Goal: Task Accomplishment & Management: Manage account settings

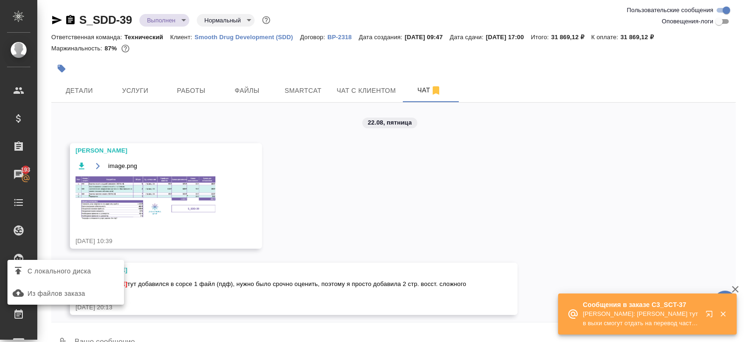
scroll to position [8824, 0]
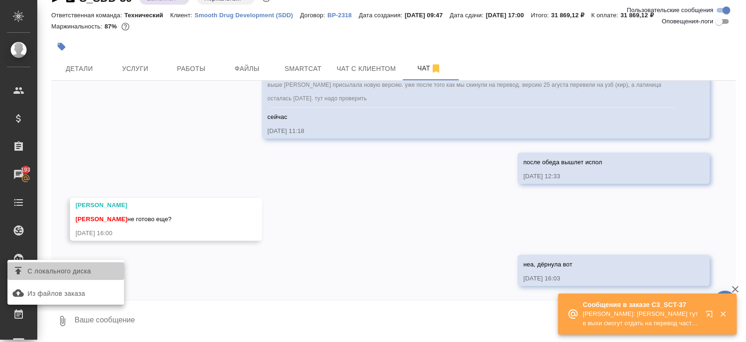
click at [84, 263] on label "С локального диска" at bounding box center [65, 271] width 117 height 18
click at [0, 0] on input "С локального диска" at bounding box center [0, 0] width 0 height 0
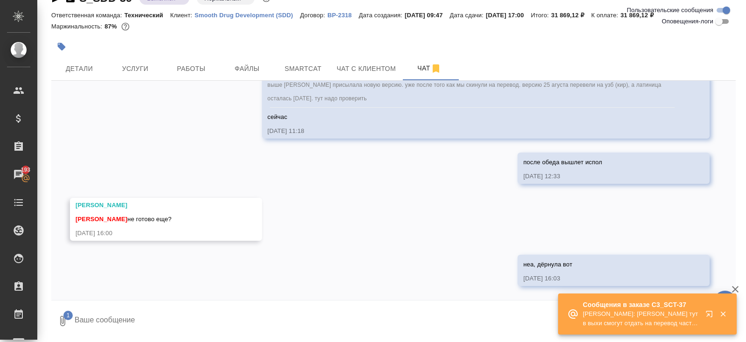
click at [724, 312] on icon "button" at bounding box center [723, 314] width 8 height 8
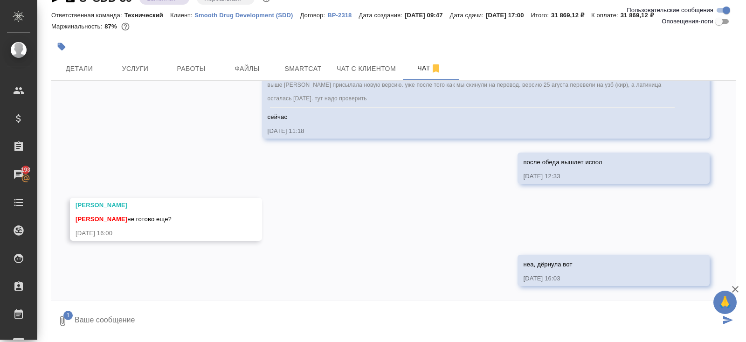
click at [722, 320] on button "submit" at bounding box center [727, 321] width 15 height 32
click at [447, 320] on textarea at bounding box center [405, 321] width 662 height 32
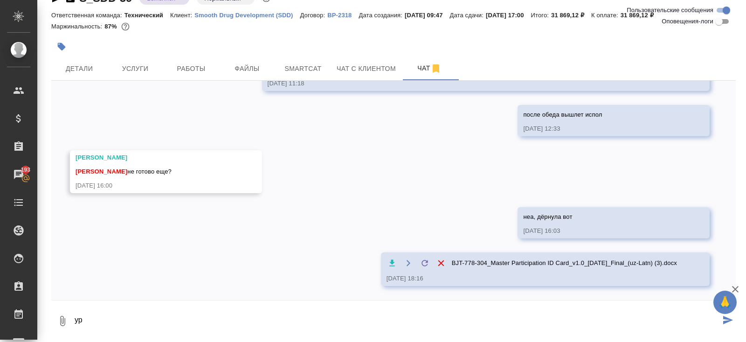
scroll to position [8872, 0]
type textarea "урааа"
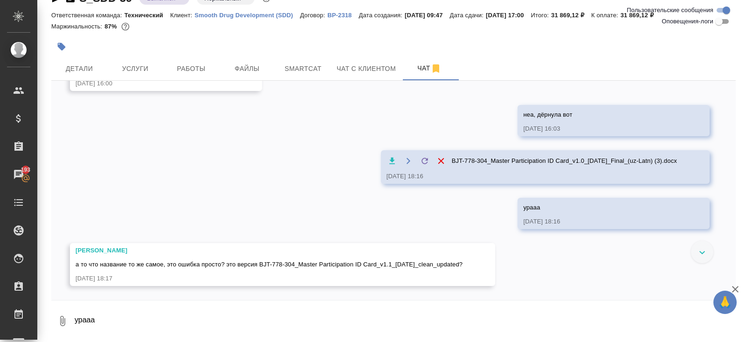
scroll to position [8974, 0]
click at [388, 159] on icon "button" at bounding box center [392, 160] width 9 height 9
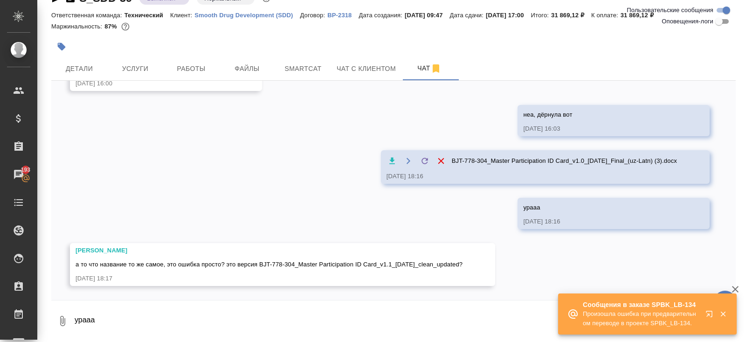
click at [191, 313] on textarea "урааа" at bounding box center [405, 321] width 662 height 32
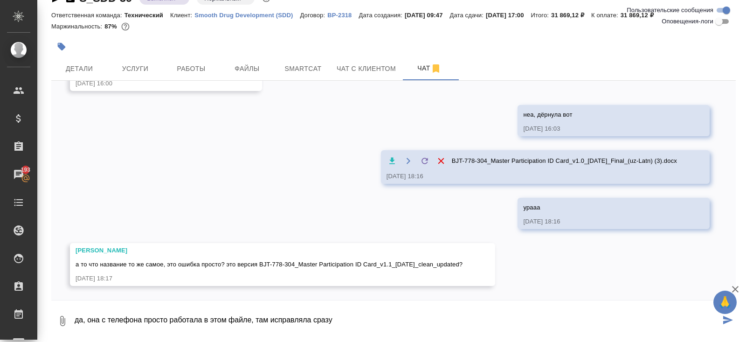
type textarea "да, она с телефона просто работала в этом файле, там исправляла сразу"
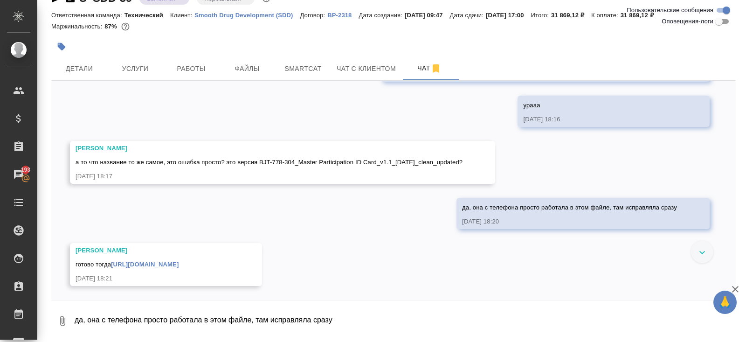
scroll to position [9085, 0]
click at [173, 261] on link "https://drive.awatera.com/apps/files/files?dir=/Shares/Smooth%20Drug%20Developm…" at bounding box center [145, 264] width 68 height 7
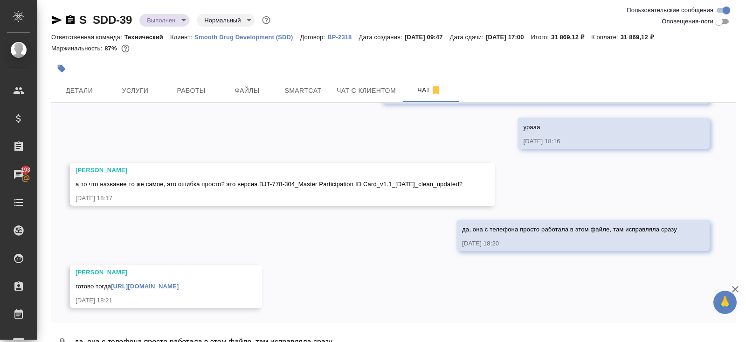
scroll to position [22, 0]
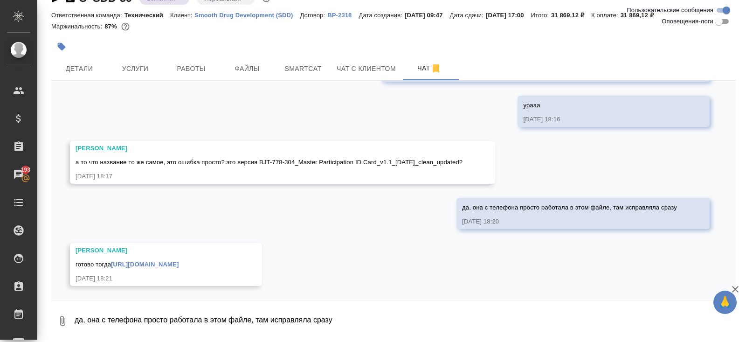
click at [147, 313] on textarea "да, она с телефона просто работала в этом файле, там исправляла сразу" at bounding box center [405, 321] width 662 height 32
type textarea "спасибо!"
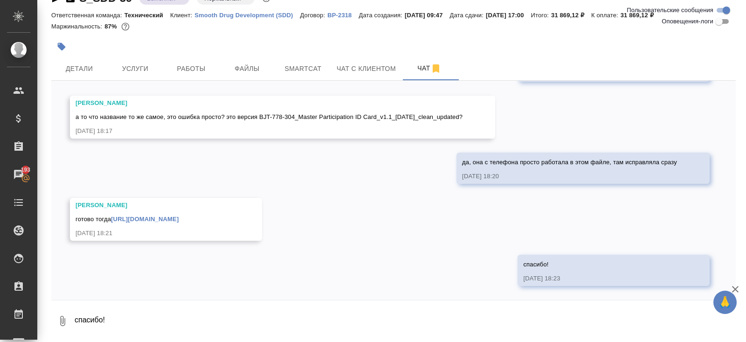
scroll to position [9131, 0]
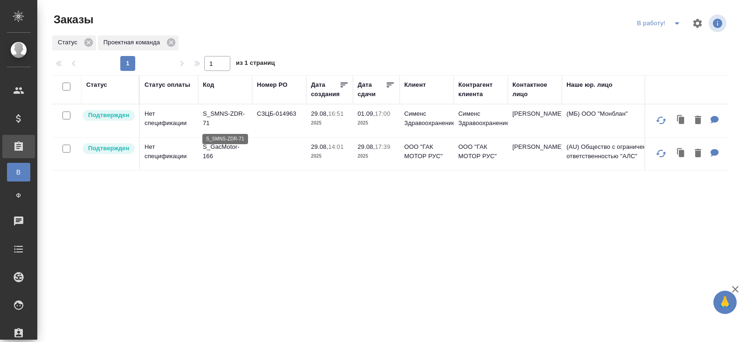
click at [218, 113] on p "S_SMNS-ZDR-71" at bounding box center [225, 118] width 45 height 19
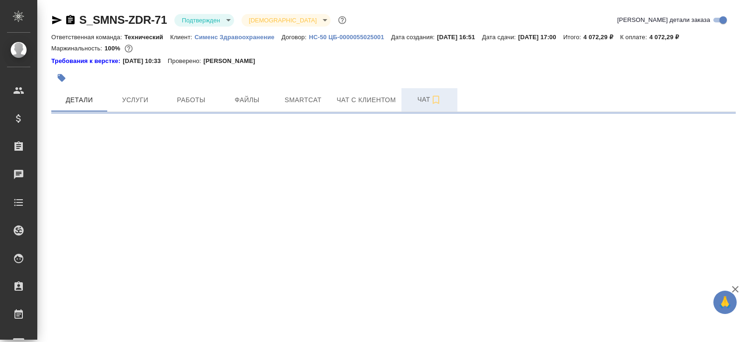
select select "RU"
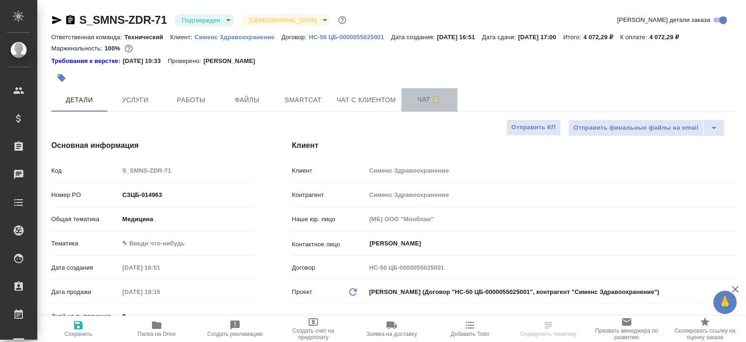
type textarea "x"
click at [421, 104] on span "Чат" at bounding box center [429, 100] width 45 height 12
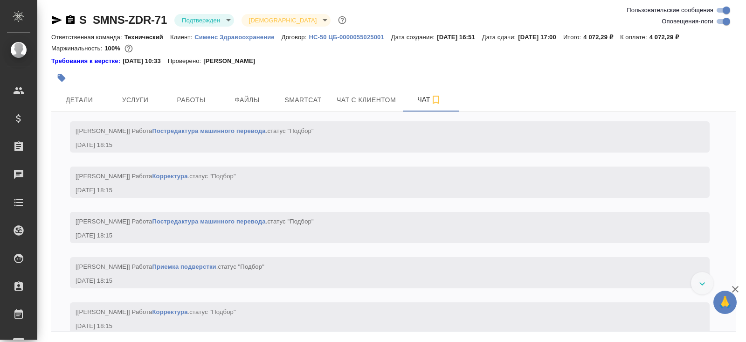
click at [722, 22] on input "Оповещения-логи" at bounding box center [727, 21] width 34 height 11
checkbox input "false"
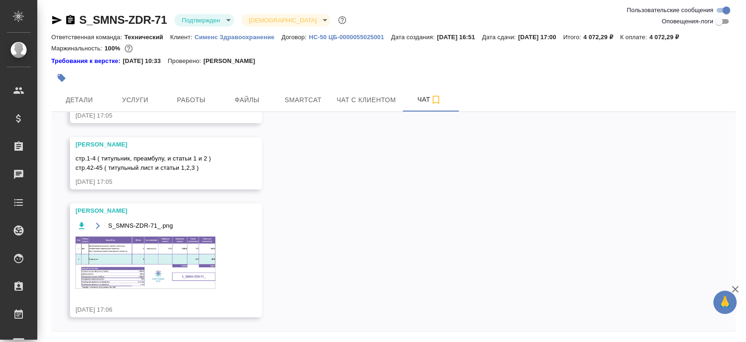
scroll to position [332, 0]
click at [167, 245] on img at bounding box center [146, 263] width 140 height 52
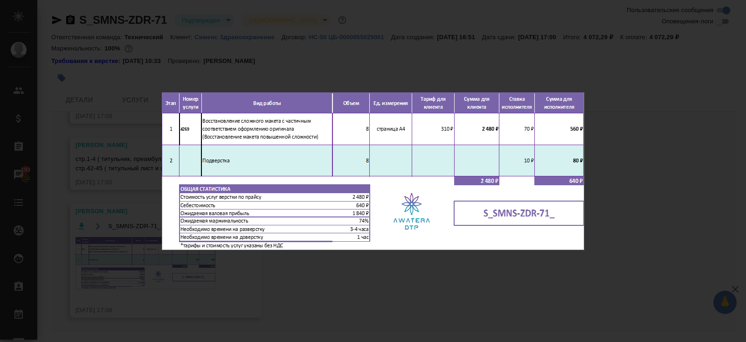
click at [254, 284] on div "S_SMNS-ZDR-71_.png 1 of 1" at bounding box center [373, 171] width 746 height 342
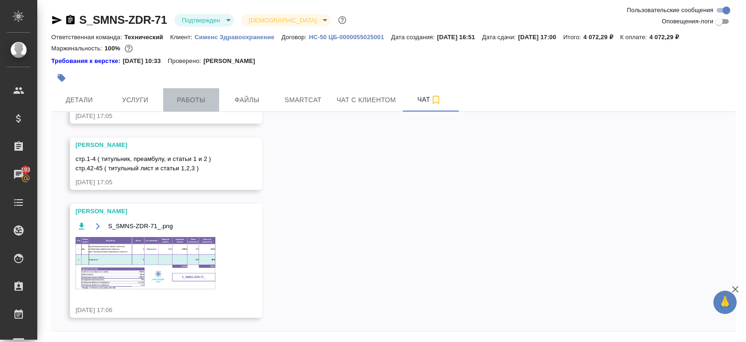
click at [197, 100] on span "Работы" at bounding box center [191, 100] width 45 height 12
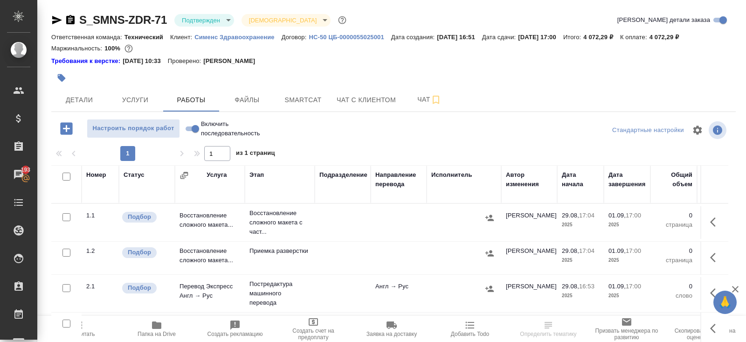
scroll to position [56, 0]
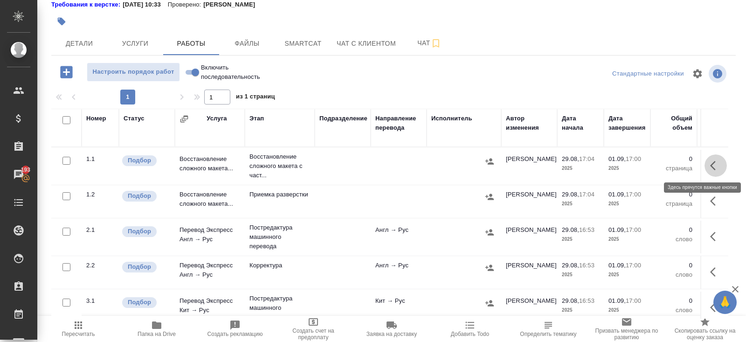
click at [720, 169] on icon "button" at bounding box center [715, 165] width 11 height 11
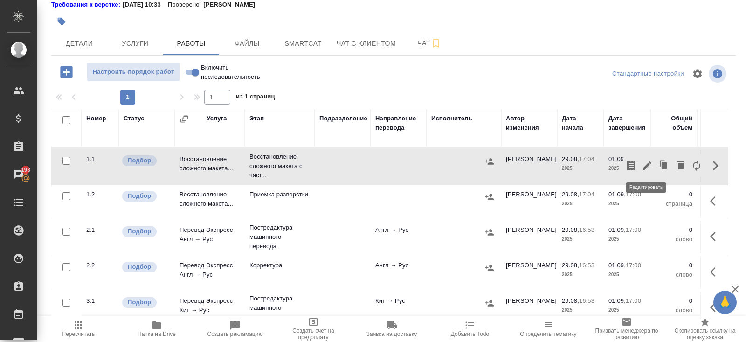
click at [647, 169] on icon "button" at bounding box center [647, 165] width 11 height 11
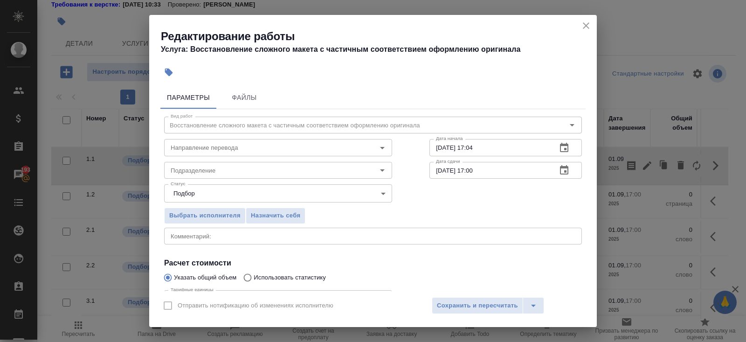
click at [256, 180] on div "Статус Подбор recruiting Статус" at bounding box center [277, 192] width 265 height 61
click at [255, 178] on div "Подразделение" at bounding box center [278, 170] width 228 height 17
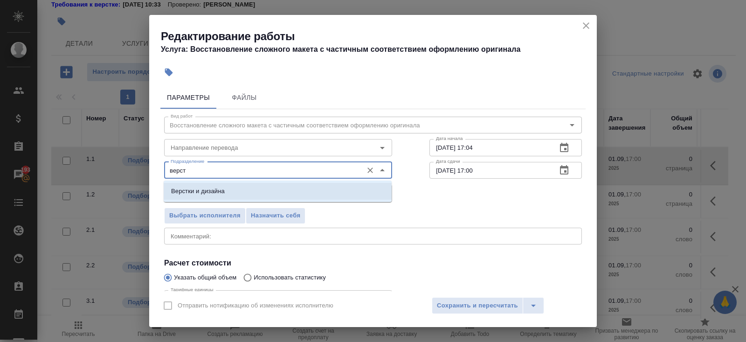
click at [243, 195] on li "Верстки и дизайна" at bounding box center [278, 191] width 228 height 17
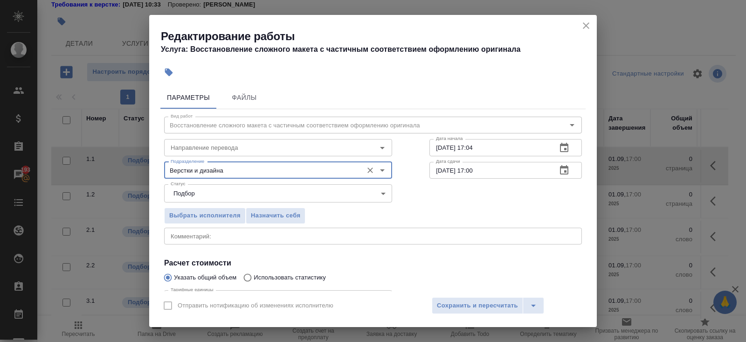
scroll to position [97, 0]
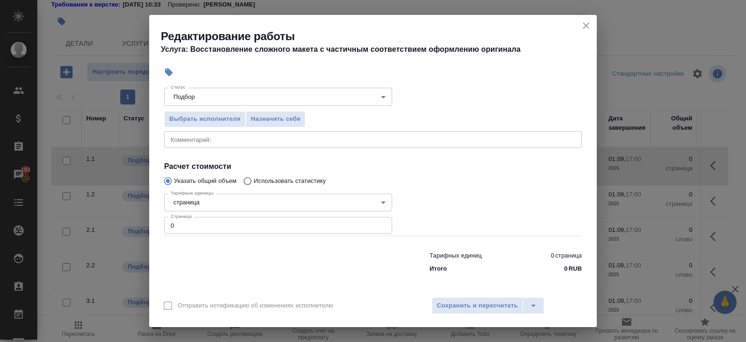
type input "Верстки и дизайна"
click at [238, 224] on input "0" at bounding box center [278, 225] width 228 height 17
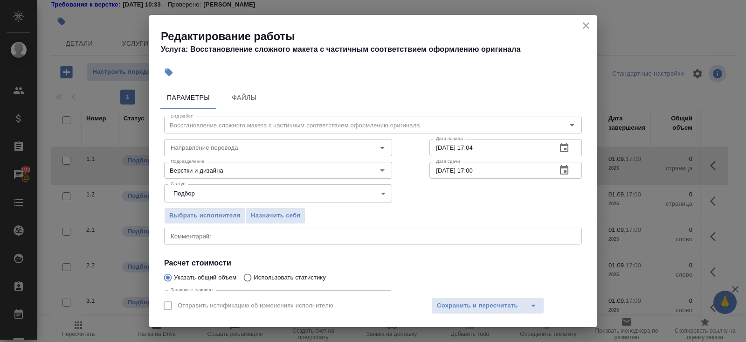
type input "8"
click at [577, 150] on div "29.08.2025 17:04 Дата начала" at bounding box center [505, 147] width 152 height 17
click at [570, 148] on button "button" at bounding box center [564, 148] width 22 height 22
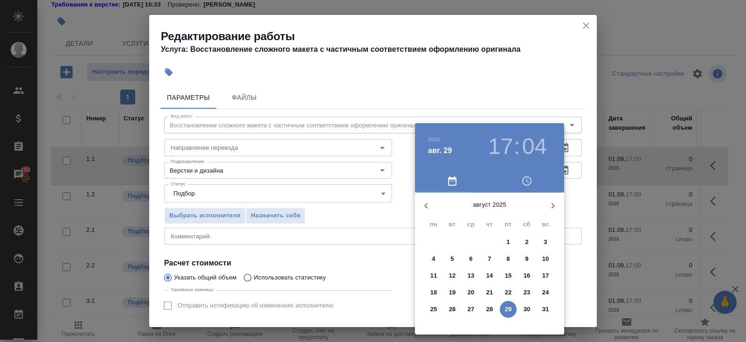
click at [509, 309] on p "29" at bounding box center [508, 309] width 7 height 9
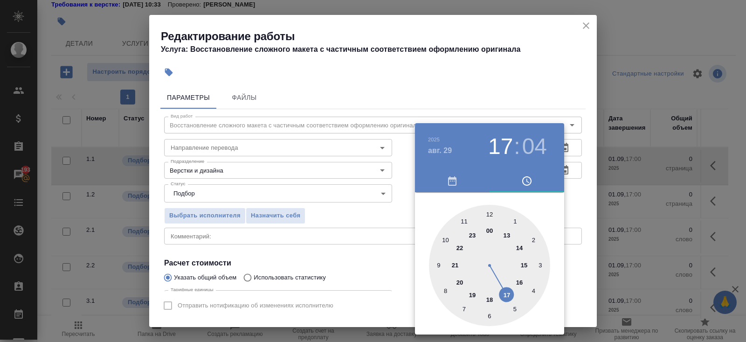
click at [489, 298] on div at bounding box center [489, 265] width 121 height 121
type input "29.08.2025 18:30"
click at [489, 311] on div at bounding box center [489, 265] width 121 height 121
click at [574, 244] on div at bounding box center [373, 171] width 746 height 342
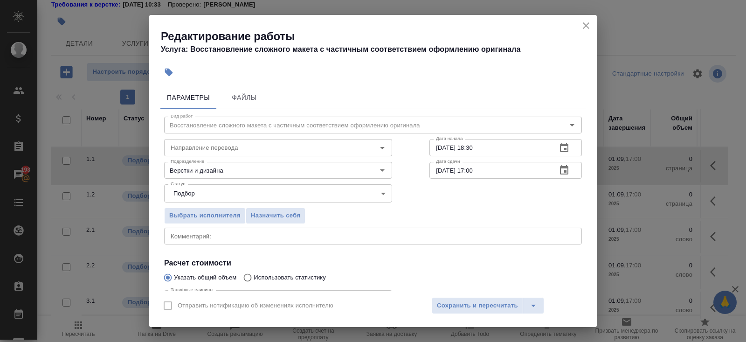
click at [562, 171] on icon "button" at bounding box center [564, 170] width 11 height 11
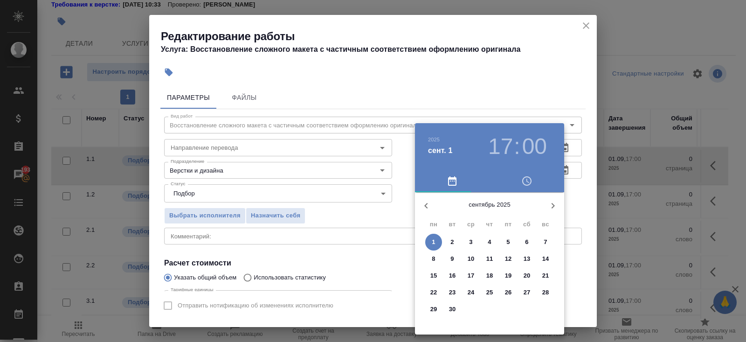
click at [437, 242] on span "1" at bounding box center [433, 241] width 17 height 9
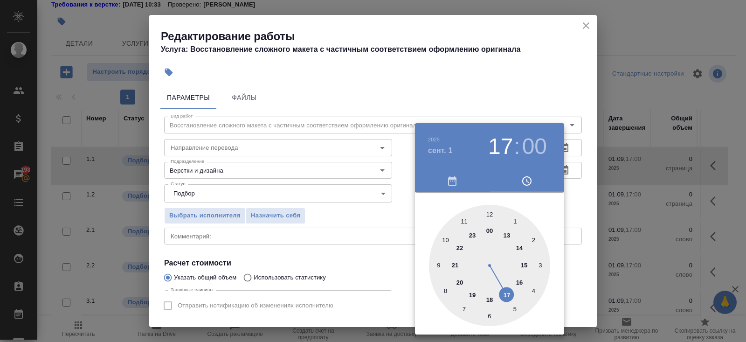
click at [507, 236] on div at bounding box center [489, 265] width 121 height 121
type input "01.09.2025 13:30"
click at [490, 313] on div at bounding box center [489, 265] width 121 height 121
click at [353, 292] on div at bounding box center [373, 171] width 746 height 342
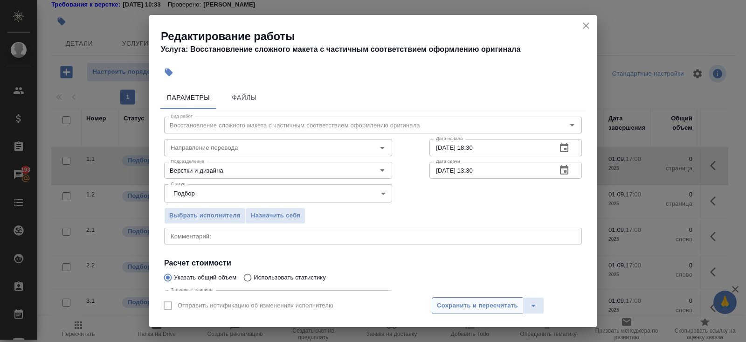
click at [444, 306] on span "Сохранить и пересчитать" at bounding box center [477, 305] width 81 height 11
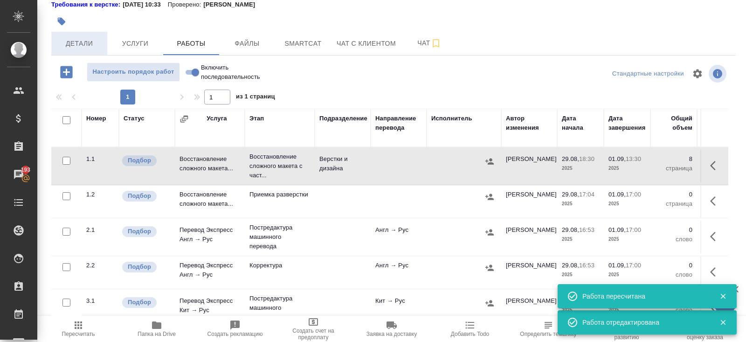
click at [98, 52] on button "Детали" at bounding box center [79, 43] width 56 height 23
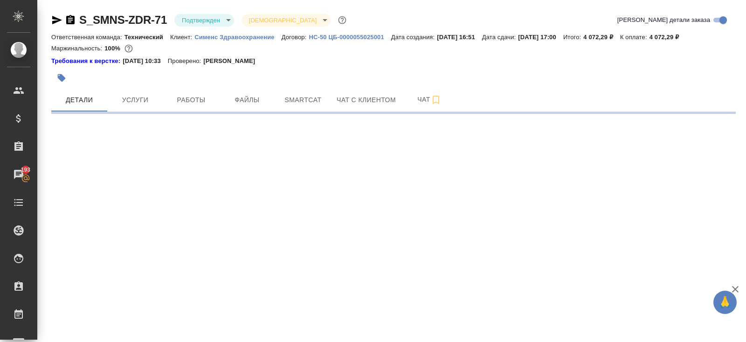
select select "RU"
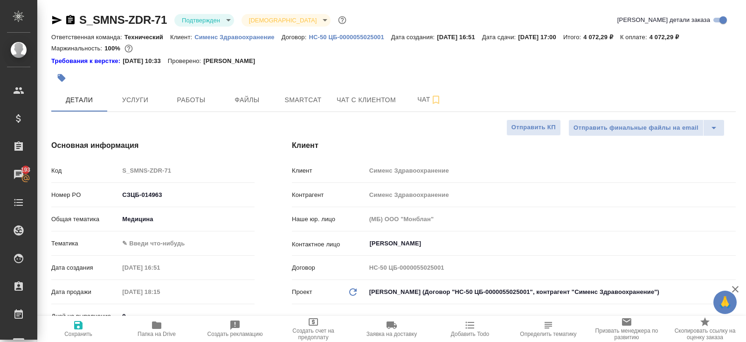
type textarea "x"
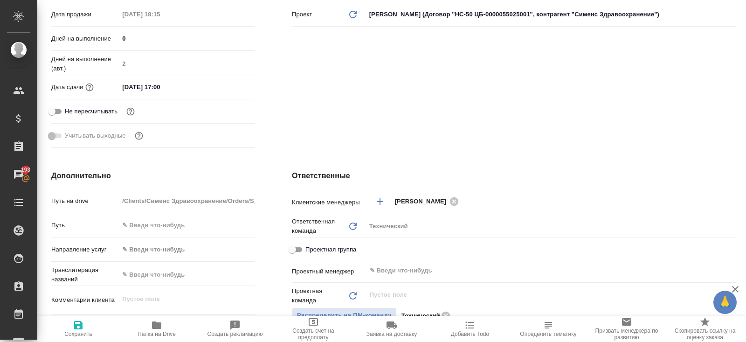
scroll to position [304, 0]
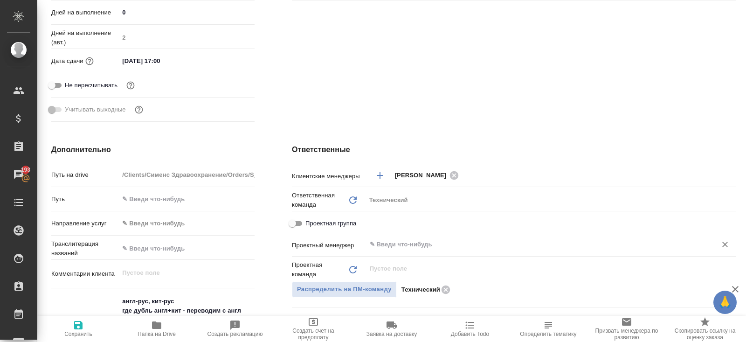
click at [391, 236] on div "​" at bounding box center [551, 244] width 370 height 17
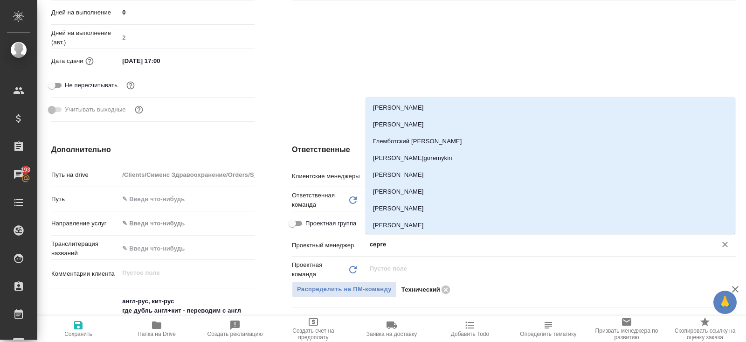
type input "сергее"
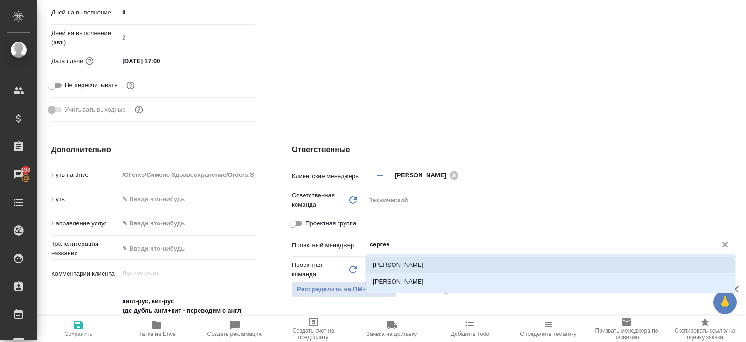
click at [390, 261] on li "Сергеева Анастасия" at bounding box center [551, 264] width 370 height 17
type textarea "x"
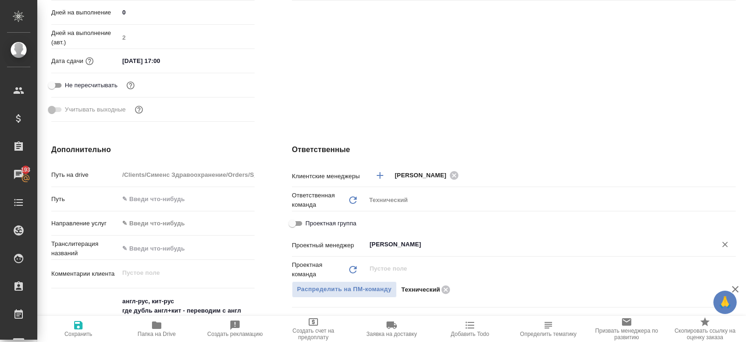
type input "Сергеева Анастасия"
click at [78, 328] on icon "button" at bounding box center [78, 324] width 11 height 11
type textarea "x"
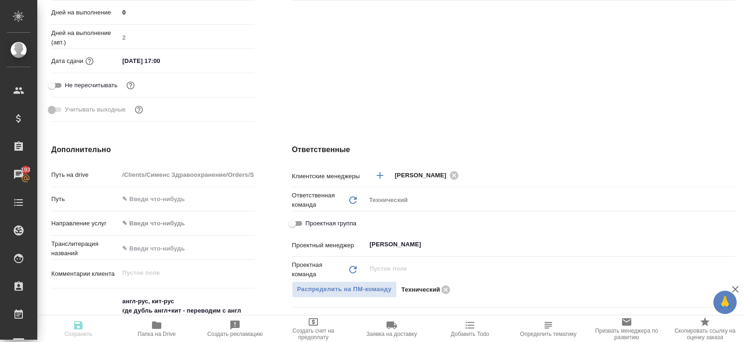
type textarea "x"
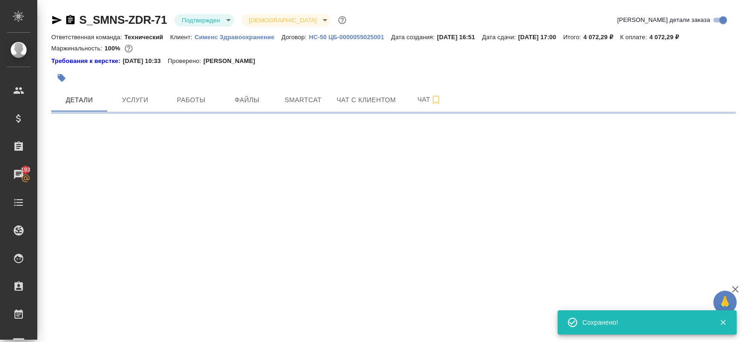
scroll to position [0, 0]
select select "RU"
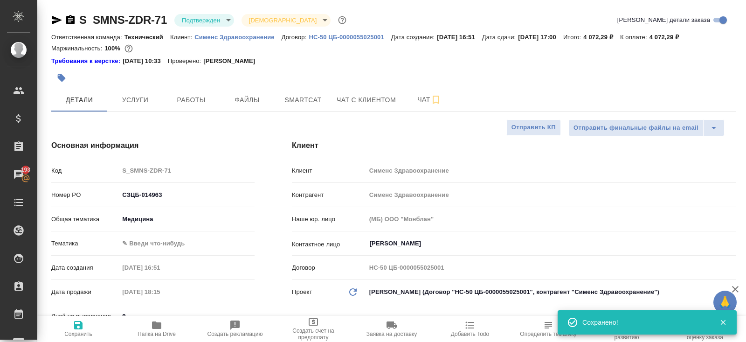
click at [188, 21] on body "🙏 .cls-1 fill:#fff; AWATERA Belyakova Yulia Клиенты Спецификации Заказы 193 Чат…" at bounding box center [373, 171] width 746 height 342
type textarea "x"
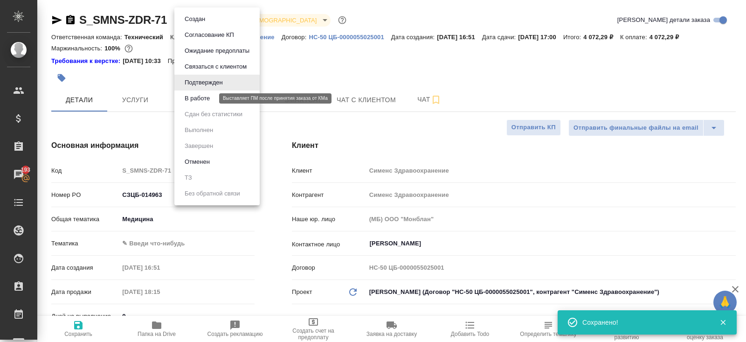
click at [191, 95] on button "В работе" at bounding box center [197, 98] width 31 height 10
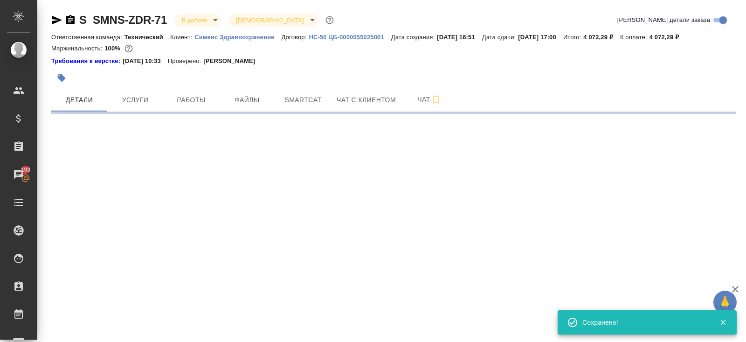
select select "RU"
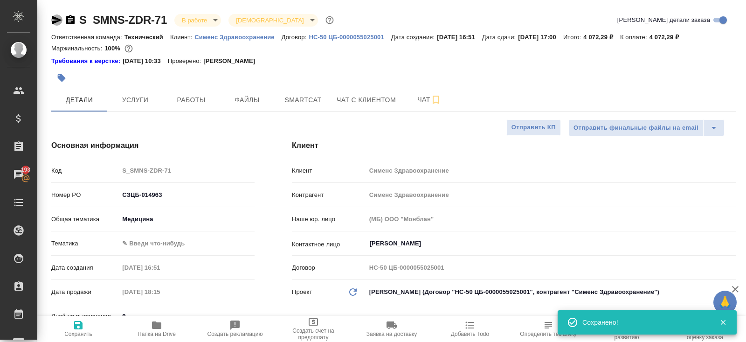
type textarea "x"
click at [56, 18] on icon "button" at bounding box center [57, 20] width 10 height 8
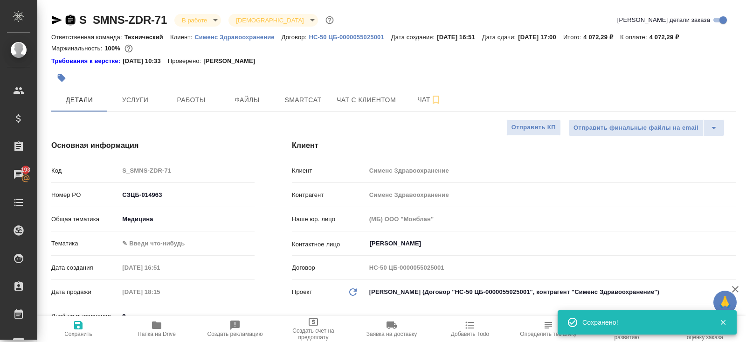
click at [73, 21] on icon "button" at bounding box center [70, 19] width 8 height 9
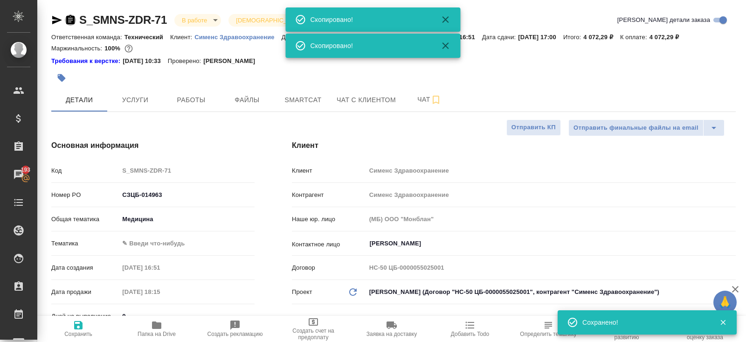
click at [73, 21] on icon "button" at bounding box center [70, 19] width 8 height 9
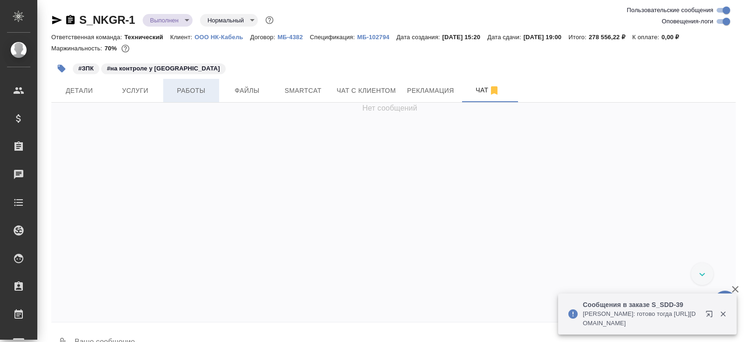
click at [189, 93] on span "Работы" at bounding box center [191, 91] width 45 height 12
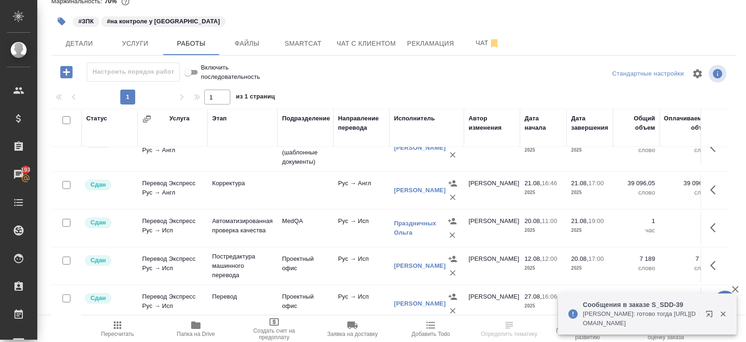
scroll to position [175, 0]
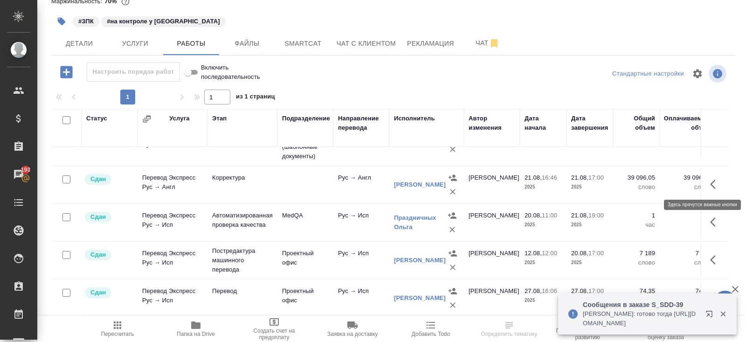
click at [709, 183] on button "button" at bounding box center [716, 184] width 22 height 22
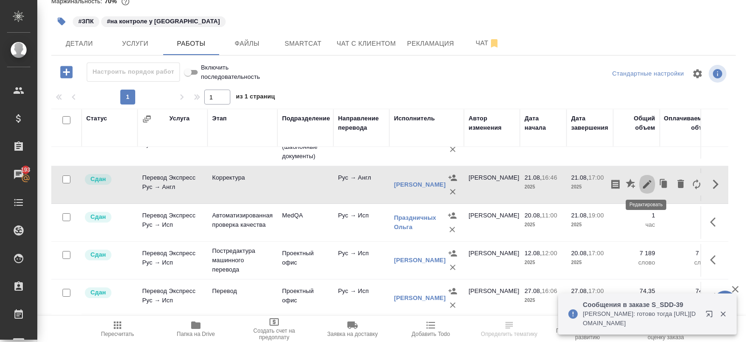
click at [644, 182] on icon "button" at bounding box center [647, 184] width 11 height 11
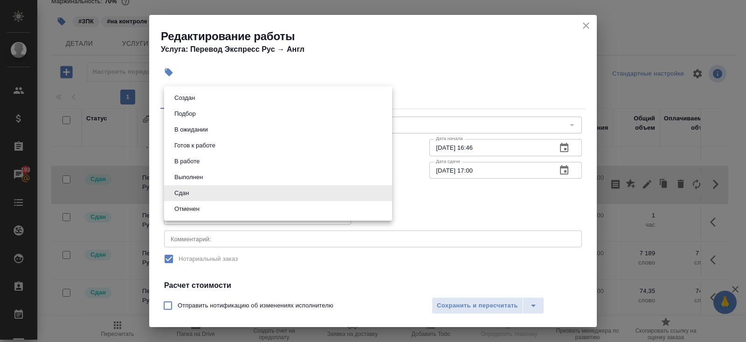
click at [212, 194] on body "🙏 .cls-1 fill:#fff; AWATERA Belyakova Yulia Клиенты Спецификации Заказы 193 Чат…" at bounding box center [373, 171] width 746 height 342
click at [192, 177] on button "Выполнен" at bounding box center [189, 177] width 34 height 10
type input "completed"
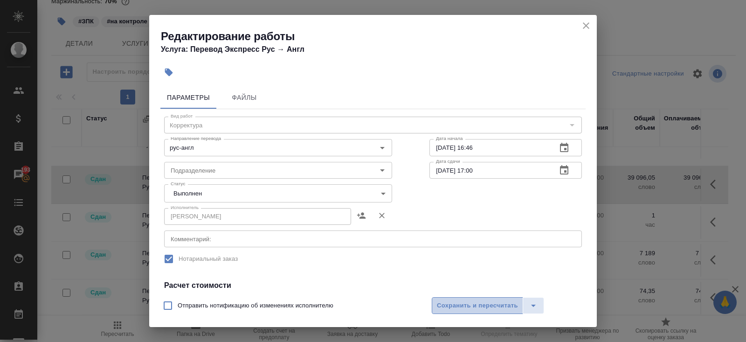
click at [443, 309] on span "Сохранить и пересчитать" at bounding box center [477, 305] width 81 height 11
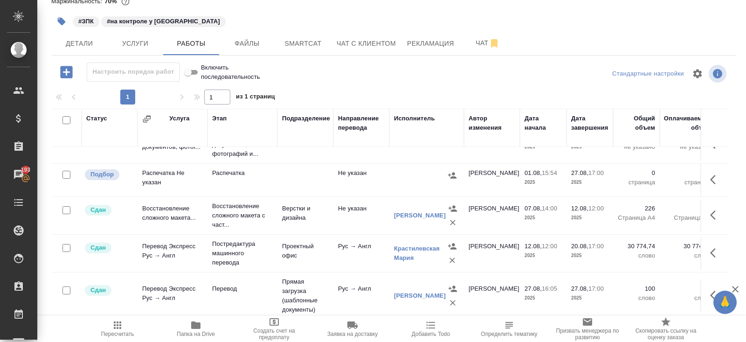
scroll to position [0, 0]
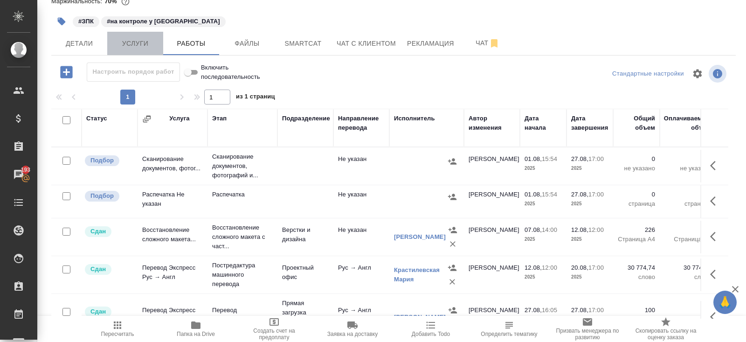
click at [147, 51] on button "Услуги" at bounding box center [135, 43] width 56 height 23
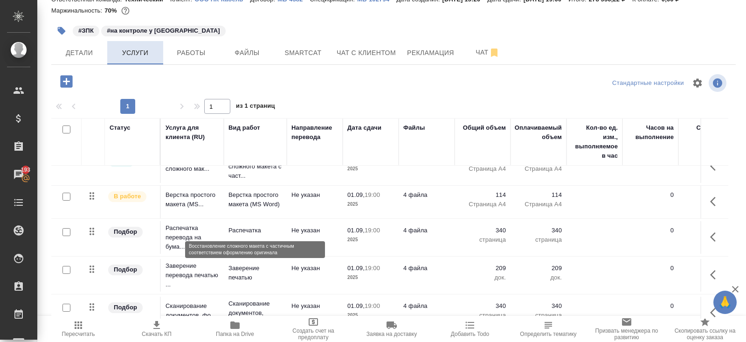
scroll to position [143, 0]
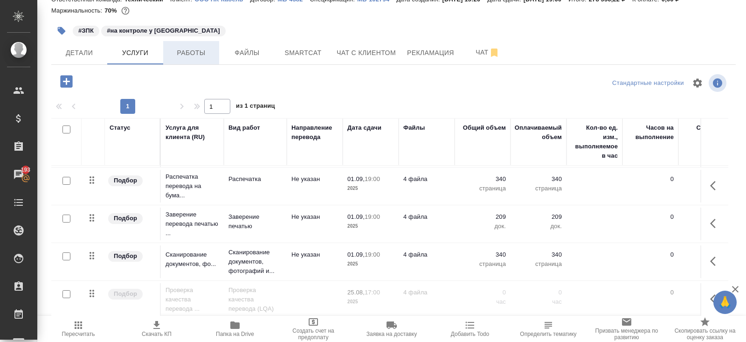
click at [186, 52] on span "Работы" at bounding box center [191, 53] width 45 height 12
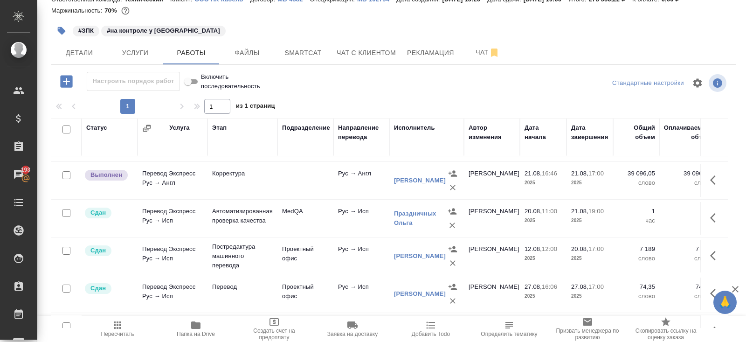
scroll to position [187, 0]
click at [714, 218] on icon "button" at bounding box center [715, 218] width 11 height 11
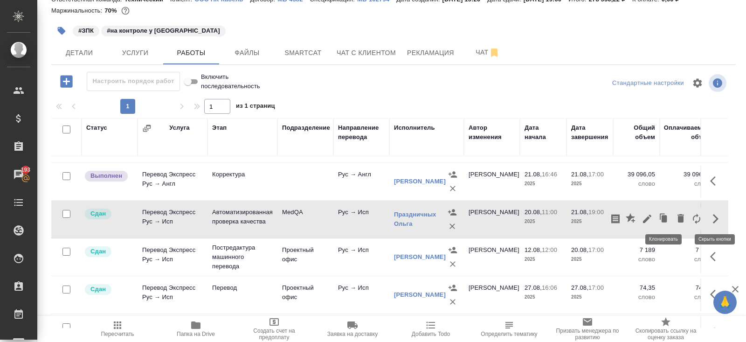
click at [660, 216] on icon "button" at bounding box center [664, 218] width 13 height 13
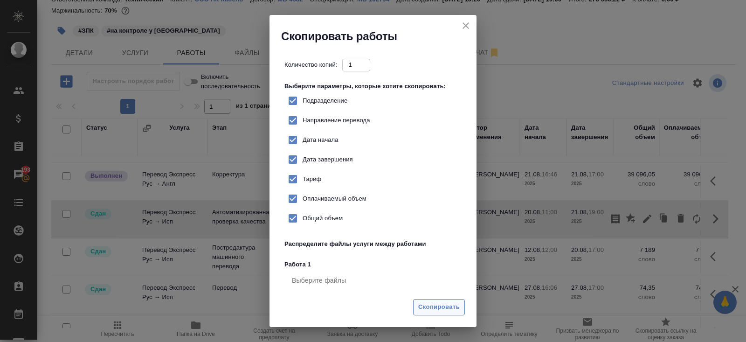
click at [448, 308] on span "Скопировать" at bounding box center [439, 307] width 42 height 11
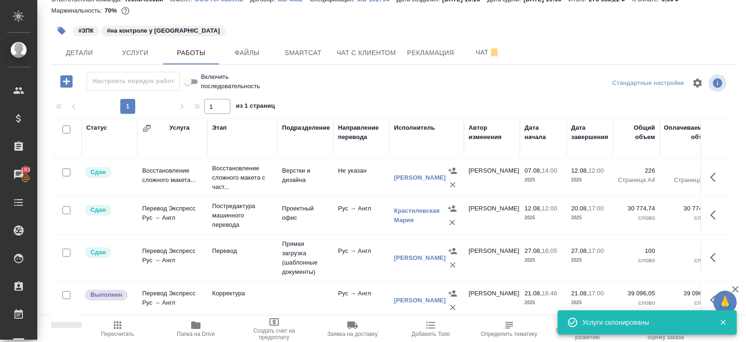
scroll to position [0, 0]
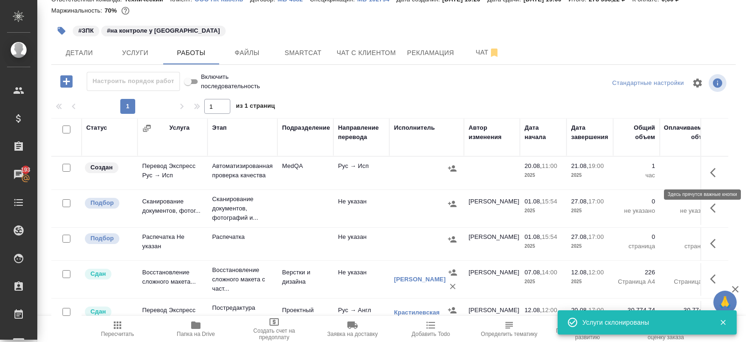
click at [711, 170] on icon "button" at bounding box center [715, 172] width 11 height 11
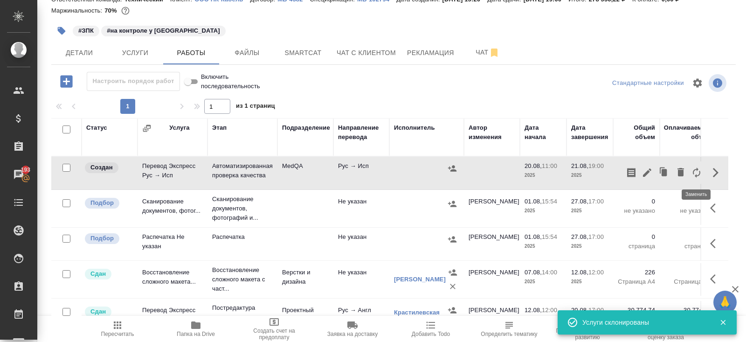
click at [695, 173] on icon "button" at bounding box center [696, 172] width 11 height 11
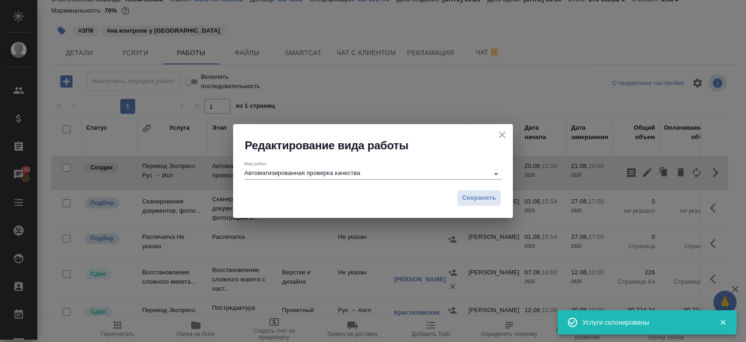
click at [252, 173] on input "Автоматизированная проверка качества" at bounding box center [364, 173] width 240 height 11
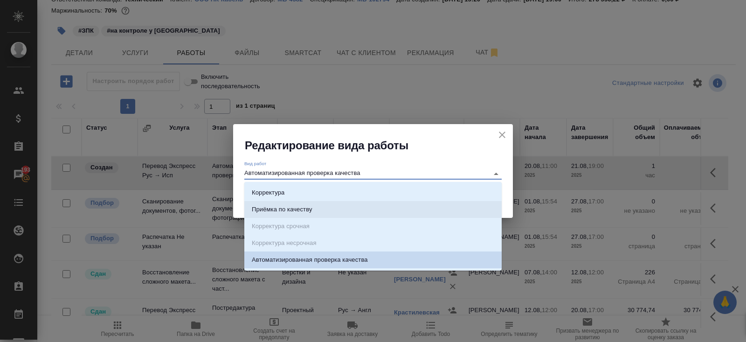
scroll to position [15, 0]
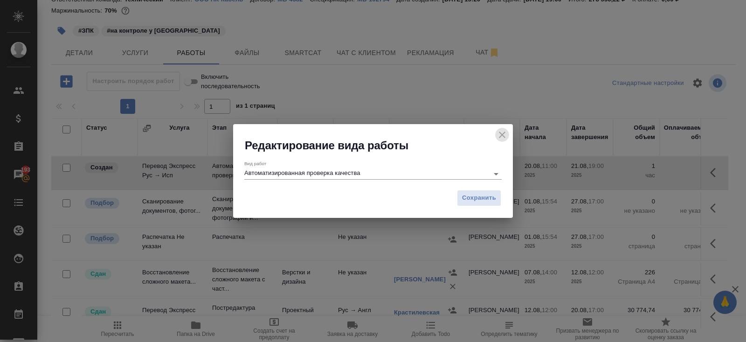
click at [501, 137] on icon "close" at bounding box center [502, 134] width 11 height 11
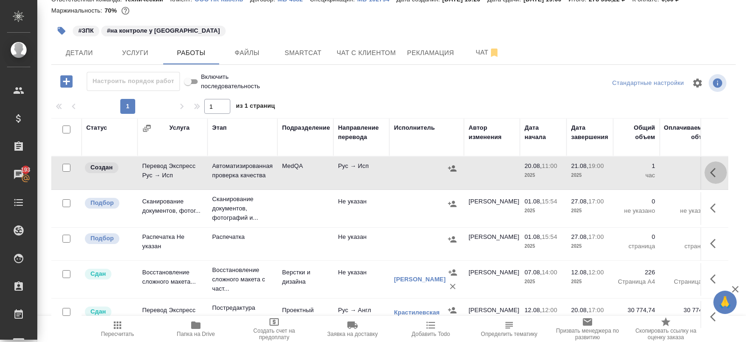
click at [716, 172] on icon "button" at bounding box center [715, 172] width 11 height 11
click at [698, 171] on icon "button" at bounding box center [696, 172] width 11 height 11
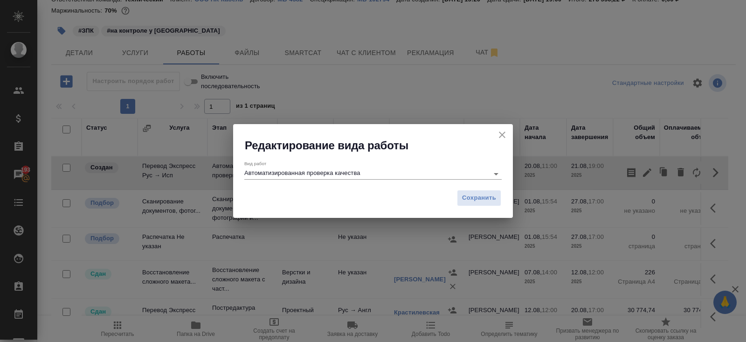
click at [714, 175] on div "Редактирование вида работы Вид работ Автоматизированная проверка качества Сохра…" at bounding box center [373, 171] width 746 height 342
click at [499, 137] on icon "close" at bounding box center [502, 134] width 11 height 11
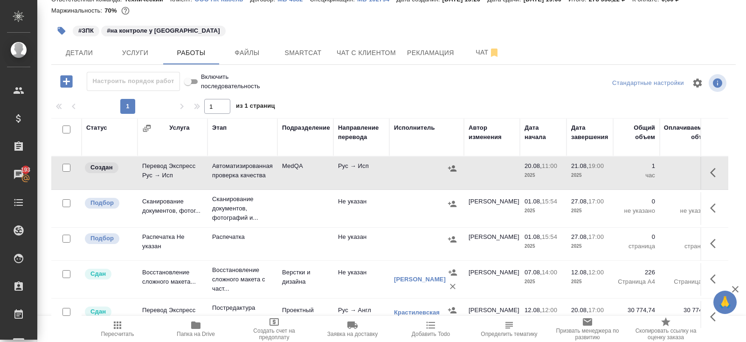
click at [712, 175] on icon "button" at bounding box center [715, 172] width 11 height 11
click at [683, 173] on icon "button" at bounding box center [681, 172] width 7 height 8
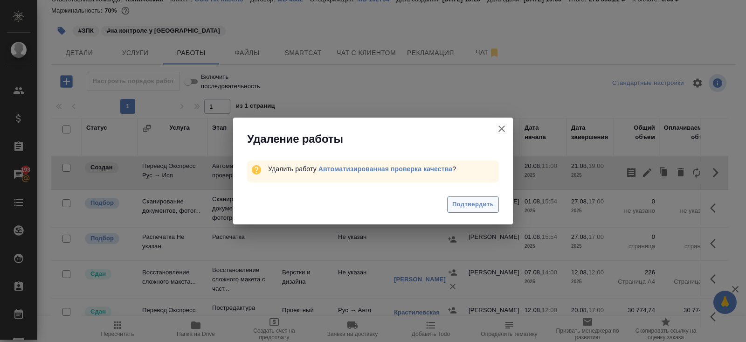
click at [478, 204] on span "Подтвердить" at bounding box center [473, 204] width 42 height 11
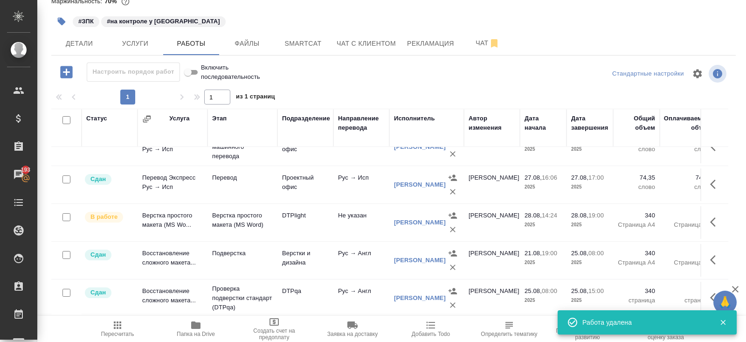
scroll to position [316, 0]
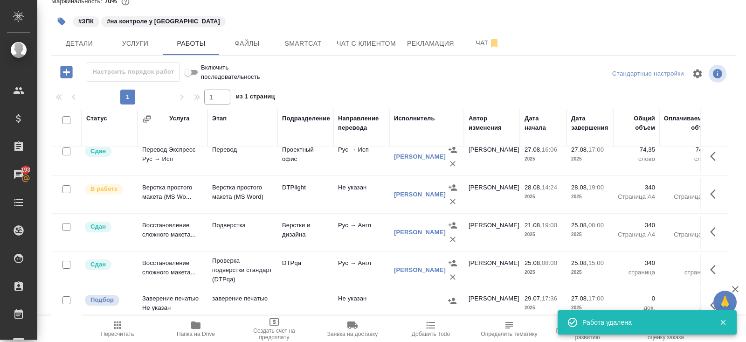
click at [68, 70] on icon "button" at bounding box center [66, 72] width 12 height 12
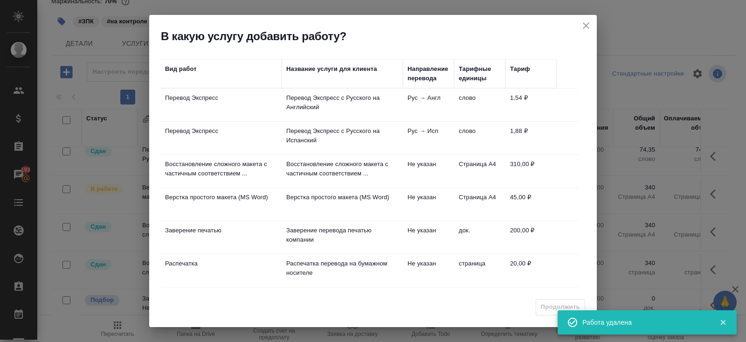
scroll to position [59, 0]
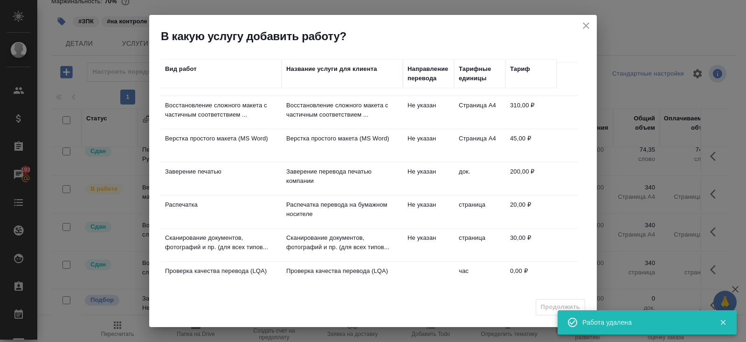
click at [337, 53] on p "Проверка качества перевода (LQA)" at bounding box center [342, 44] width 112 height 19
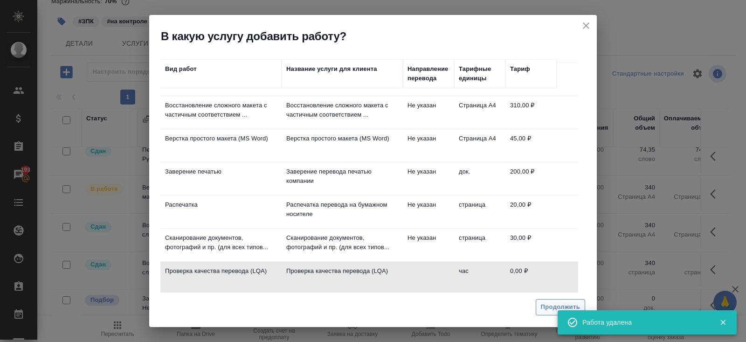
click at [545, 306] on span "Продолжить" at bounding box center [560, 307] width 39 height 11
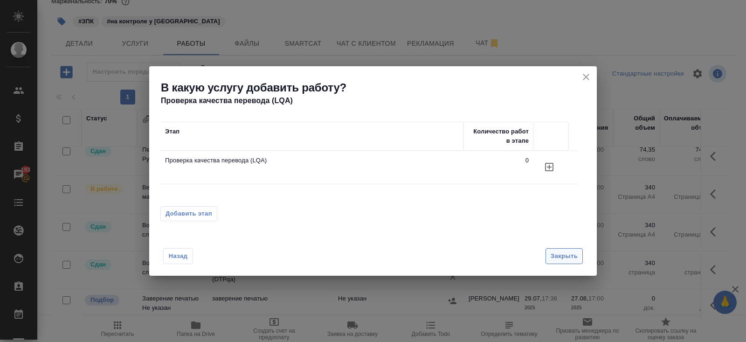
click at [555, 253] on span "Закрыть" at bounding box center [564, 256] width 27 height 11
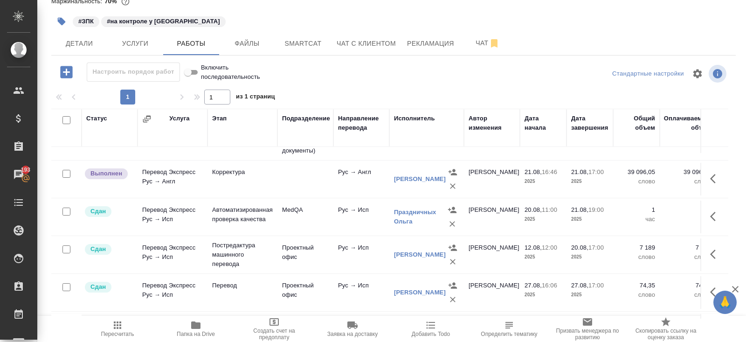
scroll to position [188, 0]
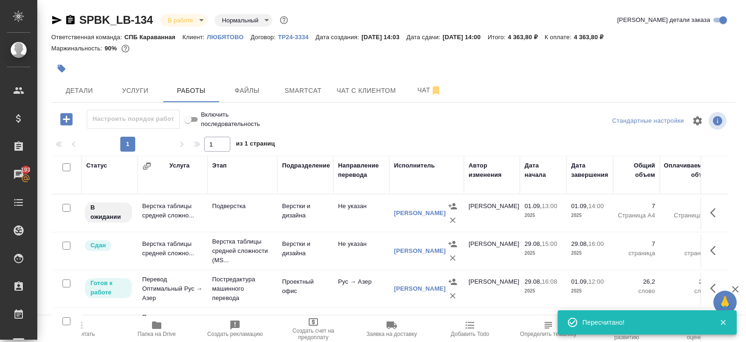
scroll to position [166, 0]
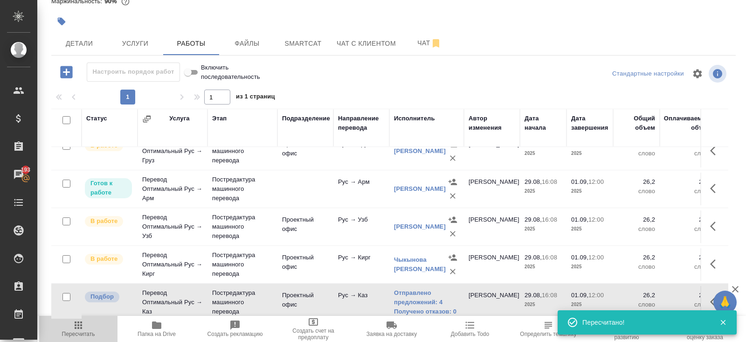
click at [85, 319] on button "Пересчитать" at bounding box center [78, 329] width 78 height 26
click at [414, 294] on link "Отправлено предложений: 4" at bounding box center [426, 297] width 65 height 19
click at [83, 328] on icon "button" at bounding box center [78, 324] width 11 height 11
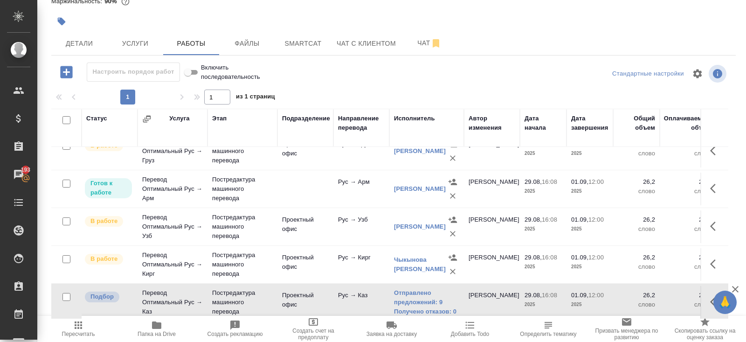
click at [83, 334] on span "Пересчитать" at bounding box center [78, 334] width 33 height 7
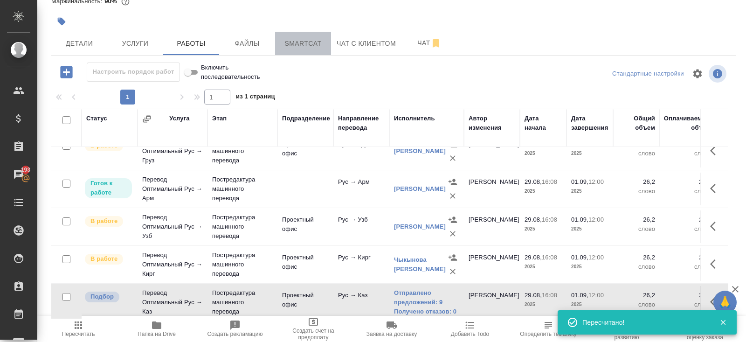
click at [306, 34] on button "Smartcat" at bounding box center [303, 43] width 56 height 23
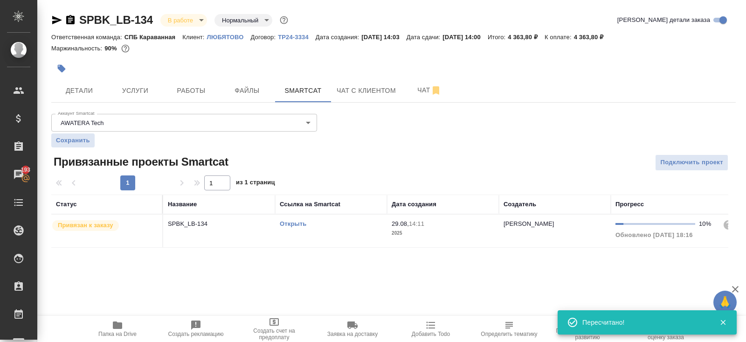
click at [298, 223] on link "Открыть" at bounding box center [293, 223] width 27 height 7
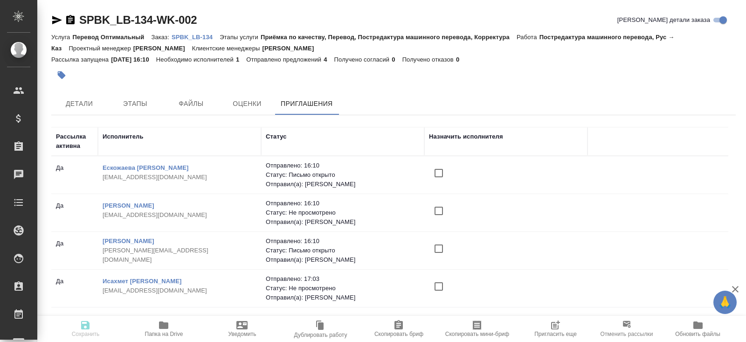
click at [558, 323] on icon "button" at bounding box center [556, 323] width 7 height 7
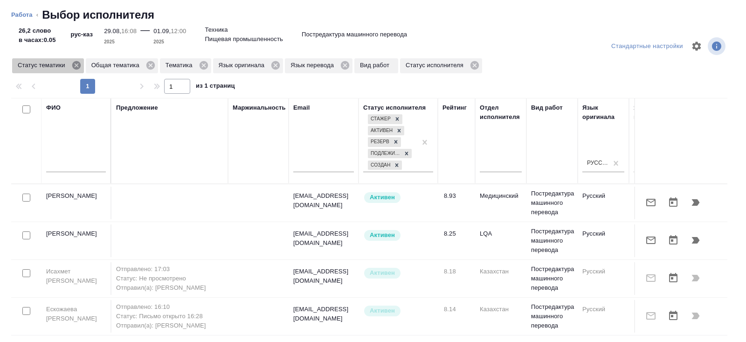
click at [79, 65] on icon at bounding box center [76, 65] width 8 height 8
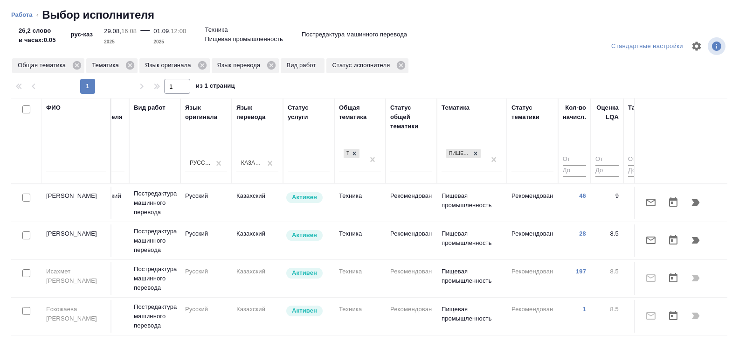
scroll to position [0, 638]
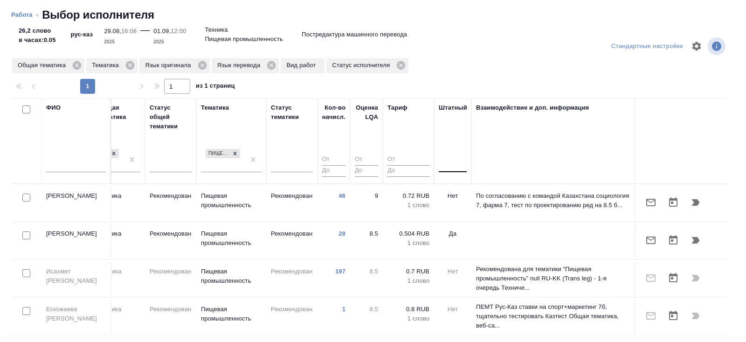
click at [449, 170] on div at bounding box center [453, 163] width 28 height 18
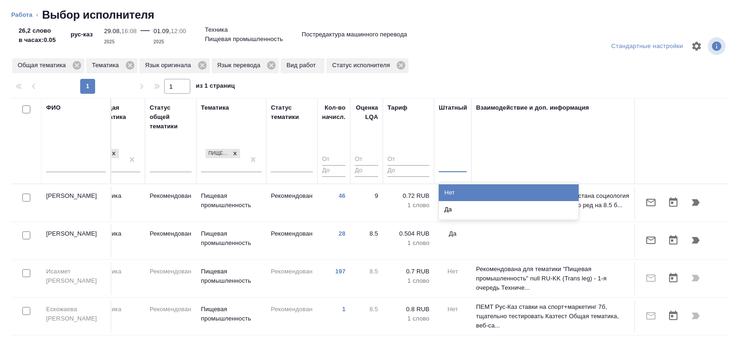
click at [453, 188] on div "Нет" at bounding box center [509, 192] width 140 height 17
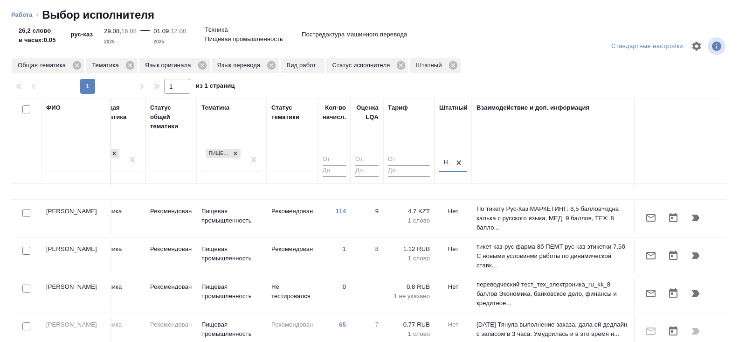
scroll to position [150, 637]
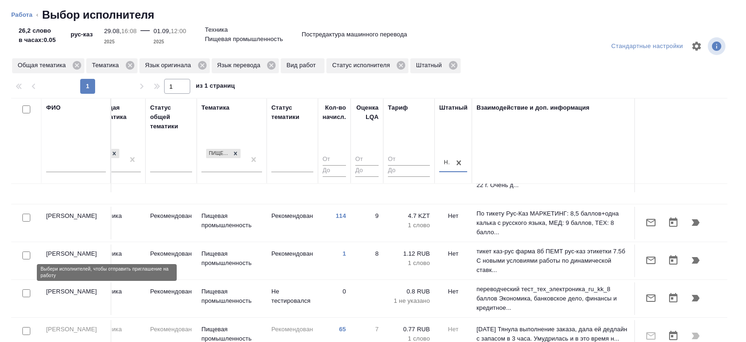
click at [27, 289] on input "checkbox" at bounding box center [26, 293] width 8 height 8
checkbox input "true"
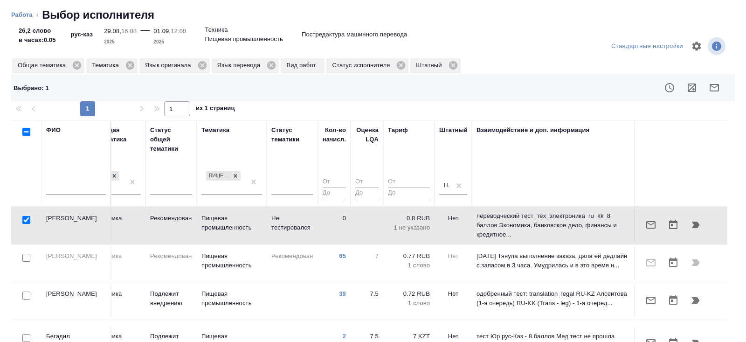
scroll to position [257, 637]
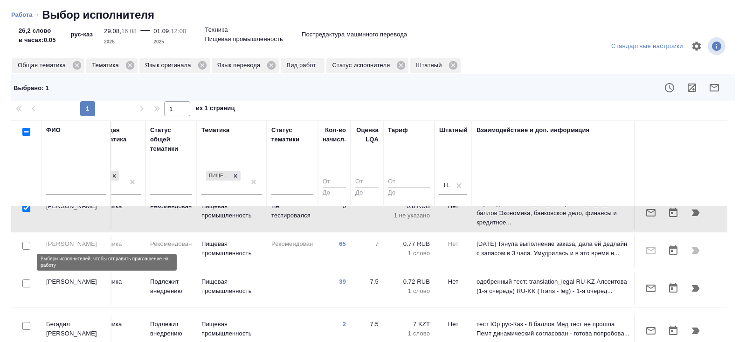
click at [26, 279] on input "checkbox" at bounding box center [26, 283] width 8 height 8
checkbox input "true"
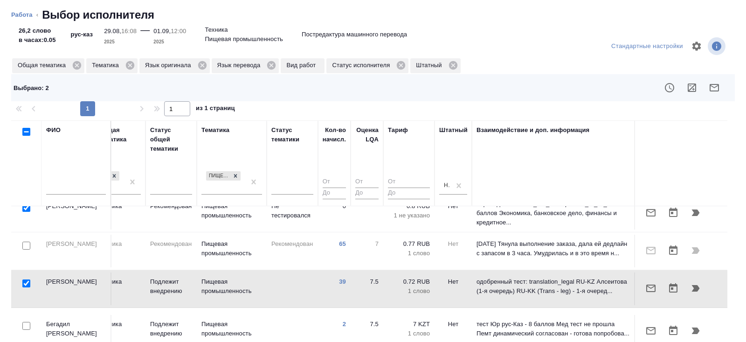
scroll to position [280, 637]
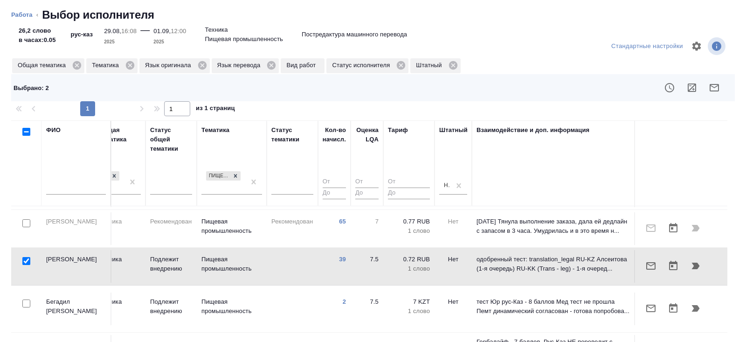
click at [25, 299] on input "checkbox" at bounding box center [26, 303] width 8 height 8
checkbox input "true"
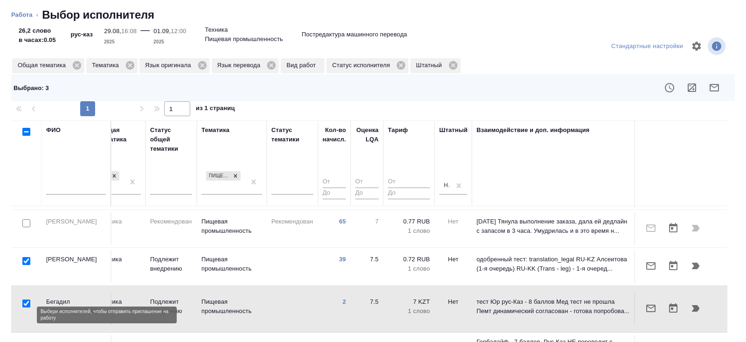
click at [26, 341] on input "checkbox" at bounding box center [26, 346] width 8 height 8
checkbox input "true"
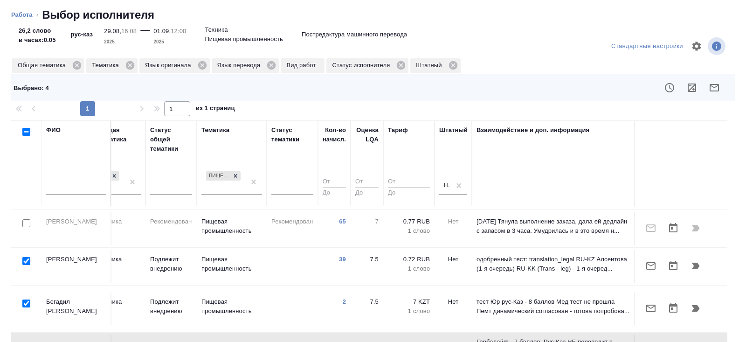
scroll to position [76, 0]
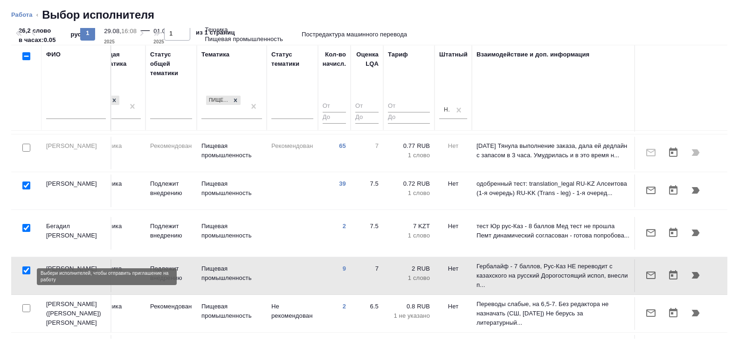
click at [24, 304] on input "checkbox" at bounding box center [26, 308] width 8 height 8
checkbox input "true"
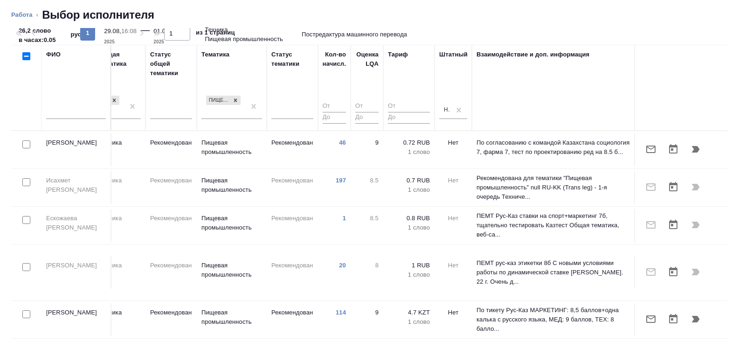
scroll to position [0, 0]
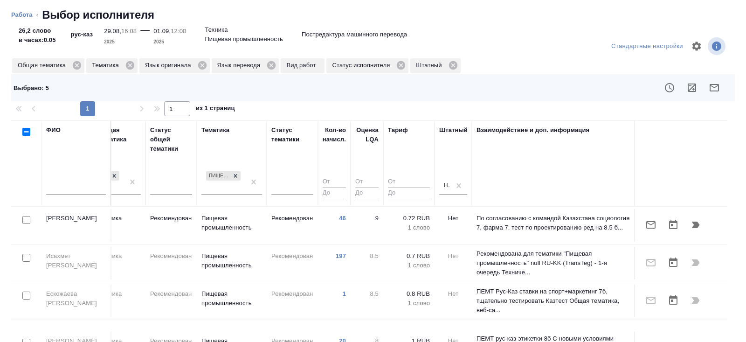
click at [717, 87] on icon "button" at bounding box center [714, 87] width 11 height 11
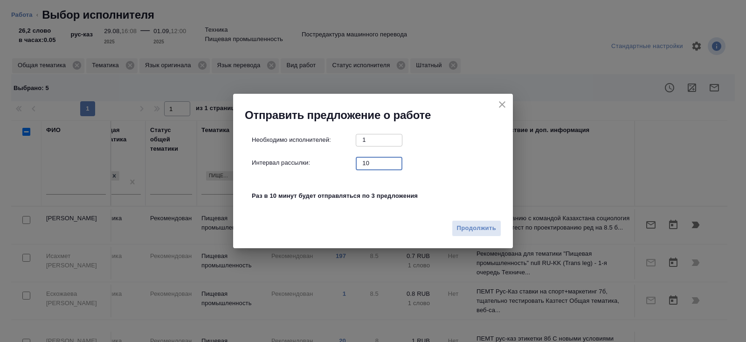
click at [378, 163] on input "10" at bounding box center [379, 163] width 47 height 12
type input "0"
click at [460, 230] on span "Продолжить" at bounding box center [476, 228] width 39 height 11
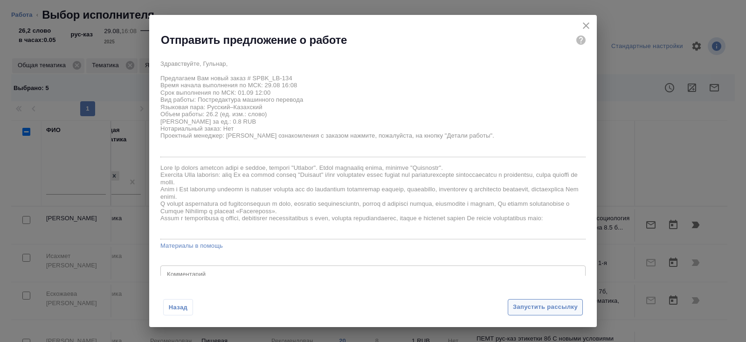
click at [520, 304] on span "Запустить рассылку" at bounding box center [545, 307] width 65 height 11
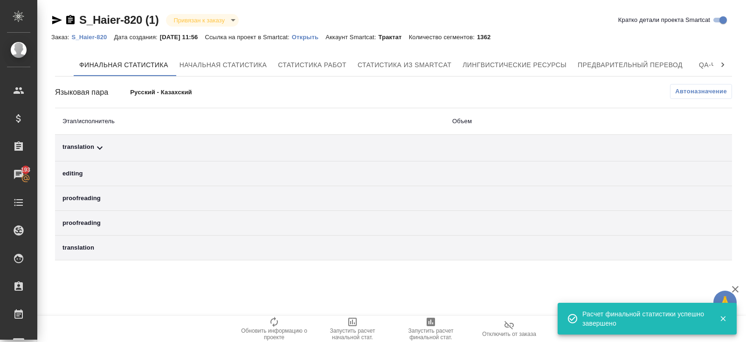
click at [103, 146] on icon at bounding box center [99, 147] width 11 height 11
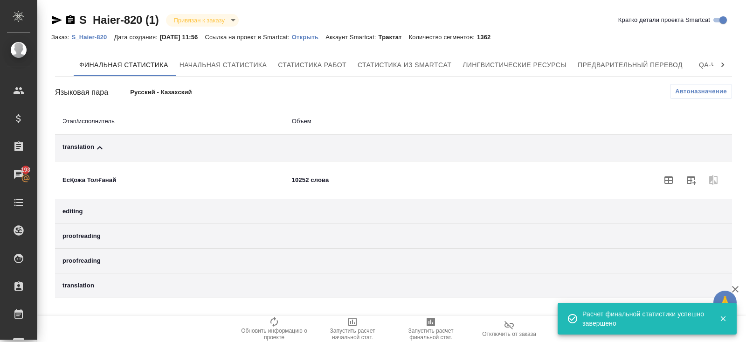
click at [702, 91] on span "Автоназначение" at bounding box center [701, 91] width 52 height 9
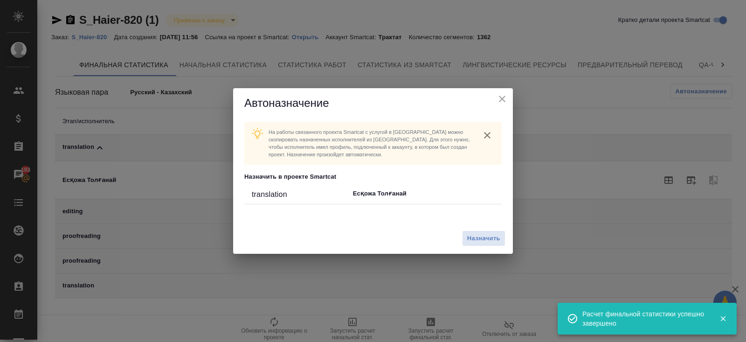
click at [502, 103] on icon "close" at bounding box center [502, 98] width 11 height 11
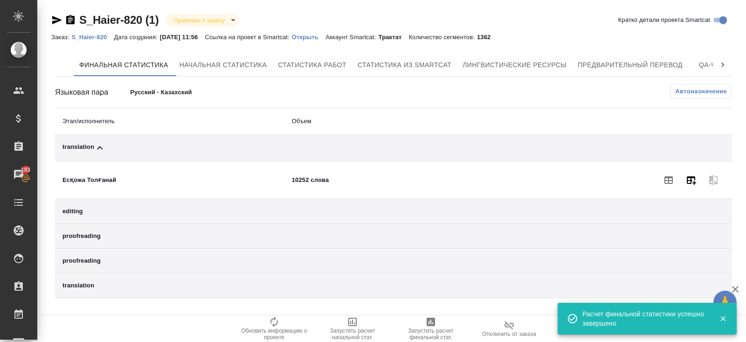
click at [691, 184] on icon "button" at bounding box center [691, 179] width 11 height 11
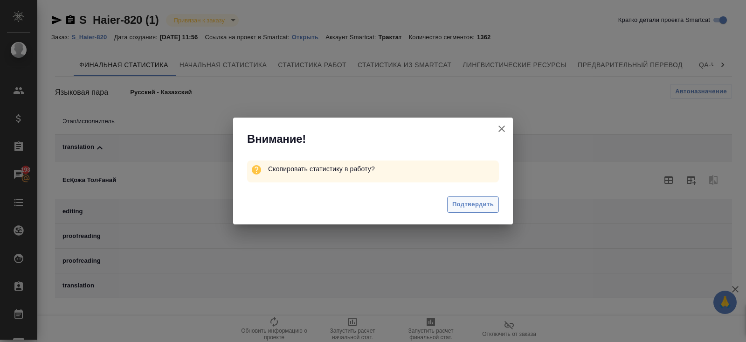
click at [462, 205] on span "Подтвердить" at bounding box center [473, 204] width 42 height 11
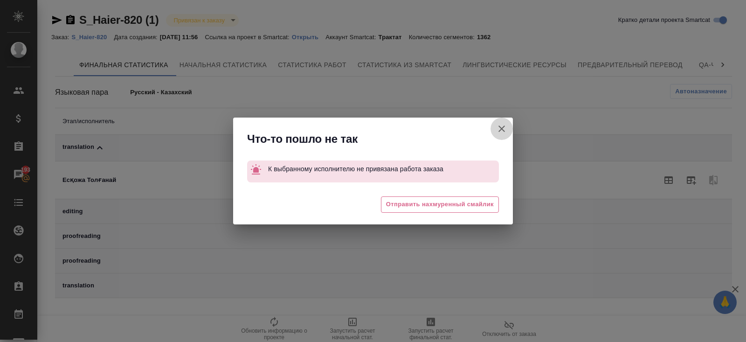
click at [504, 129] on icon "button" at bounding box center [501, 128] width 11 height 11
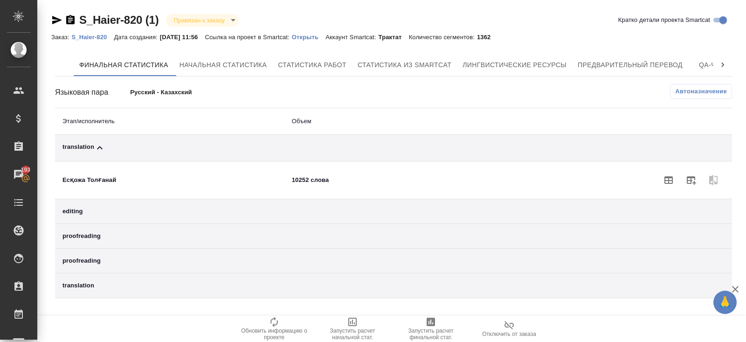
click at [676, 94] on span "Автоназначение" at bounding box center [701, 91] width 52 height 9
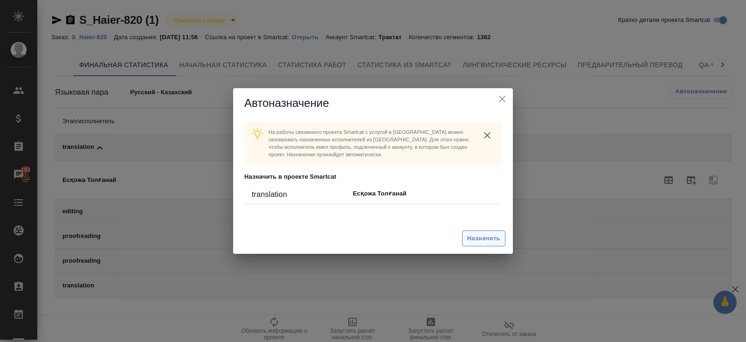
click at [502, 237] on button "Назначить" at bounding box center [483, 238] width 43 height 16
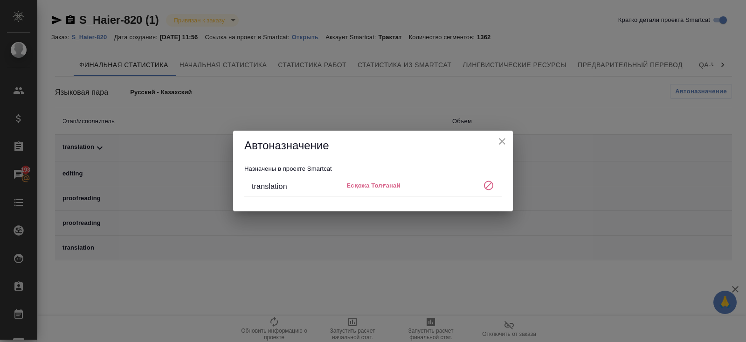
click at [503, 141] on icon "close" at bounding box center [502, 141] width 11 height 11
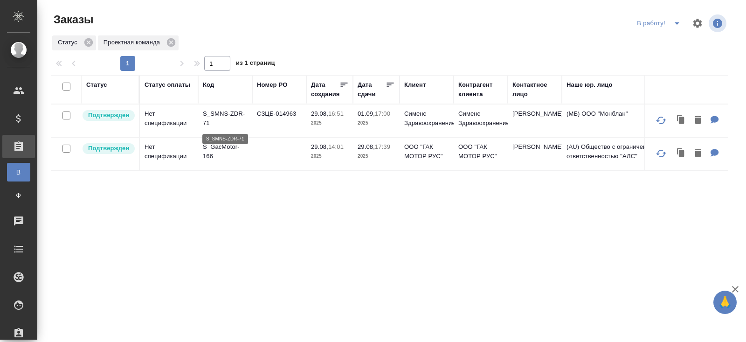
click at [210, 117] on p "S_SMNS-ZDR-71" at bounding box center [225, 118] width 45 height 19
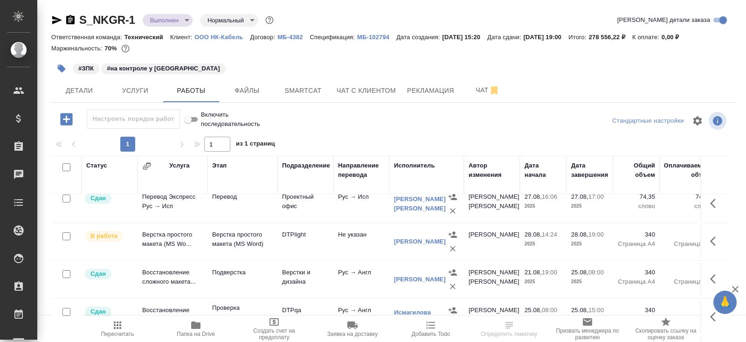
scroll to position [47, 0]
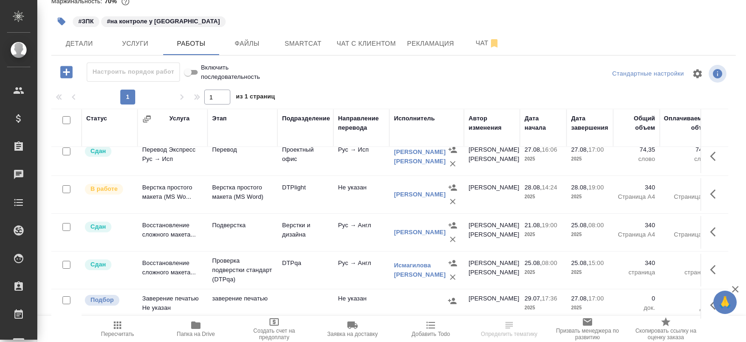
click at [69, 74] on icon "button" at bounding box center [66, 72] width 12 height 12
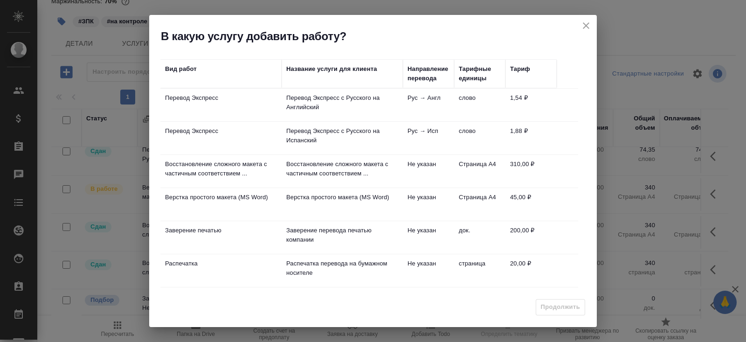
click at [363, 121] on td "Заверение перевода печатью компании" at bounding box center [342, 105] width 121 height 33
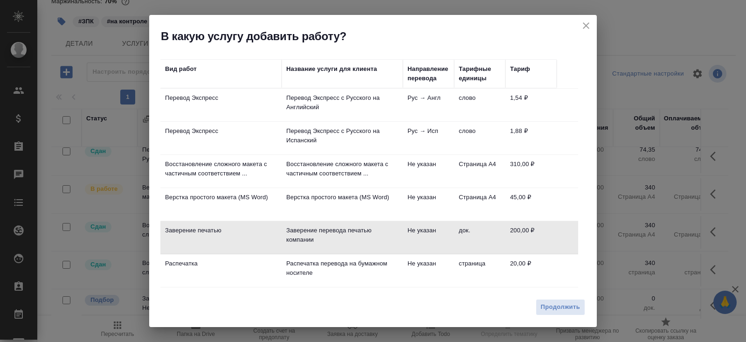
scroll to position [59, 0]
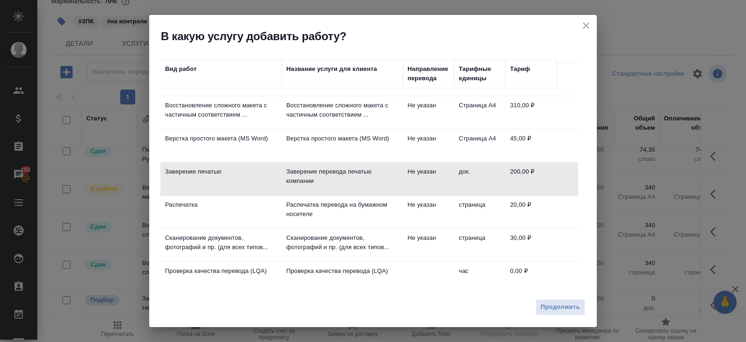
click at [364, 53] on p "Проверка качества перевода (LQA)" at bounding box center [342, 44] width 112 height 19
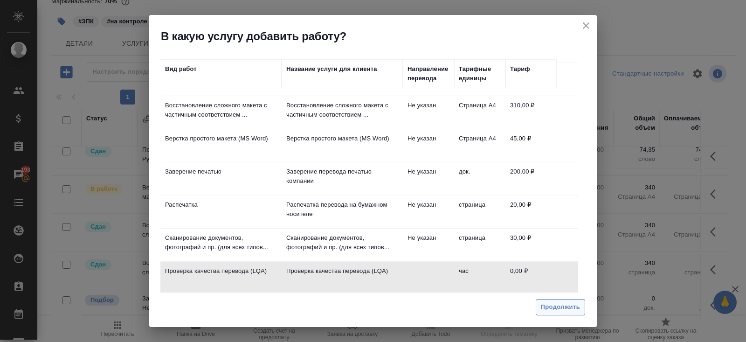
click at [567, 306] on span "Продолжить" at bounding box center [560, 307] width 39 height 11
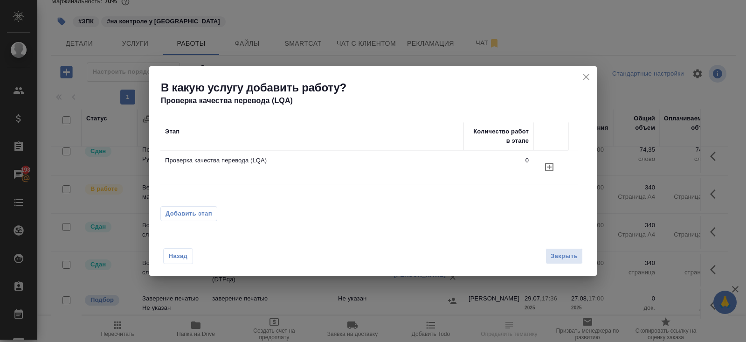
click at [551, 165] on icon "button" at bounding box center [549, 166] width 11 height 11
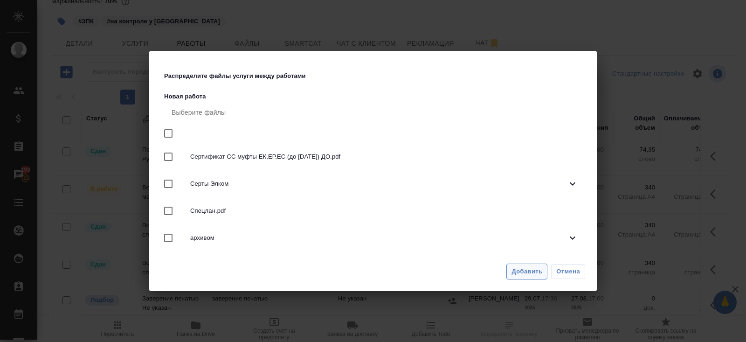
click at [528, 266] on span "Добавить" at bounding box center [527, 271] width 31 height 11
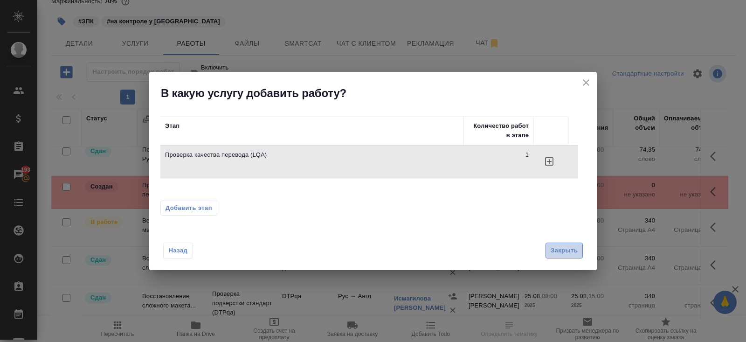
click at [559, 250] on span "Закрыть" at bounding box center [564, 250] width 27 height 11
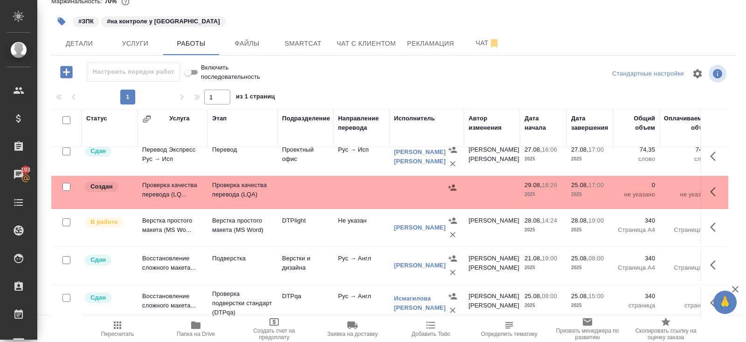
click at [719, 186] on icon "button" at bounding box center [715, 191] width 11 height 11
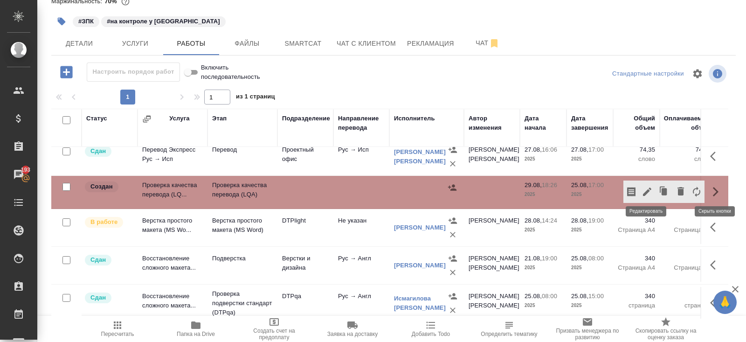
click at [650, 189] on icon "button" at bounding box center [647, 191] width 11 height 11
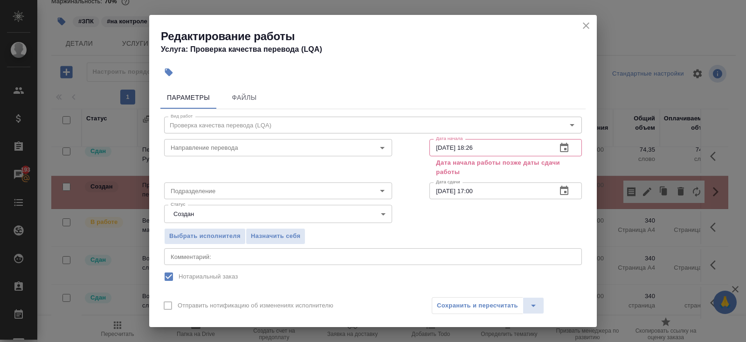
click at [204, 215] on body "🙏 .cls-1 fill:#fff; AWATERA Belyakova Yulia Клиенты Спецификации Заказы 193 Чат…" at bounding box center [373, 171] width 746 height 342
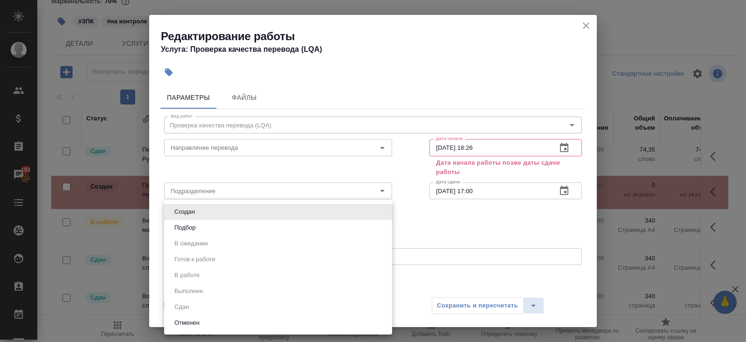
drag, startPoint x: 198, startPoint y: 226, endPoint x: 228, endPoint y: 221, distance: 30.3
click at [198, 226] on button "Подбор" at bounding box center [185, 227] width 27 height 10
type input "recruiting"
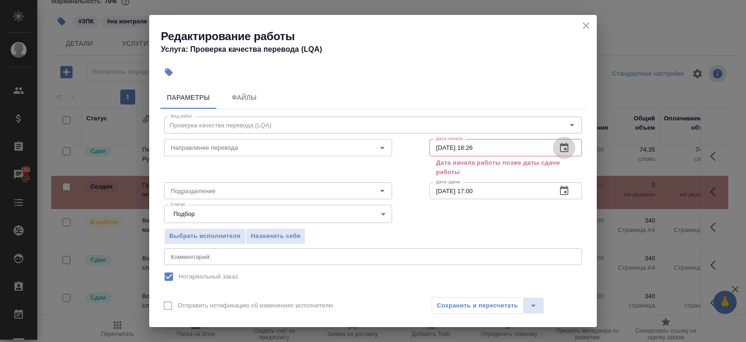
click at [561, 145] on icon "button" at bounding box center [564, 147] width 11 height 11
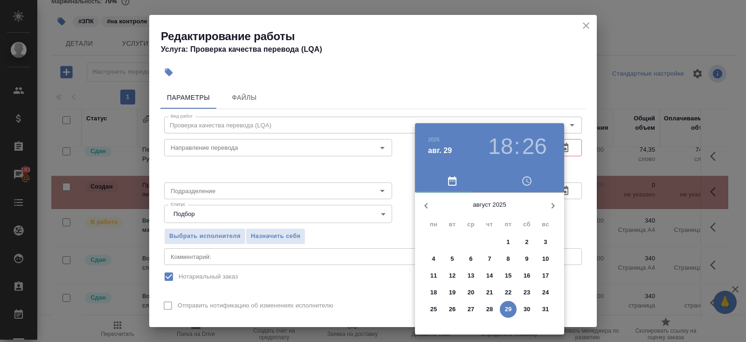
click at [493, 307] on span "28" at bounding box center [489, 309] width 17 height 9
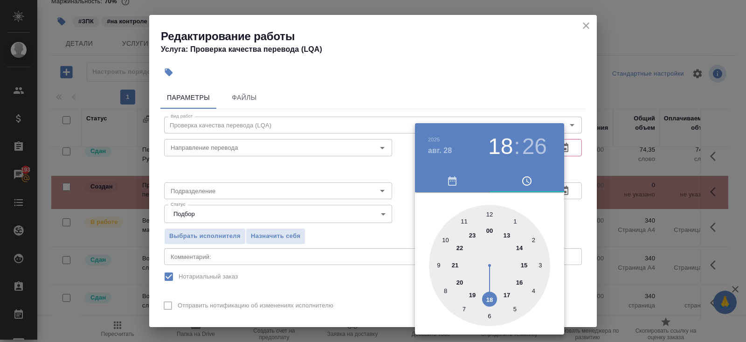
click at [596, 174] on div at bounding box center [373, 171] width 746 height 342
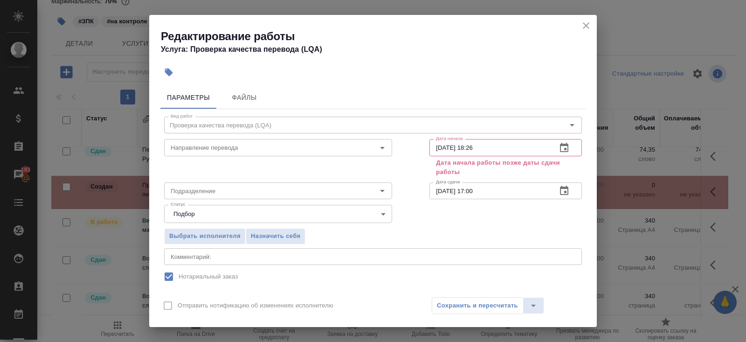
click at [562, 194] on icon "button" at bounding box center [564, 190] width 8 height 9
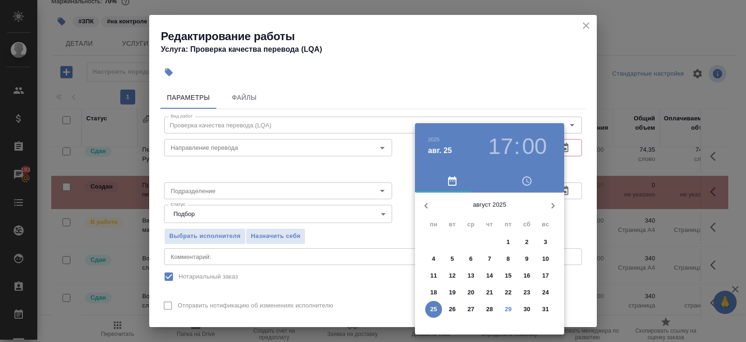
click at [581, 202] on div at bounding box center [373, 171] width 746 height 342
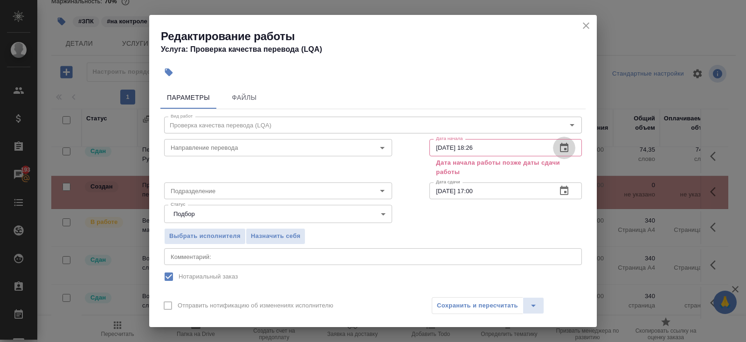
click at [564, 148] on icon "button" at bounding box center [564, 147] width 11 height 11
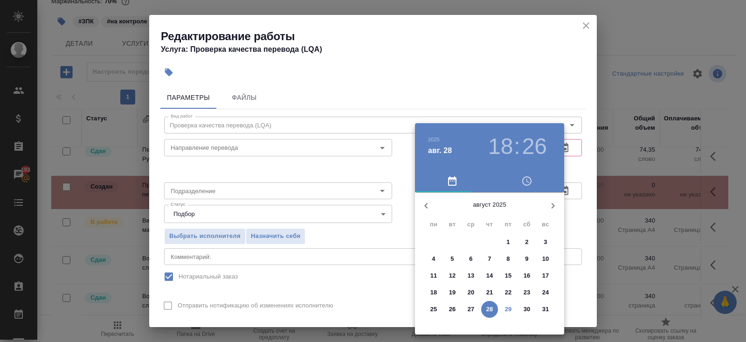
click at [510, 292] on p "22" at bounding box center [508, 292] width 7 height 9
type input "22.08.2025 18:26"
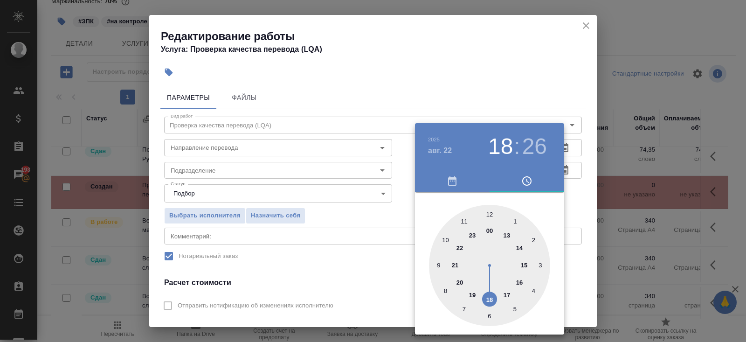
click at [368, 241] on div at bounding box center [373, 171] width 746 height 342
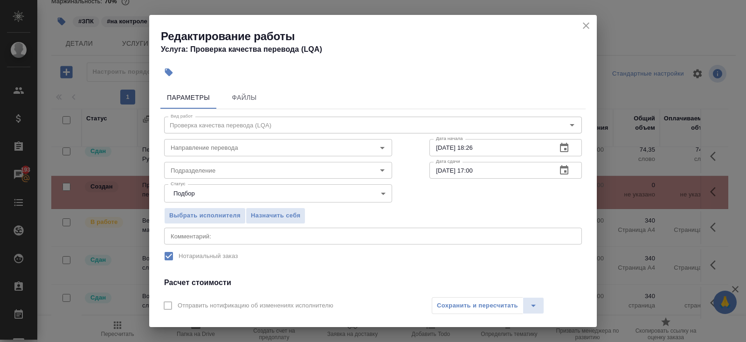
click at [471, 305] on div "Сохранить и пересчитать" at bounding box center [488, 305] width 112 height 17
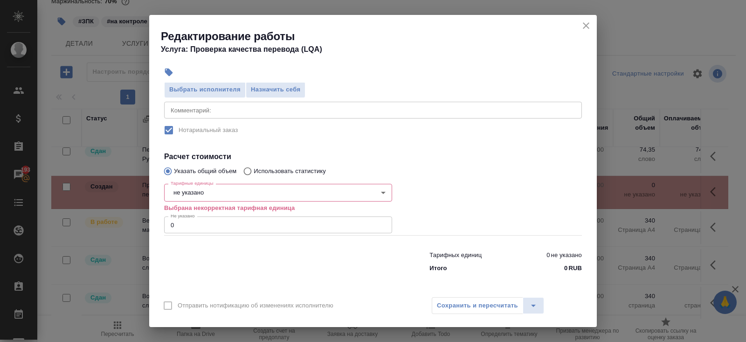
click at [197, 194] on body "🙏 .cls-1 fill:#fff; AWATERA Belyakova Yulia Клиенты Спецификации Заказы 193 Чат…" at bounding box center [373, 171] width 746 height 342
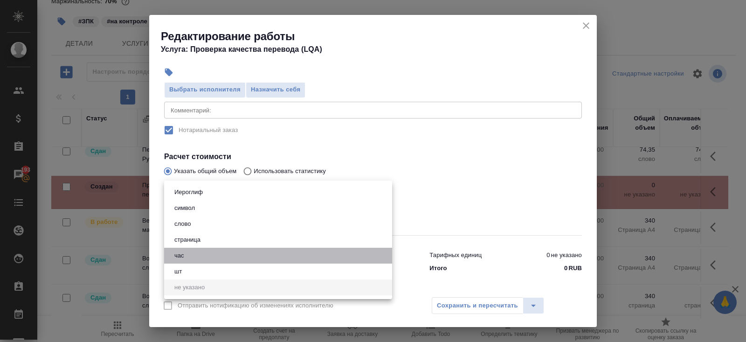
click at [186, 261] on li "час" at bounding box center [278, 256] width 228 height 16
type input "5a8b1489cc6b4906c91bfd93"
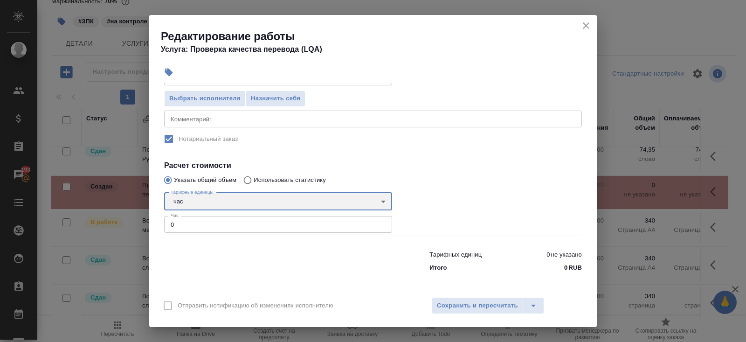
scroll to position [117, 0]
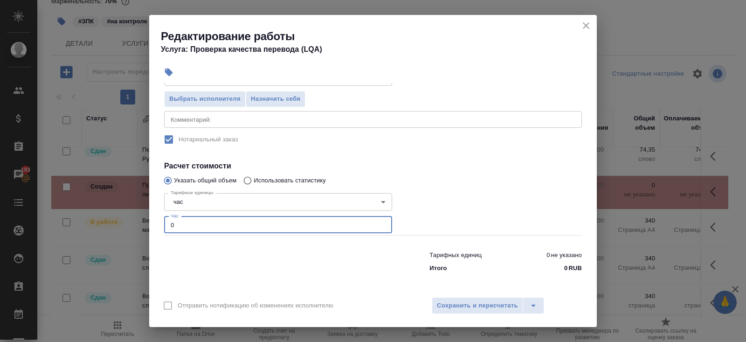
drag, startPoint x: 187, startPoint y: 229, endPoint x: 106, endPoint y: 226, distance: 81.6
click at [106, 226] on div "Редактирование работы Услуга: Проверка качества перевода (LQA) Параметры Файлы …" at bounding box center [373, 171] width 746 height 342
type input "3"
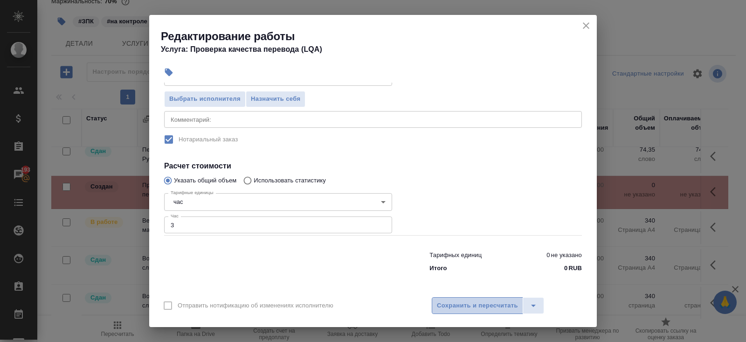
click at [452, 304] on span "Сохранить и пересчитать" at bounding box center [477, 305] width 81 height 11
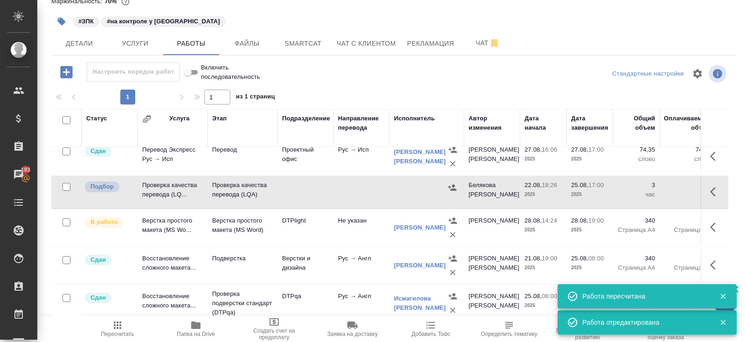
click at [717, 191] on icon "button" at bounding box center [715, 191] width 11 height 11
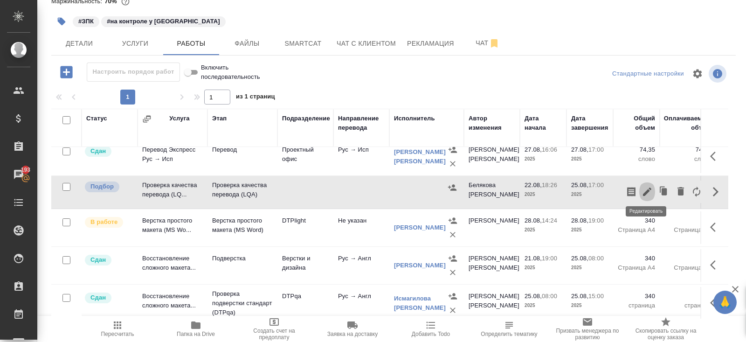
click at [646, 188] on icon "button" at bounding box center [647, 191] width 8 height 8
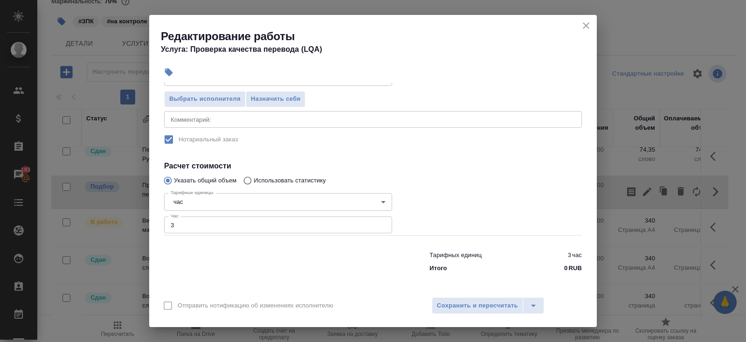
click at [201, 225] on input "3" at bounding box center [278, 224] width 228 height 17
type input "9"
click at [460, 300] on span "Сохранить и пересчитать" at bounding box center [477, 305] width 81 height 11
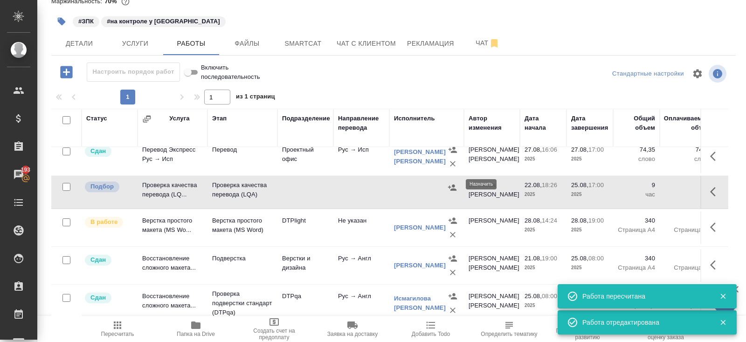
click at [452, 186] on icon "button" at bounding box center [452, 187] width 8 height 6
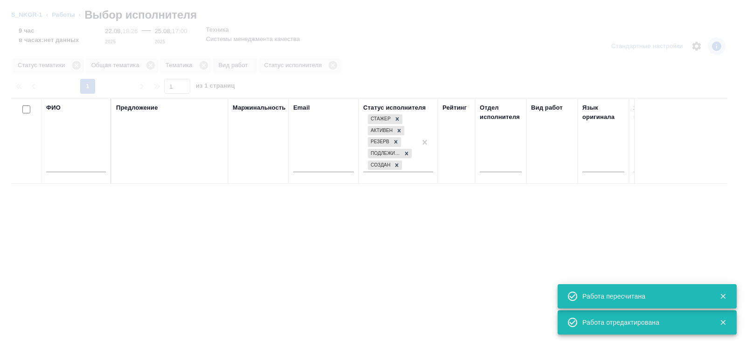
click at [93, 166] on input "text" at bounding box center [76, 166] width 60 height 12
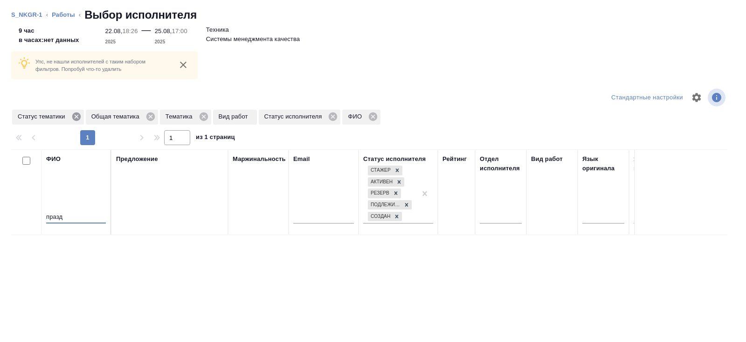
type input "празд"
click at [77, 120] on icon at bounding box center [76, 116] width 10 height 10
click at [134, 117] on icon at bounding box center [130, 116] width 8 height 8
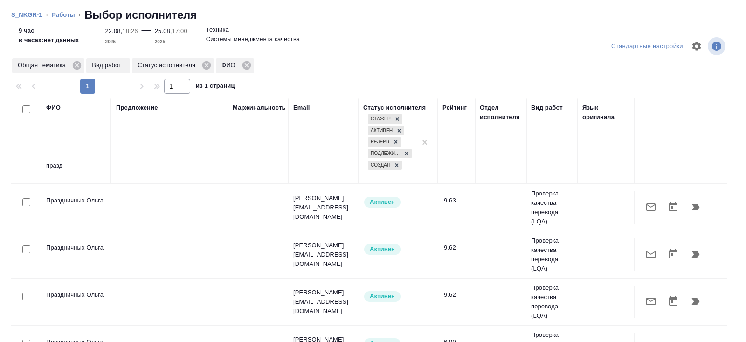
click at [77, 117] on div "ФИО празд" at bounding box center [76, 141] width 60 height 76
click at [695, 203] on icon "button" at bounding box center [695, 206] width 11 height 11
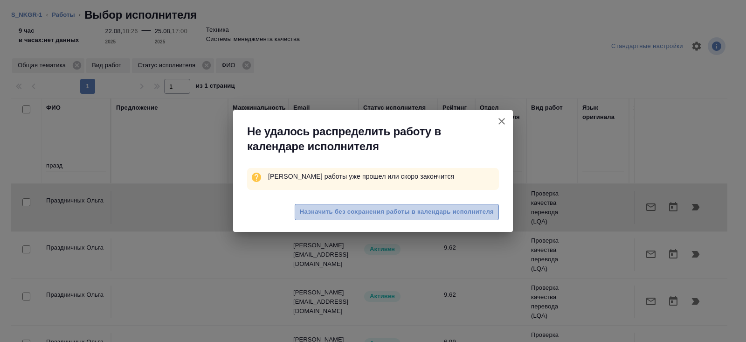
click at [484, 212] on span "Назначить без сохранения работы в календарь исполнителя" at bounding box center [397, 212] width 194 height 11
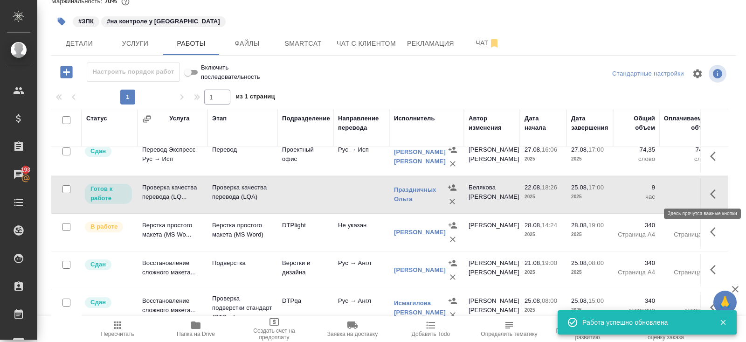
click at [708, 192] on button "button" at bounding box center [716, 194] width 22 height 22
click at [649, 196] on icon "button" at bounding box center [647, 193] width 11 height 11
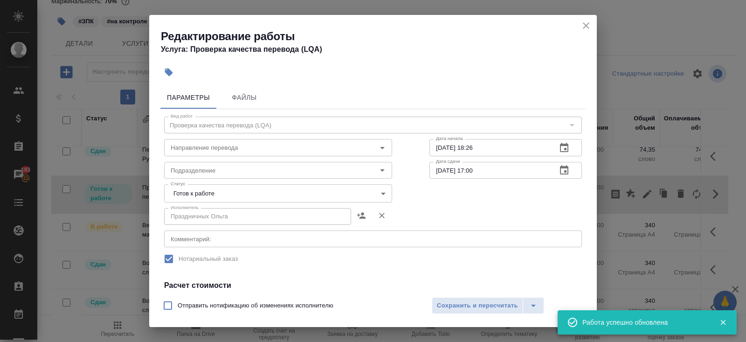
click at [196, 194] on body "🙏 .cls-1 fill:#fff; AWATERA Belyakova Yulia Клиенты Спецификации Заказы 193 Чат…" at bounding box center [373, 171] width 746 height 342
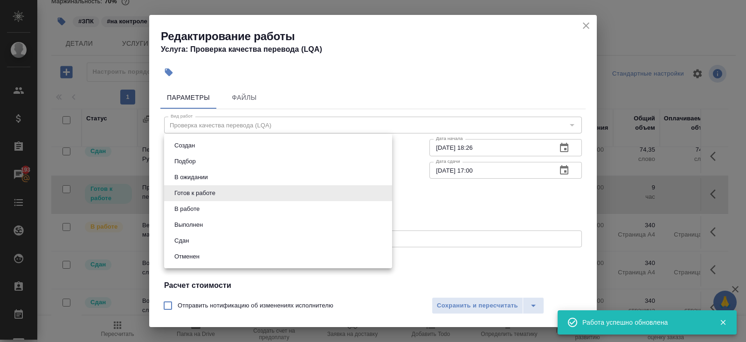
click at [196, 237] on li "Сдан" at bounding box center [278, 241] width 228 height 16
type input "closed"
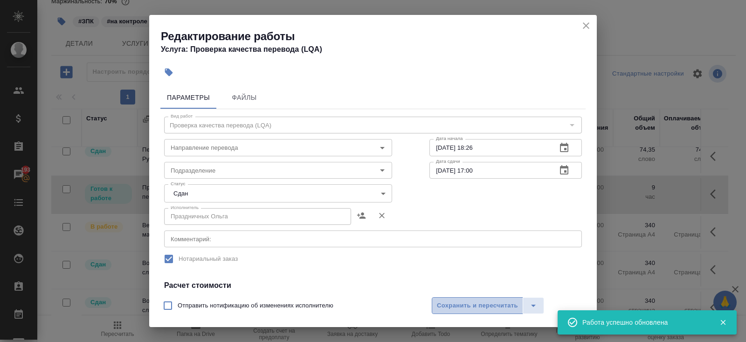
click at [444, 303] on span "Сохранить и пересчитать" at bounding box center [477, 305] width 81 height 11
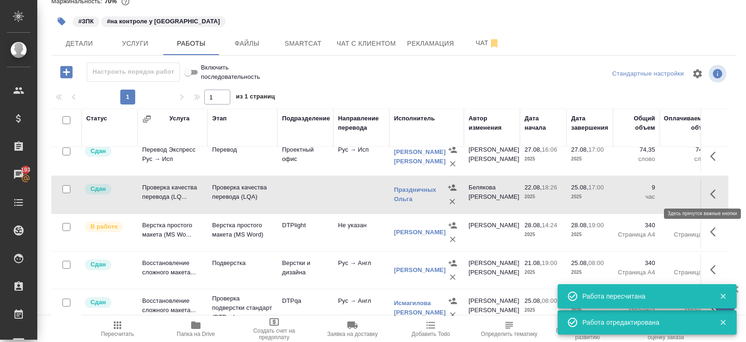
click at [713, 191] on icon "button" at bounding box center [715, 193] width 11 height 11
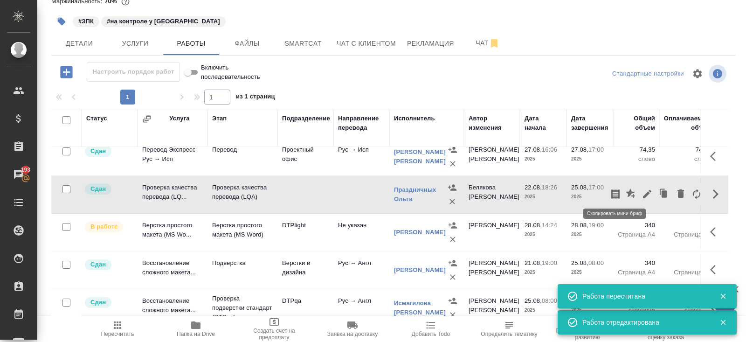
click at [614, 191] on icon "button" at bounding box center [615, 193] width 8 height 9
click at [67, 72] on icon "button" at bounding box center [66, 72] width 12 height 12
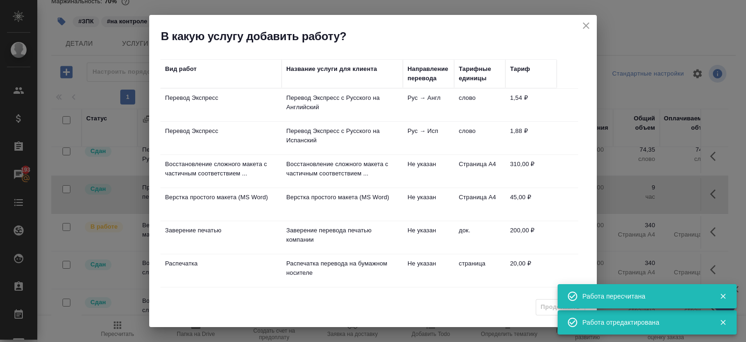
scroll to position [59, 0]
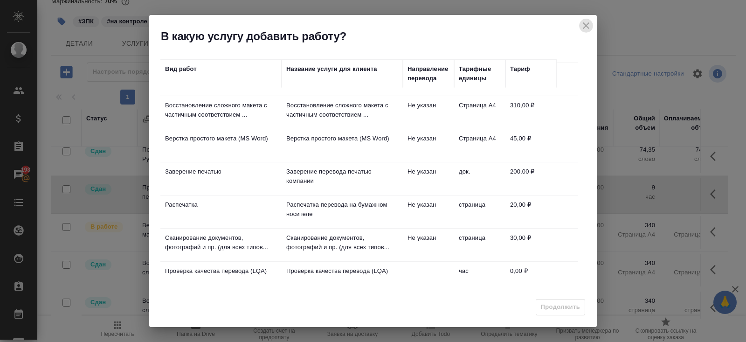
click at [579, 25] on button "close" at bounding box center [586, 26] width 14 height 14
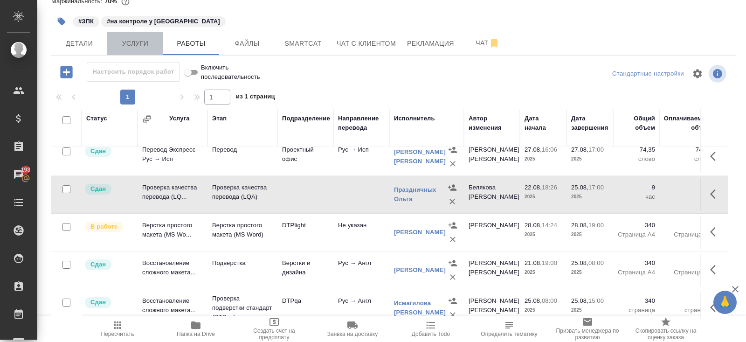
click at [142, 42] on span "Услуги" at bounding box center [135, 44] width 45 height 12
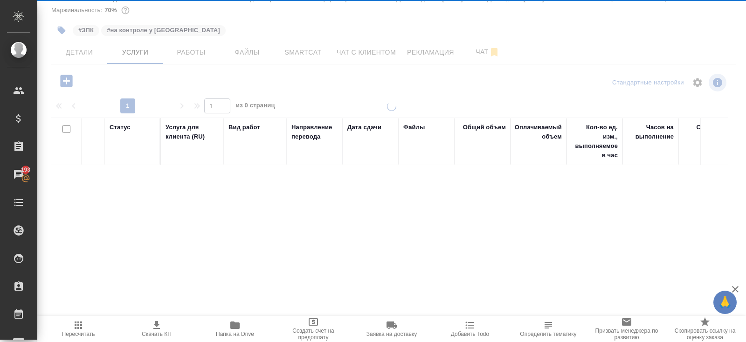
scroll to position [38, 0]
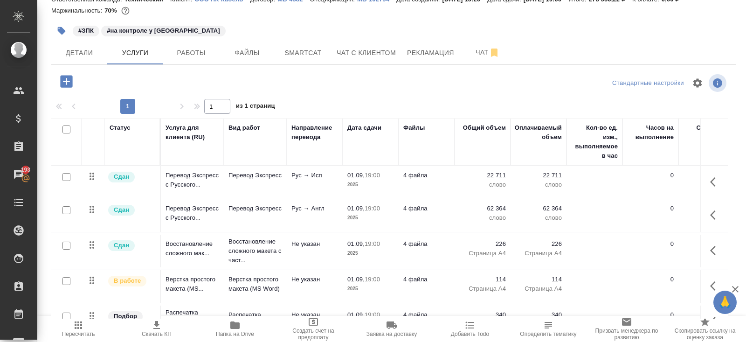
click at [68, 81] on icon "button" at bounding box center [66, 81] width 16 height 16
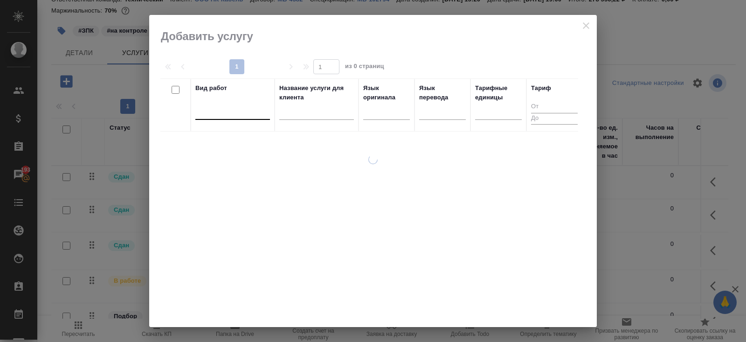
click at [220, 116] on div at bounding box center [232, 111] width 75 height 14
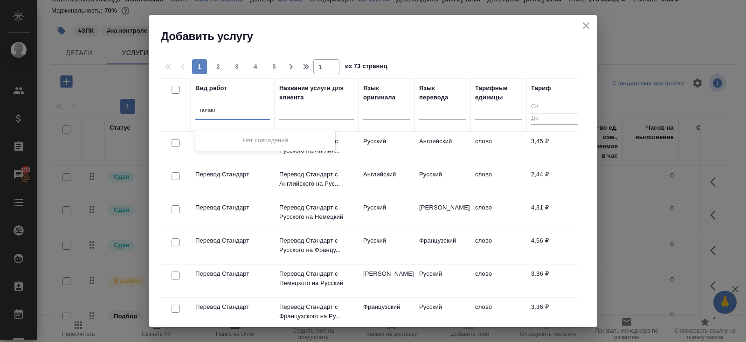
type input "поча"
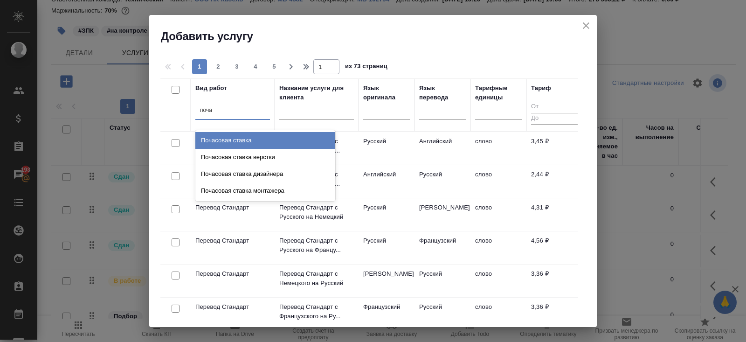
click at [240, 146] on div "Почасовая ставка" at bounding box center [265, 140] width 140 height 17
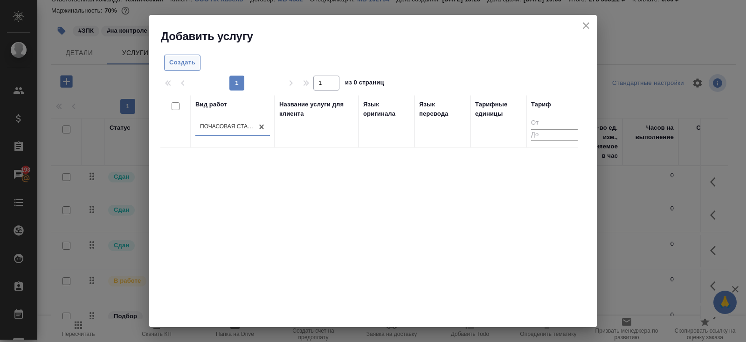
click at [196, 61] on button "Создать" at bounding box center [182, 63] width 36 height 16
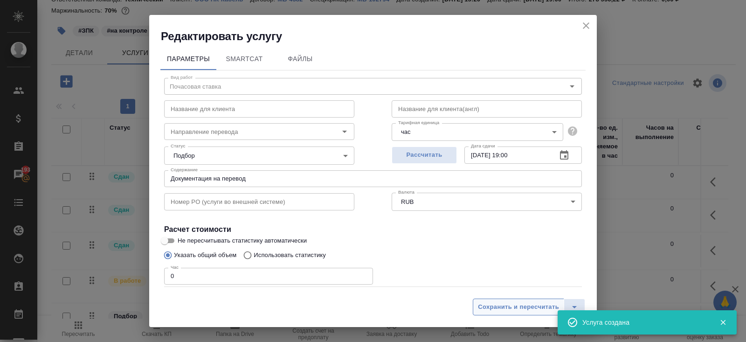
click at [543, 308] on span "Сохранить и пересчитать" at bounding box center [518, 307] width 81 height 11
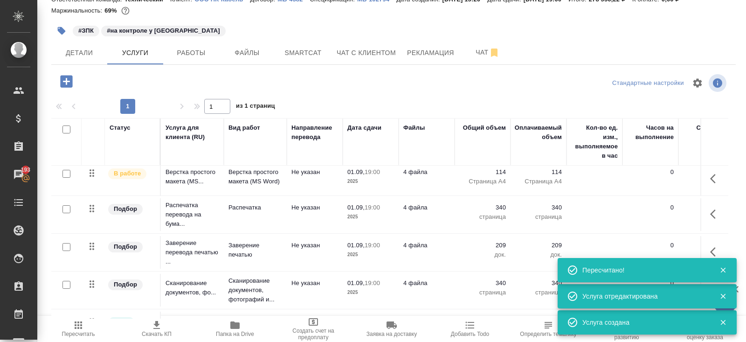
scroll to position [175, 0]
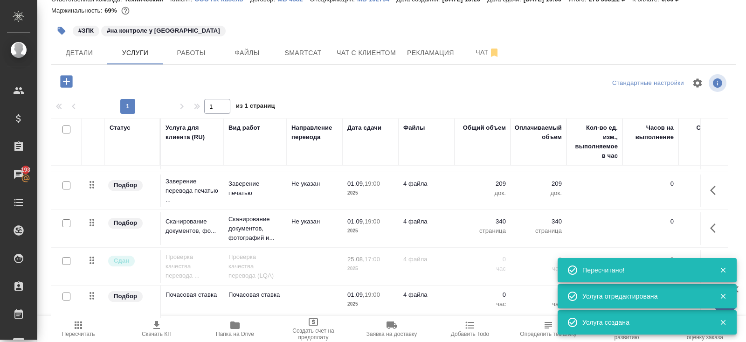
click at [720, 266] on icon "button" at bounding box center [723, 270] width 8 height 8
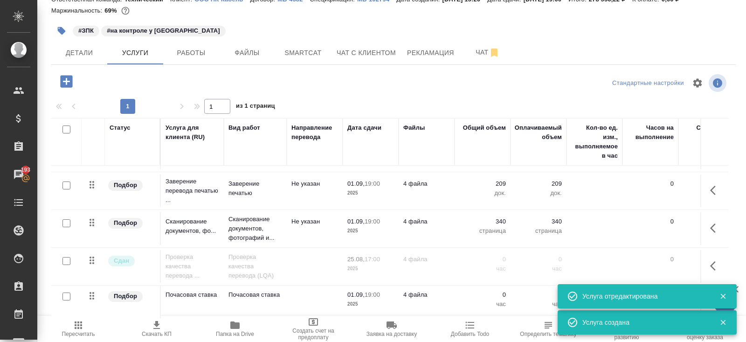
click at [720, 299] on icon "button" at bounding box center [723, 296] width 8 height 8
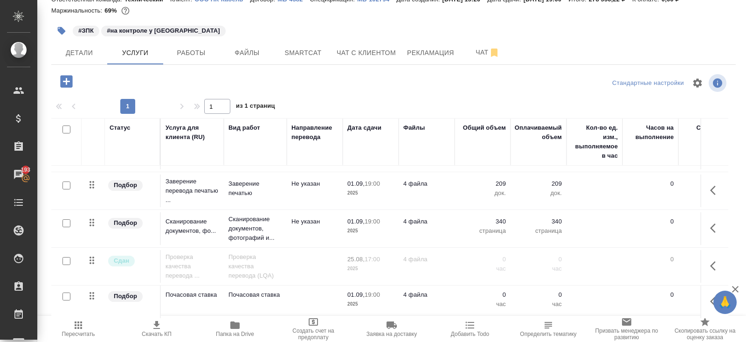
click at [711, 301] on icon "button" at bounding box center [713, 301] width 6 height 9
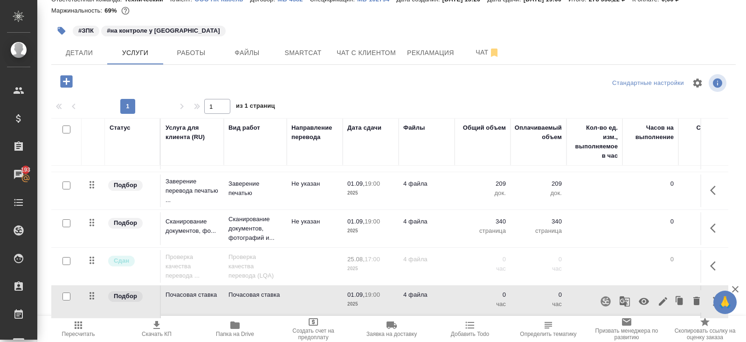
click at [650, 301] on button "button" at bounding box center [644, 301] width 22 height 22
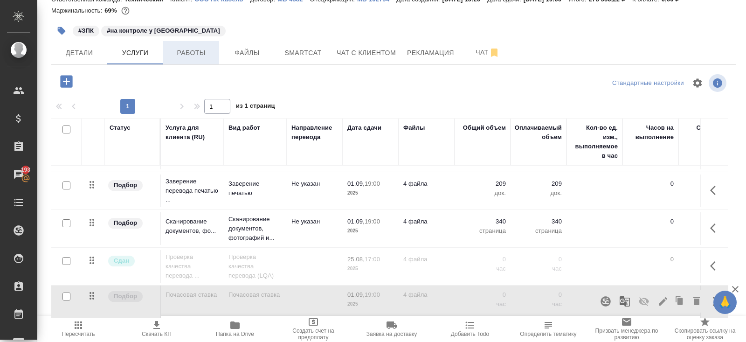
click at [194, 53] on span "Работы" at bounding box center [191, 53] width 45 height 12
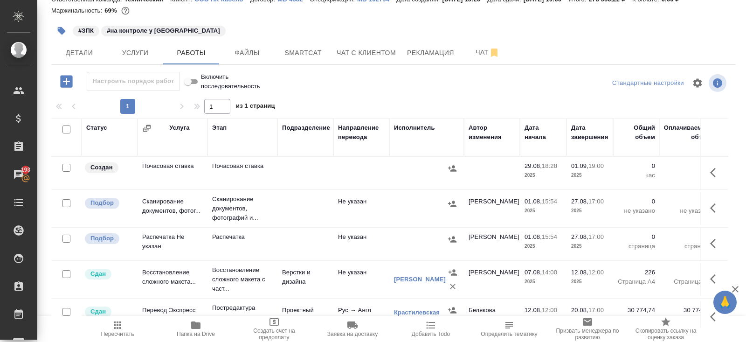
click at [714, 168] on icon "button" at bounding box center [713, 172] width 6 height 9
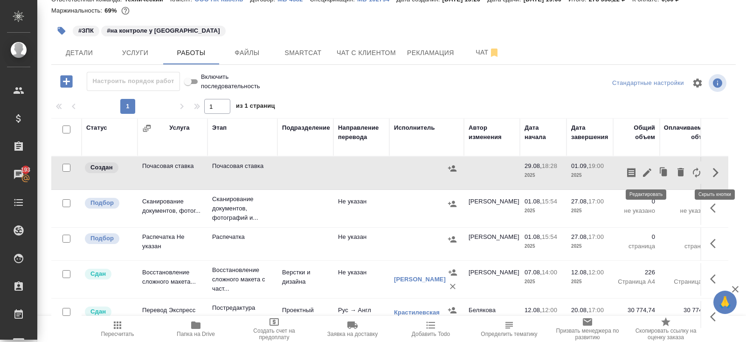
click at [652, 173] on icon "button" at bounding box center [647, 172] width 11 height 11
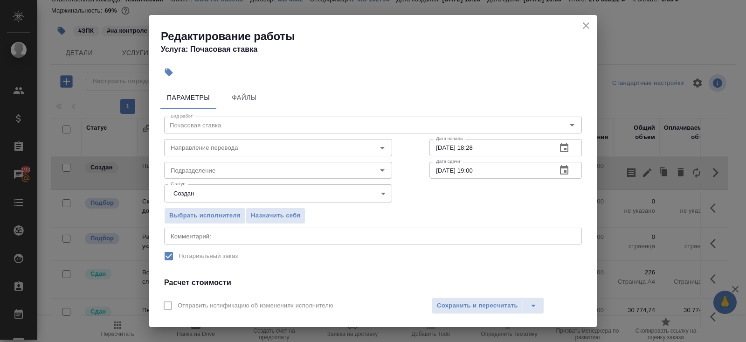
scroll to position [117, 0]
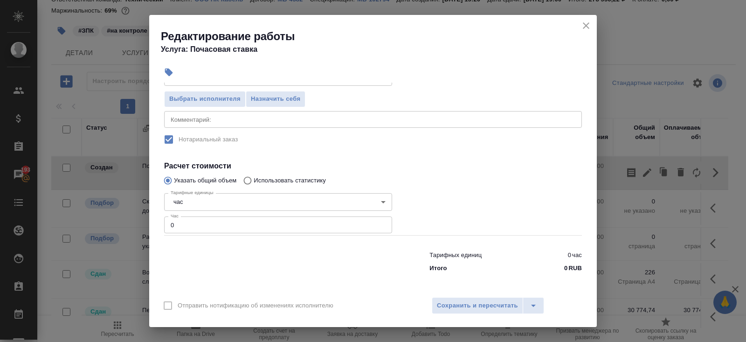
drag, startPoint x: 189, startPoint y: 223, endPoint x: 107, endPoint y: 215, distance: 82.6
click at [107, 215] on div "Редактирование работы Услуга: Почасовая ставка Параметры Файлы Вид работ Почасо…" at bounding box center [373, 171] width 746 height 342
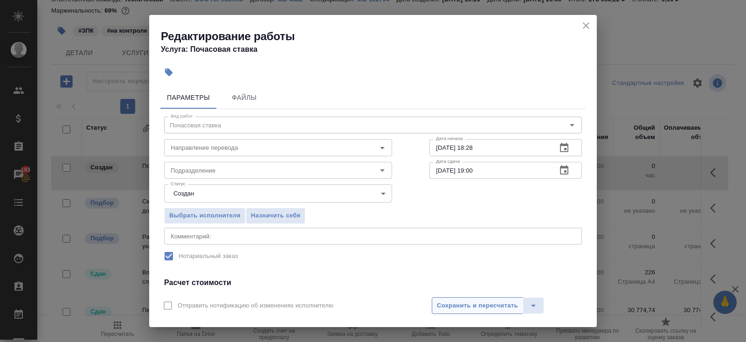
type input "3"
click at [472, 302] on span "Сохранить и пересчитать" at bounding box center [477, 305] width 81 height 11
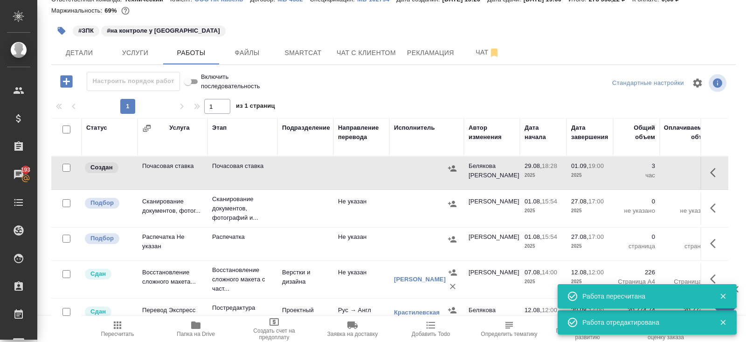
click at [453, 166] on icon "button" at bounding box center [452, 168] width 8 height 6
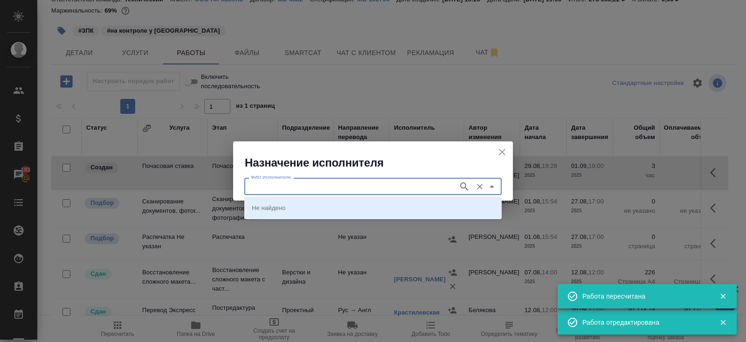
click at [283, 186] on input "ФИО Исполнителя" at bounding box center [350, 185] width 207 height 11
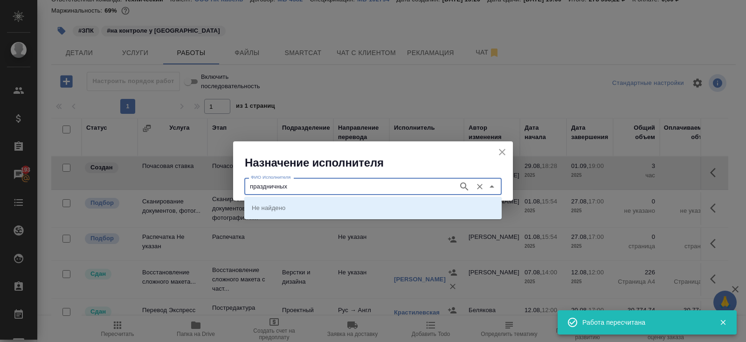
type input "праздничных"
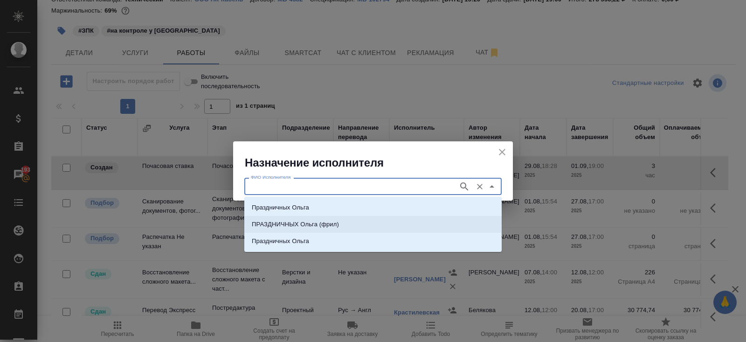
click at [342, 221] on li "ПРАЗДНИЧНЫХ Ольга (фрил)" at bounding box center [372, 224] width 257 height 17
type input "ПРАЗДНИЧНЫХ Ольга (фрил)"
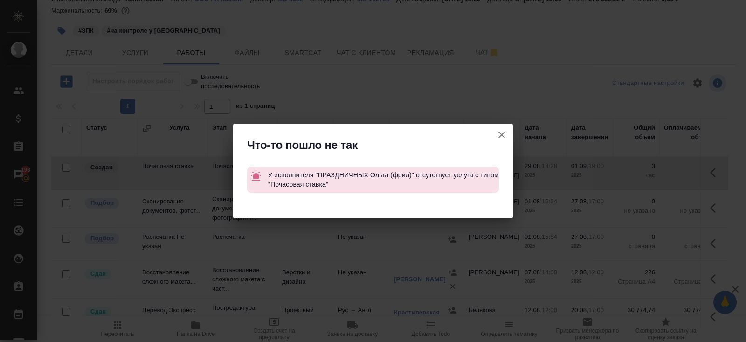
click at [502, 134] on icon "button" at bounding box center [502, 135] width 7 height 7
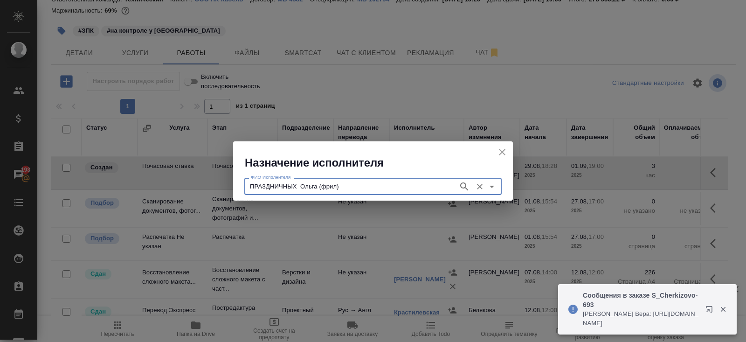
click at [464, 187] on icon "button" at bounding box center [464, 186] width 8 height 8
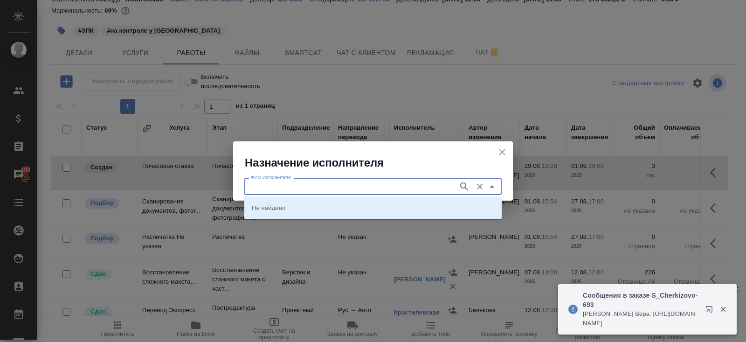
click at [406, 188] on input "ФИО Исполнителя" at bounding box center [350, 185] width 207 height 11
type input "ПРАЗДНИЧНЫХ Ольга (фрил)"
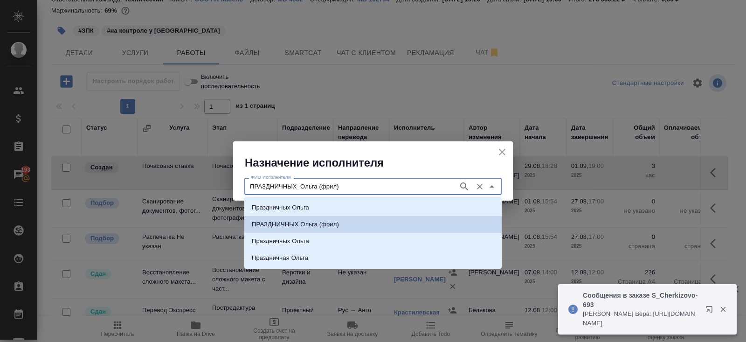
click at [342, 224] on li "ПРАЗДНИЧНЫХ Ольга (фрил)" at bounding box center [372, 224] width 257 height 17
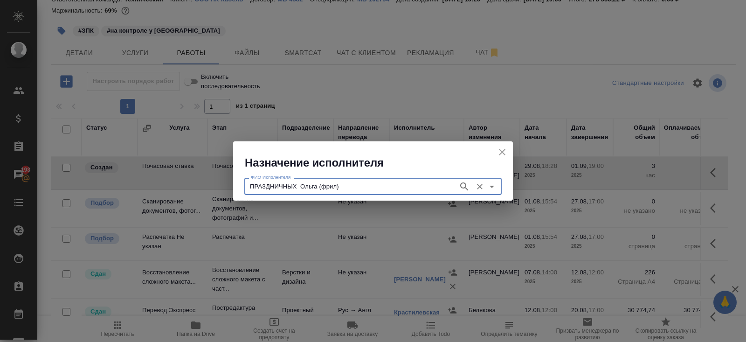
click at [493, 189] on icon "Open" at bounding box center [491, 186] width 11 height 11
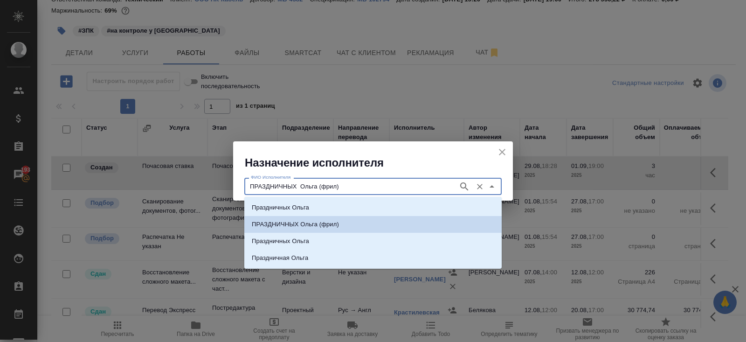
click at [411, 227] on li "ПРАЗДНИЧНЫХ Ольга (фрил)" at bounding box center [372, 224] width 257 height 17
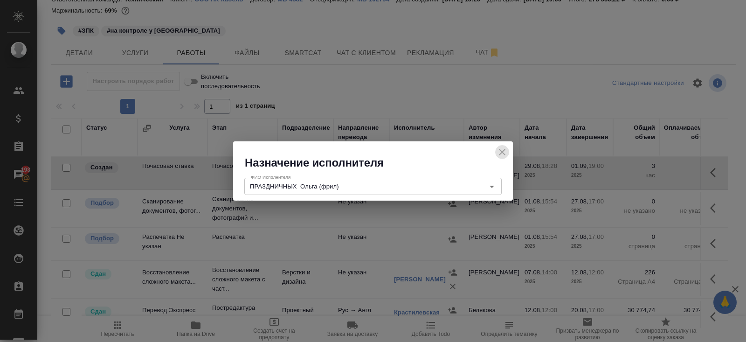
click at [497, 152] on icon "close" at bounding box center [502, 151] width 11 height 11
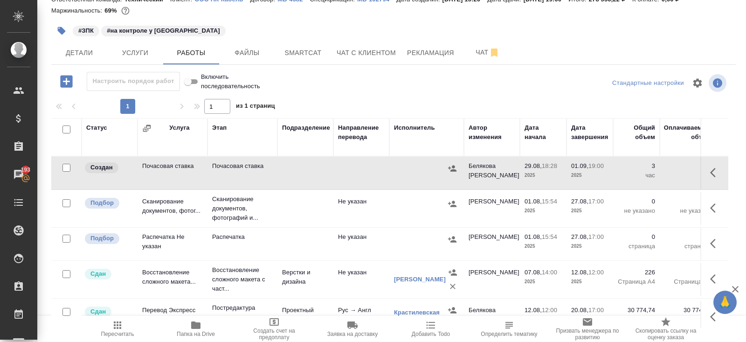
click at [450, 168] on icon "button" at bounding box center [452, 168] width 9 height 9
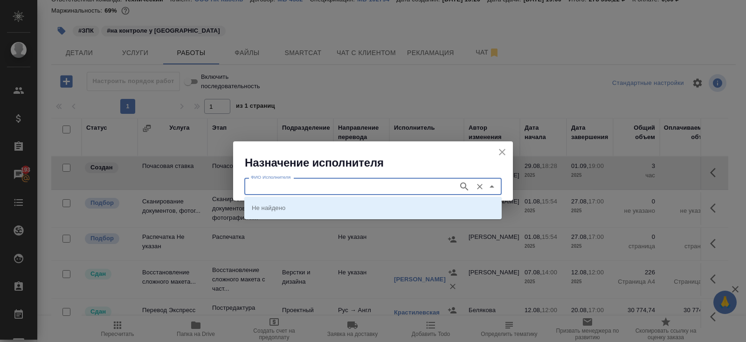
click at [263, 188] on input "ФИО Исполнителя" at bounding box center [350, 185] width 207 height 11
type input "праздничных"
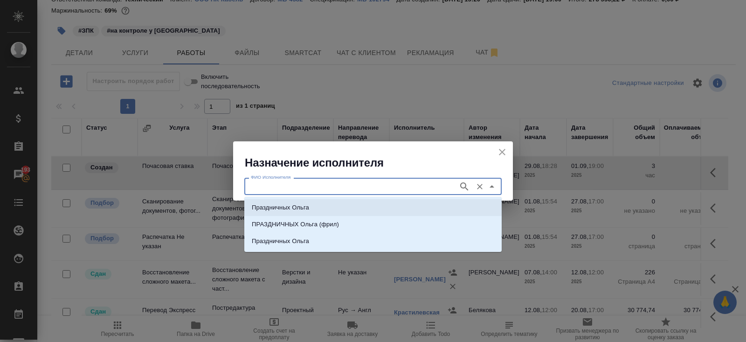
click at [310, 224] on p "ПРАЗДНИЧНЫХ Ольга (фрил)" at bounding box center [295, 224] width 87 height 9
type input "ПРАЗДНИЧНЫХ Ольга (фрил)"
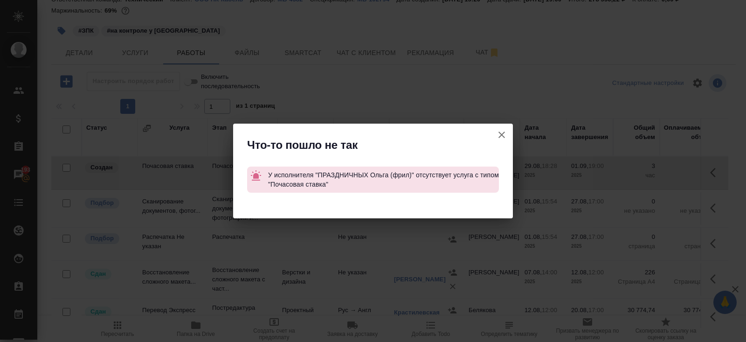
click at [505, 136] on icon "button" at bounding box center [501, 134] width 11 height 11
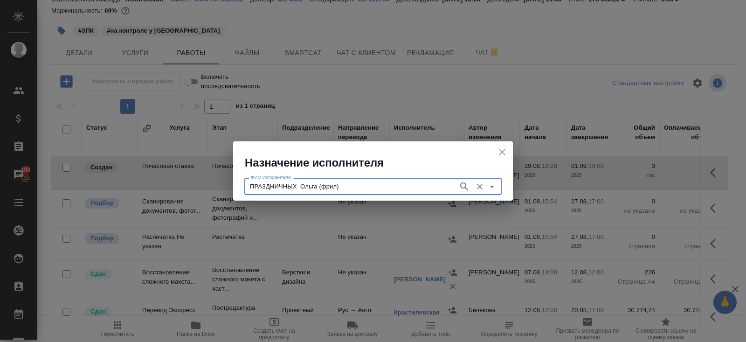
click at [498, 151] on icon "close" at bounding box center [502, 151] width 11 height 11
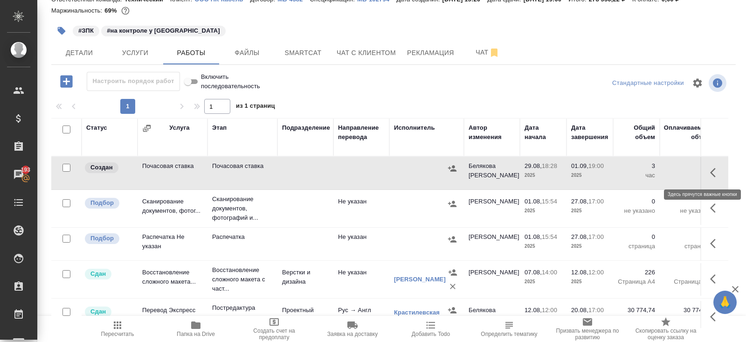
click at [716, 173] on icon "button" at bounding box center [715, 172] width 11 height 11
click at [680, 173] on icon "button" at bounding box center [681, 172] width 7 height 8
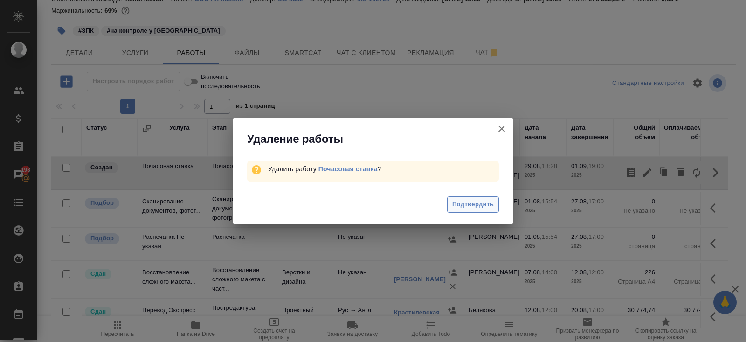
click at [485, 201] on span "Подтвердить" at bounding box center [473, 204] width 42 height 11
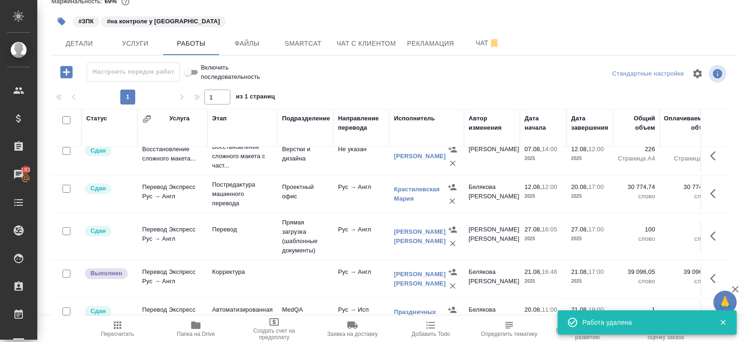
scroll to position [84, 0]
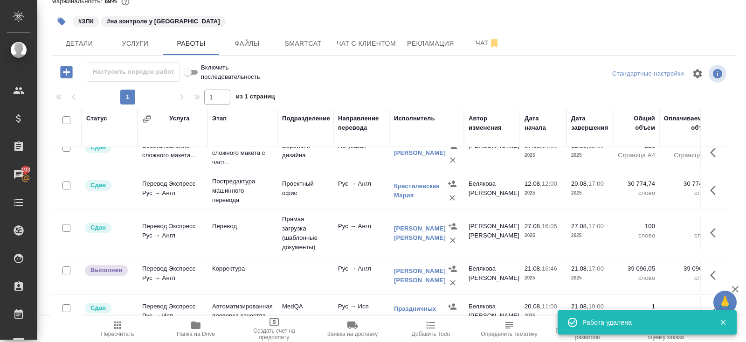
click at [69, 72] on icon "button" at bounding box center [66, 72] width 16 height 16
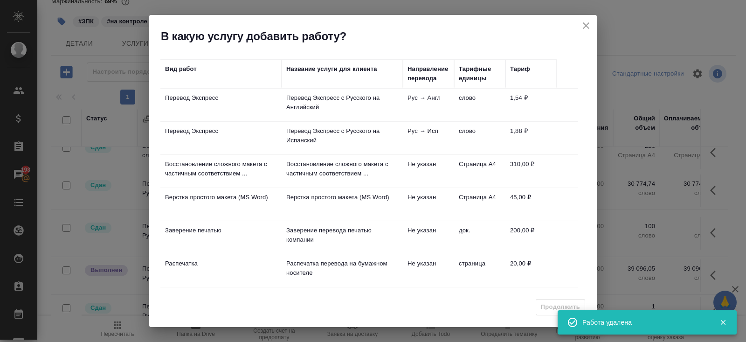
click at [590, 28] on icon "close" at bounding box center [586, 25] width 11 height 11
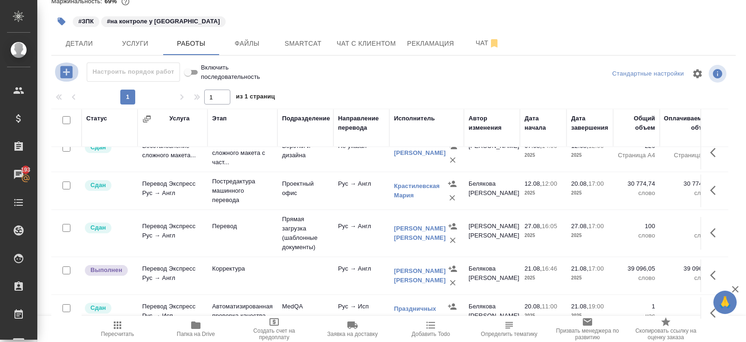
click at [68, 70] on icon "button" at bounding box center [66, 72] width 12 height 12
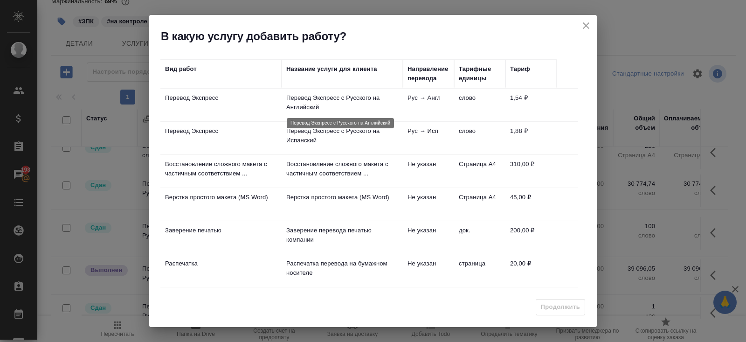
click at [361, 108] on p "Перевод Экспресс с Русского на Английский" at bounding box center [342, 102] width 112 height 19
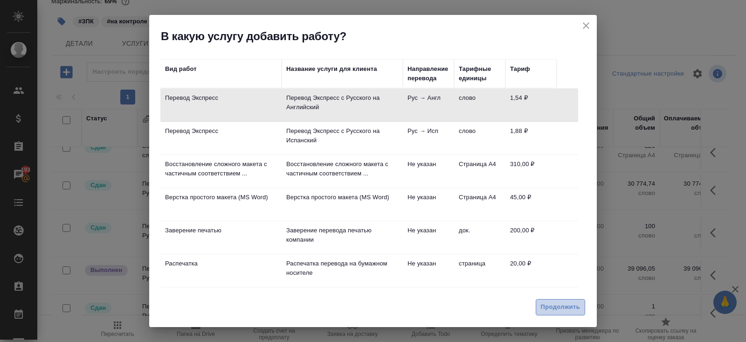
click at [562, 309] on span "Продолжить" at bounding box center [560, 307] width 39 height 11
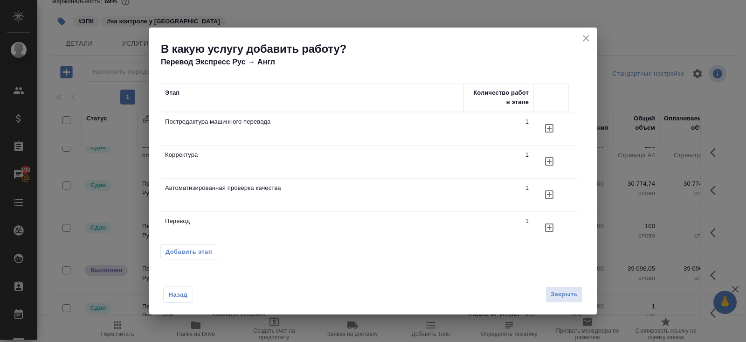
scroll to position [6, 0]
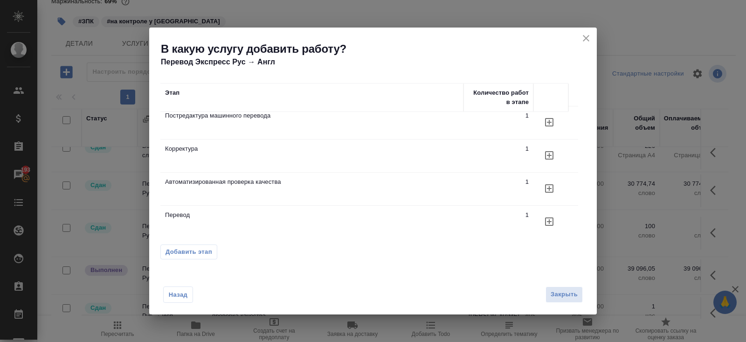
click at [208, 247] on button "Добавить этап" at bounding box center [188, 251] width 57 height 15
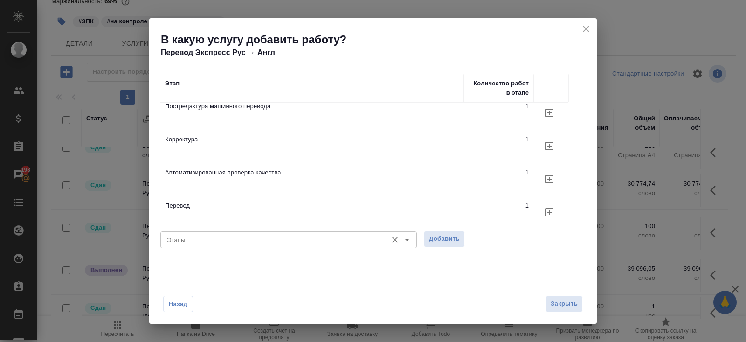
click at [354, 247] on div "Этапы" at bounding box center [288, 239] width 256 height 17
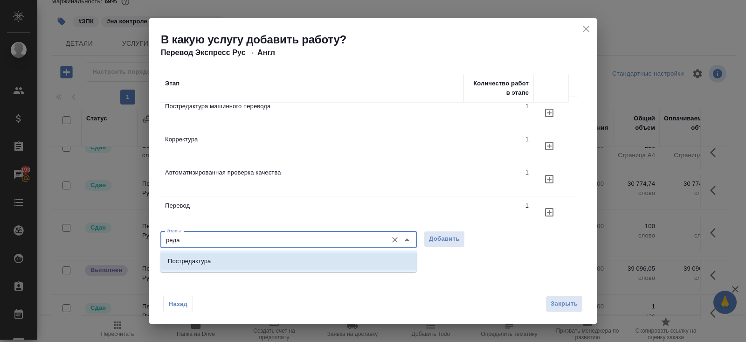
type input "реда"
click at [499, 310] on div "Назад Закрыть" at bounding box center [373, 297] width 448 height 51
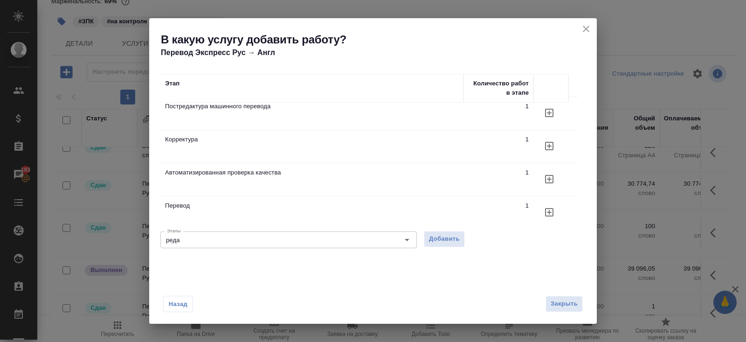
click at [172, 302] on span "Назад" at bounding box center [178, 303] width 20 height 9
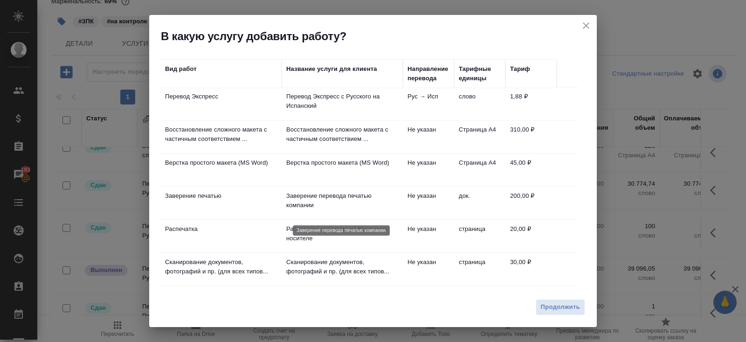
scroll to position [0, 0]
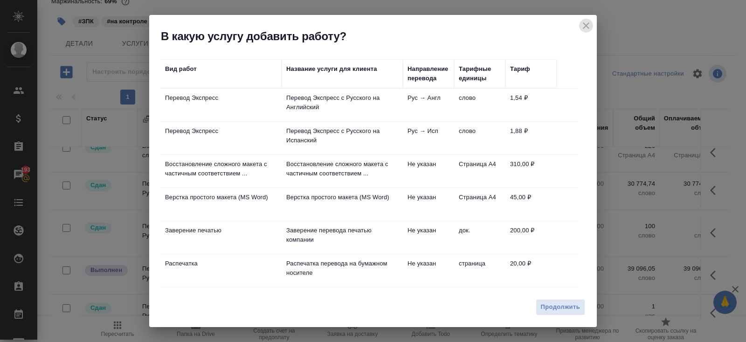
click at [588, 30] on icon "close" at bounding box center [586, 25] width 11 height 11
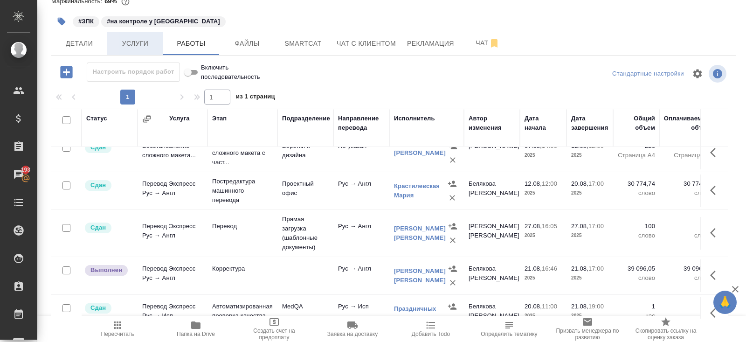
click at [143, 41] on span "Услуги" at bounding box center [135, 44] width 45 height 12
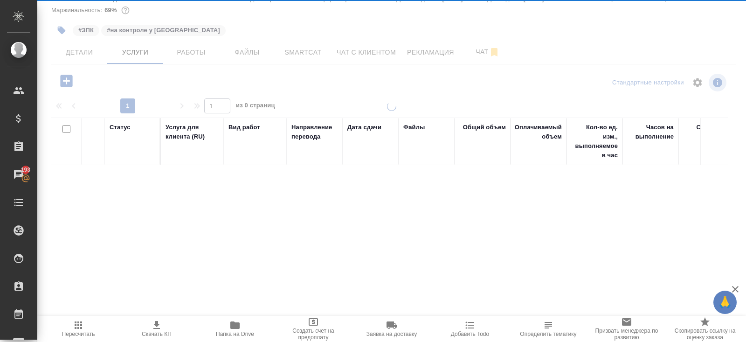
scroll to position [38, 0]
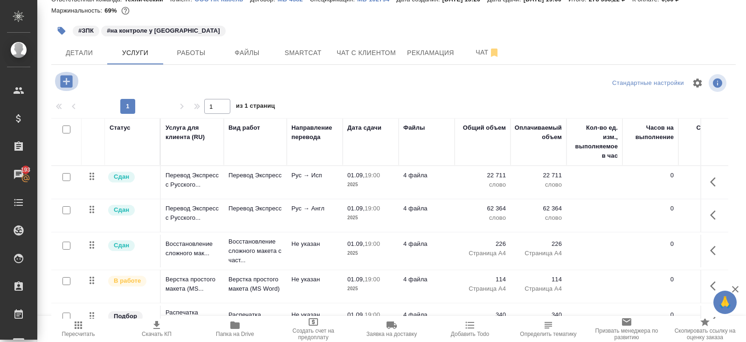
click at [64, 83] on icon "button" at bounding box center [66, 81] width 12 height 12
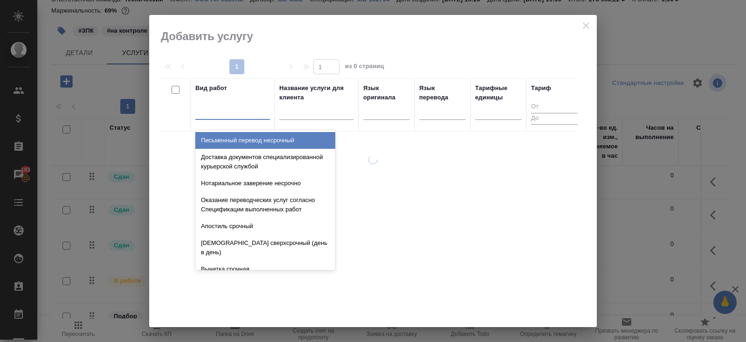
click at [211, 115] on div at bounding box center [232, 111] width 75 height 14
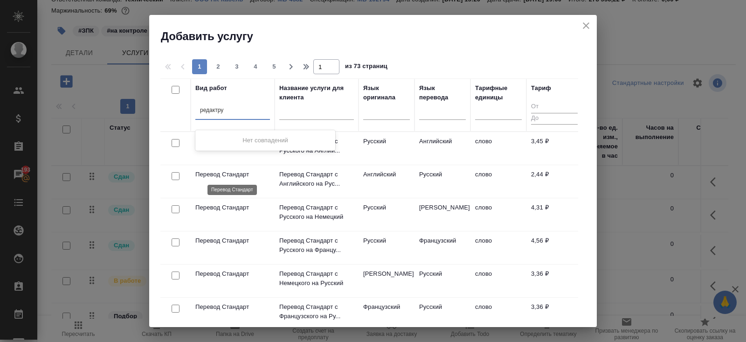
type input "редактру"
click at [222, 175] on p "Перевод Стандарт" at bounding box center [232, 174] width 75 height 9
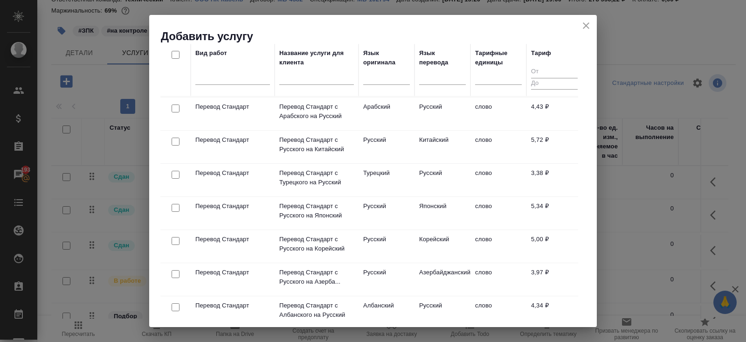
scroll to position [0, 0]
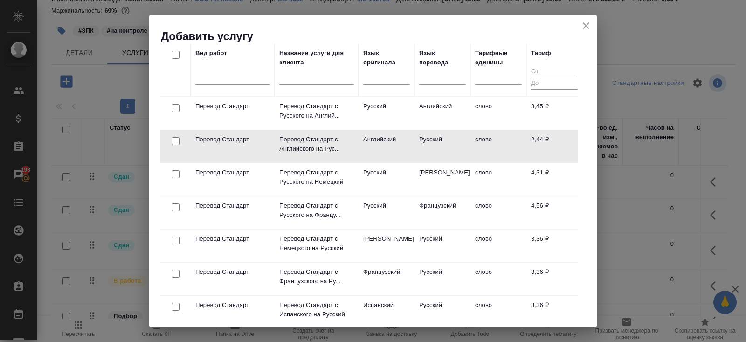
click at [174, 142] on input "checkbox" at bounding box center [176, 141] width 8 height 8
checkbox input "true"
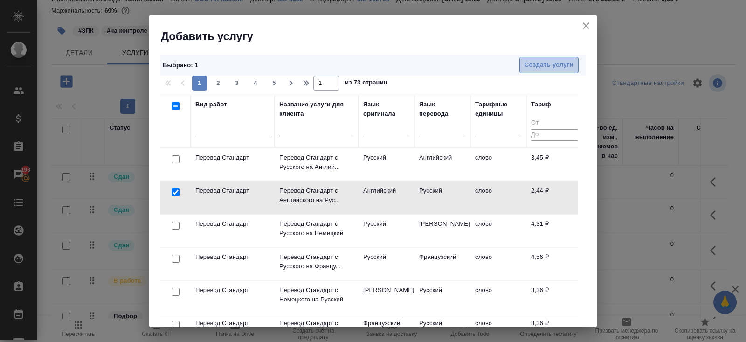
click at [549, 60] on span "Создать услуги" at bounding box center [549, 65] width 49 height 11
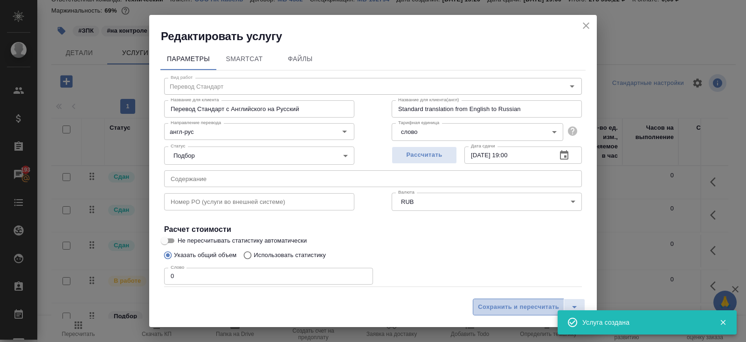
click at [520, 306] on span "Сохранить и пересчитать" at bounding box center [518, 307] width 81 height 11
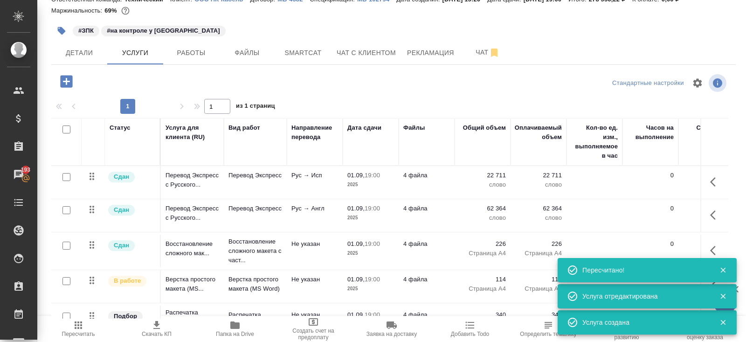
scroll to position [213, 0]
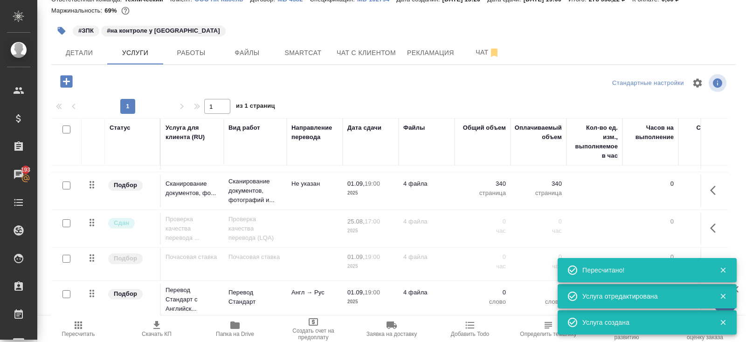
click at [722, 270] on icon "button" at bounding box center [722, 270] width 5 height 5
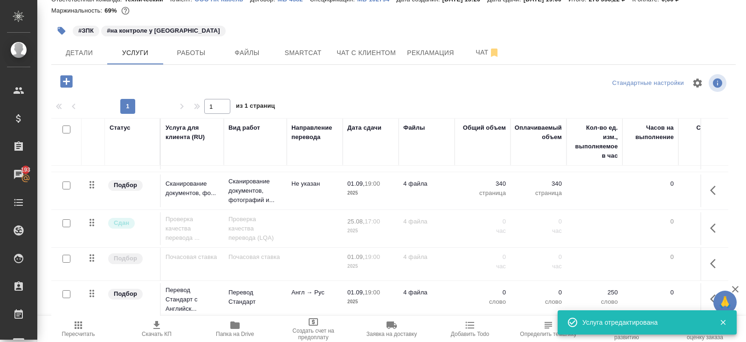
click at [712, 298] on icon "button" at bounding box center [715, 298] width 11 height 11
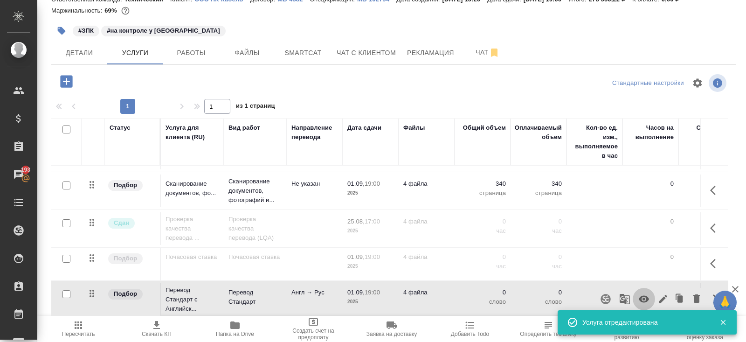
click at [647, 298] on icon "button" at bounding box center [644, 299] width 10 height 7
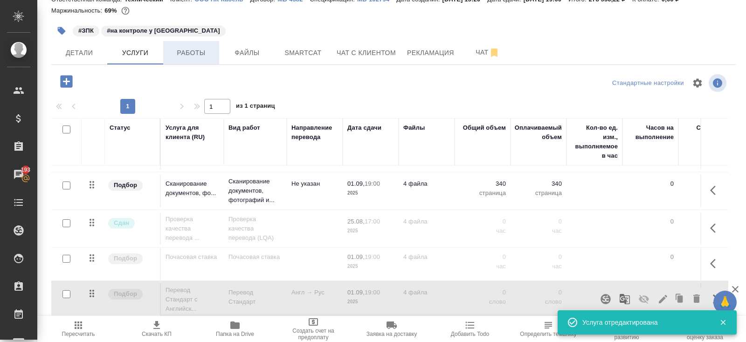
click at [190, 49] on span "Работы" at bounding box center [191, 53] width 45 height 12
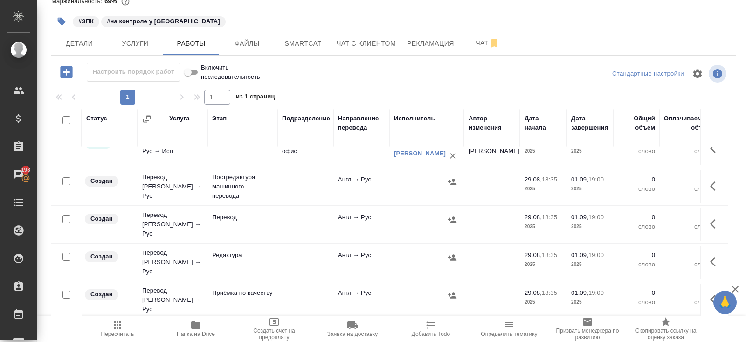
scroll to position [330, 0]
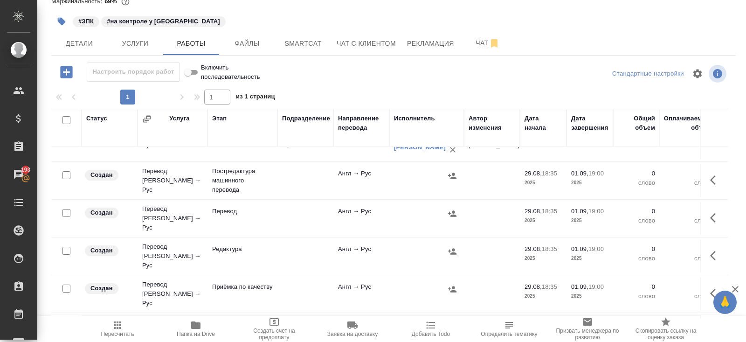
click at [67, 171] on input "checkbox" at bounding box center [66, 175] width 8 height 8
checkbox input "true"
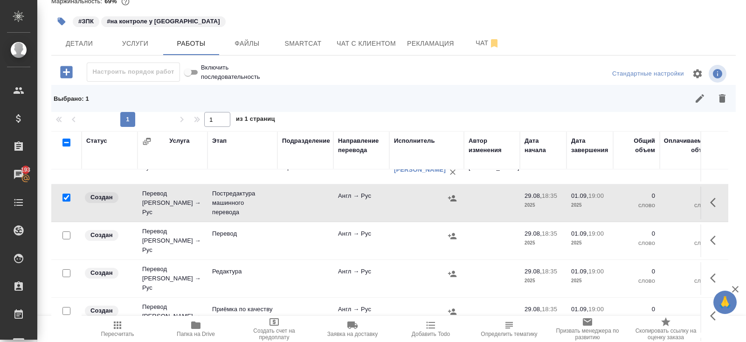
click at [67, 232] on input "checkbox" at bounding box center [66, 235] width 8 height 8
checkbox input "true"
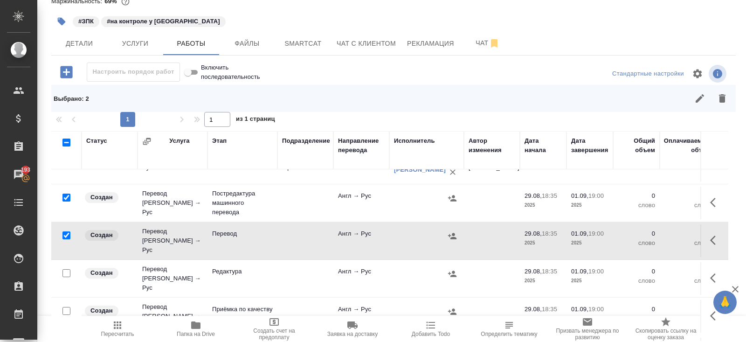
click at [69, 307] on input "checkbox" at bounding box center [66, 311] width 8 height 8
checkbox input "true"
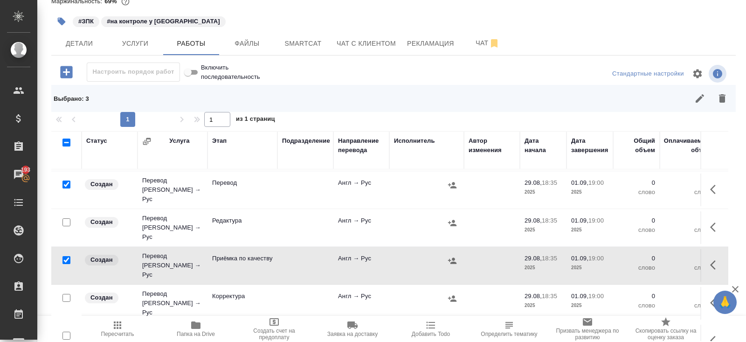
scroll to position [396, 0]
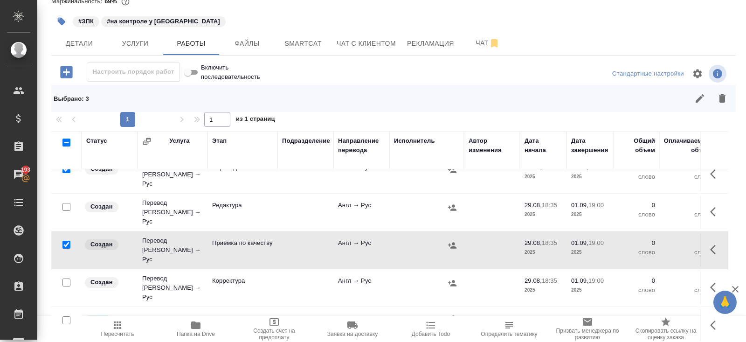
click at [64, 278] on input "checkbox" at bounding box center [66, 282] width 8 height 8
checkbox input "true"
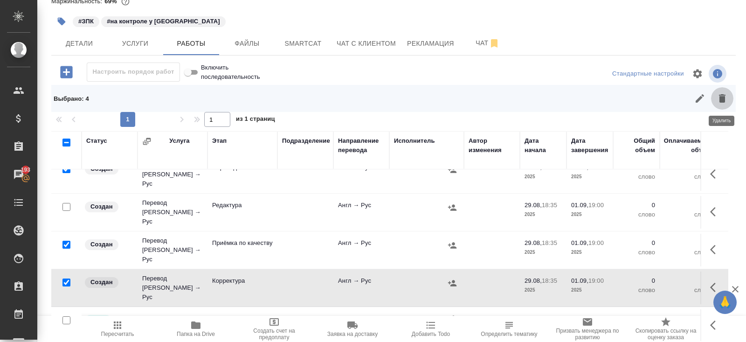
click at [725, 95] on icon "button" at bounding box center [722, 98] width 11 height 11
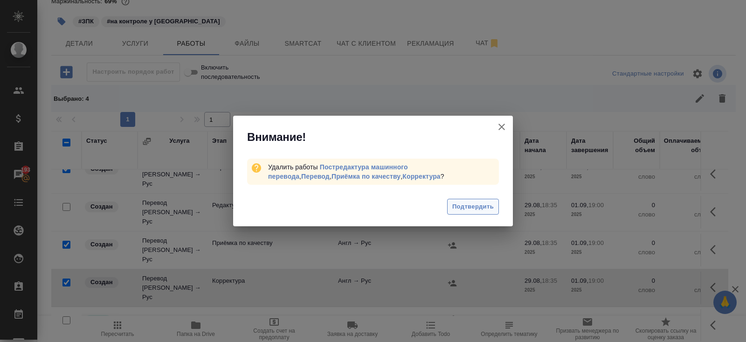
click at [487, 202] on span "Подтвердить" at bounding box center [473, 206] width 42 height 11
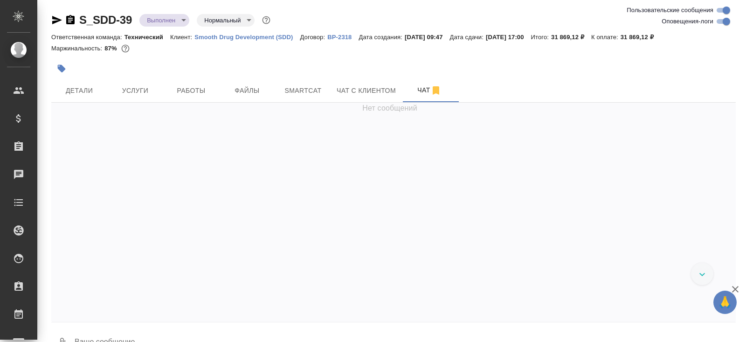
click at [721, 19] on input "Оповещения-логи" at bounding box center [727, 21] width 34 height 11
checkbox input "false"
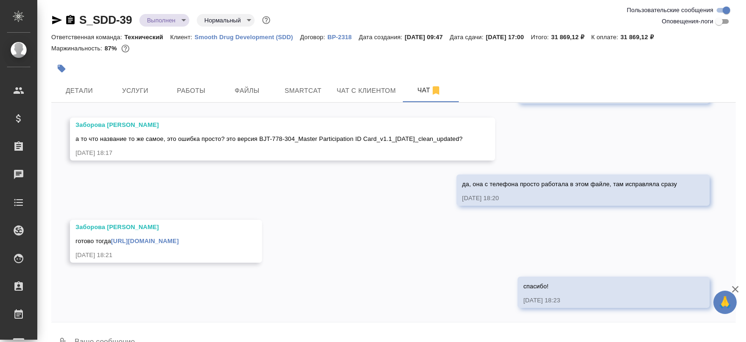
scroll to position [22, 0]
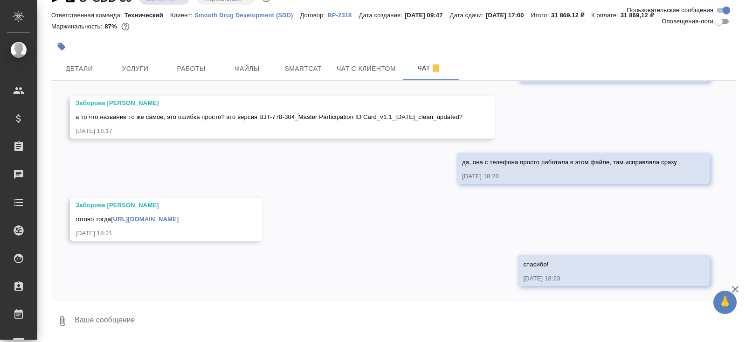
click at [168, 215] on link "https://drive.awatera.com/apps/files/files?dir=/Shares/Smooth%20Drug%20Developm…" at bounding box center [145, 218] width 68 height 7
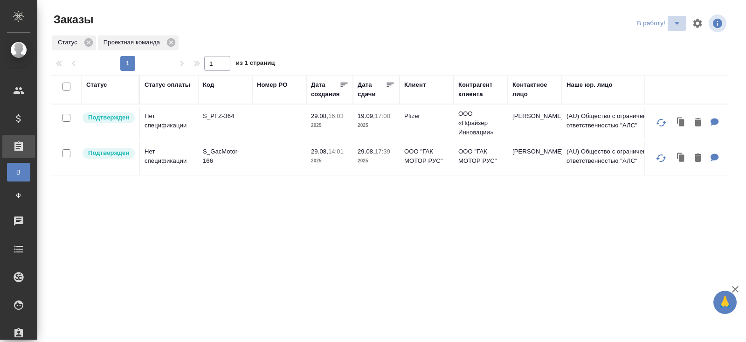
click at [677, 27] on icon "split button" at bounding box center [677, 23] width 11 height 11
click at [671, 46] on li "ПМ" at bounding box center [660, 42] width 52 height 15
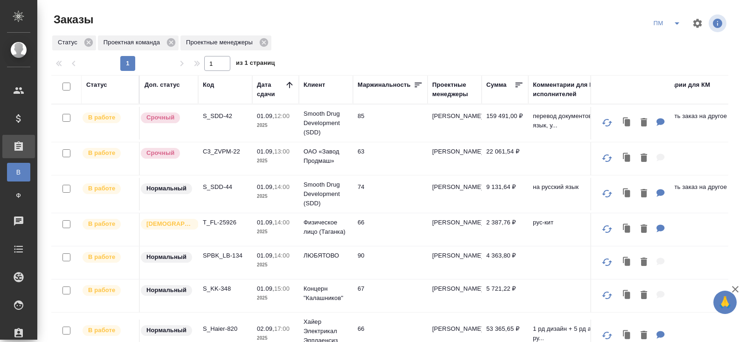
click at [211, 80] on div "Код" at bounding box center [208, 84] width 11 height 9
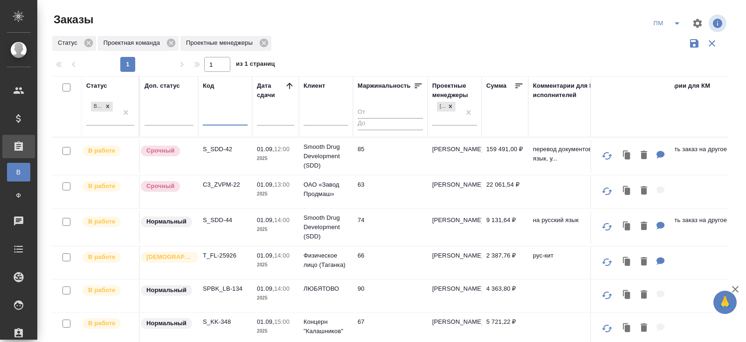
click at [216, 124] on input "text" at bounding box center [225, 119] width 45 height 12
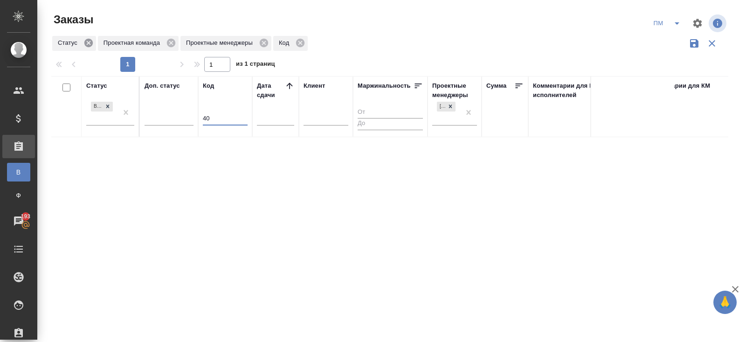
type input "40"
click at [89, 44] on icon at bounding box center [88, 43] width 8 height 8
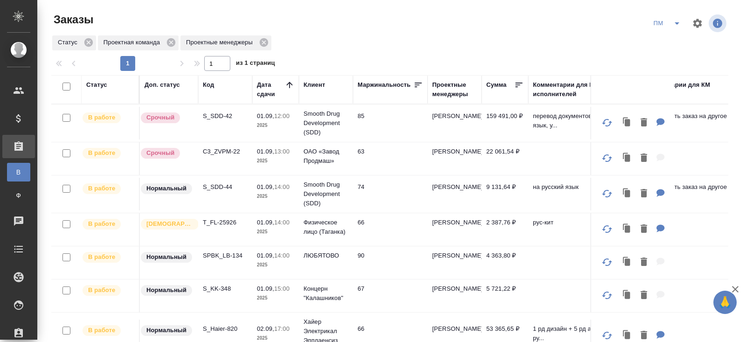
click at [214, 184] on p "S_SDD-44" at bounding box center [225, 186] width 45 height 9
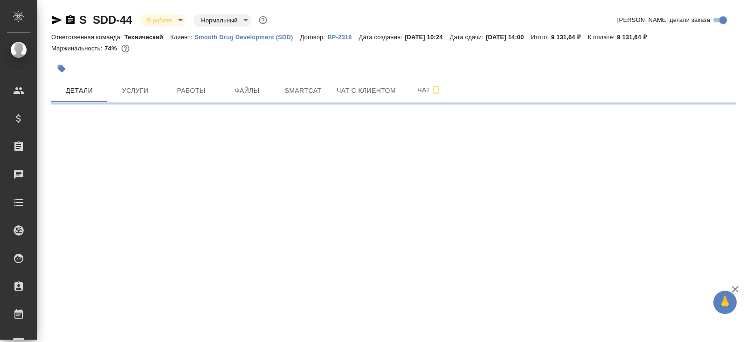
select select "RU"
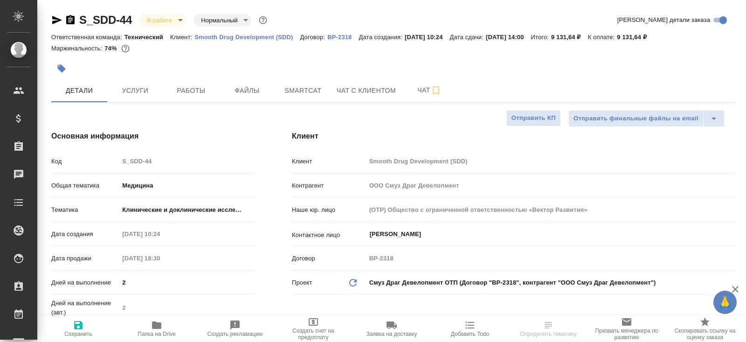
type textarea "x"
click at [213, 37] on p "Smooth Drug Development (SDD)" at bounding box center [246, 37] width 105 height 7
type textarea "x"
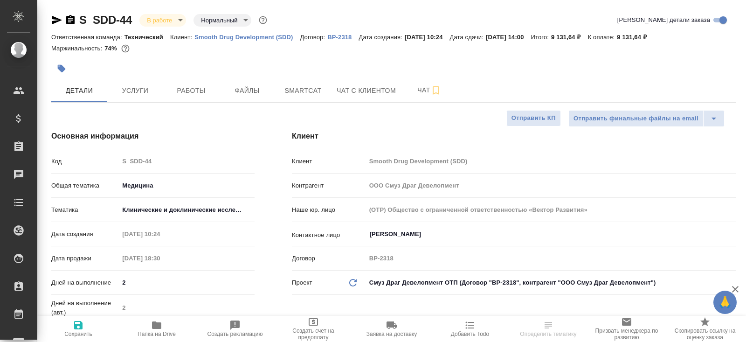
type textarea "x"
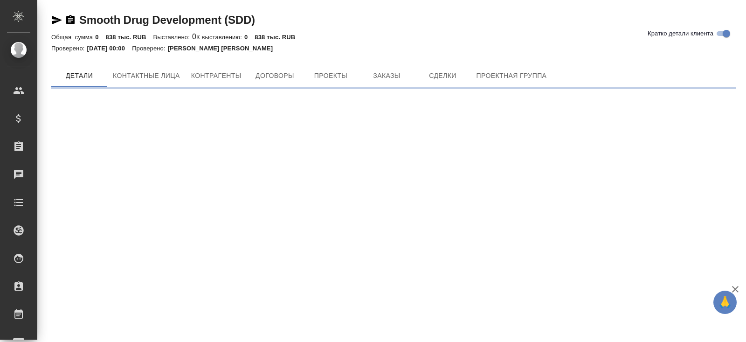
click at [390, 57] on div at bounding box center [393, 56] width 685 height 2
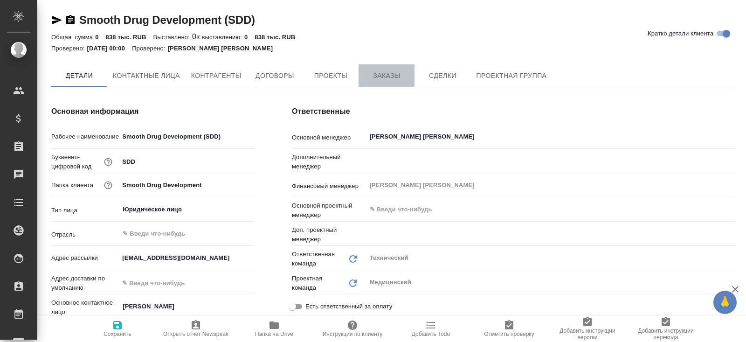
drag, startPoint x: 393, startPoint y: 75, endPoint x: 400, endPoint y: 69, distance: 8.6
click at [393, 76] on span "Заказы" at bounding box center [386, 76] width 45 height 12
type textarea "x"
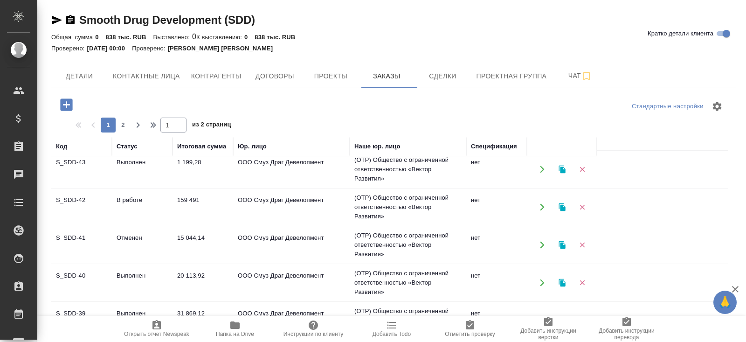
scroll to position [44, 0]
click at [127, 147] on td "Выполнен" at bounding box center [142, 131] width 61 height 33
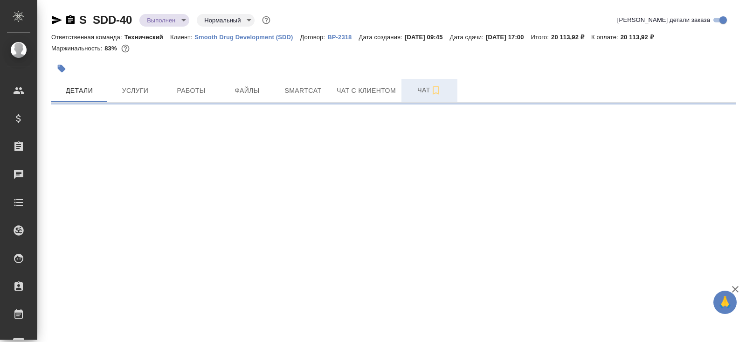
select select "RU"
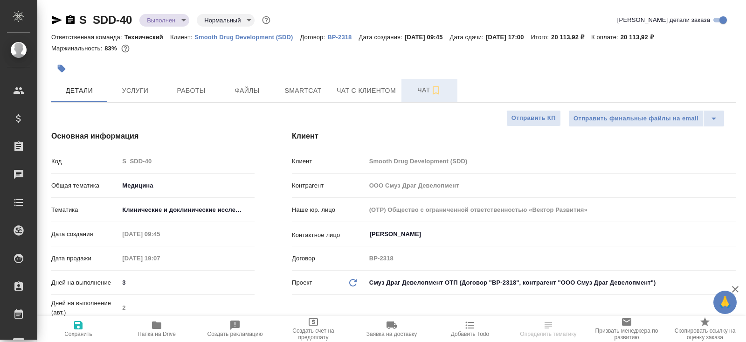
click at [434, 90] on icon "button" at bounding box center [435, 90] width 11 height 11
type textarea "x"
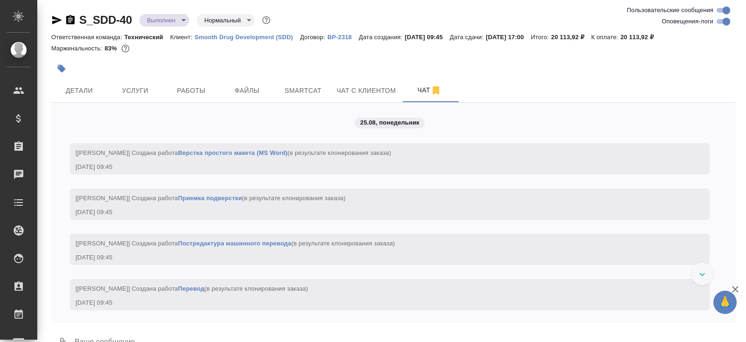
click at [725, 20] on input "Оповещения-логи" at bounding box center [727, 21] width 34 height 11
checkbox input "false"
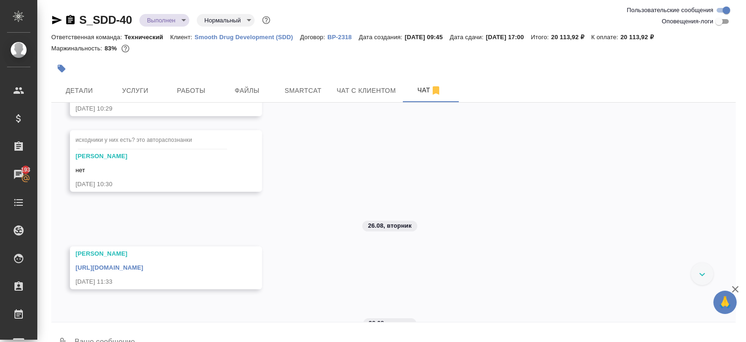
click at [73, 16] on icon "button" at bounding box center [70, 19] width 8 height 9
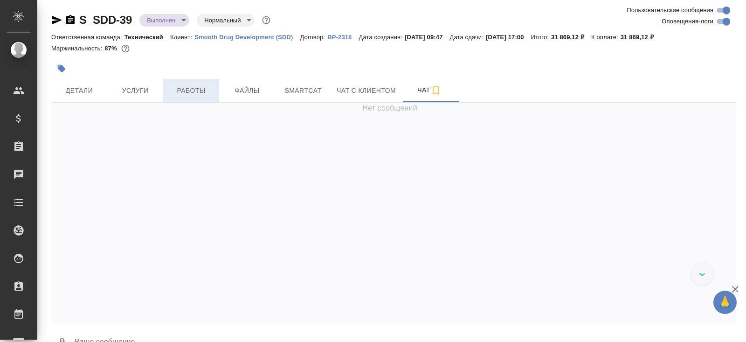
click at [194, 89] on span "Работы" at bounding box center [191, 91] width 45 height 12
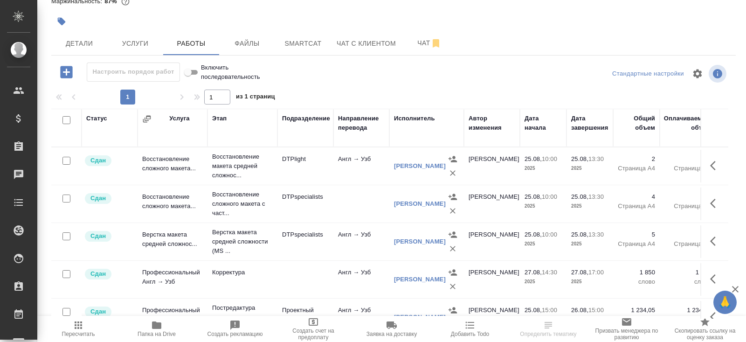
scroll to position [50, 0]
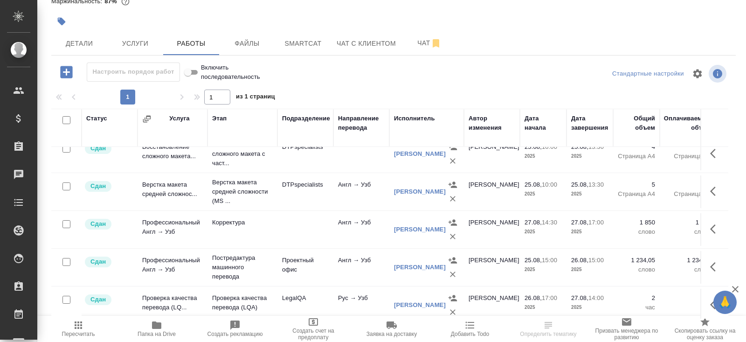
click at [711, 226] on icon "button" at bounding box center [715, 228] width 11 height 11
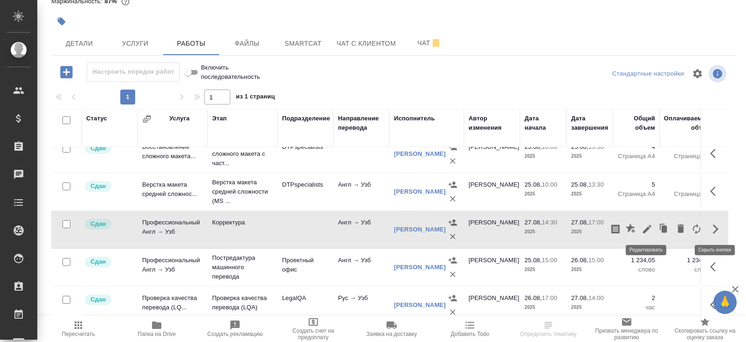
click at [647, 227] on icon "button" at bounding box center [647, 229] width 8 height 8
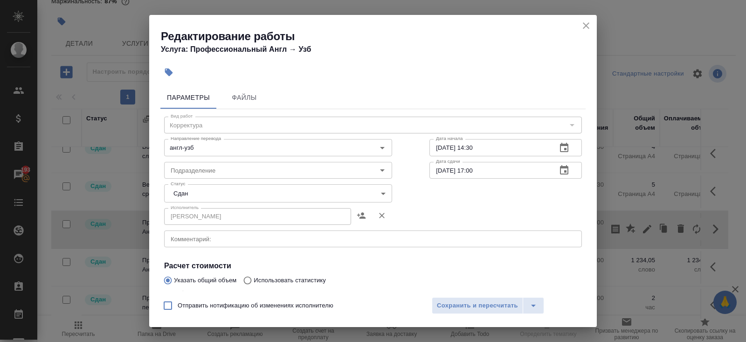
scroll to position [155, 0]
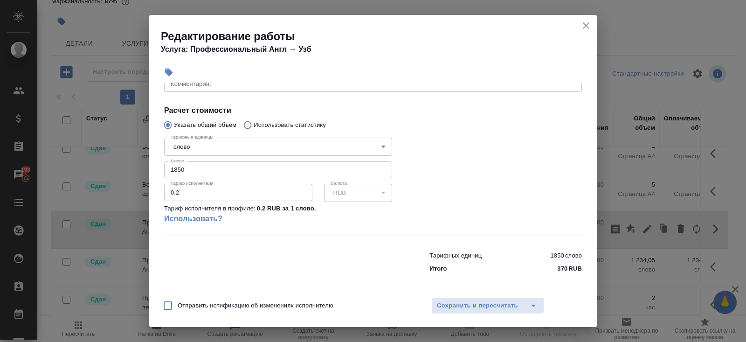
click at [192, 170] on input "1850" at bounding box center [278, 169] width 228 height 17
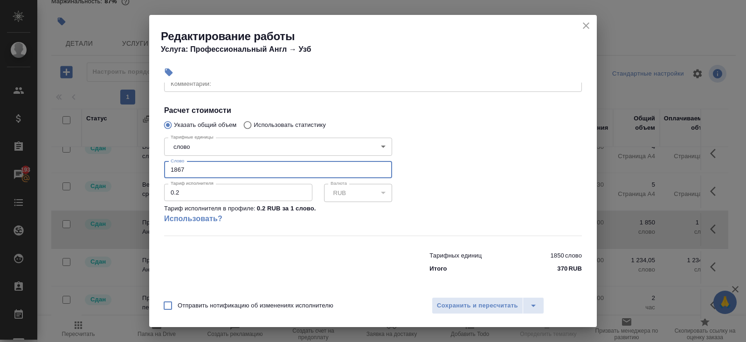
type input "1867"
click at [439, 304] on span "Сохранить и пересчитать" at bounding box center [477, 305] width 81 height 11
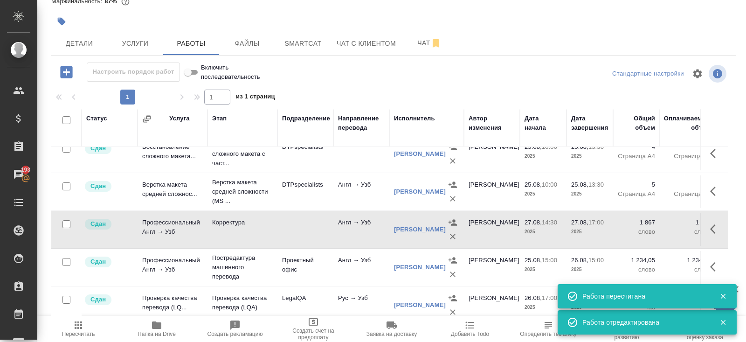
click at [81, 324] on icon "button" at bounding box center [78, 324] width 11 height 11
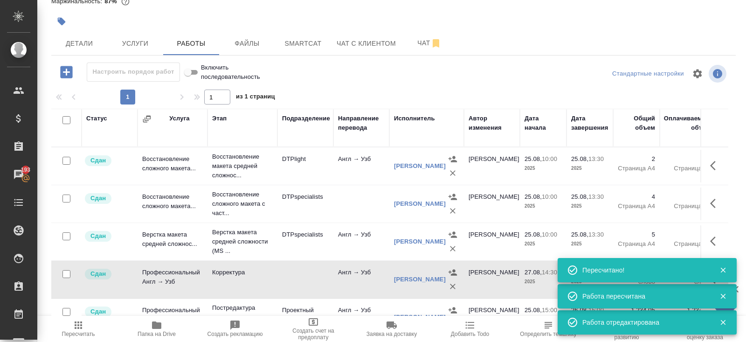
scroll to position [0, 0]
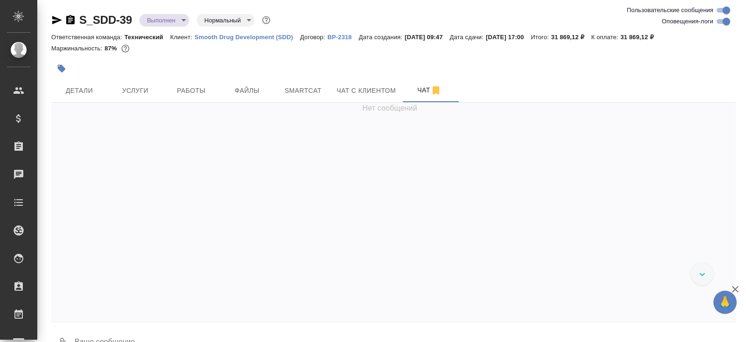
click at [220, 37] on p "Smooth Drug Development (SDD)" at bounding box center [246, 37] width 105 height 7
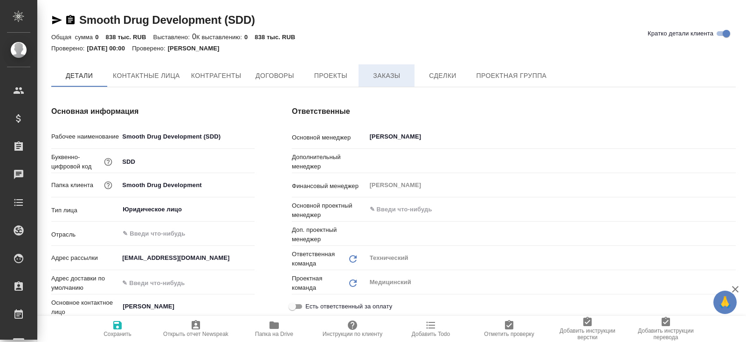
click at [375, 82] on button "Заказы" at bounding box center [387, 75] width 56 height 22
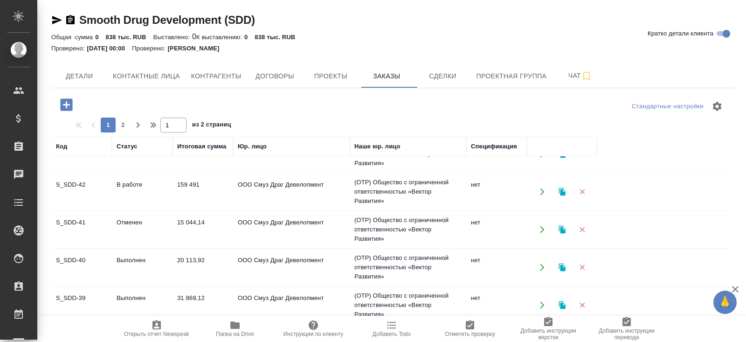
scroll to position [80, 0]
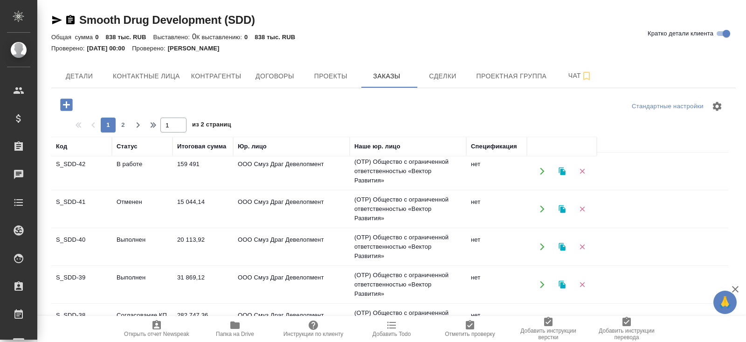
click at [149, 112] on td "Выполнен" at bounding box center [142, 95] width 61 height 33
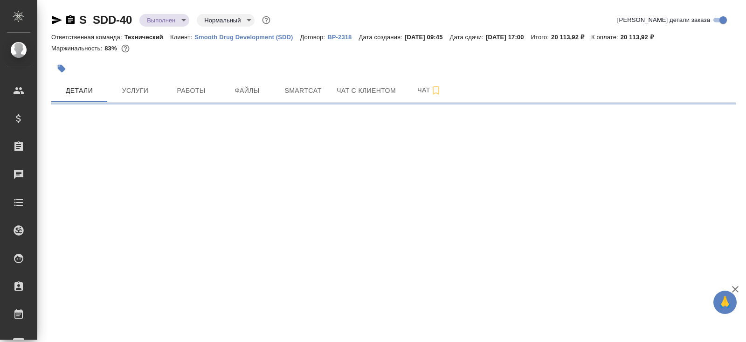
select select "RU"
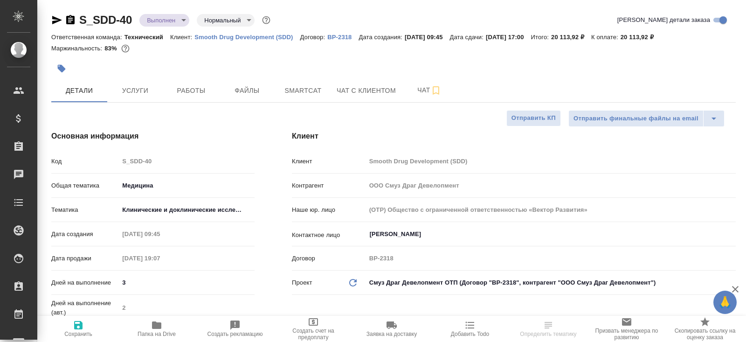
type textarea "x"
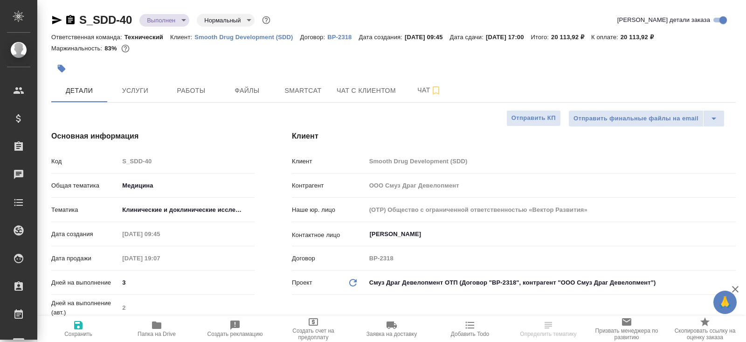
type textarea "x"
click at [419, 87] on span "Чат" at bounding box center [429, 90] width 45 height 12
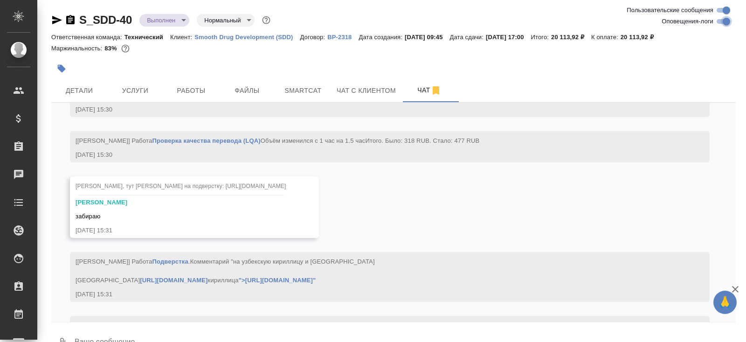
click at [719, 18] on input "Оповещения-логи" at bounding box center [727, 21] width 34 height 11
checkbox input "false"
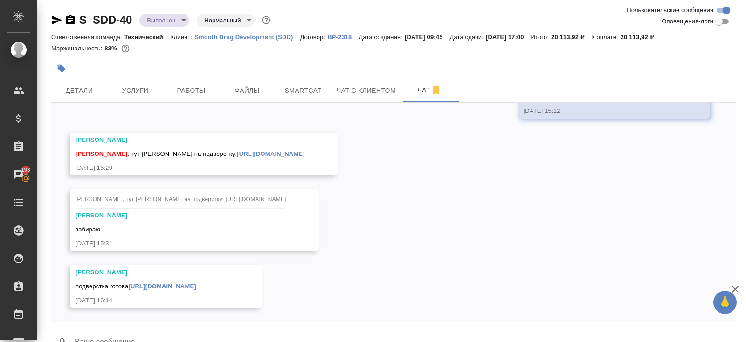
scroll to position [22, 0]
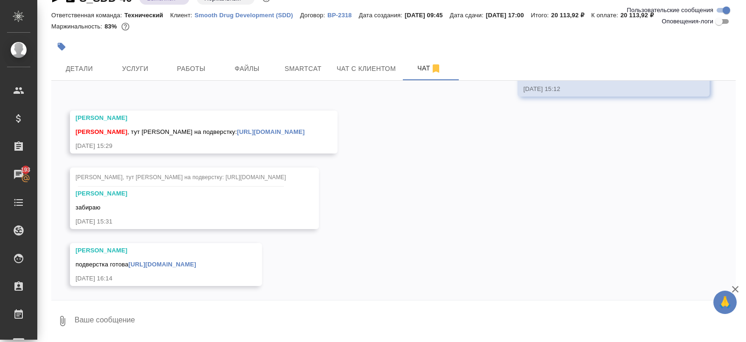
click at [172, 322] on textarea at bounding box center [405, 321] width 662 height 32
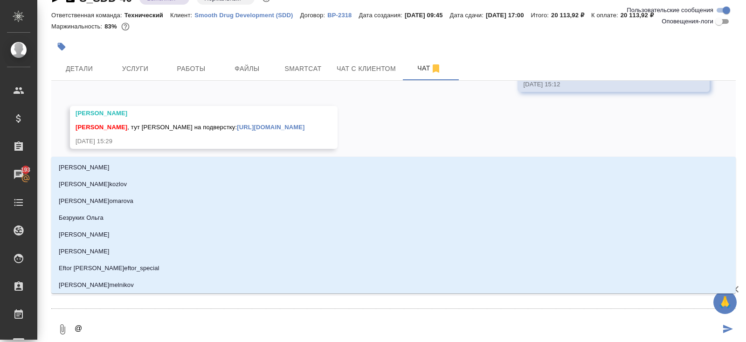
type textarea "@з"
type input "з"
type textarea "@за"
type input "за"
type textarea "@заб"
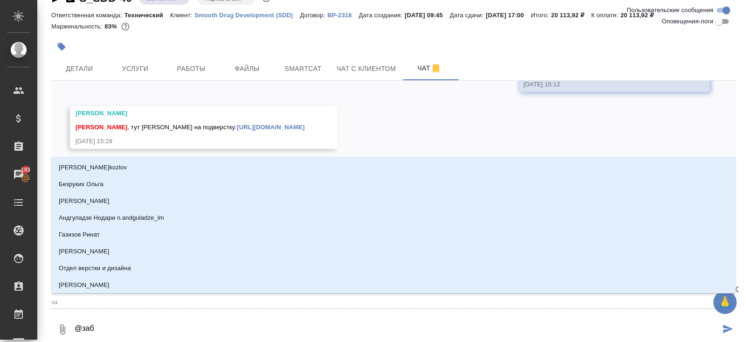
type input "заб"
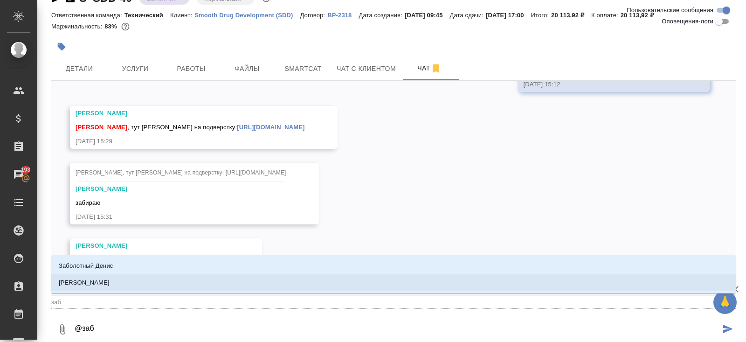
click at [135, 284] on li "Заборова Александра" at bounding box center [393, 282] width 685 height 17
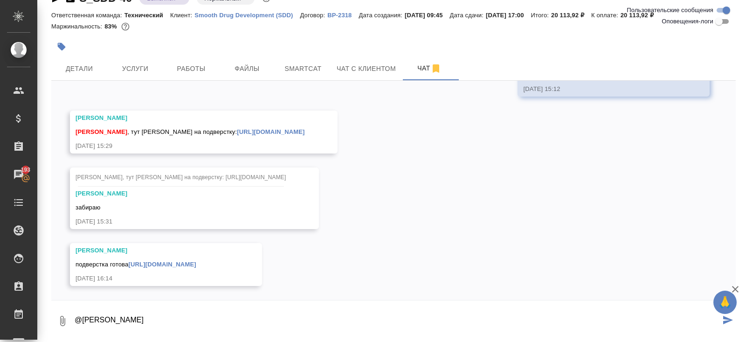
paste textarea "В некоторых документах колонтитулы не переведены и оставлены на английском. В к…"
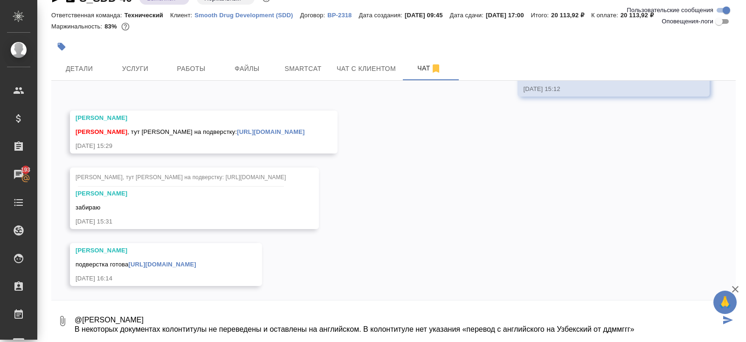
scroll to position [34, 0]
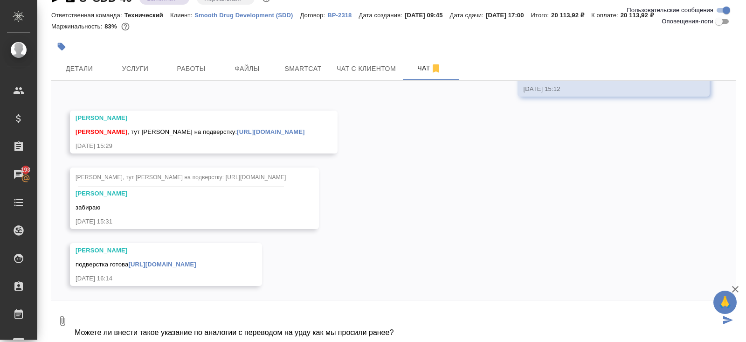
type textarea "@Заборова Александра В некоторых документах колонтитулы не переведены и оставле…"
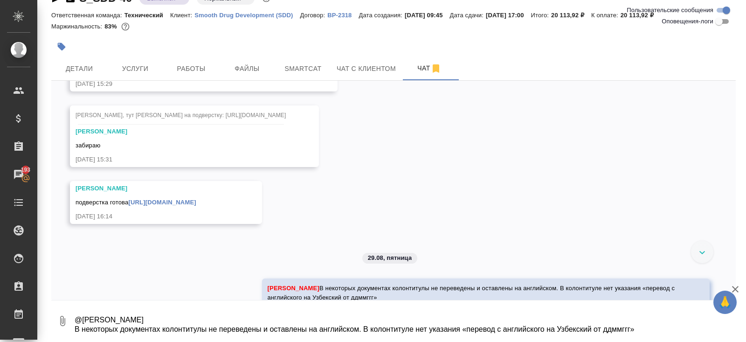
scroll to position [838, 0]
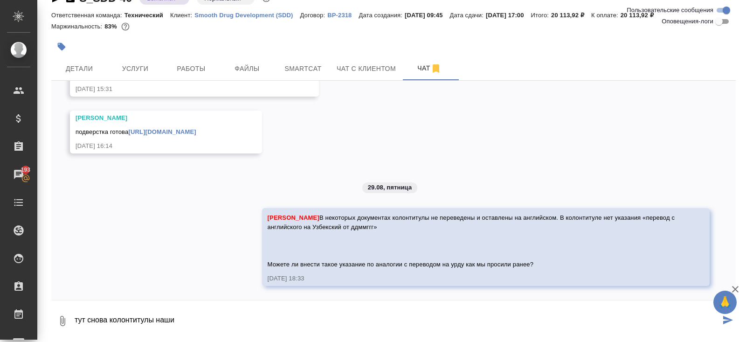
type textarea "тут снова колонтитулы наши"
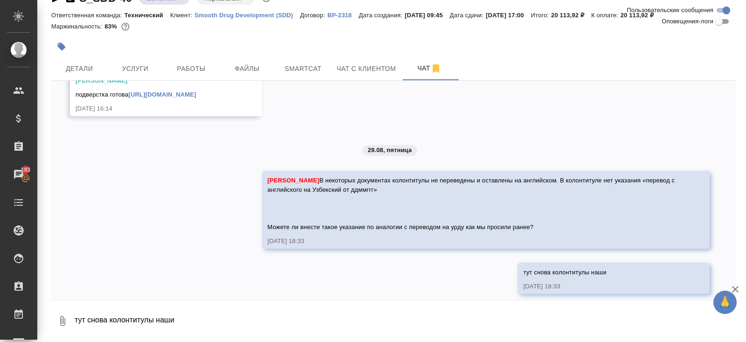
scroll to position [883, 0]
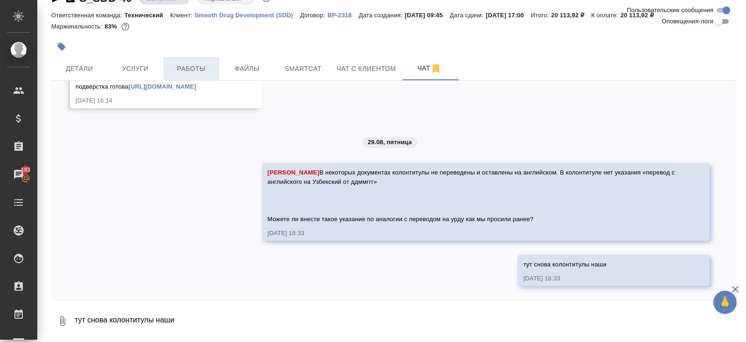
click at [199, 66] on span "Работы" at bounding box center [191, 69] width 45 height 12
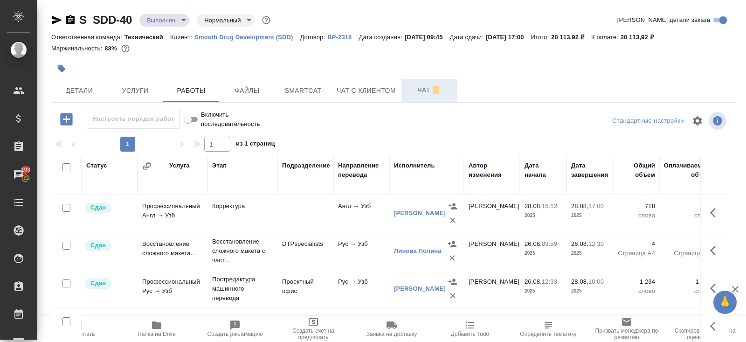
click at [419, 90] on span "Чат" at bounding box center [429, 90] width 45 height 12
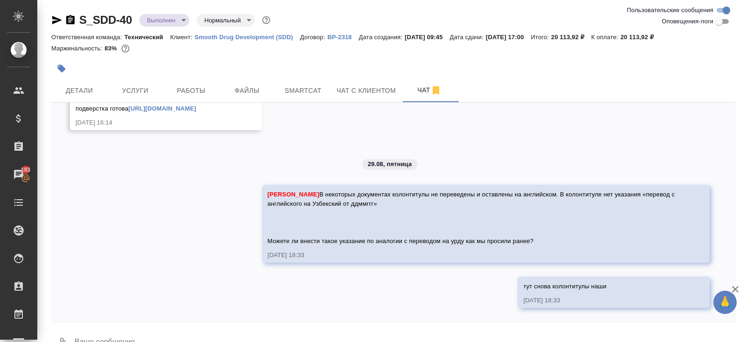
scroll to position [22, 0]
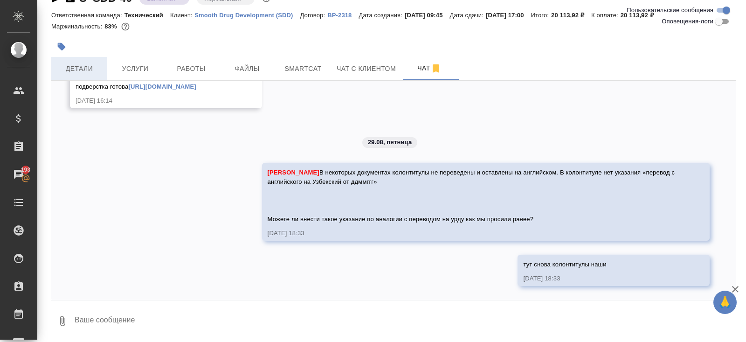
click at [90, 69] on span "Детали" at bounding box center [79, 69] width 45 height 12
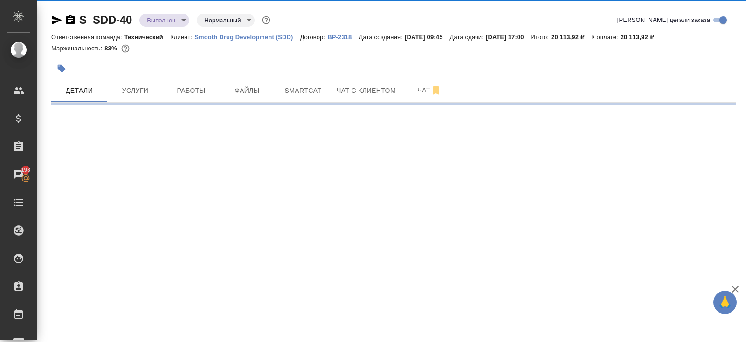
select select "RU"
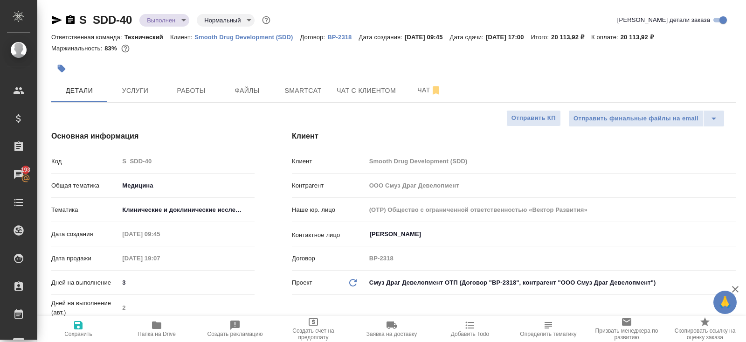
type textarea "x"
click at [160, 331] on span "Папка на Drive" at bounding box center [157, 334] width 38 height 7
type textarea "x"
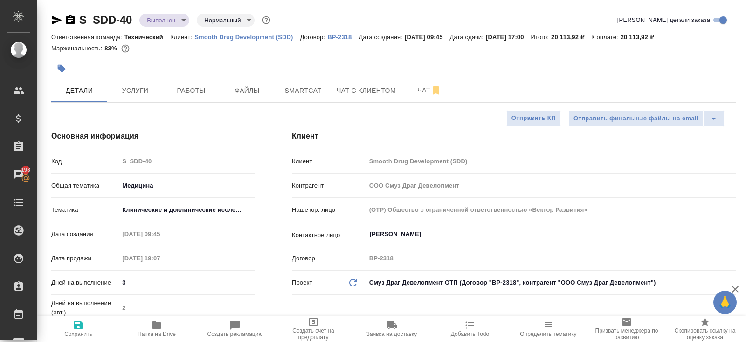
type textarea "x"
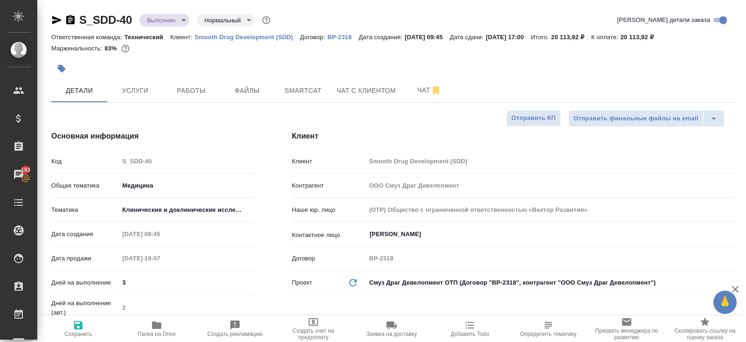
type textarea "x"
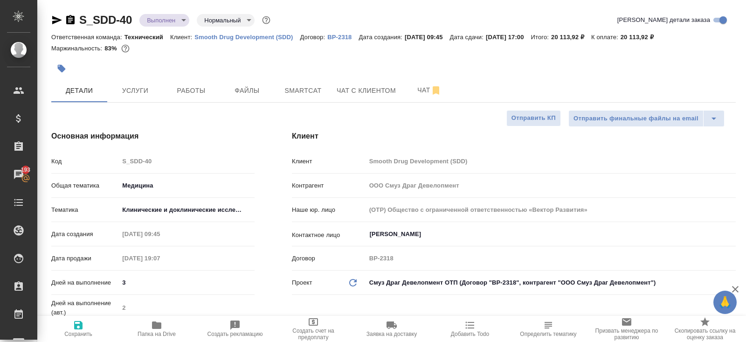
type textarea "x"
click at [421, 93] on span "Чат" at bounding box center [429, 90] width 45 height 12
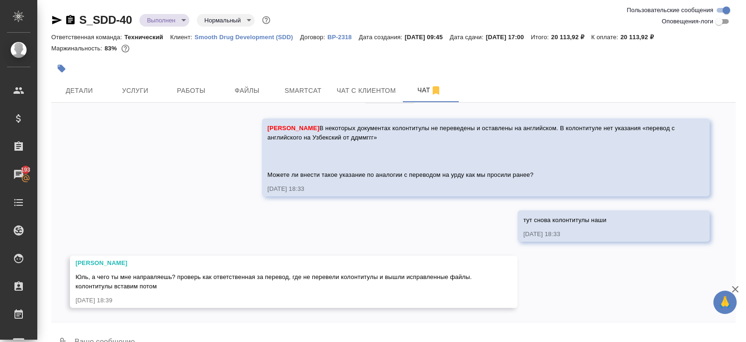
scroll to position [22, 0]
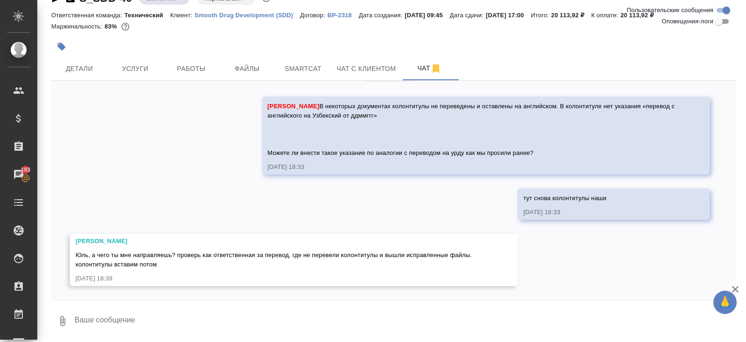
click at [149, 333] on textarea at bounding box center [405, 321] width 662 height 32
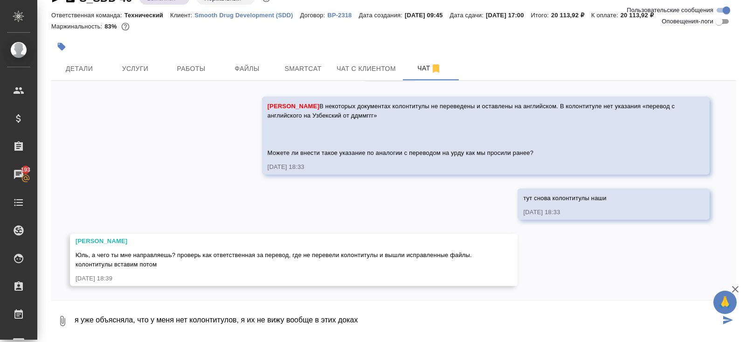
type textarea "я уже объясняла, что у меня нет колонтитулов, я их не вижу вообще в этих доках"
click at [216, 16] on p "Smooth Drug Development (SDD)" at bounding box center [246, 15] width 105 height 7
click at [208, 14] on p "Smooth Drug Development (SDD)" at bounding box center [246, 15] width 105 height 7
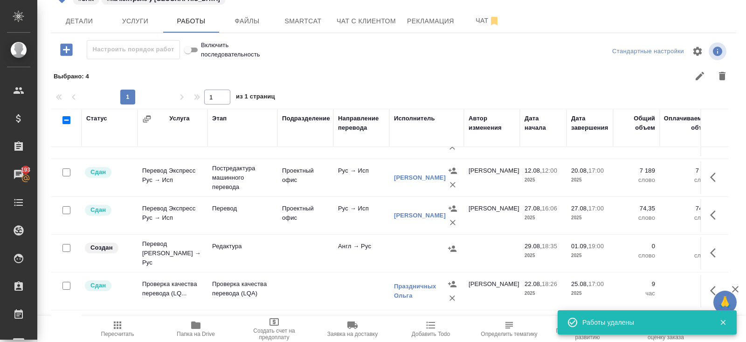
scroll to position [256, 0]
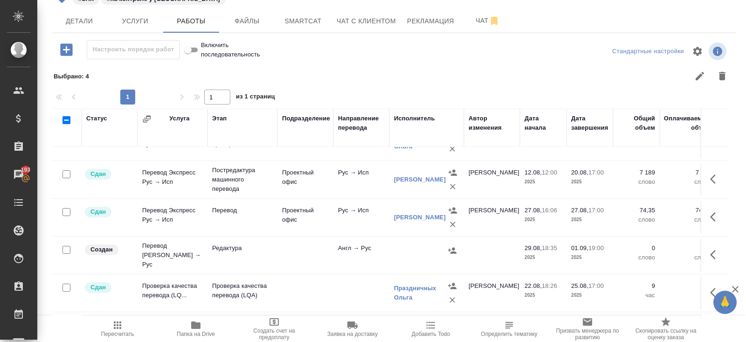
click at [713, 249] on icon "button" at bounding box center [715, 254] width 11 height 11
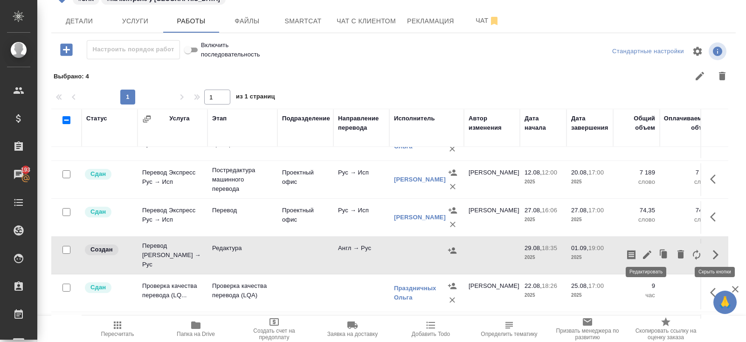
click at [646, 250] on icon "button" at bounding box center [647, 254] width 8 height 8
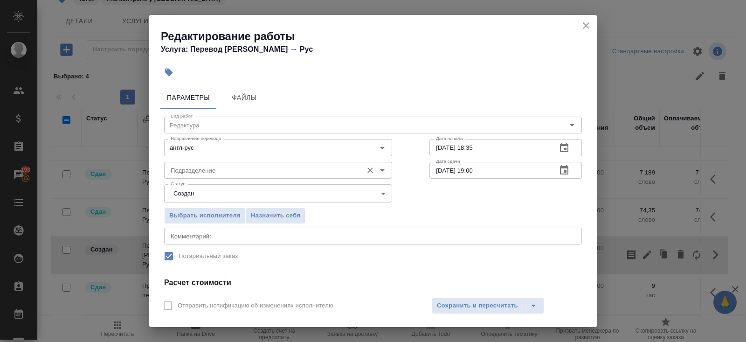
click at [217, 169] on input "Подразделение" at bounding box center [262, 170] width 191 height 11
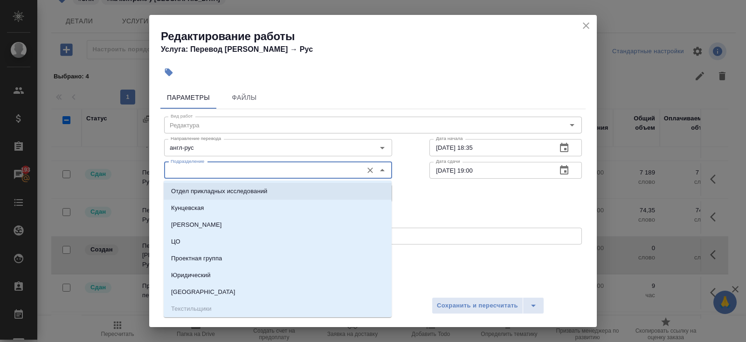
click at [159, 157] on div "Параметры Файлы Вид работ Редактура Вид работ Направление перевода англ-рус Нап…" at bounding box center [373, 187] width 448 height 208
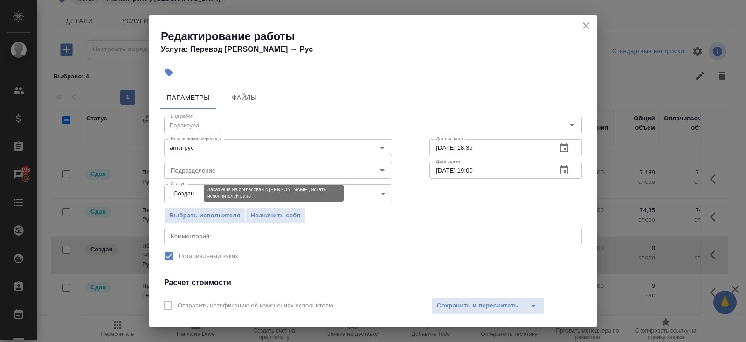
click at [180, 192] on body "🙏 .cls-1 fill:#fff; AWATERA Belyakova Yulia Клиенты Спецификации Заказы 193 Чат…" at bounding box center [373, 171] width 746 height 342
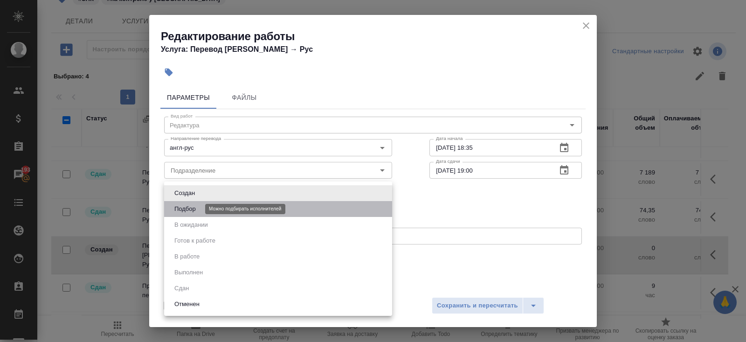
click at [180, 210] on button "Подбор" at bounding box center [185, 209] width 27 height 10
type input "recruiting"
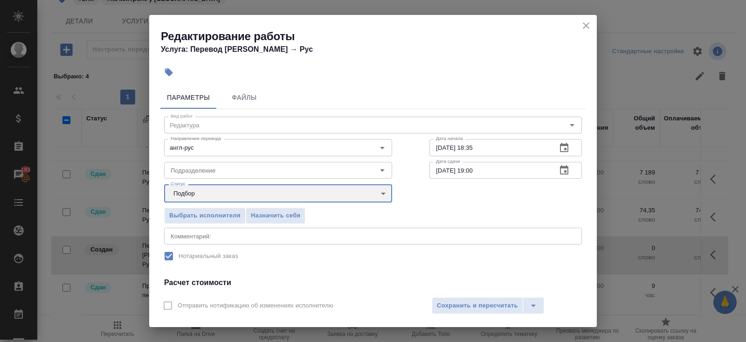
scroll to position [117, 0]
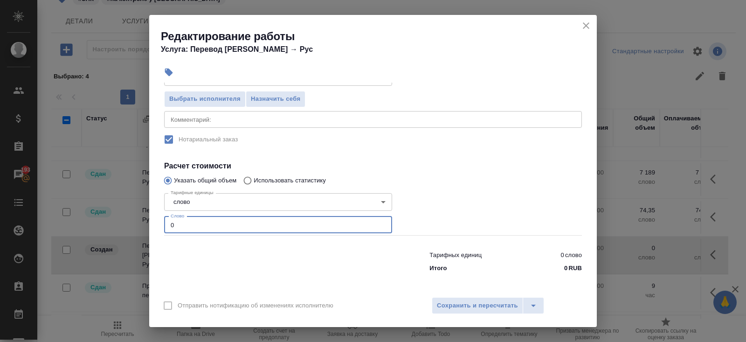
drag, startPoint x: 195, startPoint y: 225, endPoint x: 118, endPoint y: 223, distance: 77.0
click at [118, 223] on div "Редактирование работы Услуга: Перевод Стандарт Англ → Рус Параметры Файлы Вид р…" at bounding box center [373, 171] width 746 height 342
type input "2820"
click at [487, 312] on button "Сохранить и пересчитать" at bounding box center [477, 305] width 91 height 17
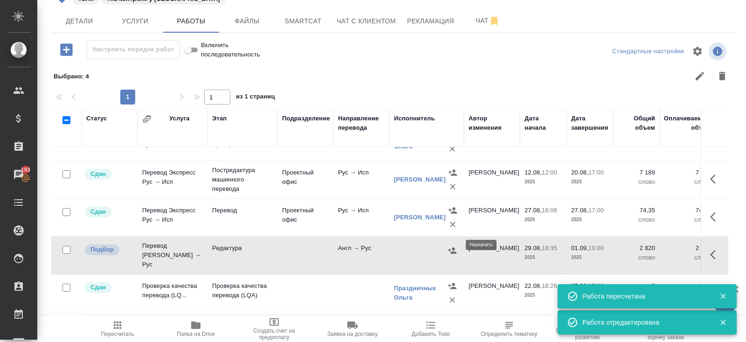
click at [451, 246] on icon "button" at bounding box center [452, 250] width 9 height 9
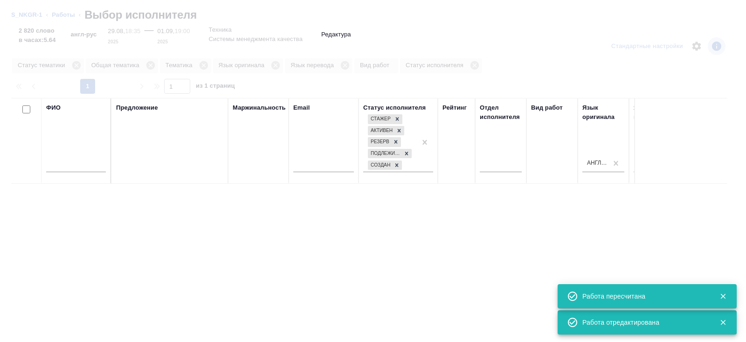
click at [83, 168] on input "text" at bounding box center [76, 166] width 60 height 12
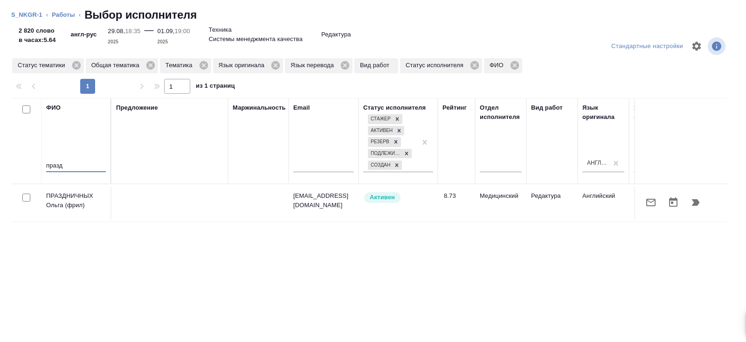
type input "празд"
click at [701, 204] on button "button" at bounding box center [696, 202] width 22 height 22
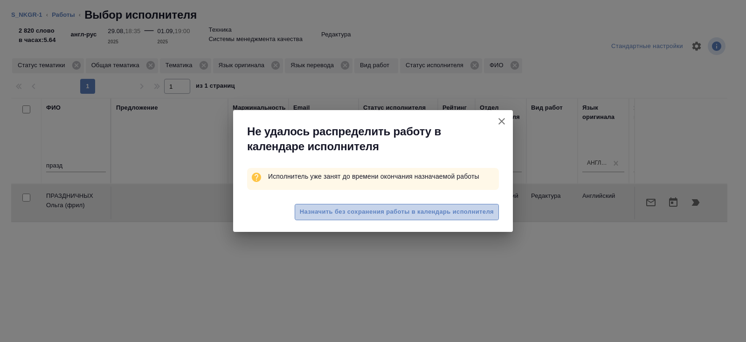
click at [456, 211] on span "Назначить без сохранения работы в календарь исполнителя" at bounding box center [397, 212] width 194 height 11
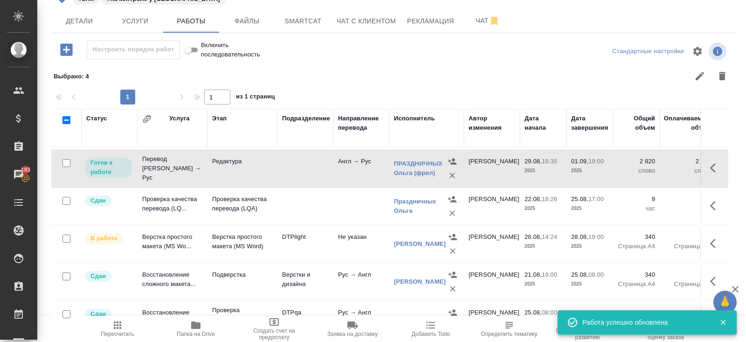
scroll to position [346, 0]
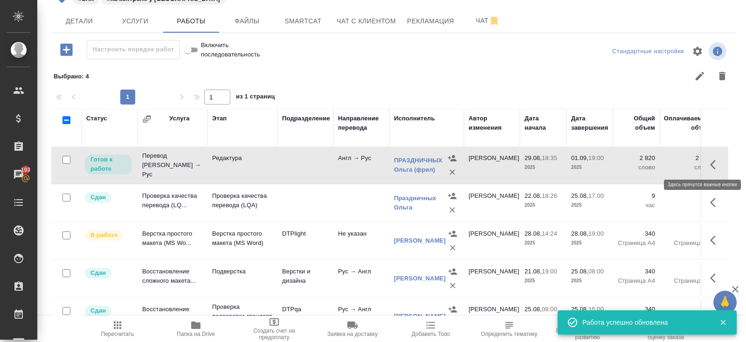
click at [715, 162] on icon "button" at bounding box center [715, 164] width 11 height 11
click at [649, 162] on icon "button" at bounding box center [647, 164] width 11 height 11
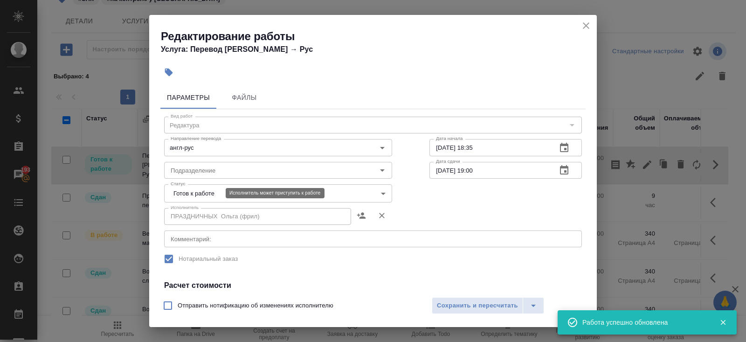
click at [194, 196] on body "🙏 .cls-1 fill:#fff; AWATERA Belyakova Yulia Клиенты Спецификации Заказы 193 Чат…" at bounding box center [373, 171] width 746 height 342
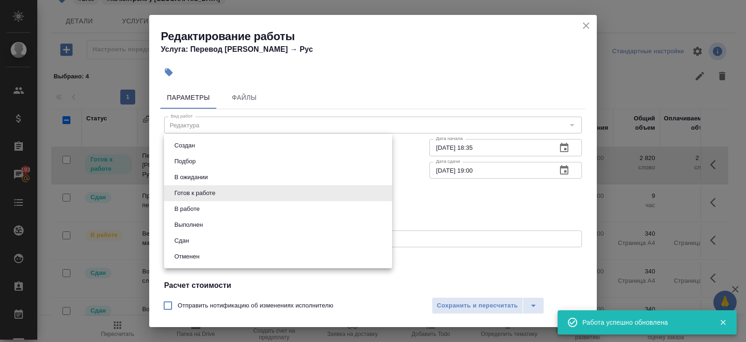
click at [194, 241] on li "Сдан" at bounding box center [278, 241] width 228 height 16
type input "closed"
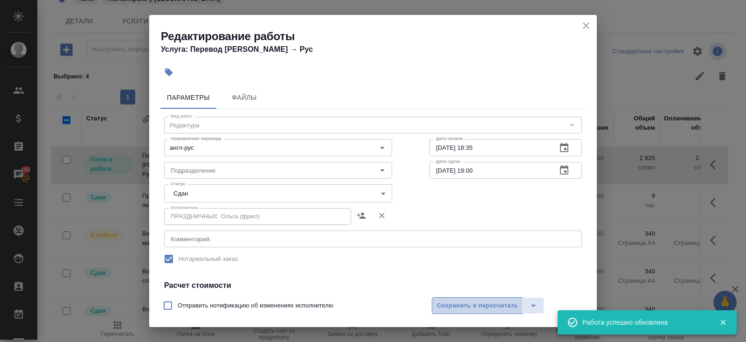
click at [479, 305] on span "Сохранить и пересчитать" at bounding box center [477, 305] width 81 height 11
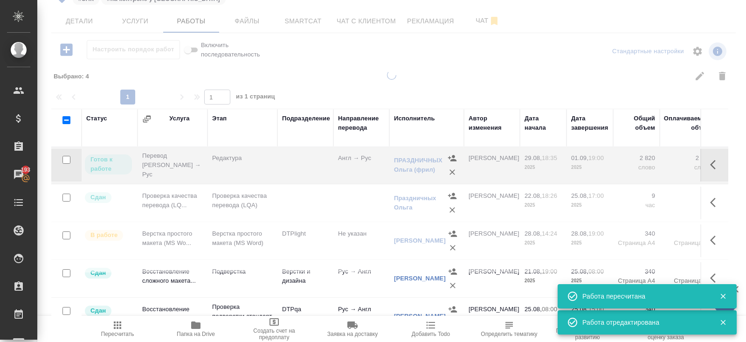
click at [118, 326] on icon "button" at bounding box center [117, 324] width 11 height 11
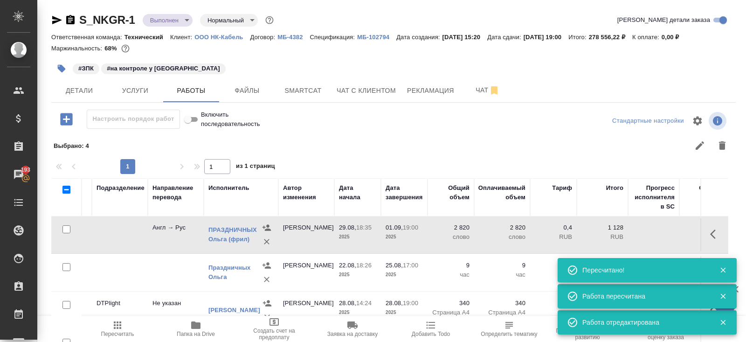
scroll to position [346, 323]
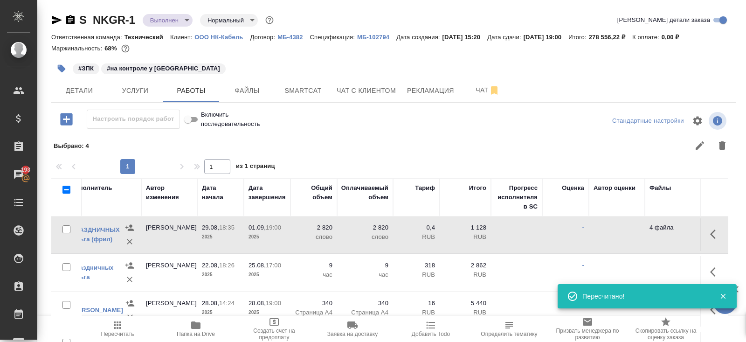
click at [713, 234] on icon "button" at bounding box center [715, 234] width 11 height 11
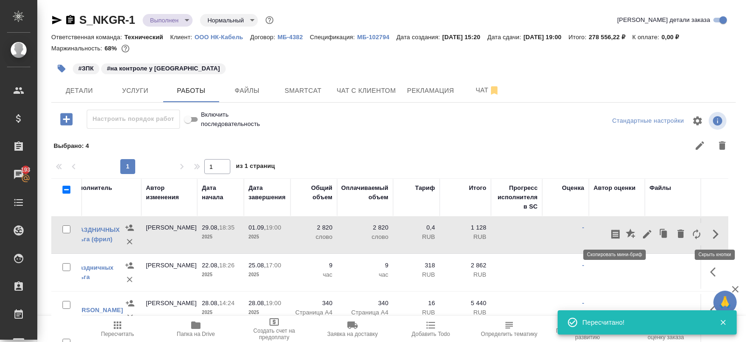
click at [616, 232] on icon "button" at bounding box center [615, 234] width 11 height 11
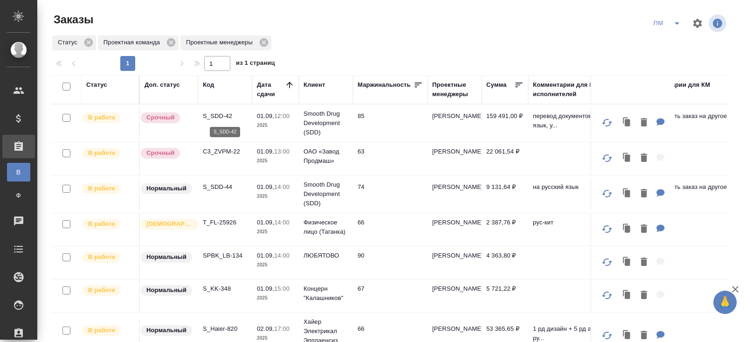
click at [215, 116] on p "S_SDD-42" at bounding box center [225, 115] width 45 height 9
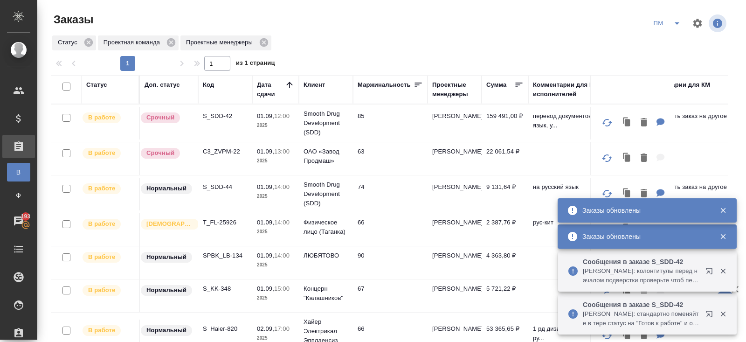
click at [678, 21] on icon "split button" at bounding box center [677, 23] width 11 height 11
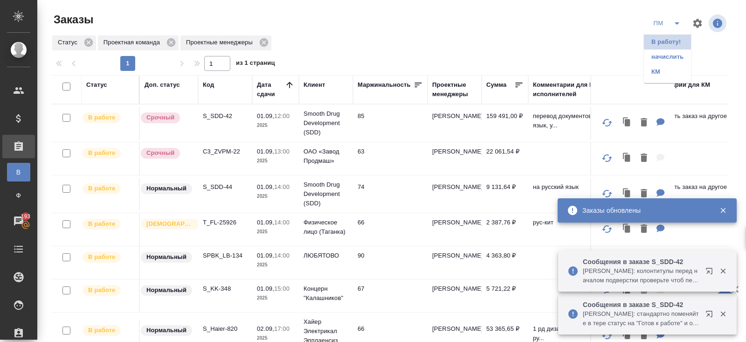
click at [670, 44] on li "В работу!" at bounding box center [667, 42] width 47 height 15
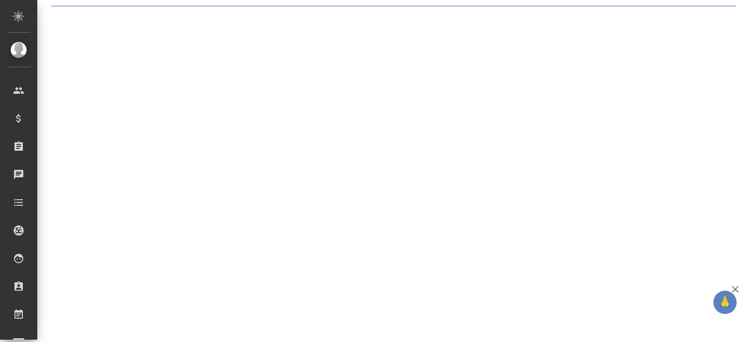
select select "RU"
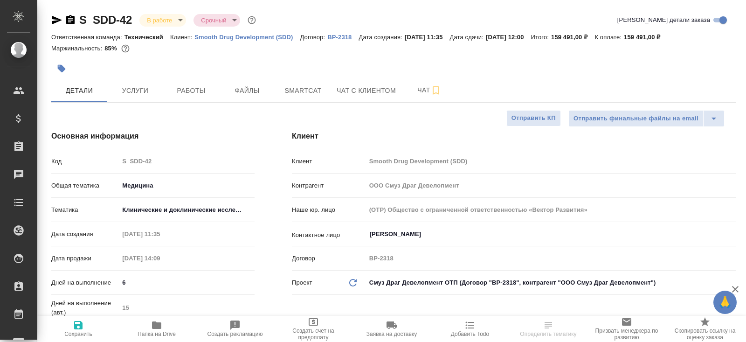
click at [289, 98] on button "Smartcat" at bounding box center [303, 90] width 56 height 23
type textarea "x"
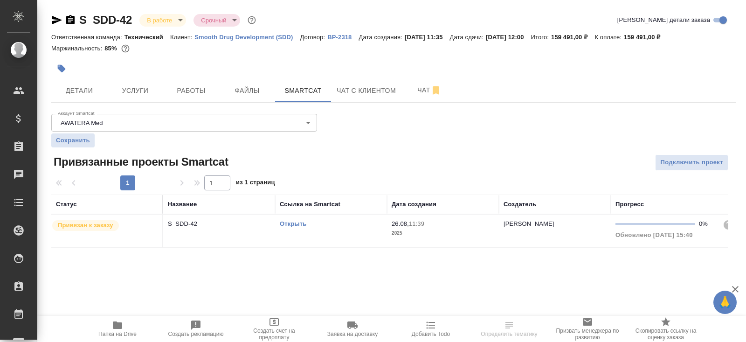
click at [289, 223] on link "Открыть" at bounding box center [293, 223] width 27 height 7
click at [192, 86] on span "Работы" at bounding box center [191, 91] width 45 height 12
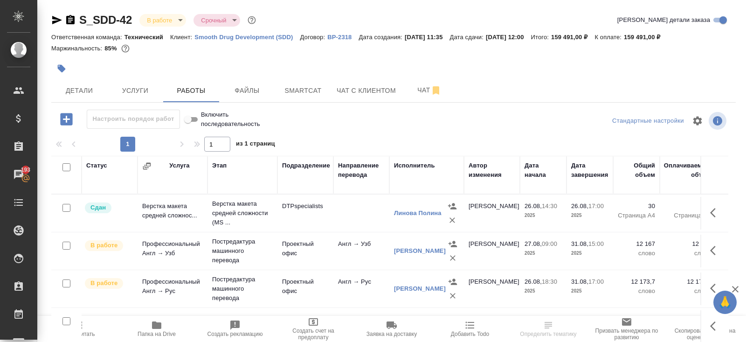
click at [71, 20] on icon "button" at bounding box center [70, 19] width 11 height 11
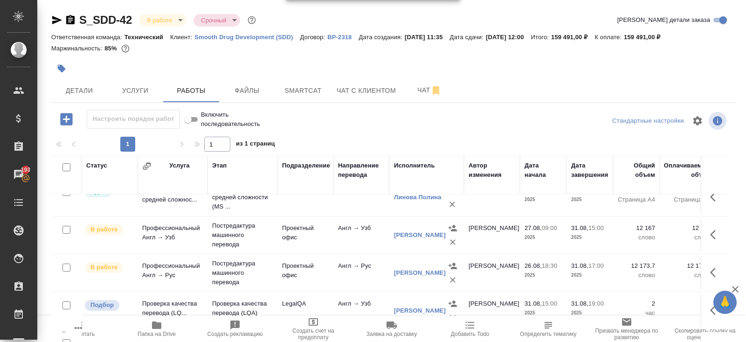
scroll to position [47, 0]
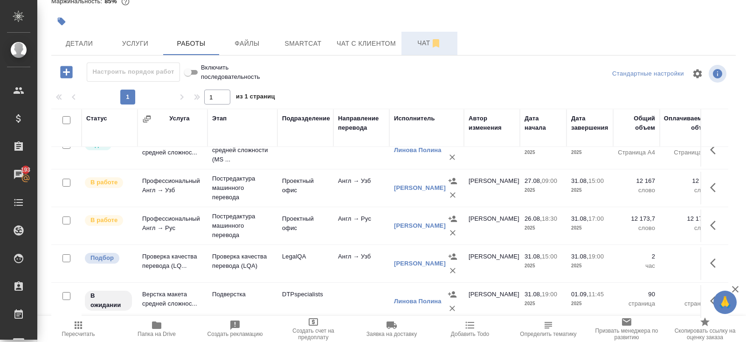
click at [421, 46] on span "Чат" at bounding box center [429, 43] width 45 height 12
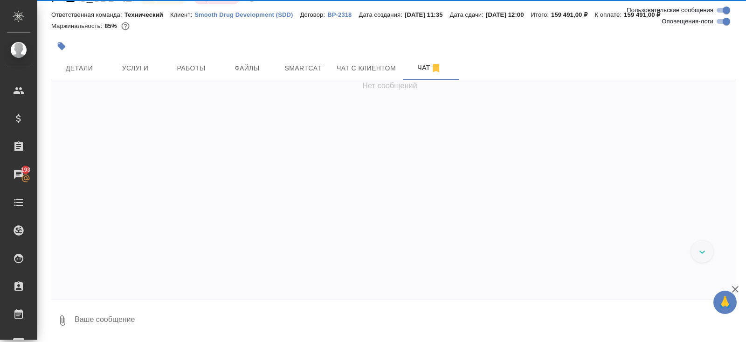
scroll to position [22, 0]
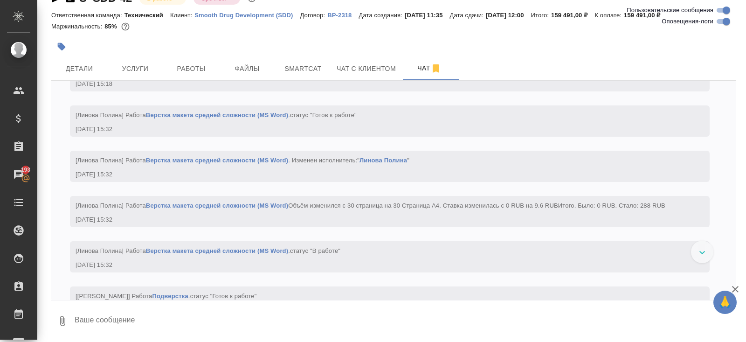
click at [727, 22] on input "Оповещения-логи" at bounding box center [727, 21] width 34 height 11
checkbox input "false"
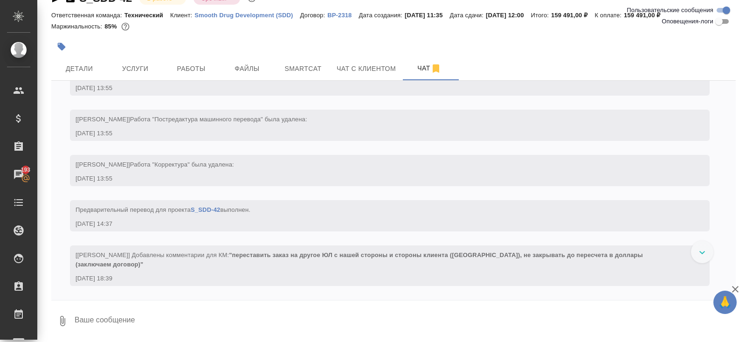
scroll to position [276, 0]
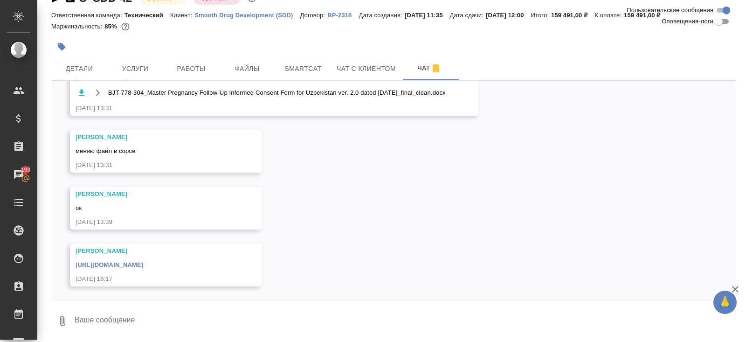
click at [130, 325] on textarea at bounding box center [405, 321] width 662 height 32
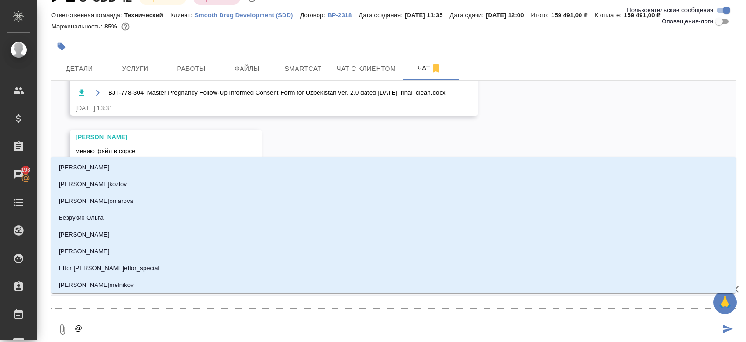
type textarea "@з"
type input "з"
type textarea "@за"
type input "за"
type textarea "@заб"
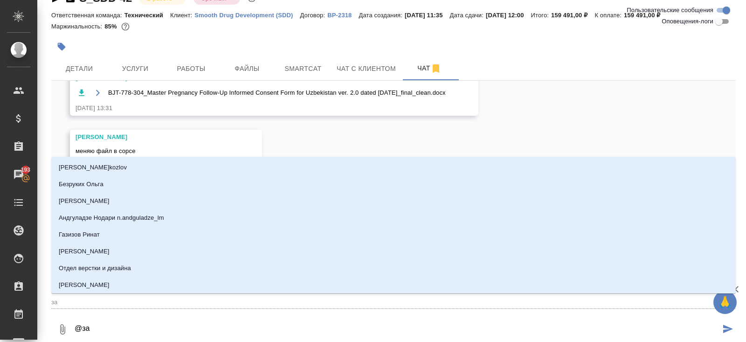
type input "заб"
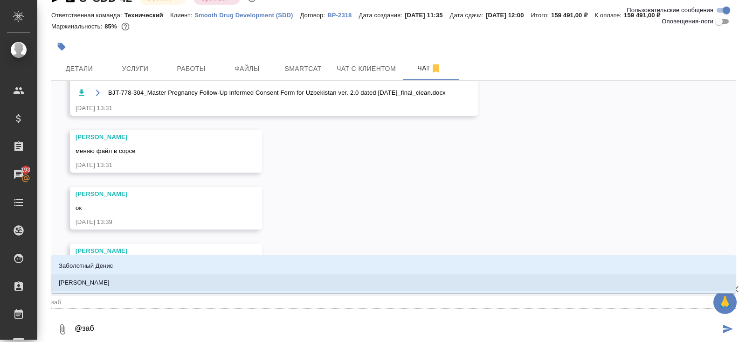
click at [89, 287] on p "Заборова Александра" at bounding box center [84, 282] width 51 height 9
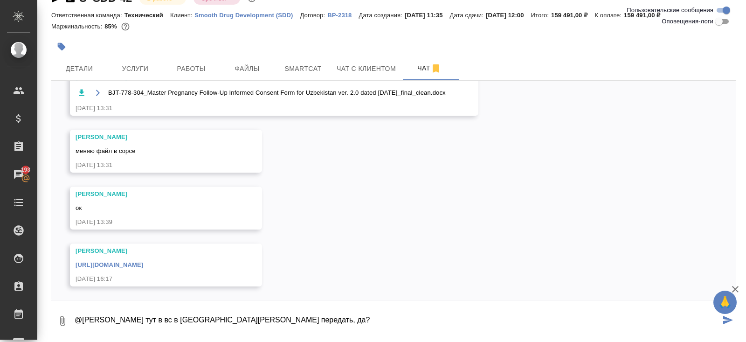
type textarea "@Заборова Александра тут в вс в личку Полине передать, да?"
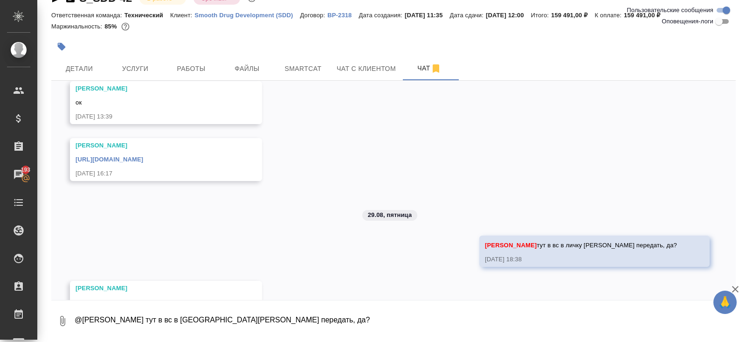
scroll to position [418, 0]
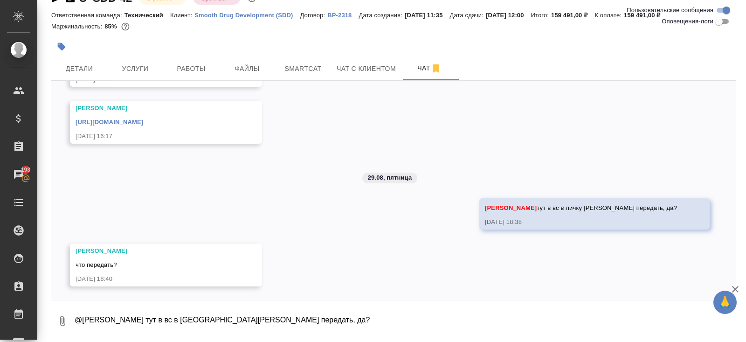
click at [168, 320] on textarea "@Заборова Александра тут в вс в личку Полине передать, да?" at bounding box center [405, 321] width 662 height 32
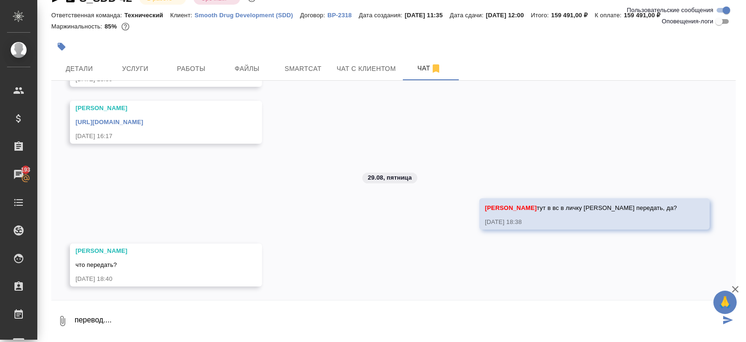
type textarea "перевод...."
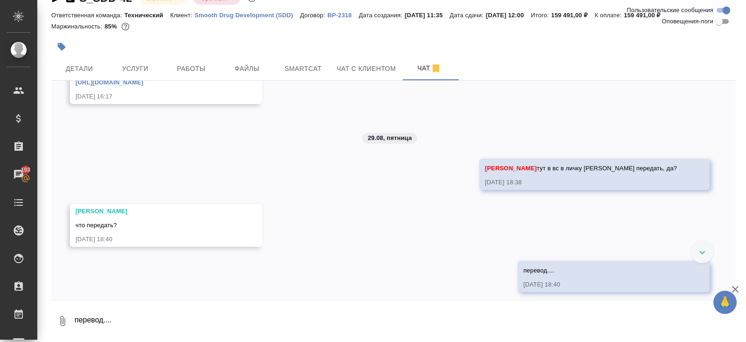
scroll to position [464, 0]
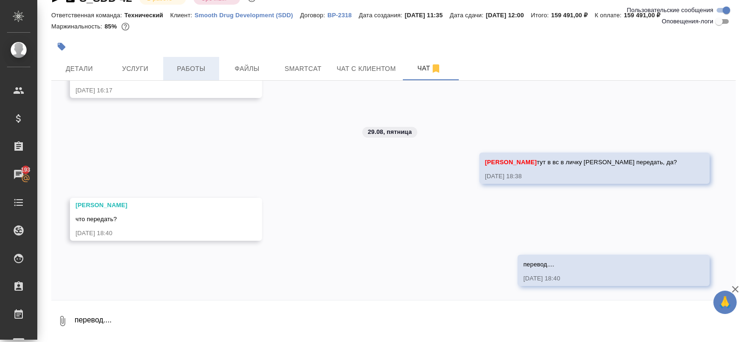
click at [182, 76] on button "Работы" at bounding box center [191, 68] width 56 height 23
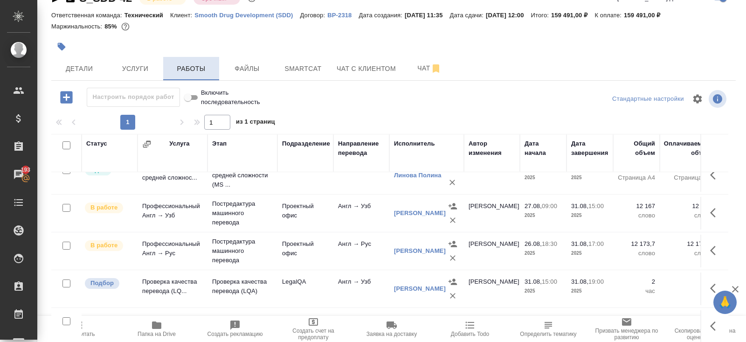
scroll to position [47, 0]
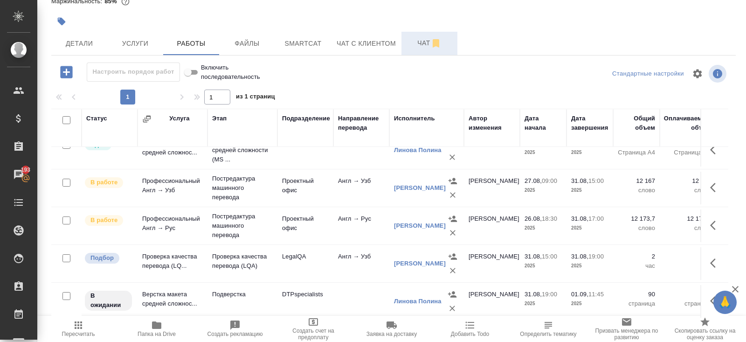
click at [426, 38] on span "Чат" at bounding box center [429, 43] width 45 height 12
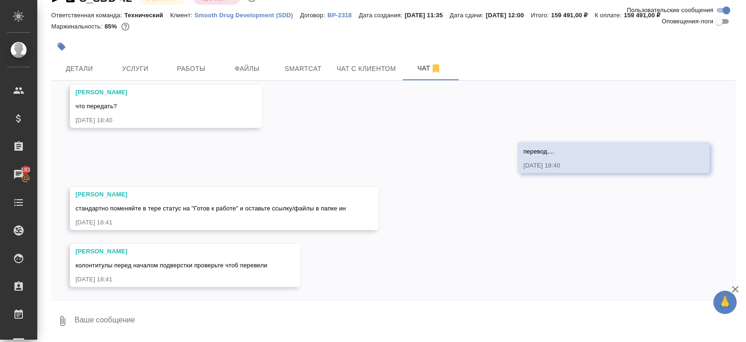
scroll to position [577, 0]
click at [152, 153] on button "Ответить на сообщение" at bounding box center [127, 151] width 102 height 18
click at [127, 328] on textarea at bounding box center [405, 329] width 662 height 32
type textarea "ок"
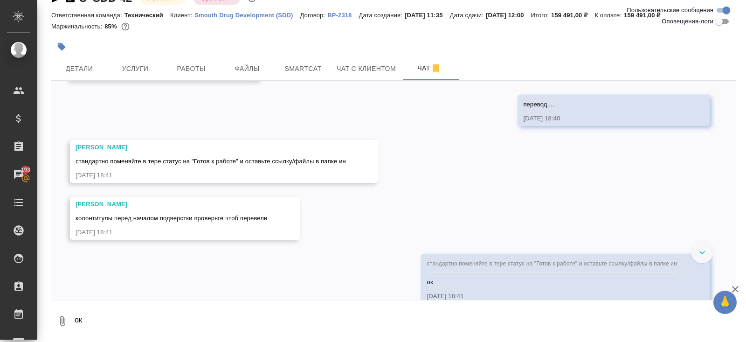
scroll to position [641, 0]
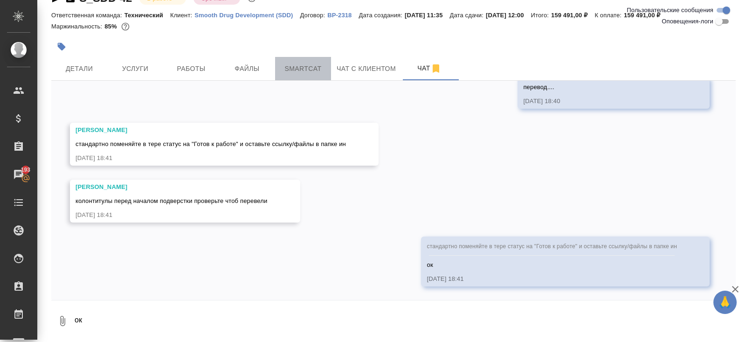
click at [298, 70] on span "Smartcat" at bounding box center [303, 69] width 45 height 12
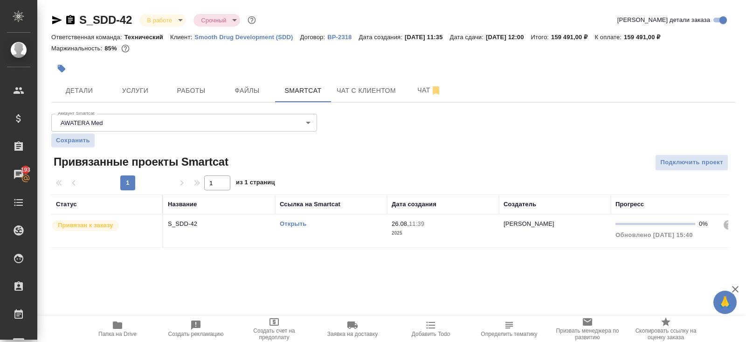
click at [285, 222] on link "Открыть" at bounding box center [293, 223] width 27 height 7
click at [211, 88] on span "Работы" at bounding box center [191, 91] width 45 height 12
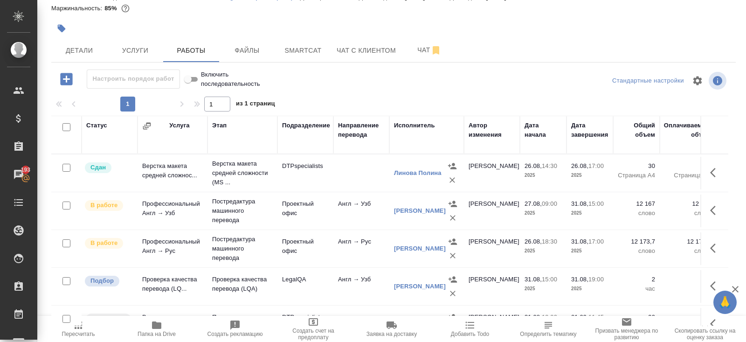
scroll to position [47, 0]
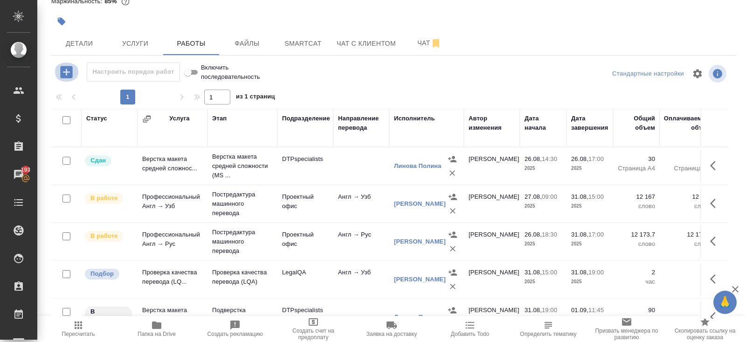
click at [68, 66] on icon "button" at bounding box center [66, 72] width 12 height 12
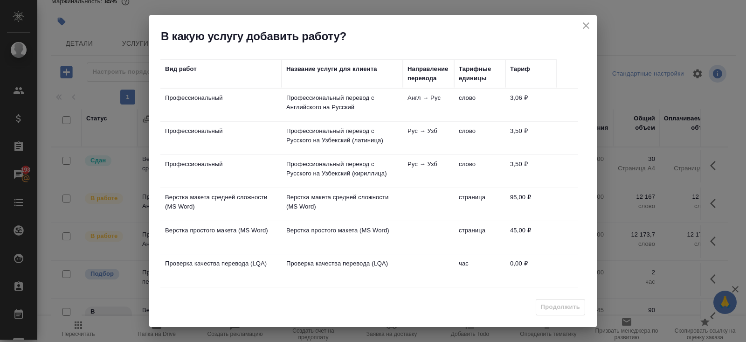
click at [399, 101] on td "Профессиональный перевод с Английского на Русский" at bounding box center [342, 105] width 121 height 33
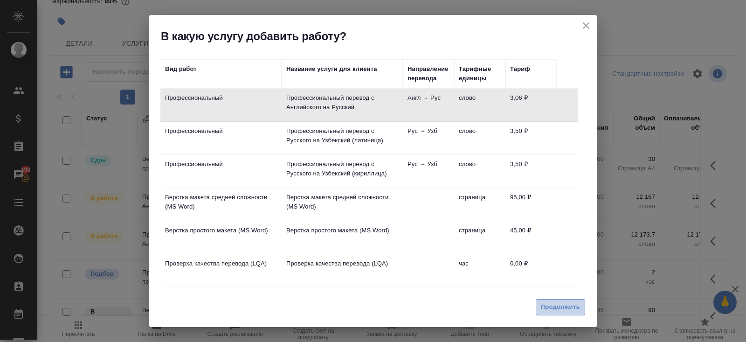
click at [557, 309] on span "Продолжить" at bounding box center [560, 307] width 39 height 11
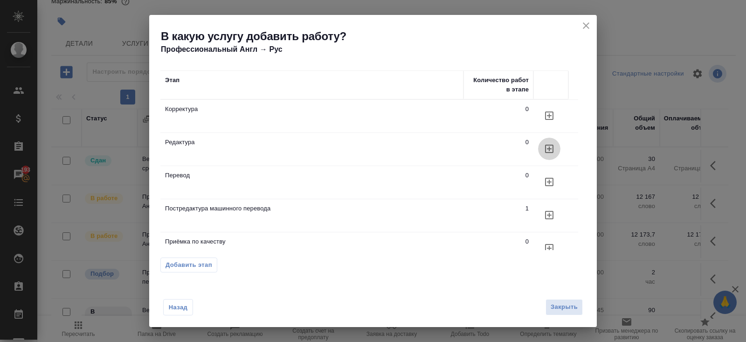
click at [552, 121] on icon "button" at bounding box center [549, 115] width 11 height 11
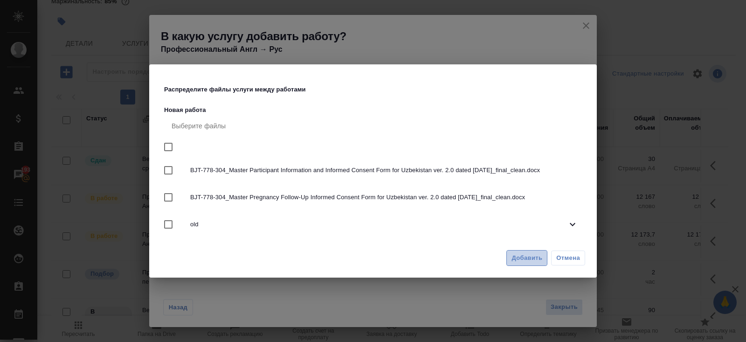
click at [521, 254] on span "Добавить" at bounding box center [527, 258] width 31 height 11
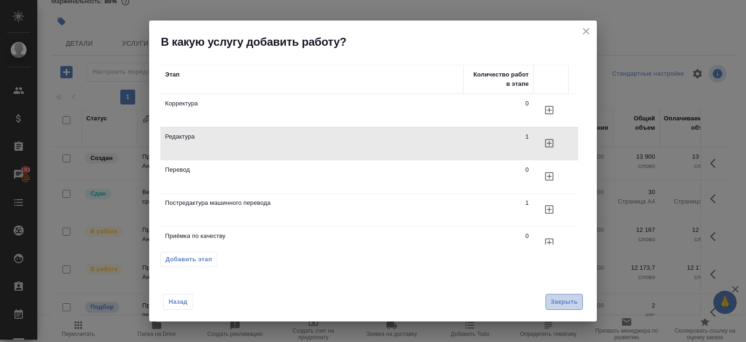
click at [554, 301] on span "Закрыть" at bounding box center [564, 302] width 27 height 11
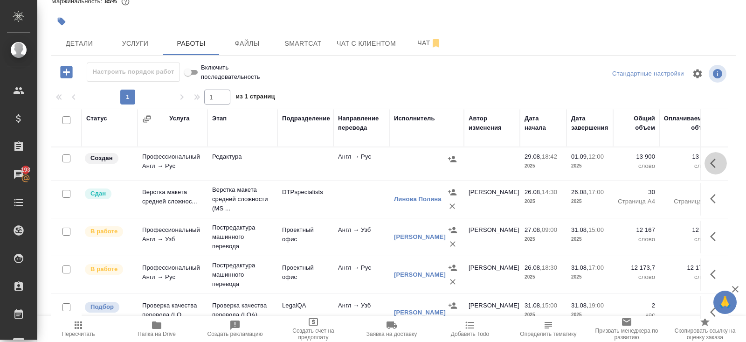
click at [715, 162] on icon "button" at bounding box center [715, 163] width 11 height 11
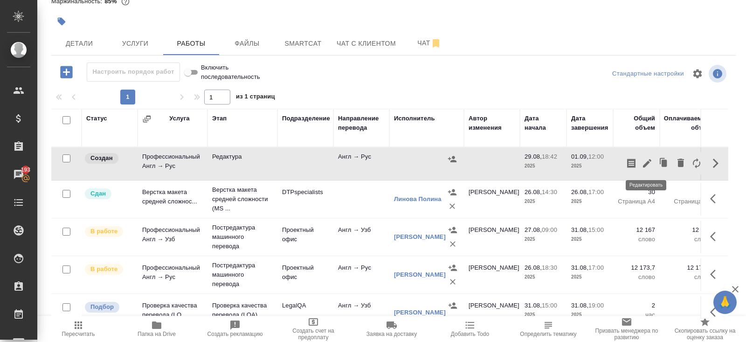
click at [645, 162] on icon "button" at bounding box center [647, 163] width 11 height 11
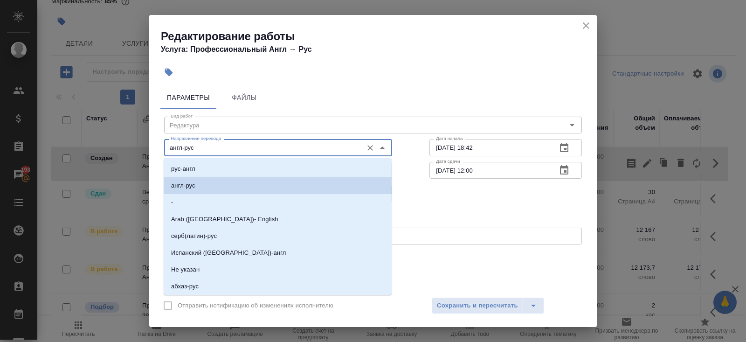
click at [231, 149] on input "англ-рус" at bounding box center [262, 147] width 191 height 11
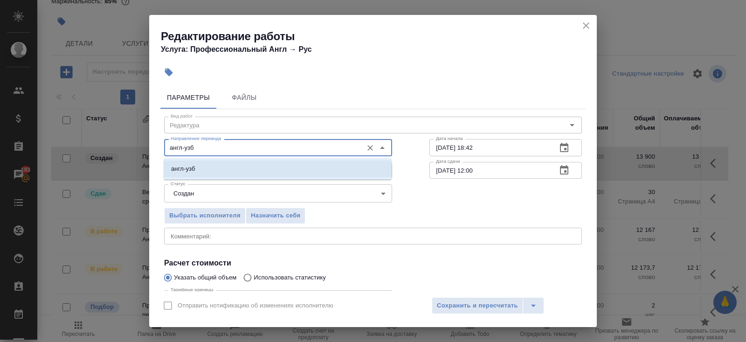
click at [179, 169] on p "англ-узб" at bounding box center [183, 168] width 24 height 9
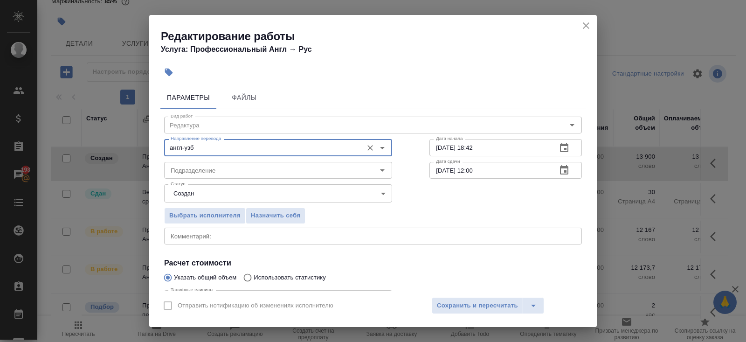
type input "англ-узб"
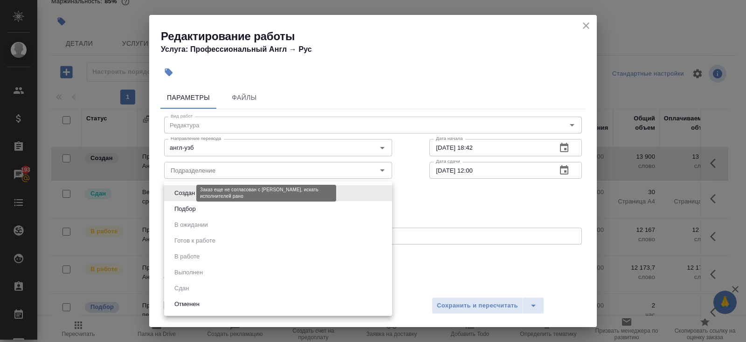
click at [187, 191] on body "🙏 .cls-1 fill:#fff; AWATERA Belyakova Yulia Клиенты Спецификации Заказы 193 Чат…" at bounding box center [373, 171] width 746 height 342
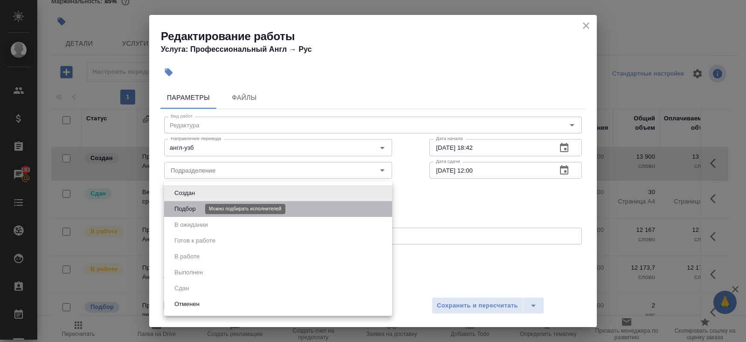
click at [190, 207] on button "Подбор" at bounding box center [185, 209] width 27 height 10
type input "recruiting"
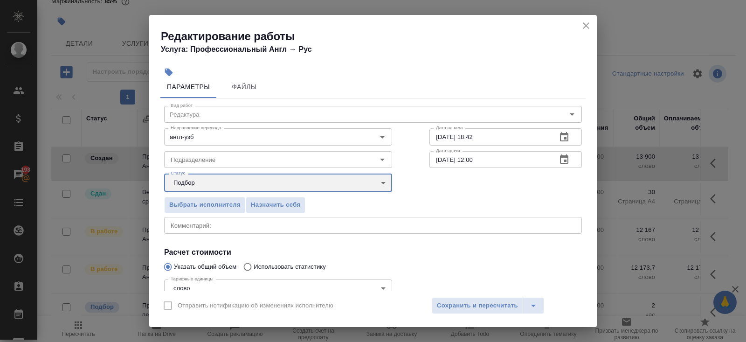
scroll to position [0, 0]
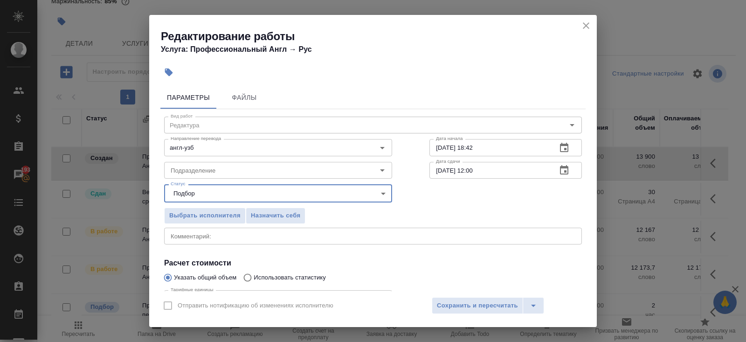
click at [567, 170] on icon "button" at bounding box center [564, 170] width 11 height 11
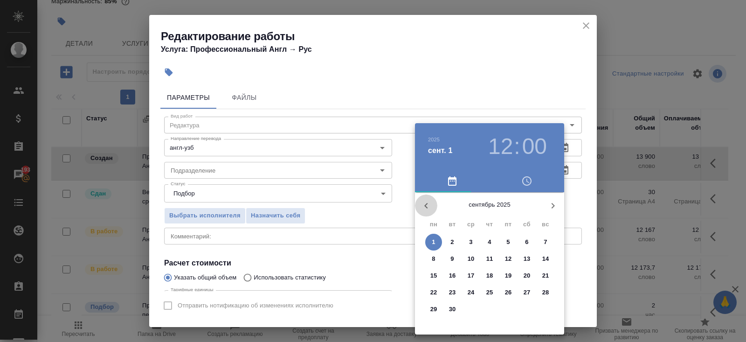
click at [431, 208] on icon "button" at bounding box center [426, 205] width 11 height 11
click at [543, 307] on p "31" at bounding box center [545, 309] width 7 height 9
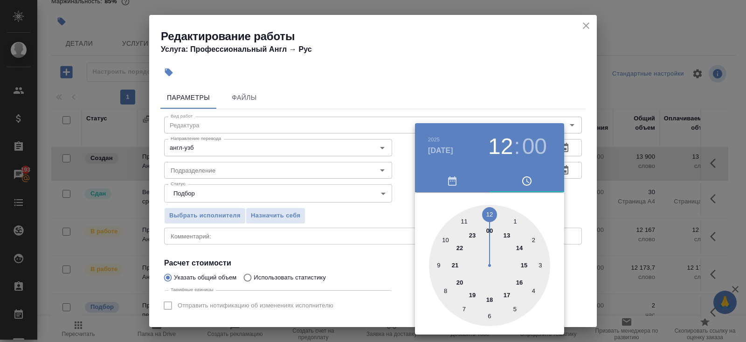
type input "31.08.2025 15:00"
click at [523, 264] on div at bounding box center [489, 265] width 121 height 121
click at [363, 236] on div at bounding box center [373, 171] width 746 height 342
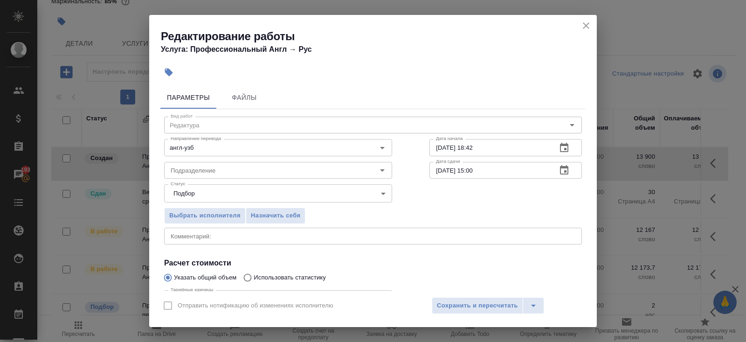
scroll to position [97, 0]
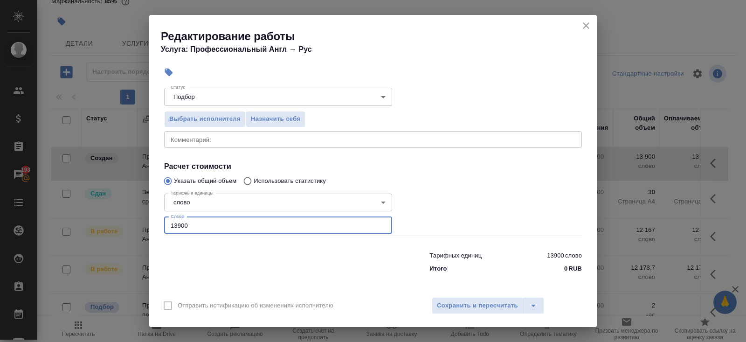
drag, startPoint x: 185, startPoint y: 228, endPoint x: 121, endPoint y: 225, distance: 63.9
click at [122, 226] on div "Редактирование работы Услуга: Профессиональный Англ → Рус Параметры Файлы Вид р…" at bounding box center [373, 171] width 746 height 342
type input "12167"
click at [452, 308] on span "Сохранить и пересчитать" at bounding box center [477, 305] width 81 height 11
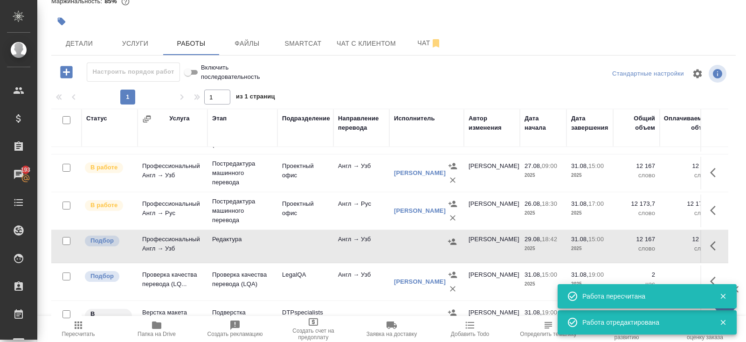
scroll to position [31, 0]
click at [452, 239] on icon "button" at bounding box center [452, 240] width 9 height 9
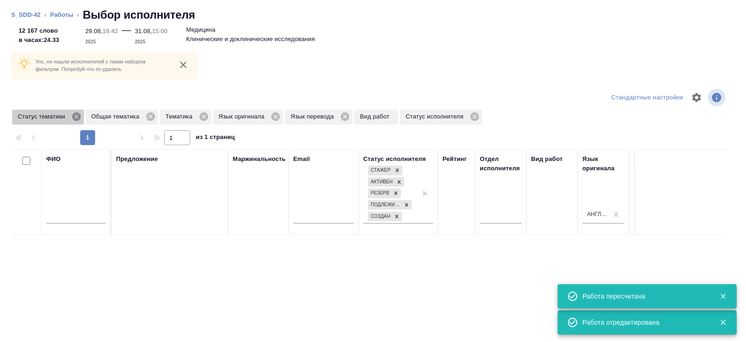
click at [79, 113] on icon at bounding box center [76, 116] width 8 height 8
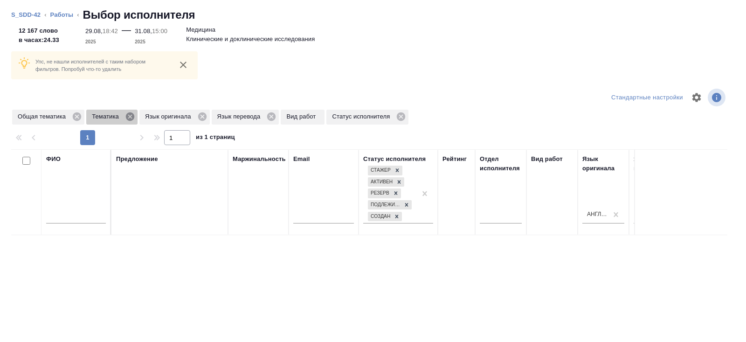
click at [129, 118] on icon at bounding box center [130, 116] width 8 height 8
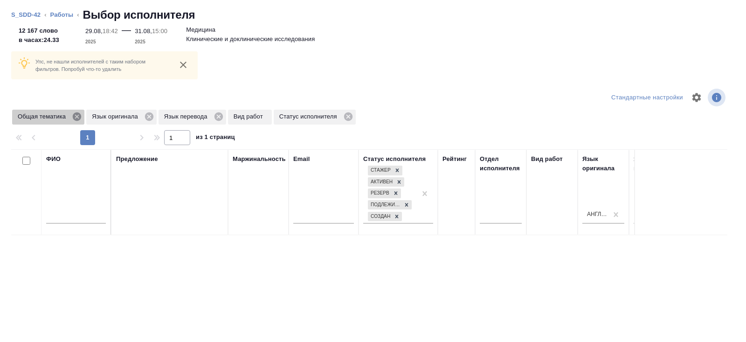
click at [78, 119] on icon at bounding box center [77, 116] width 8 height 8
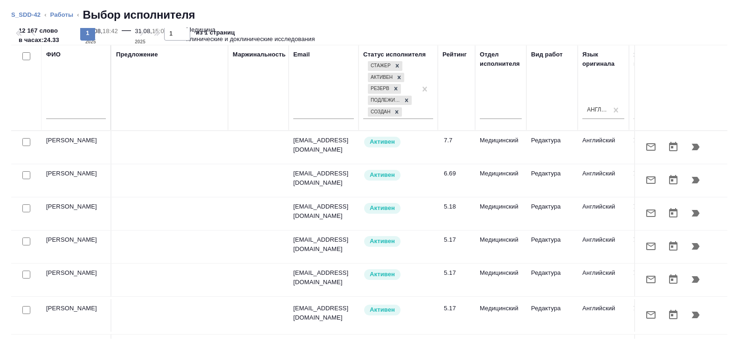
scroll to position [0, 0]
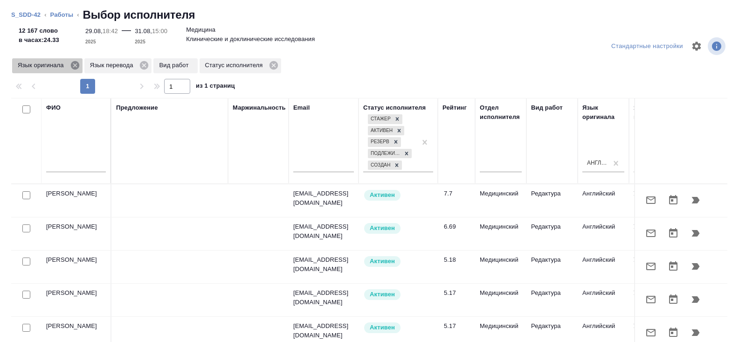
click at [76, 65] on icon at bounding box center [75, 65] width 10 height 10
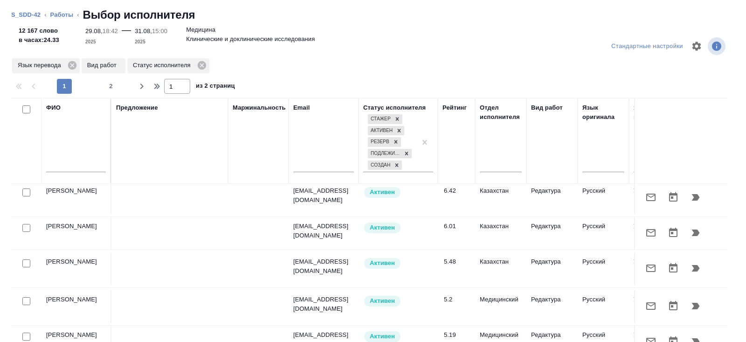
scroll to position [53, 0]
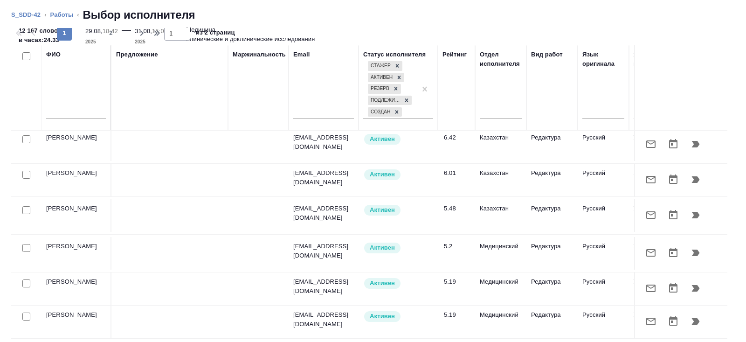
click at [648, 211] on icon "button" at bounding box center [650, 214] width 9 height 7
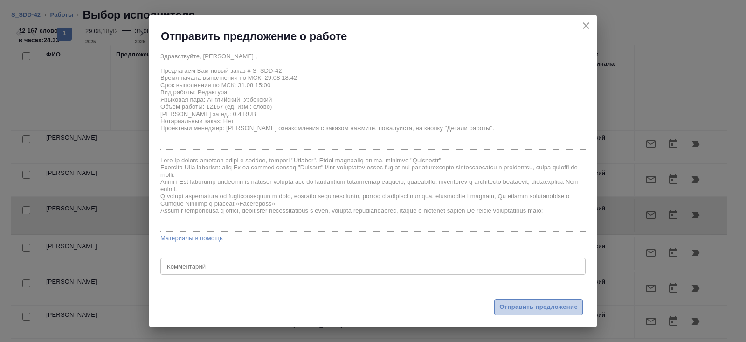
click at [519, 305] on span "Отправить предложение" at bounding box center [538, 307] width 78 height 11
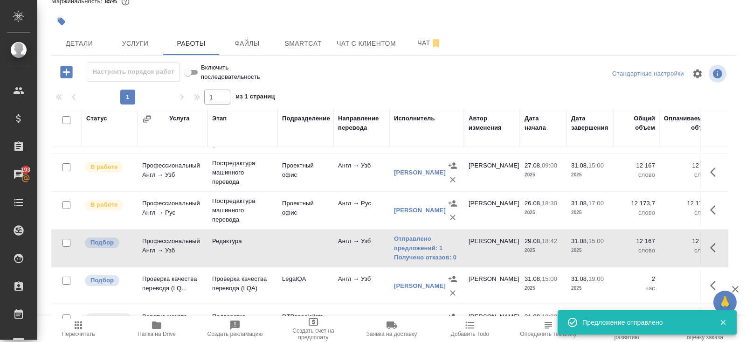
click at [81, 326] on icon "button" at bounding box center [78, 324] width 7 height 7
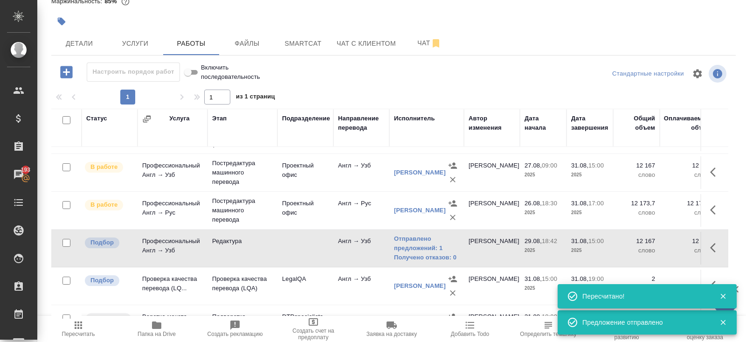
click at [80, 323] on icon "button" at bounding box center [78, 324] width 7 height 7
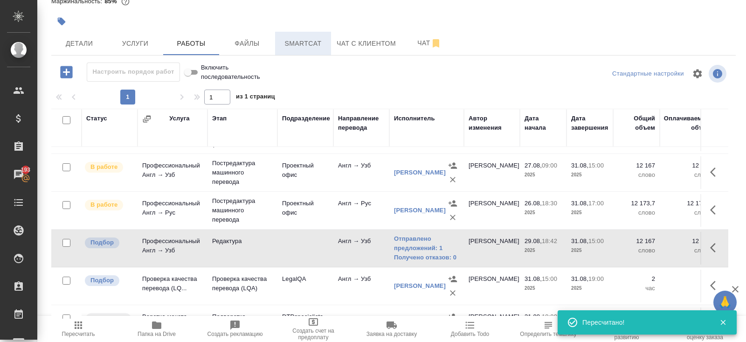
click at [300, 50] on button "Smartcat" at bounding box center [303, 43] width 56 height 23
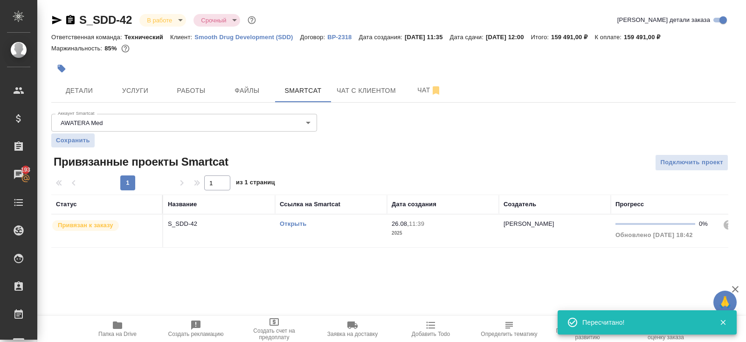
click at [284, 223] on link "Открыть" at bounding box center [293, 223] width 27 height 7
click at [202, 87] on span "Работы" at bounding box center [191, 91] width 45 height 12
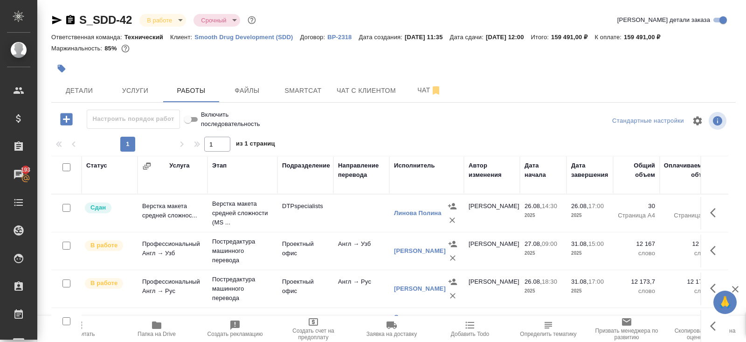
scroll to position [54, 0]
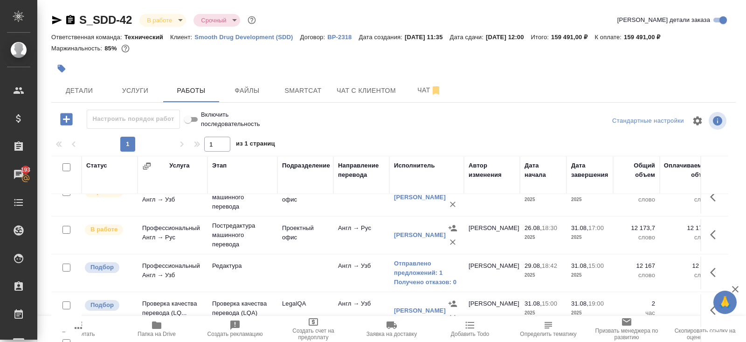
click at [83, 327] on icon "button" at bounding box center [78, 324] width 11 height 11
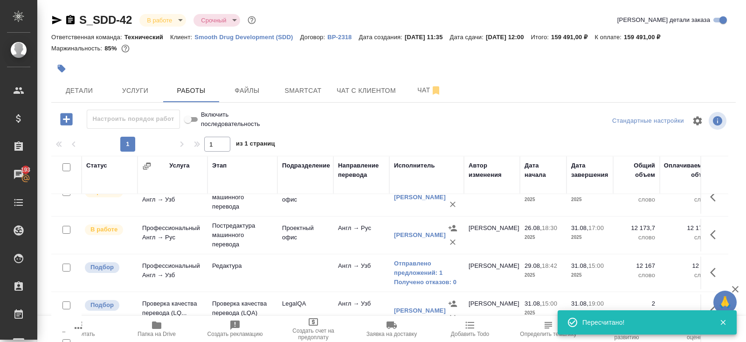
scroll to position [26, 0]
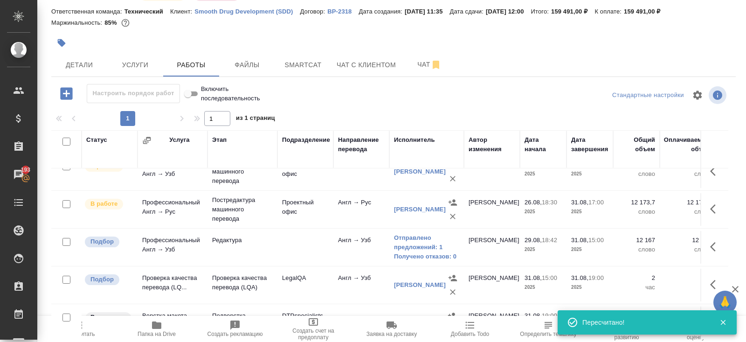
click at [90, 327] on span "Пересчитать" at bounding box center [78, 328] width 67 height 18
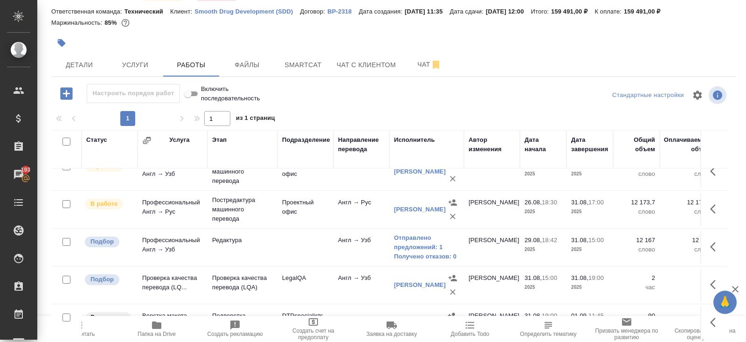
click at [87, 325] on span "Пересчитать" at bounding box center [78, 328] width 67 height 18
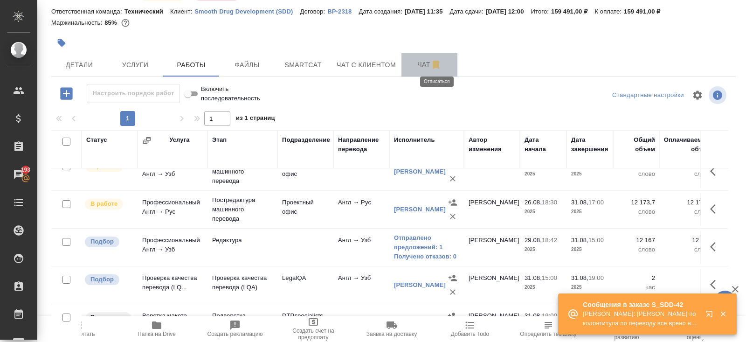
click at [436, 64] on icon "button" at bounding box center [436, 65] width 7 height 8
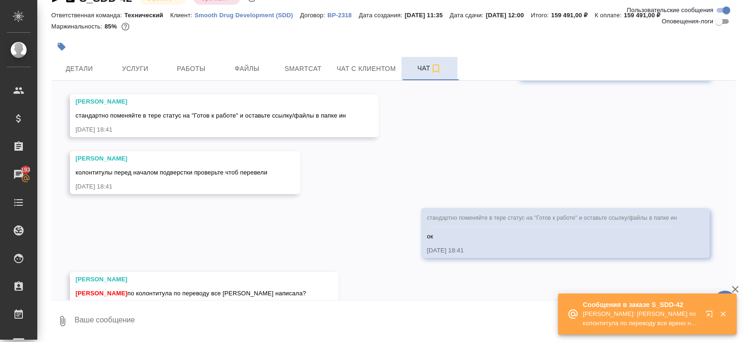
scroll to position [698, 0]
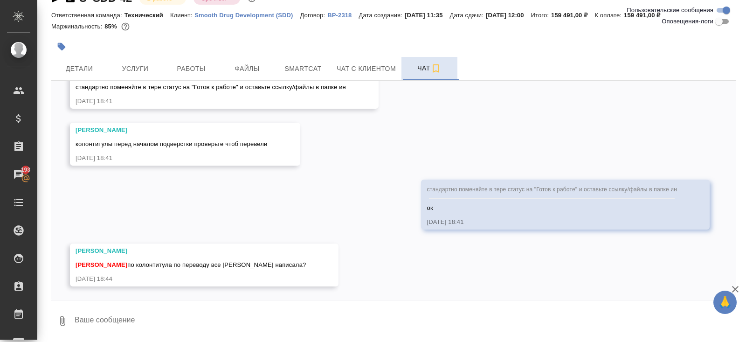
click at [161, 313] on textarea at bounding box center [405, 321] width 662 height 32
type textarea "что?"
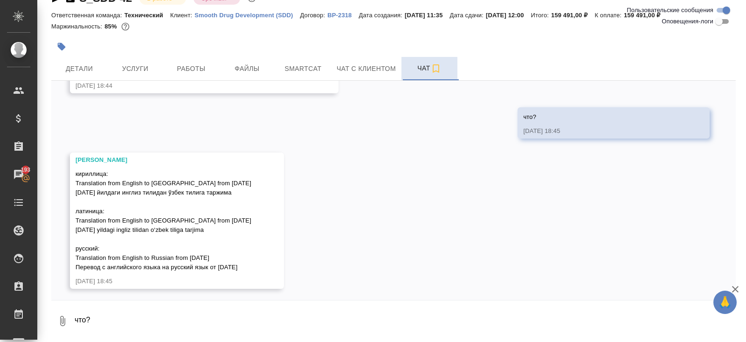
scroll to position [894, 0]
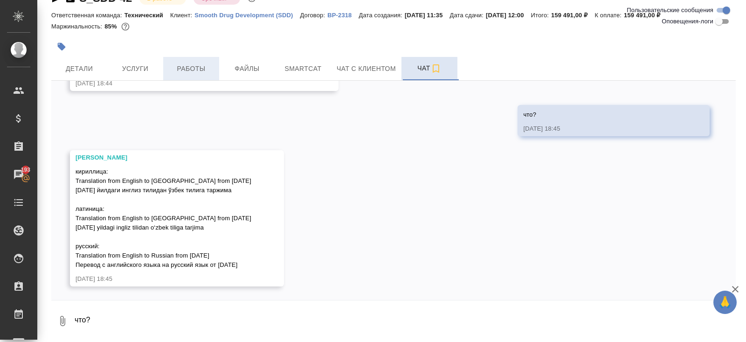
click at [192, 67] on span "Работы" at bounding box center [191, 69] width 45 height 12
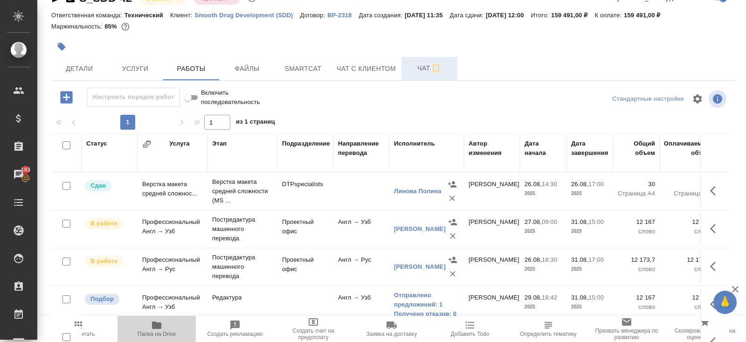
click at [159, 325] on icon "button" at bounding box center [156, 324] width 9 height 7
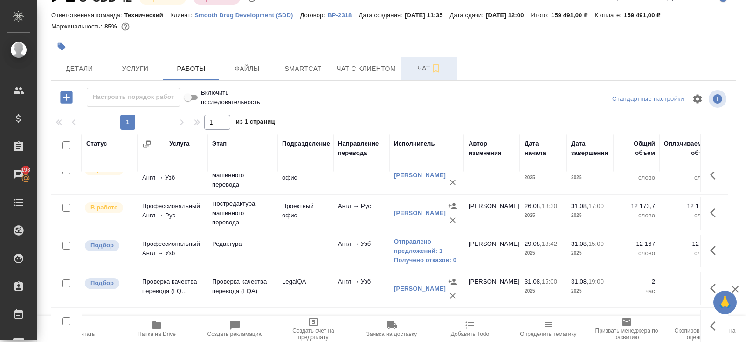
scroll to position [47, 0]
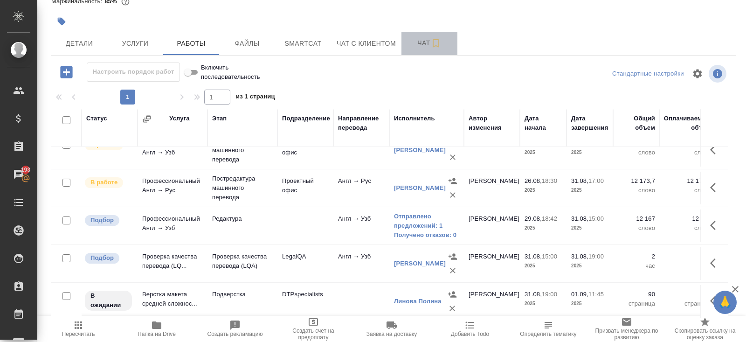
click at [417, 51] on button "Чат" at bounding box center [430, 43] width 56 height 23
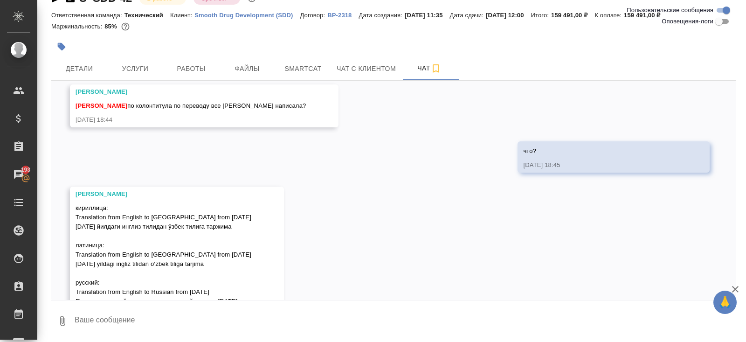
scroll to position [894, 0]
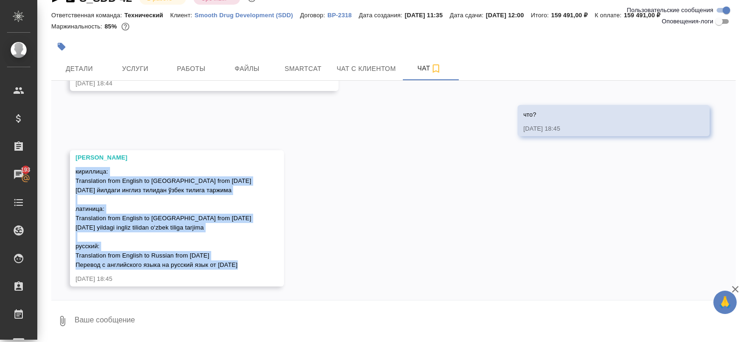
drag, startPoint x: 76, startPoint y: 171, endPoint x: 261, endPoint y: 260, distance: 205.0
click at [261, 260] on div "Заборова Александра кириллица: Translation from English to Uzbek from 01/09/202…" at bounding box center [177, 218] width 214 height 136
copy span "кириллица: Translation from English to Uzbek from 01/09/2025 01.09.2025 йилдаги…"
click at [198, 69] on span "Работы" at bounding box center [191, 69] width 45 height 12
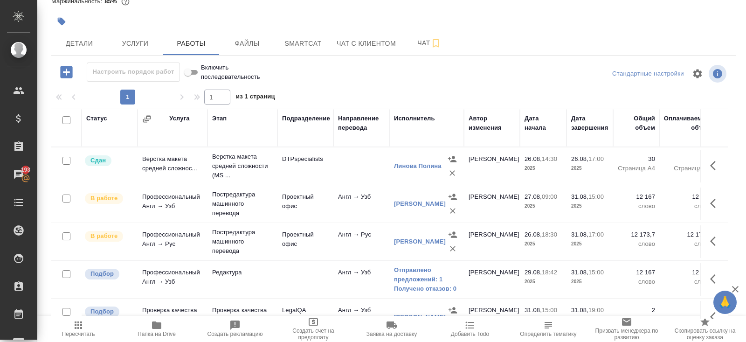
scroll to position [54, 0]
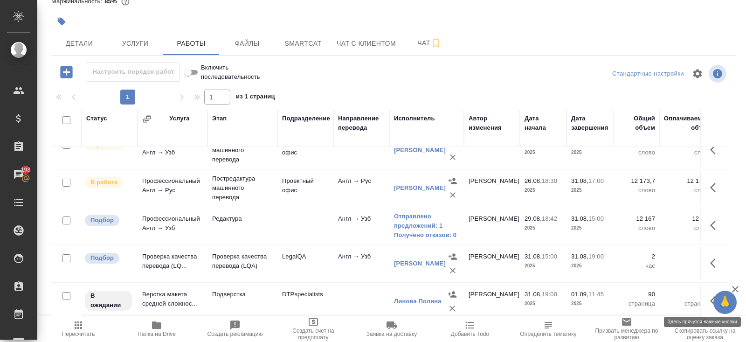
click at [711, 298] on icon "button" at bounding box center [713, 300] width 6 height 9
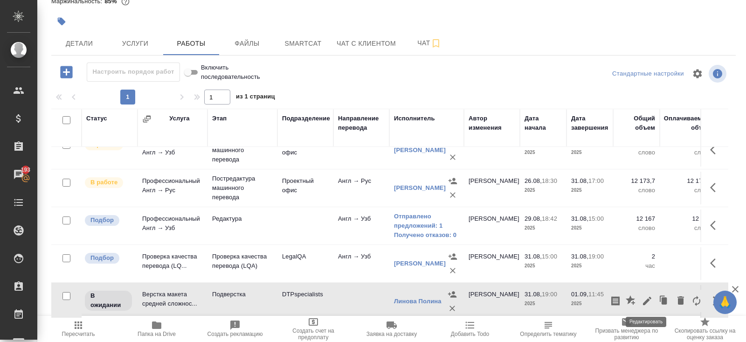
click at [651, 300] on icon "button" at bounding box center [647, 300] width 11 height 11
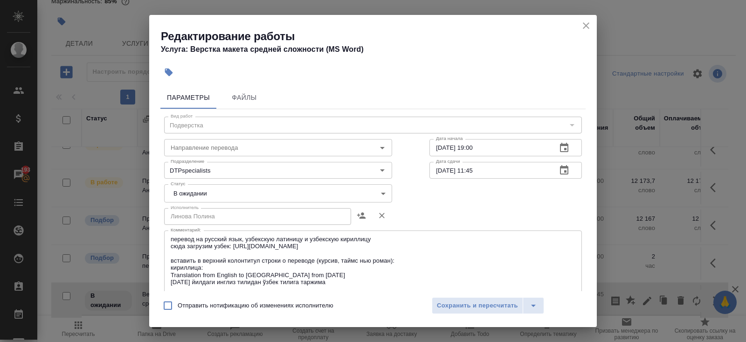
scroll to position [98, 0]
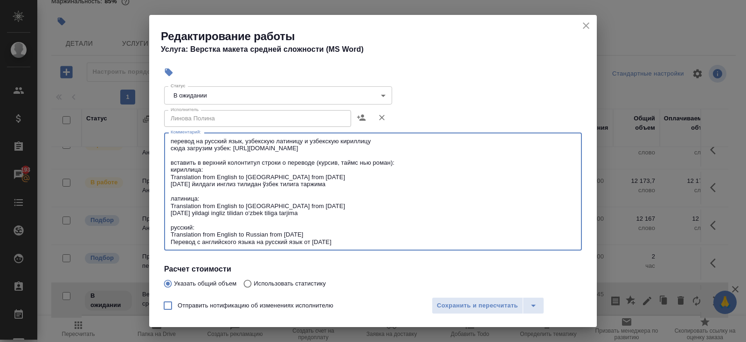
drag, startPoint x: 382, startPoint y: 147, endPoint x: 235, endPoint y: 146, distance: 147.8
click at [235, 146] on textarea "перевод на русский язык, узбекскую латиницу и узбекскую кириллицу сюда загрузим…" at bounding box center [373, 192] width 405 height 108
paste textarea
click at [234, 145] on textarea "перевод на русский язык, узбекскую латиницу и узбекскую кириллицу сюда загрузим…" at bounding box center [373, 192] width 405 height 108
type textarea "перевод на русский язык, узбекскую латиницу и узбекскую кириллицу сюда загрузим…"
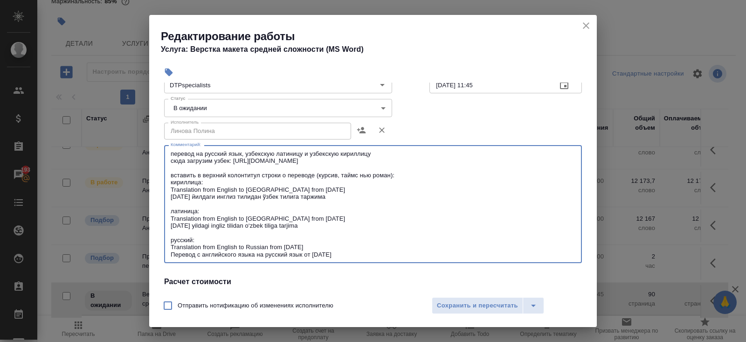
scroll to position [69, 0]
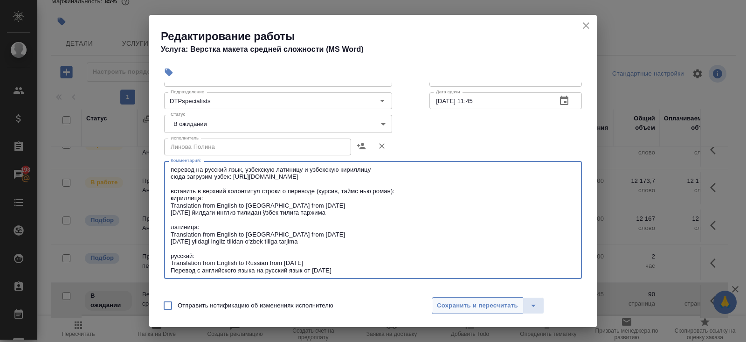
click at [454, 304] on span "Сохранить и пересчитать" at bounding box center [477, 305] width 81 height 11
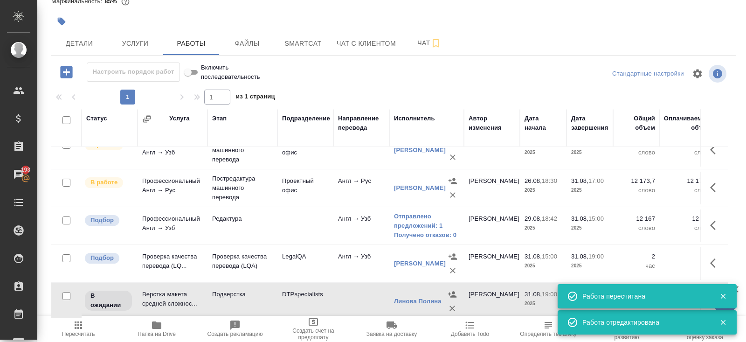
click at [720, 294] on icon "button" at bounding box center [723, 296] width 8 height 8
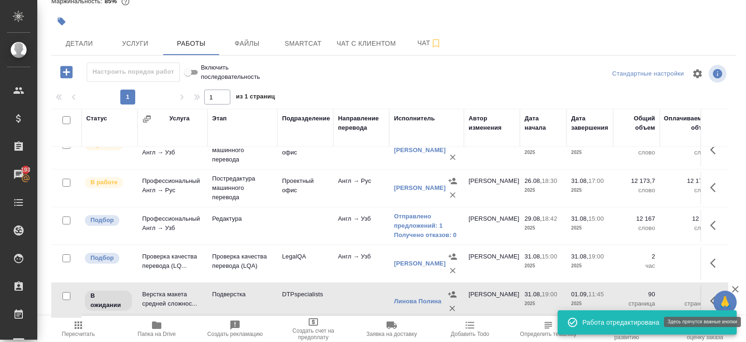
click at [712, 299] on icon "button" at bounding box center [713, 300] width 6 height 9
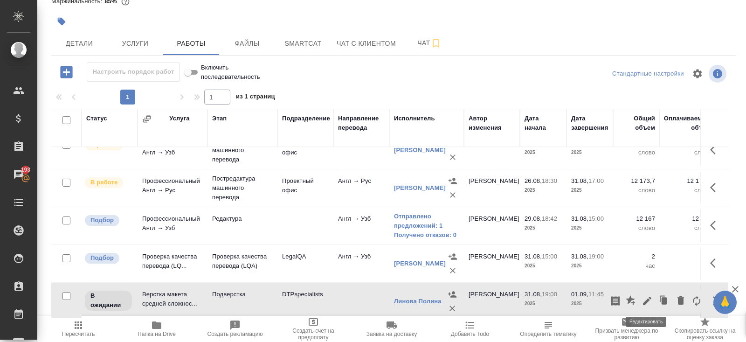
click at [651, 298] on icon "button" at bounding box center [647, 300] width 11 height 11
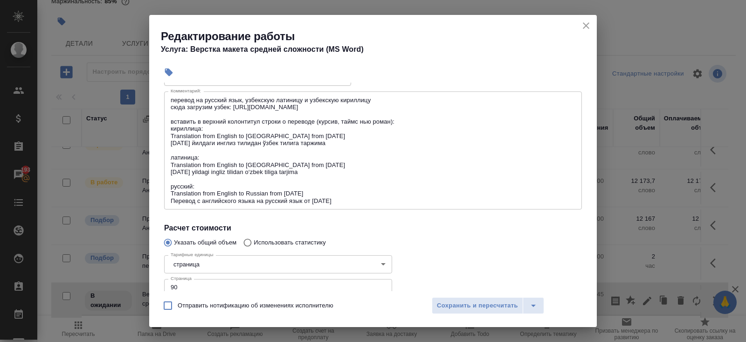
scroll to position [109, 0]
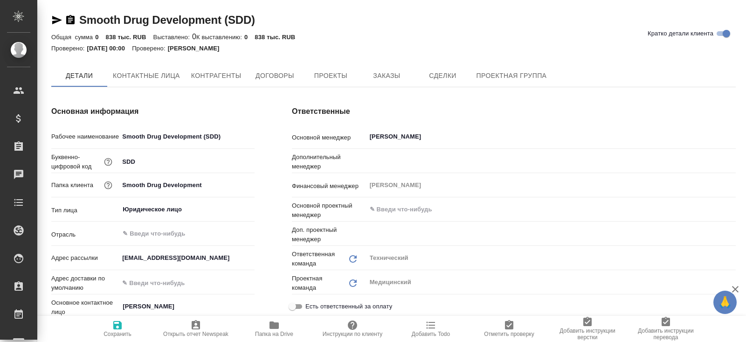
type textarea "x"
click at [371, 70] on button "Заказы" at bounding box center [387, 75] width 56 height 23
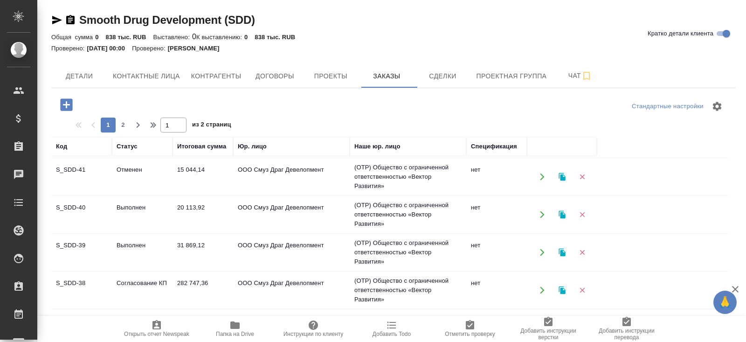
scroll to position [115, 0]
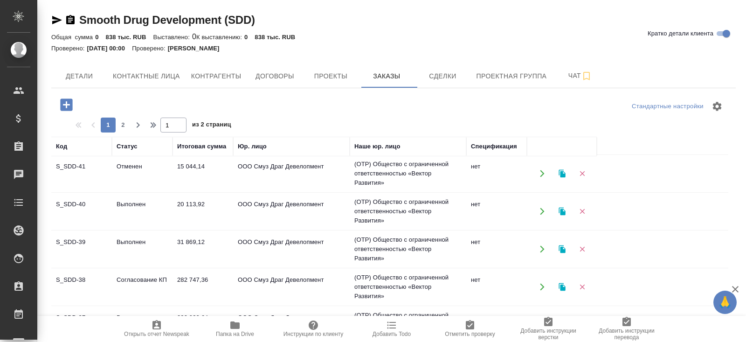
click at [124, 76] on td "Выполнен" at bounding box center [142, 60] width 61 height 33
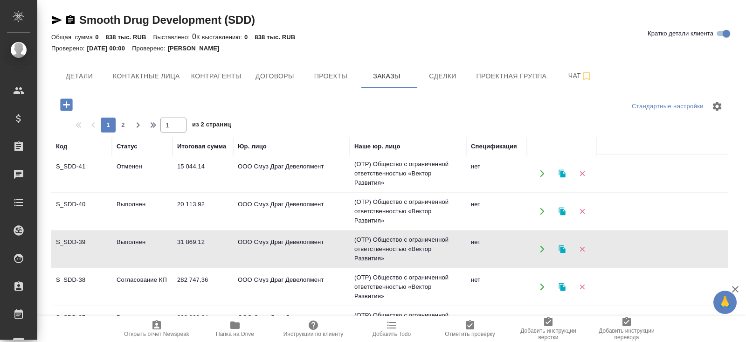
click at [124, 76] on td "Выполнен" at bounding box center [142, 60] width 61 height 33
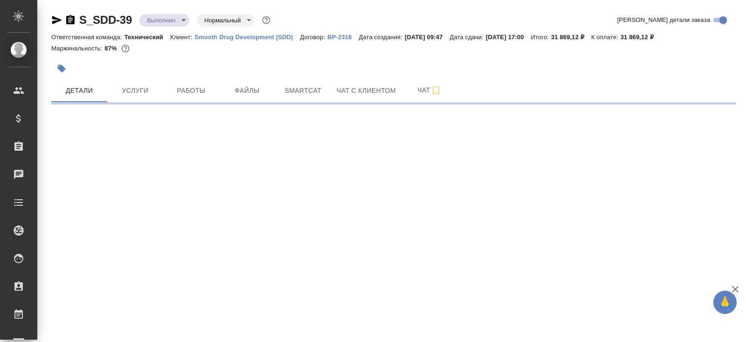
select select "RU"
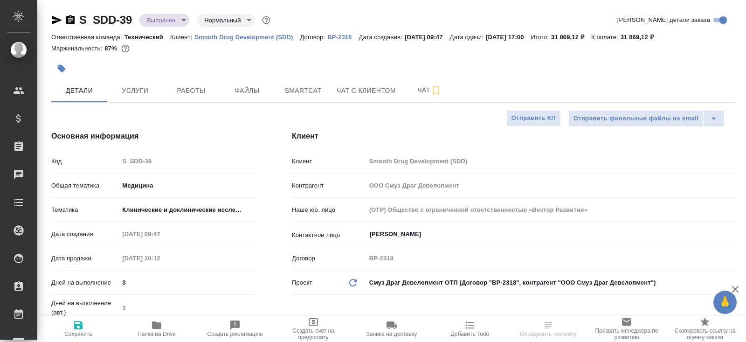
type textarea "x"
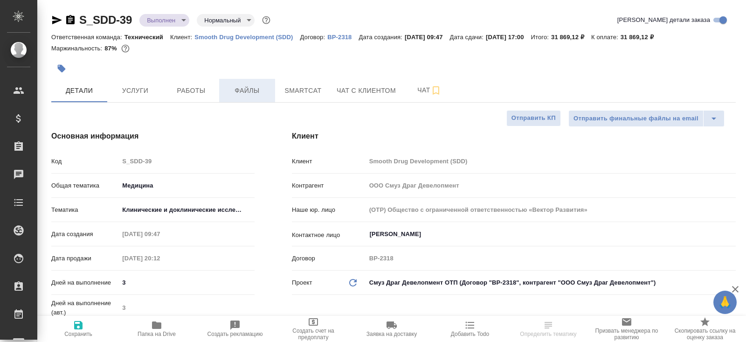
type textarea "x"
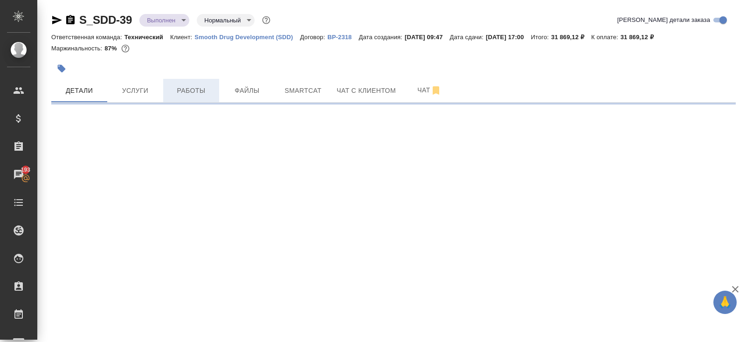
select select "RU"
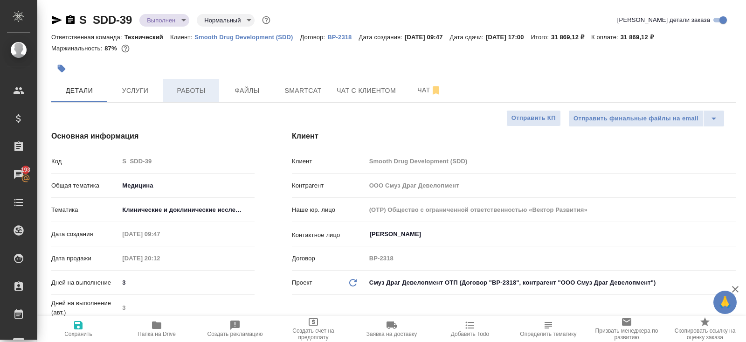
type textarea "x"
click at [184, 89] on span "Работы" at bounding box center [191, 91] width 45 height 12
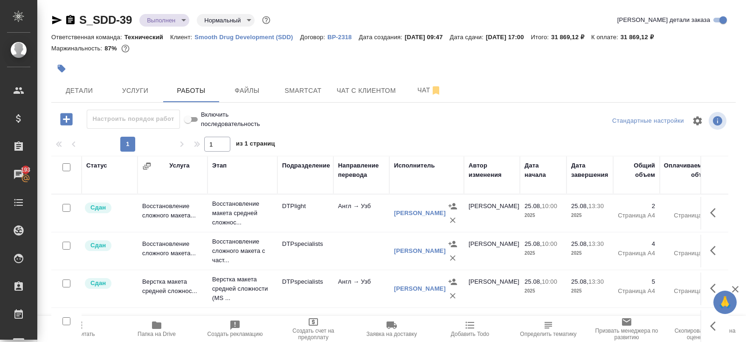
scroll to position [47, 0]
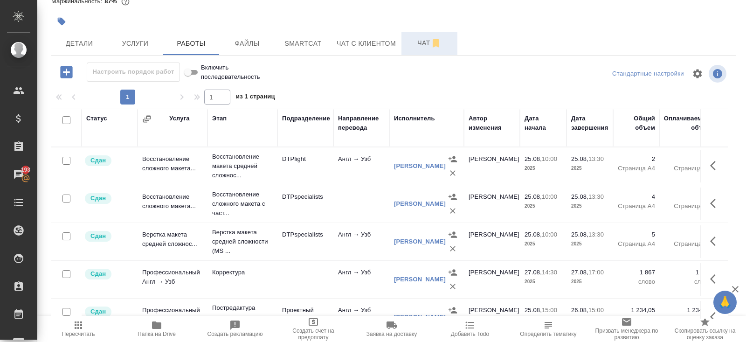
click at [422, 35] on button "Чат" at bounding box center [430, 43] width 56 height 23
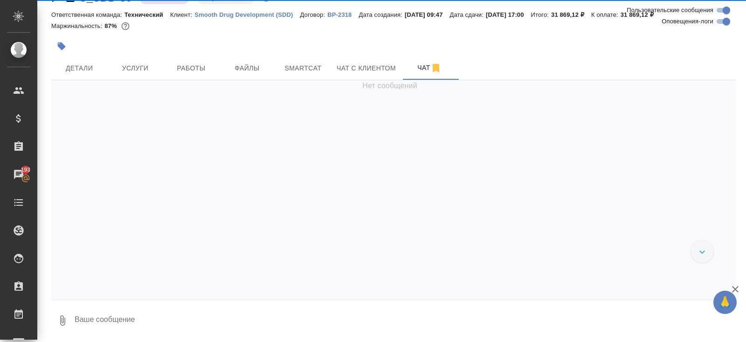
scroll to position [22, 0]
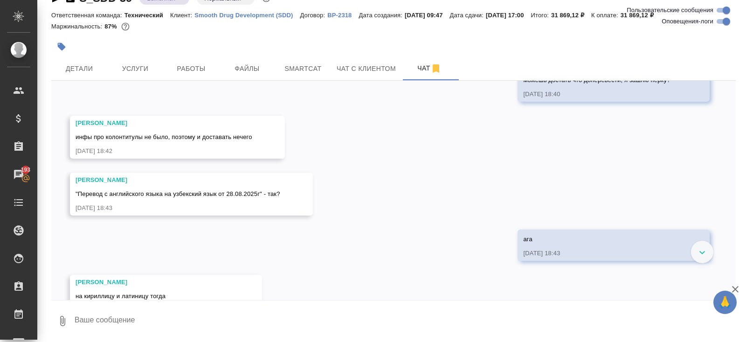
click at [720, 20] on input "Оповещения-логи" at bounding box center [727, 21] width 34 height 11
checkbox input "false"
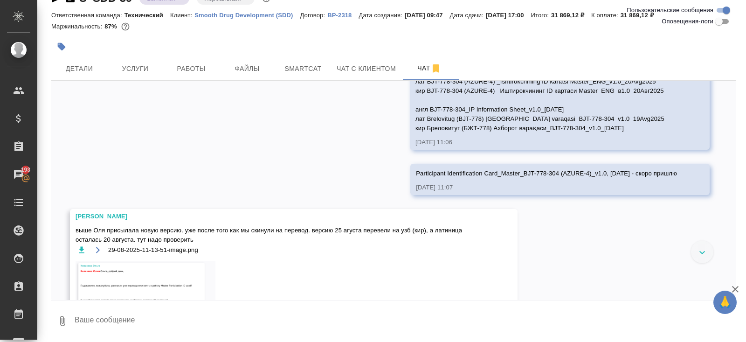
scroll to position [8245, 0]
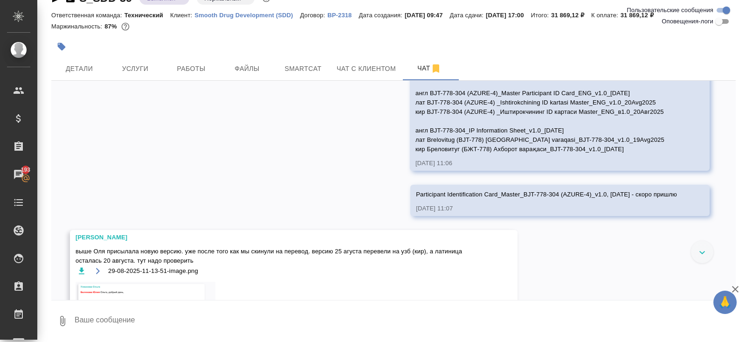
drag, startPoint x: 398, startPoint y: 107, endPoint x: 641, endPoint y: 236, distance: 274.5
click at [641, 171] on div "англ Docusign Envelope IDsi: F4464C31-AC2B-40D8-B08E-BE366563EA64 лат Docusign …" at bounding box center [560, 90] width 300 height 162
copy span "англ Docusign Envelope IDsi: F4464C31-AC2B-40D8-B08E-BE366563EA64 лат Docusign …"
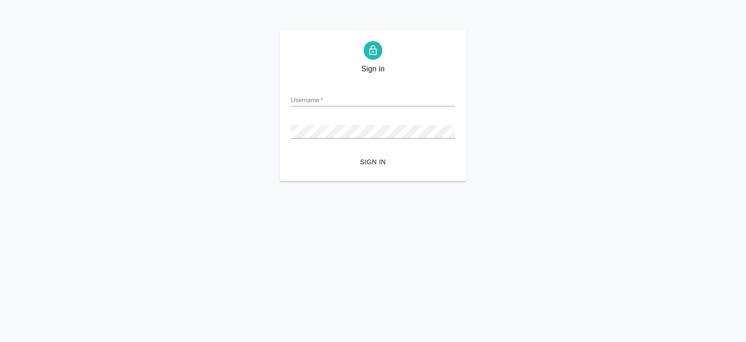
type input "[PERSON_NAME][EMAIL_ADDRESS][DOMAIN_NAME]"
click at [381, 163] on span "Sign in" at bounding box center [372, 162] width 149 height 12
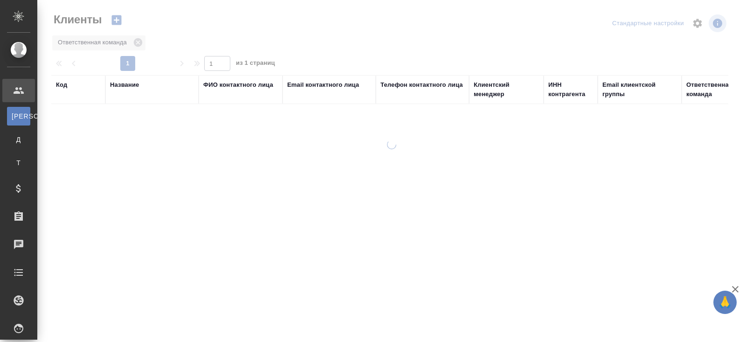
select select "RU"
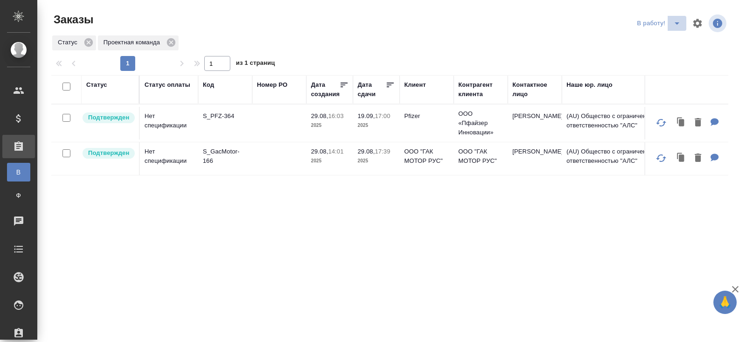
click at [678, 23] on icon "split button" at bounding box center [677, 23] width 5 height 2
click at [662, 48] on li "ПМ" at bounding box center [660, 42] width 52 height 15
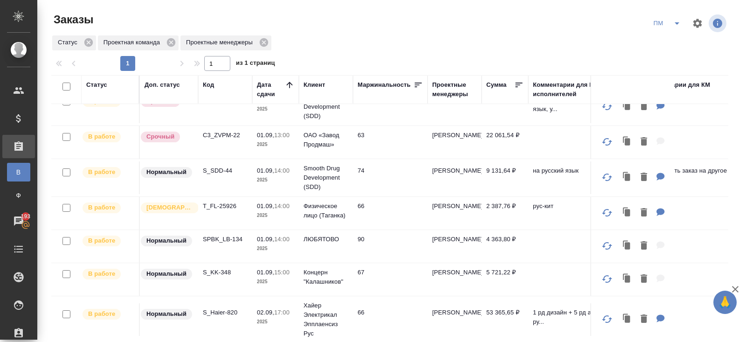
scroll to position [16, 0]
click at [214, 237] on p "SPBK_LB-134" at bounding box center [225, 239] width 45 height 9
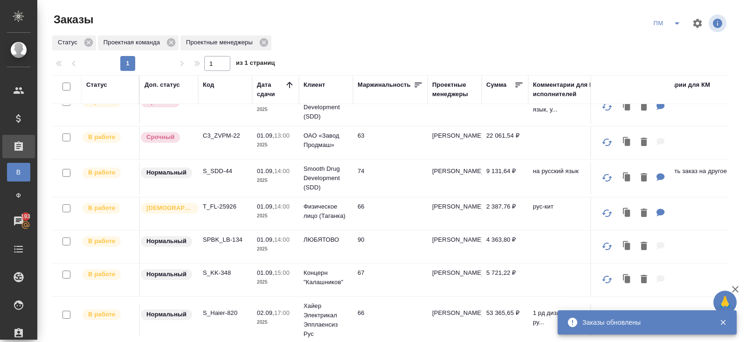
scroll to position [0, 0]
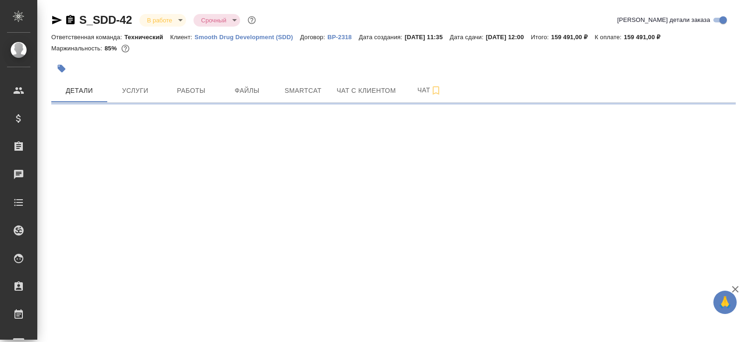
select select "RU"
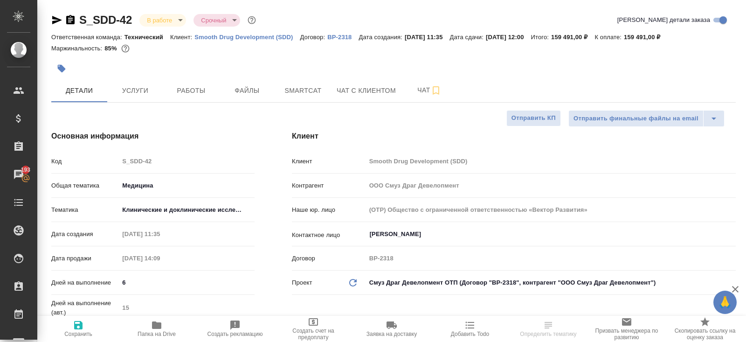
select select "RU"
type textarea "x"
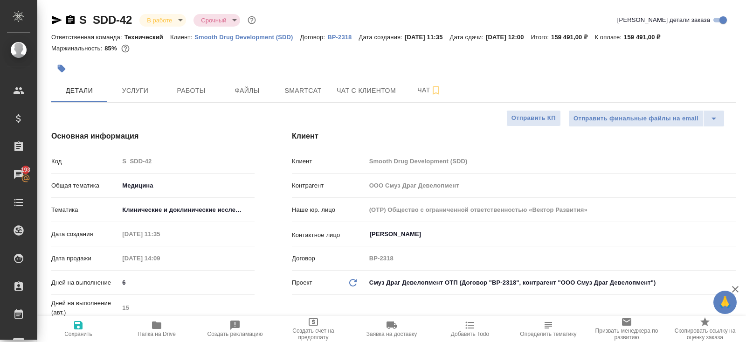
type textarea "x"
click at [266, 35] on p "Smooth Drug Development (SDD)" at bounding box center [246, 37] width 105 height 7
type textarea "x"
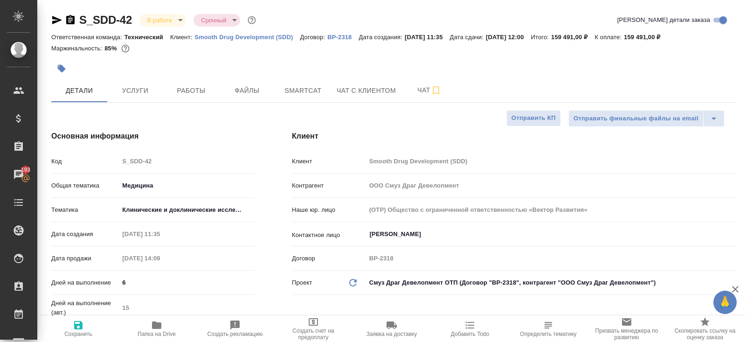
type textarea "x"
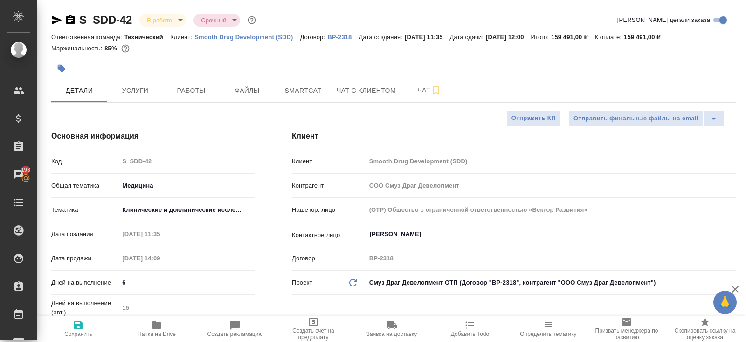
type textarea "x"
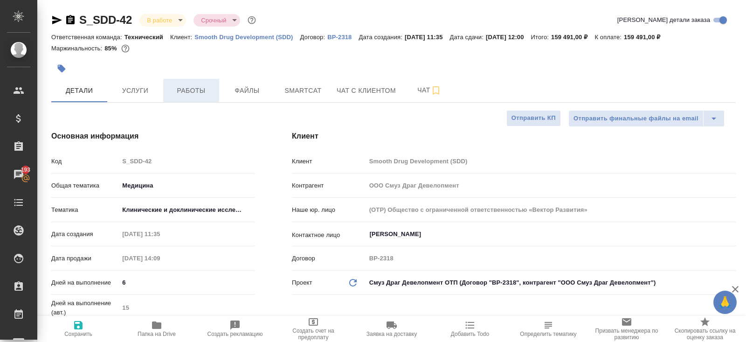
click at [191, 83] on button "Работы" at bounding box center [191, 90] width 56 height 23
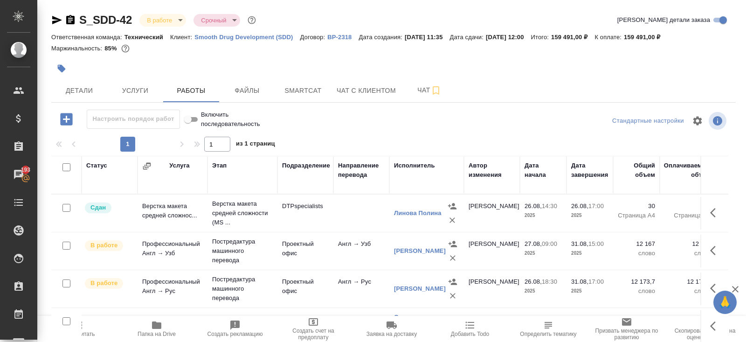
click at [73, 16] on icon "button" at bounding box center [70, 19] width 8 height 9
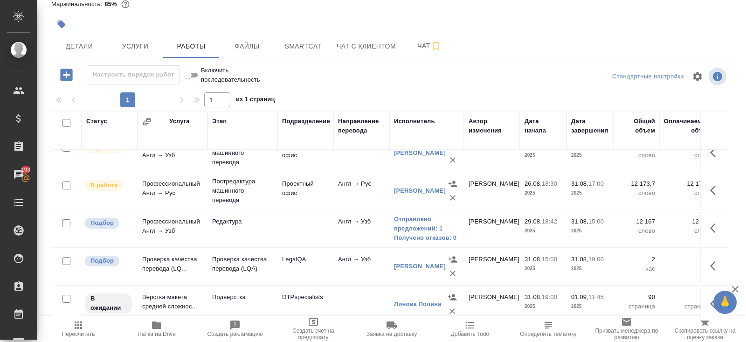
scroll to position [47, 0]
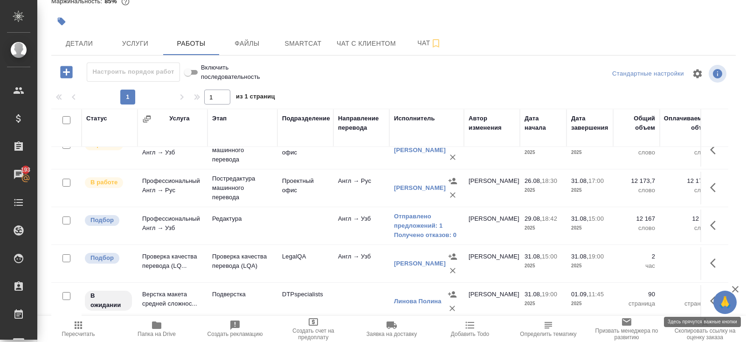
click at [711, 300] on icon "button" at bounding box center [715, 300] width 11 height 11
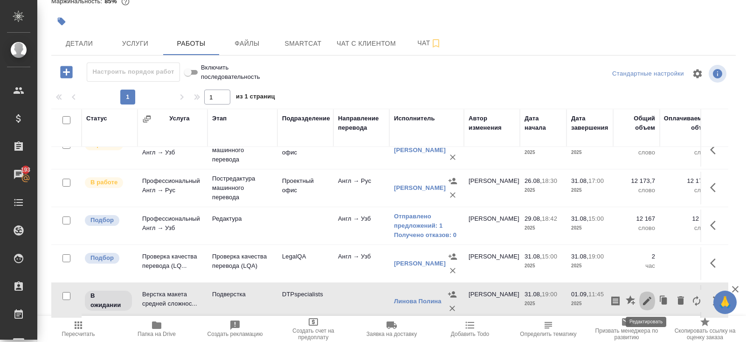
click at [646, 298] on icon "button" at bounding box center [647, 301] width 8 height 8
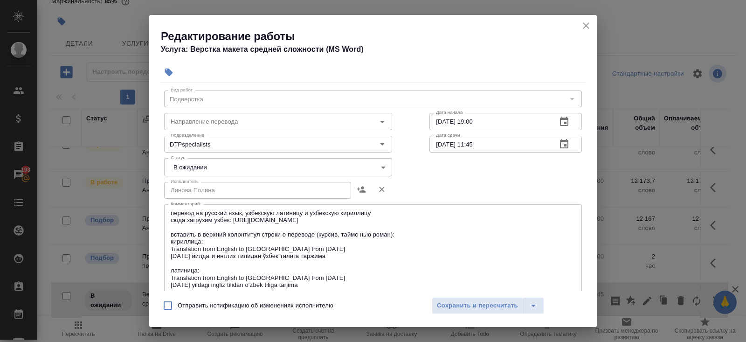
scroll to position [27, 0]
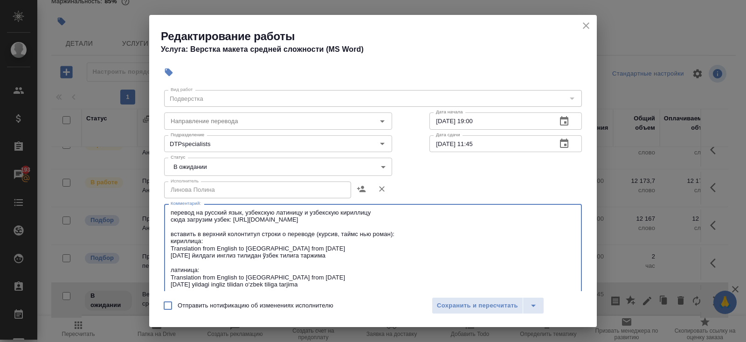
drag, startPoint x: 378, startPoint y: 218, endPoint x: 236, endPoint y: 218, distance: 141.8
click at [236, 219] on textarea "перевод на русский язык, узбекскую латиницу и узбекскую кириллицу сюда загрузим…" at bounding box center [373, 263] width 405 height 108
click at [429, 229] on textarea "перевод на русский язык, узбекскую латиницу и узбекскую кириллицу сюда загрузим…" at bounding box center [373, 263] width 405 height 108
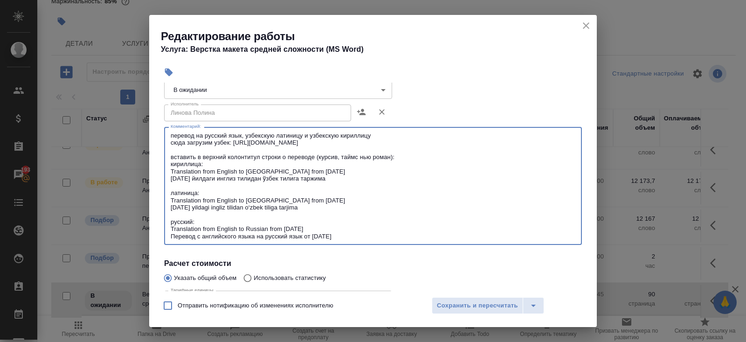
scroll to position [106, 0]
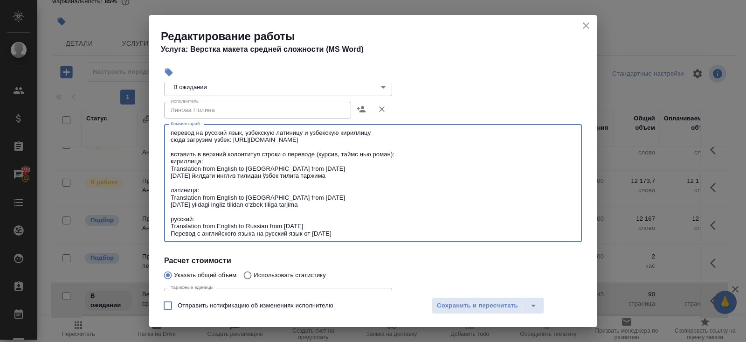
click at [588, 26] on icon "close" at bounding box center [586, 25] width 11 height 11
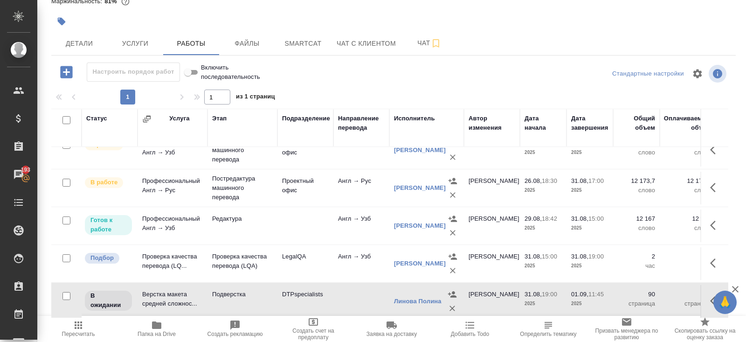
click at [152, 322] on icon "button" at bounding box center [156, 324] width 9 height 7
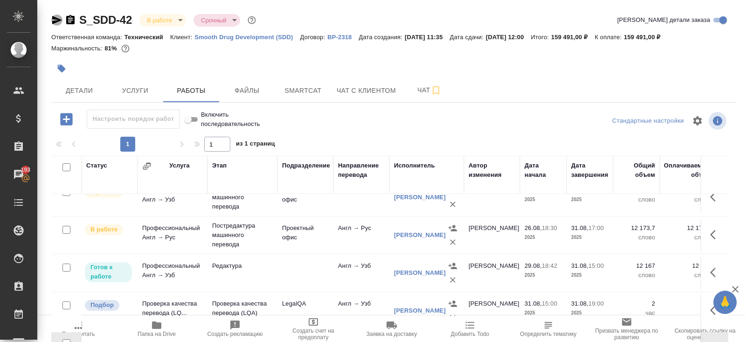
click at [57, 20] on icon "button" at bounding box center [57, 20] width 10 height 8
click at [54, 17] on icon "button" at bounding box center [57, 20] width 10 height 8
click at [54, 20] on icon "button" at bounding box center [56, 19] width 11 height 11
click at [74, 19] on icon "button" at bounding box center [70, 19] width 8 height 9
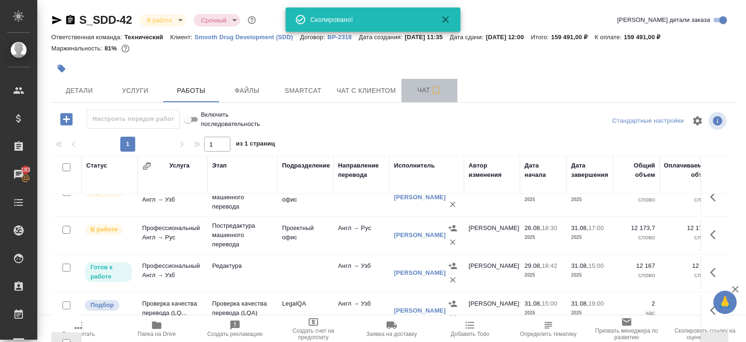
click at [426, 85] on span "Чат" at bounding box center [429, 90] width 45 height 12
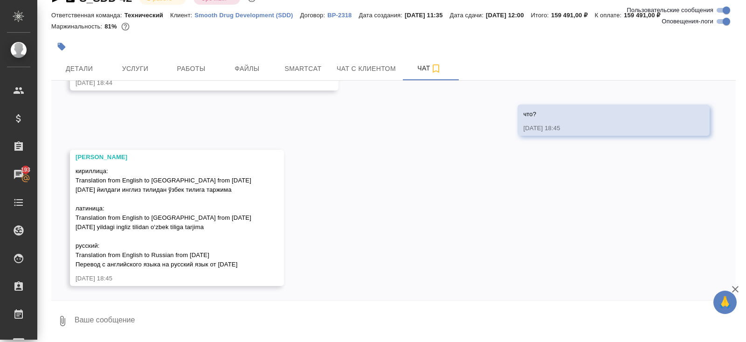
scroll to position [7646, 0]
click at [201, 314] on textarea at bounding box center [405, 321] width 662 height 32
type textarea "да"
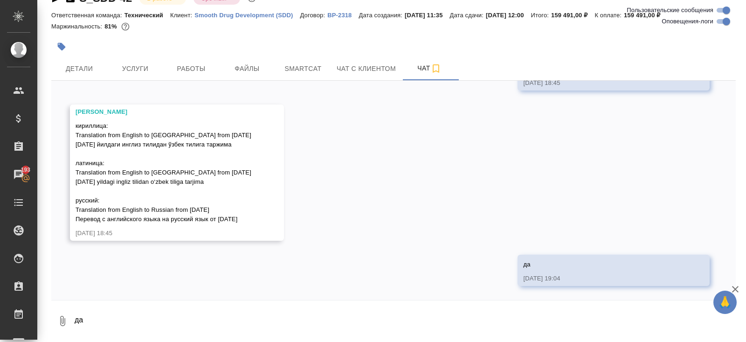
scroll to position [7691, 0]
click at [278, 83] on div "26.08, вторник [Усманова Ольга] Клиент оставил комментарий: ">https://drive.awa…" at bounding box center [393, 190] width 685 height 219
click at [296, 71] on span "Smartcat" at bounding box center [303, 69] width 45 height 12
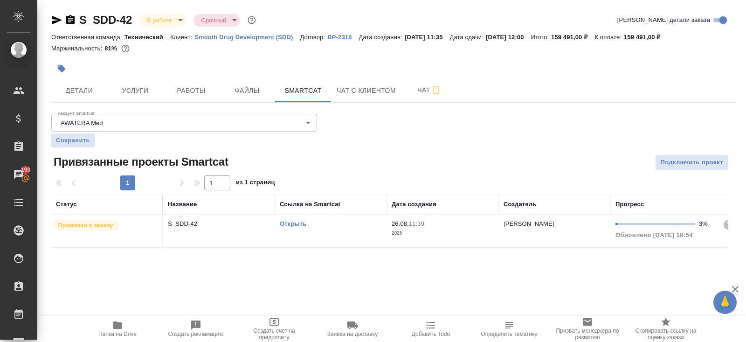
click at [294, 225] on link "Открыть" at bounding box center [293, 223] width 27 height 7
click at [436, 83] on button "Чат" at bounding box center [430, 90] width 56 height 23
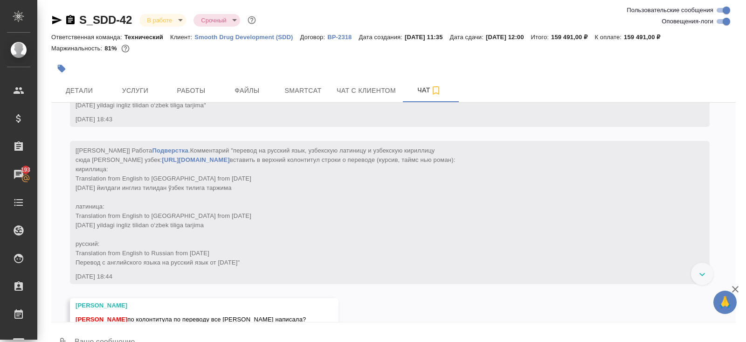
scroll to position [7691, 0]
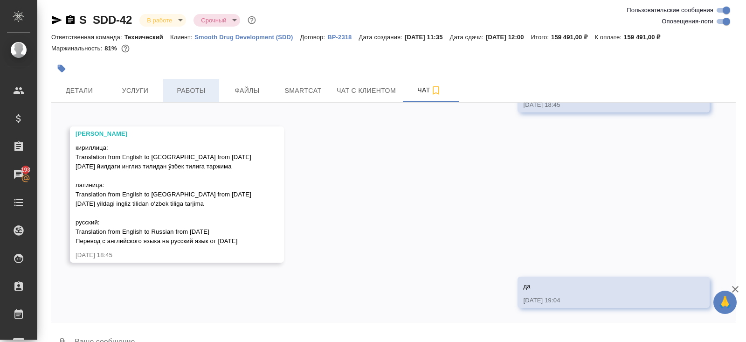
click at [187, 85] on span "Работы" at bounding box center [191, 91] width 45 height 12
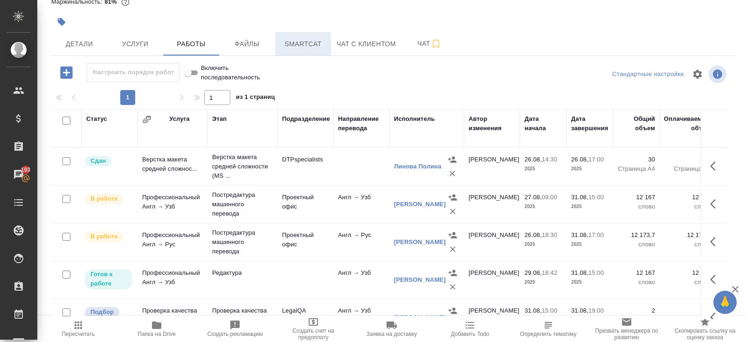
click at [307, 46] on span "Smartcat" at bounding box center [303, 44] width 45 height 12
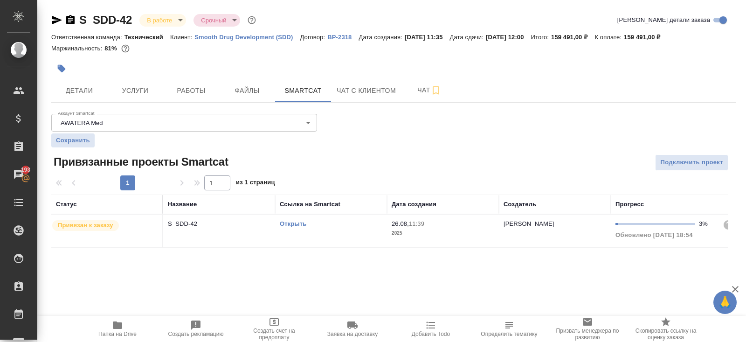
click at [298, 222] on link "Открыть" at bounding box center [293, 223] width 27 height 7
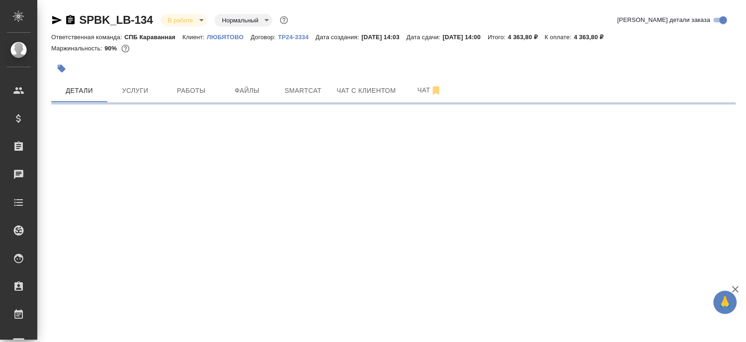
select select "RU"
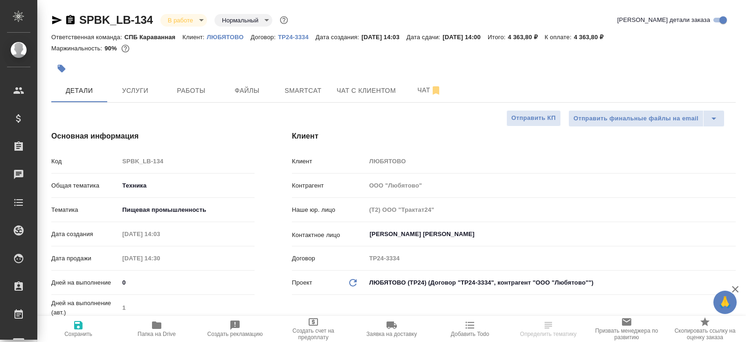
type textarea "x"
select select "RU"
type textarea "x"
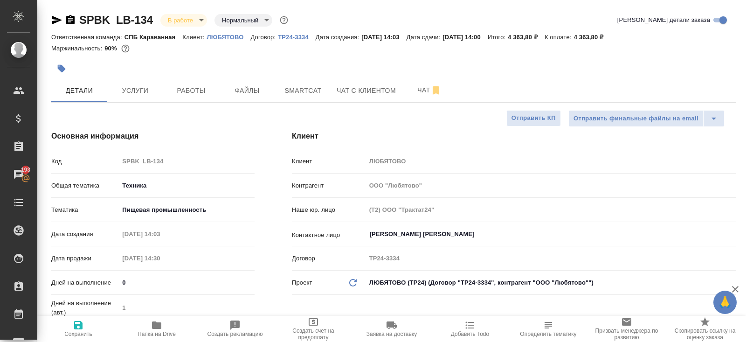
type textarea "x"
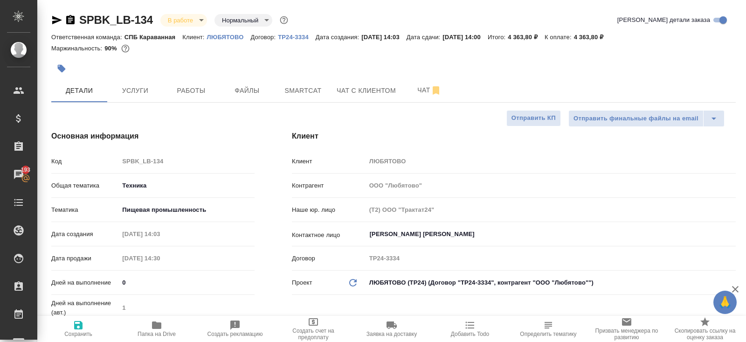
type textarea "x"
click at [189, 97] on button "Работы" at bounding box center [191, 90] width 56 height 23
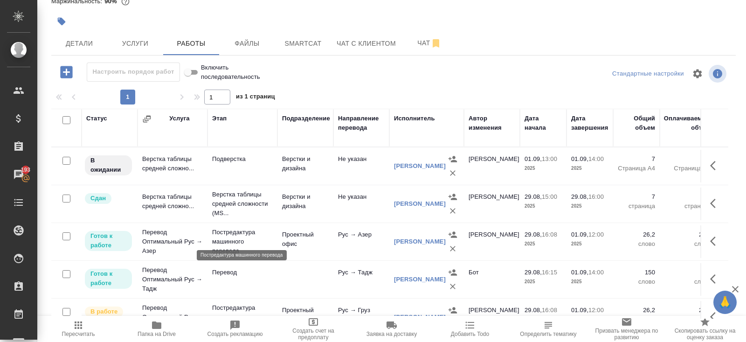
scroll to position [166, 0]
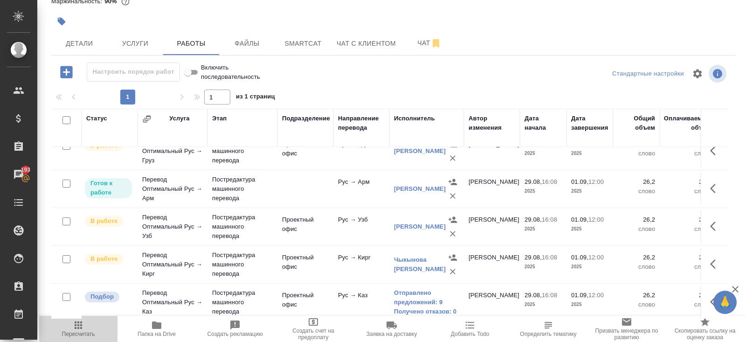
click at [81, 328] on icon "button" at bounding box center [78, 324] width 7 height 7
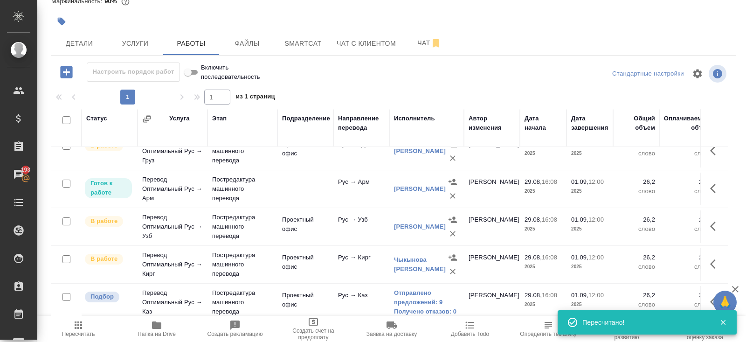
click at [83, 327] on icon "button" at bounding box center [78, 324] width 11 height 11
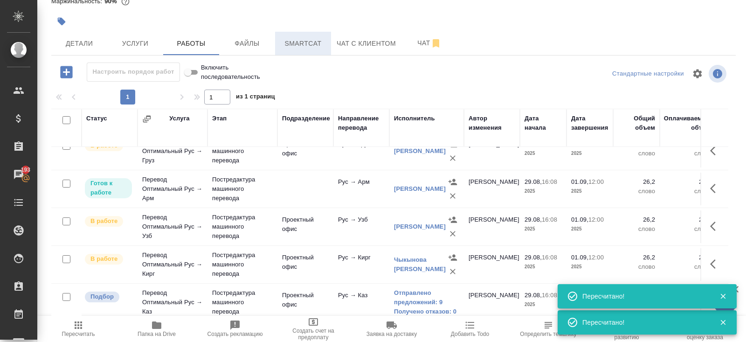
click at [291, 44] on span "Smartcat" at bounding box center [303, 44] width 45 height 12
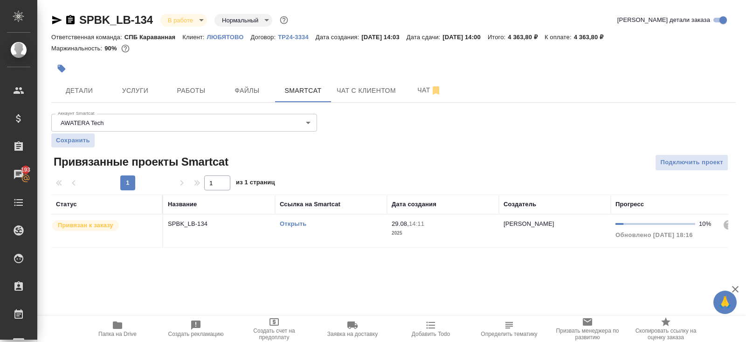
click at [298, 222] on link "Открыть" at bounding box center [293, 223] width 27 height 7
click at [188, 75] on div at bounding box center [279, 68] width 457 height 21
click at [188, 85] on span "Работы" at bounding box center [191, 91] width 45 height 12
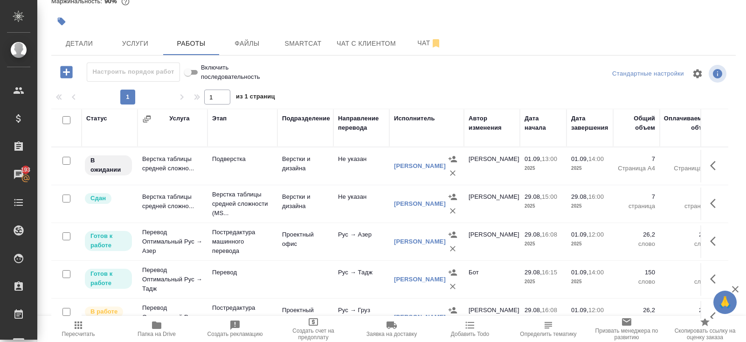
scroll to position [166, 0]
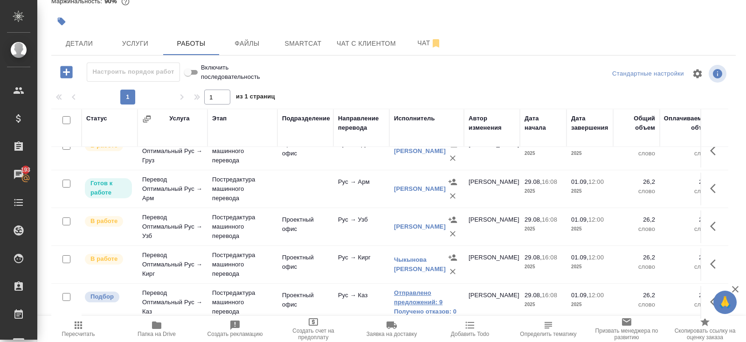
click at [394, 297] on link "Отправлено предложений: 9" at bounding box center [426, 297] width 65 height 19
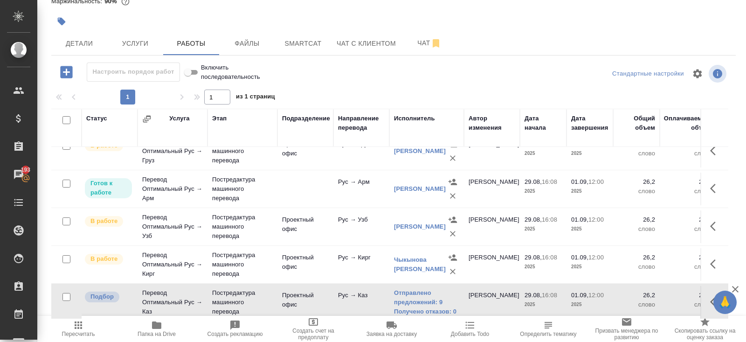
click at [80, 339] on button "Пересчитать" at bounding box center [78, 329] width 78 height 26
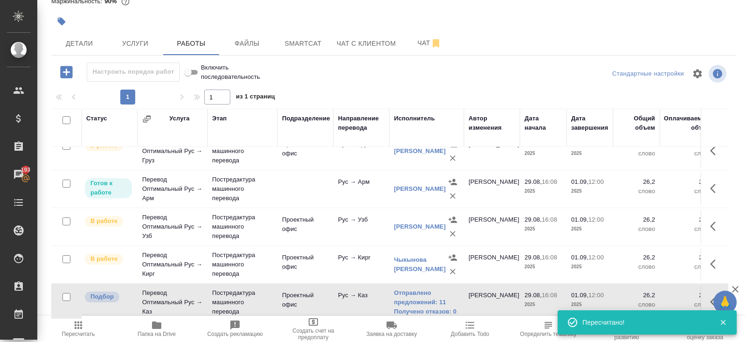
click at [75, 334] on span "Пересчитать" at bounding box center [78, 334] width 33 height 7
click at [710, 296] on icon "button" at bounding box center [715, 301] width 11 height 11
click at [630, 297] on icon "button" at bounding box center [631, 301] width 8 height 9
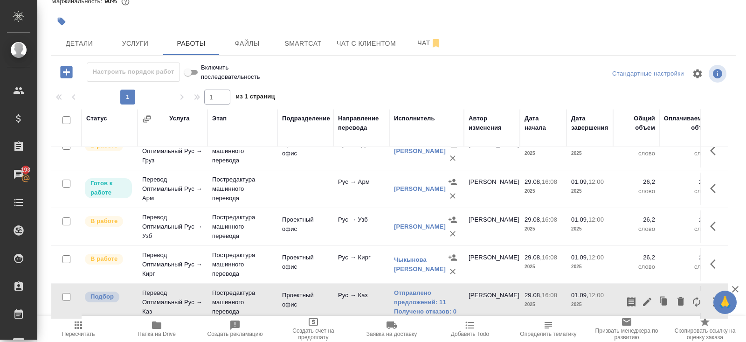
click at [82, 327] on icon "button" at bounding box center [78, 324] width 11 height 11
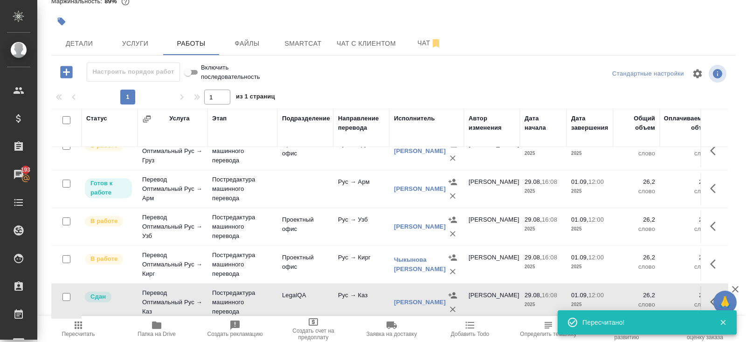
scroll to position [0, 0]
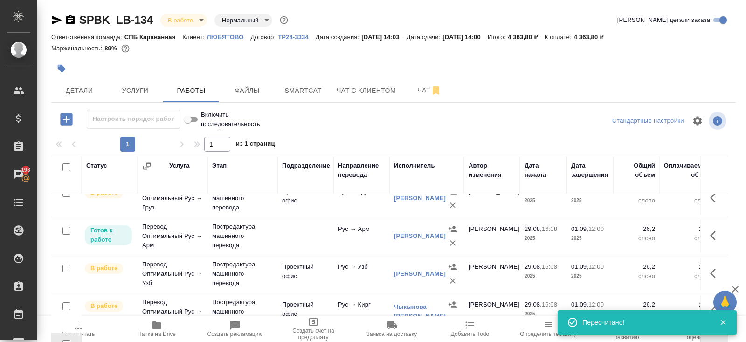
click at [70, 18] on icon "button" at bounding box center [70, 19] width 8 height 9
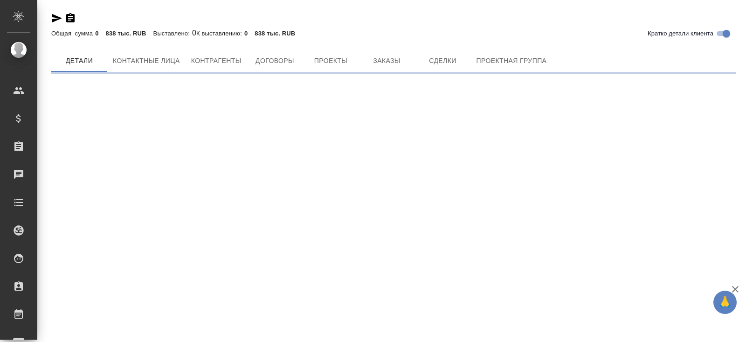
click at [393, 60] on div "Кратко детали клиента Общая сумма 0 838 тыс. RUB Выставлено: 0 К выставлению: 0…" at bounding box center [393, 39] width 695 height 79
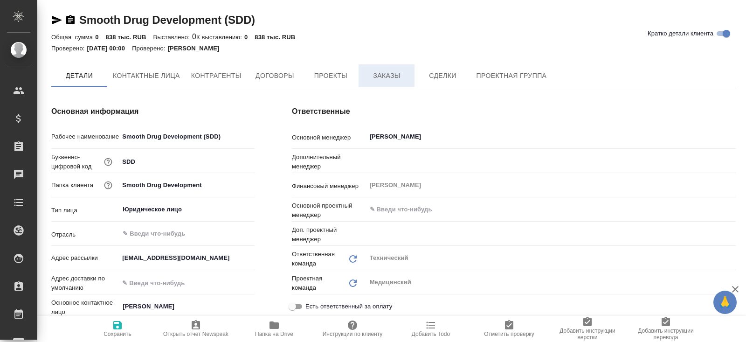
click at [393, 73] on span "Заказы" at bounding box center [386, 76] width 45 height 12
type textarea "x"
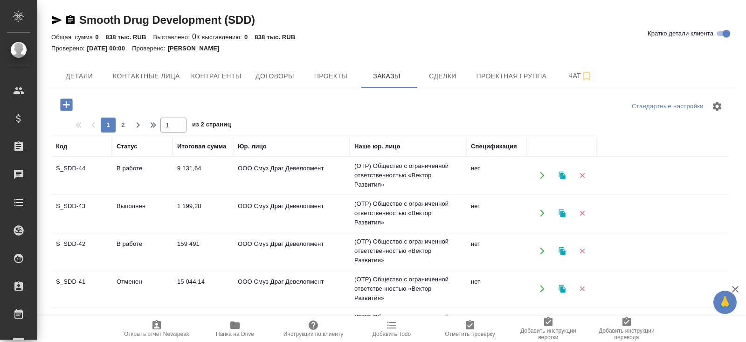
scroll to position [78, 0]
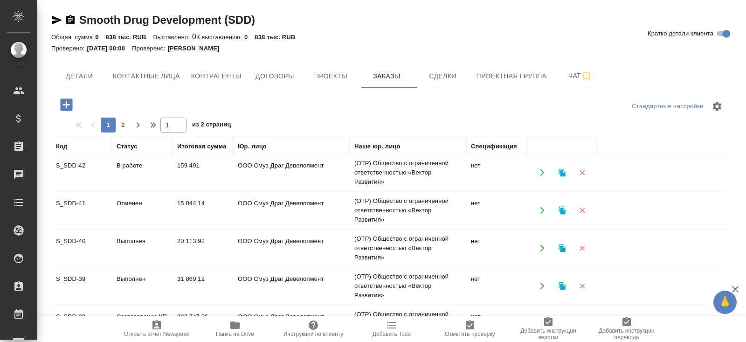
click at [128, 113] on td "Выполнен" at bounding box center [142, 97] width 61 height 33
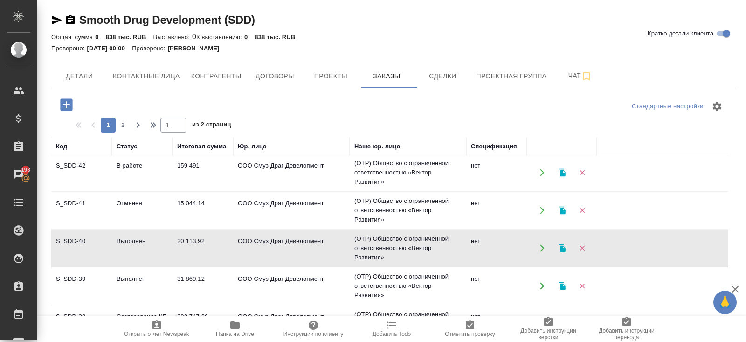
click at [135, 113] on td "Выполнен" at bounding box center [142, 97] width 61 height 33
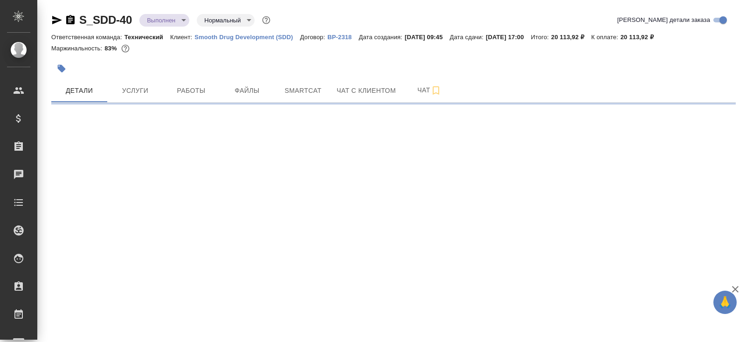
select select "RU"
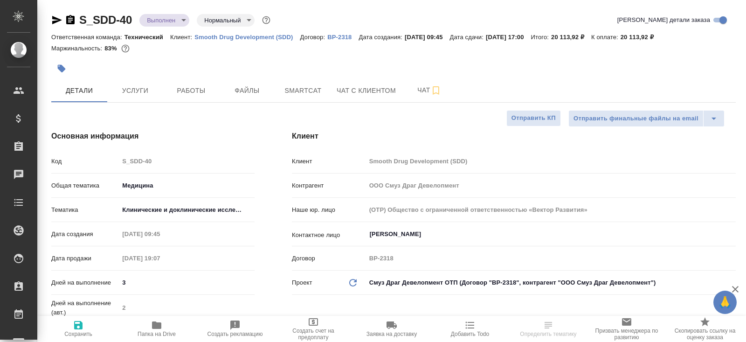
type textarea "x"
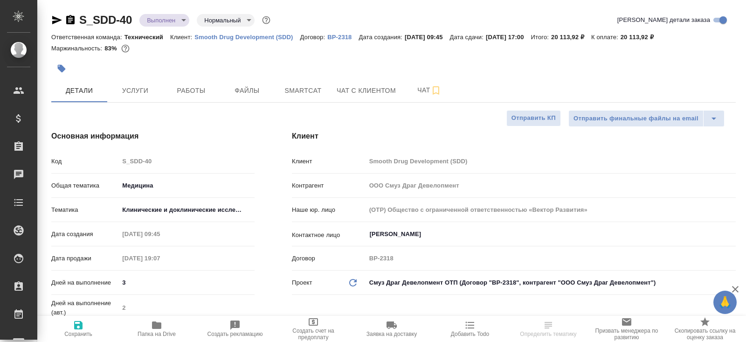
type textarea "x"
click at [427, 84] on span "Чат" at bounding box center [429, 90] width 45 height 12
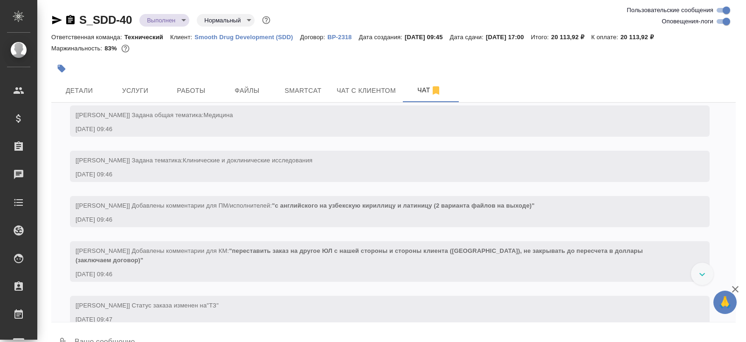
click at [723, 22] on input "Оповещения-логи" at bounding box center [727, 21] width 34 height 11
checkbox input "false"
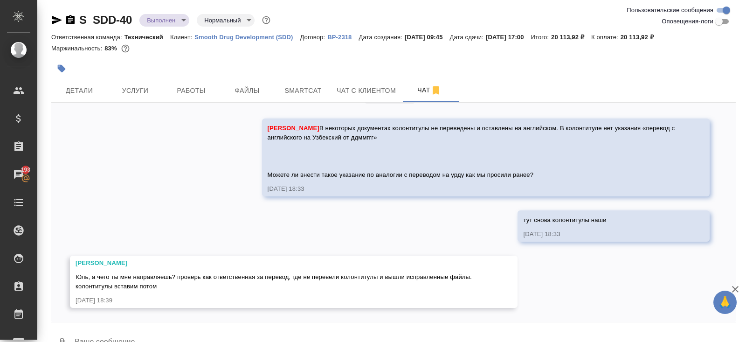
click at [56, 16] on icon "button" at bounding box center [56, 19] width 11 height 11
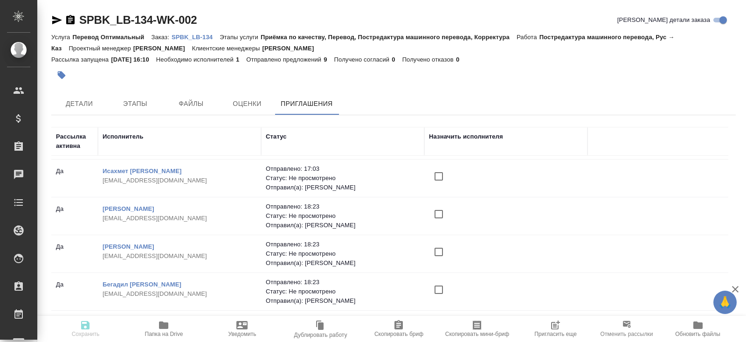
scroll to position [65, 0]
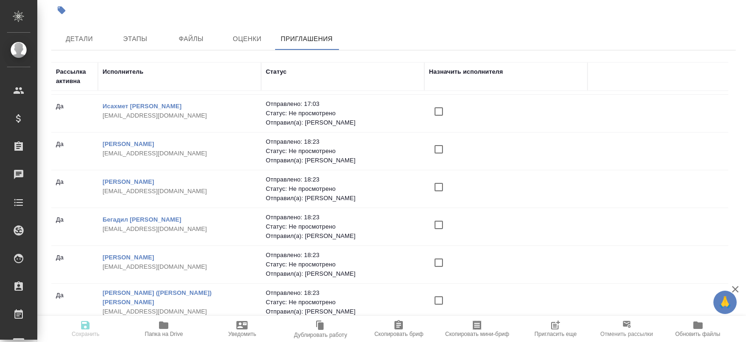
click at [557, 323] on icon "button" at bounding box center [556, 323] width 7 height 7
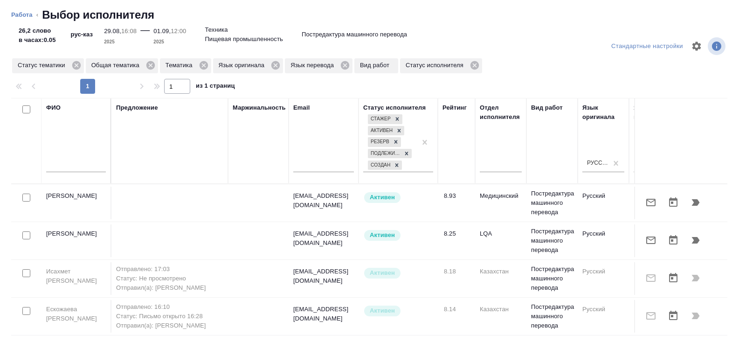
scroll to position [0, 638]
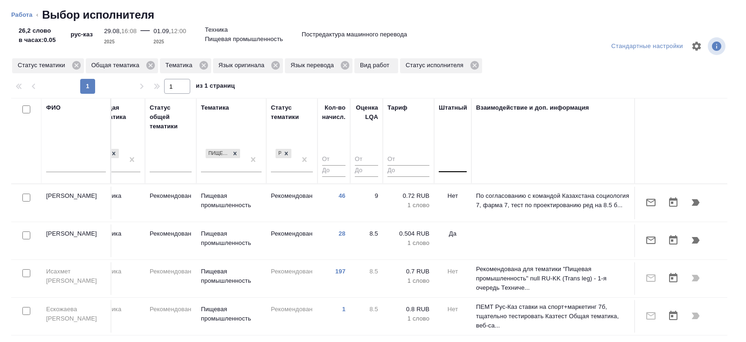
click at [465, 162] on div at bounding box center [453, 163] width 28 height 14
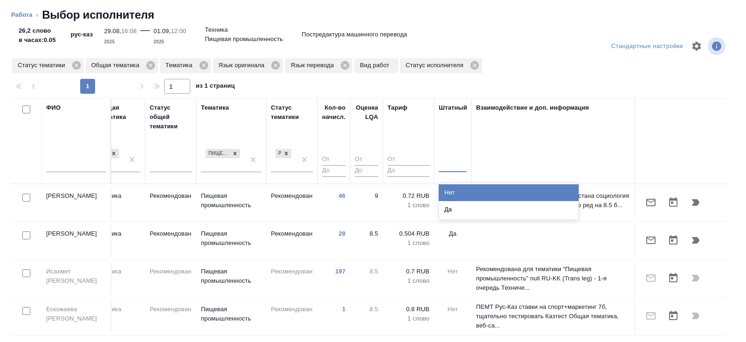
click at [465, 192] on div "Нет" at bounding box center [509, 192] width 140 height 17
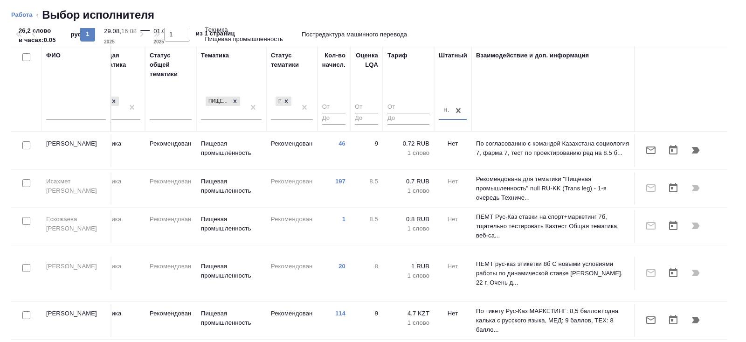
scroll to position [0, 0]
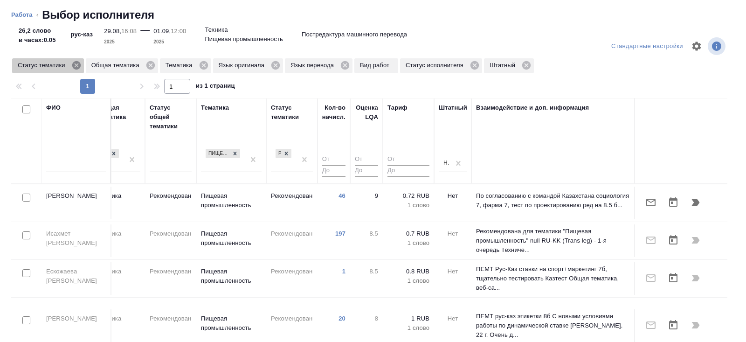
click at [76, 65] on icon at bounding box center [76, 65] width 8 height 8
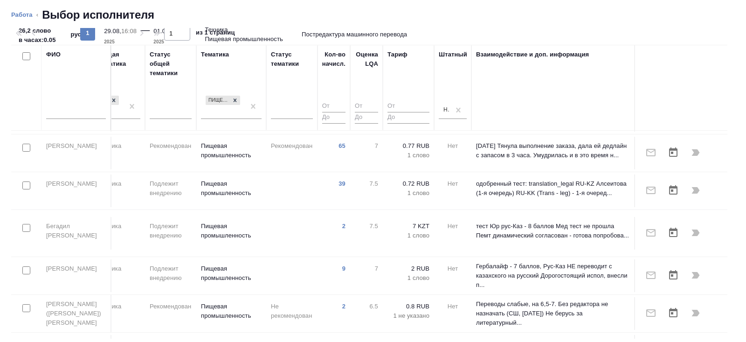
scroll to position [274, 638]
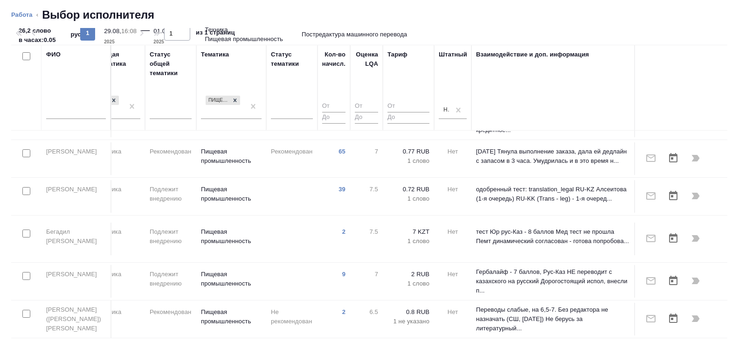
checkbox input "true"
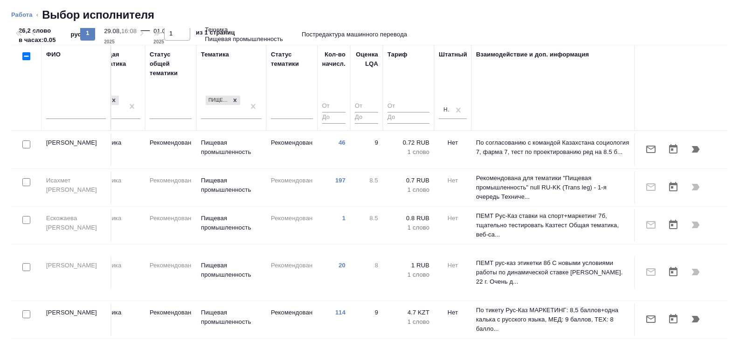
scroll to position [0, 0]
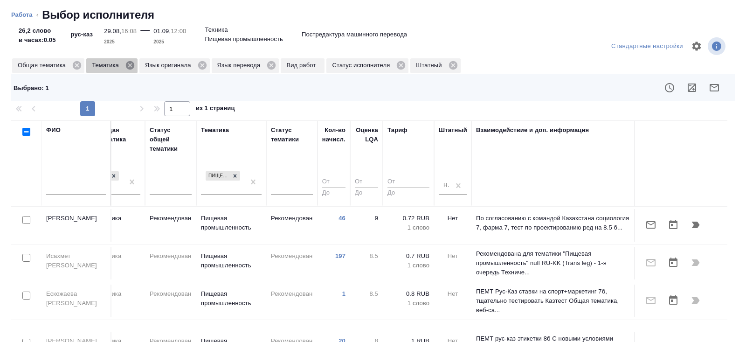
click at [132, 66] on icon at bounding box center [130, 65] width 8 height 8
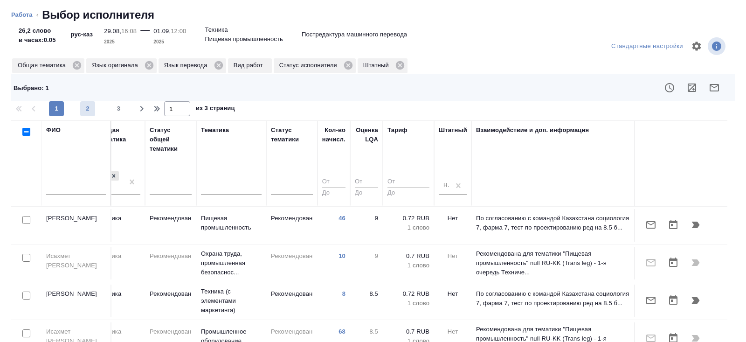
click at [93, 109] on span "2" at bounding box center [87, 108] width 15 height 9
type input "2"
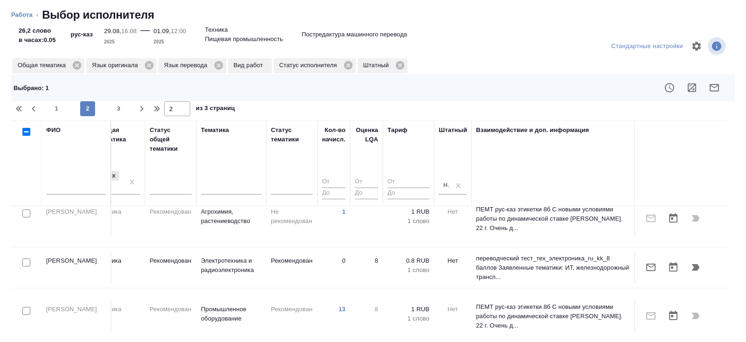
scroll to position [23, 638]
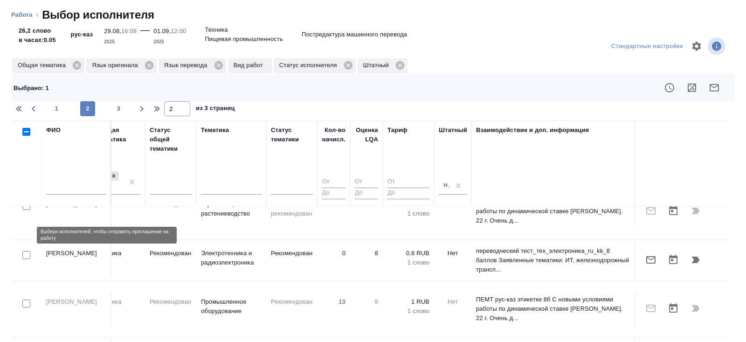
click at [26, 251] on input "checkbox" at bounding box center [26, 255] width 8 height 8
checkbox input "true"
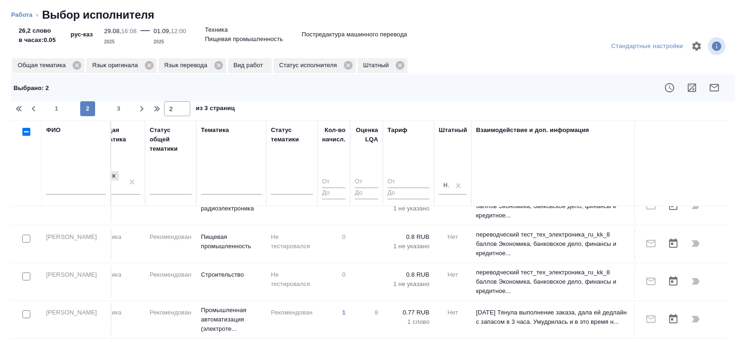
scroll to position [734, 638]
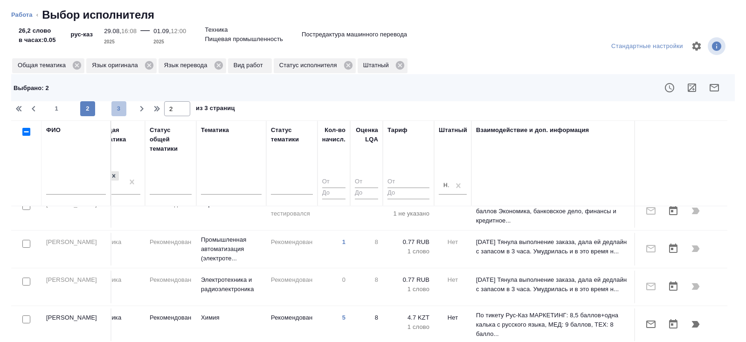
click at [122, 114] on button "3" at bounding box center [118, 108] width 15 height 15
type input "3"
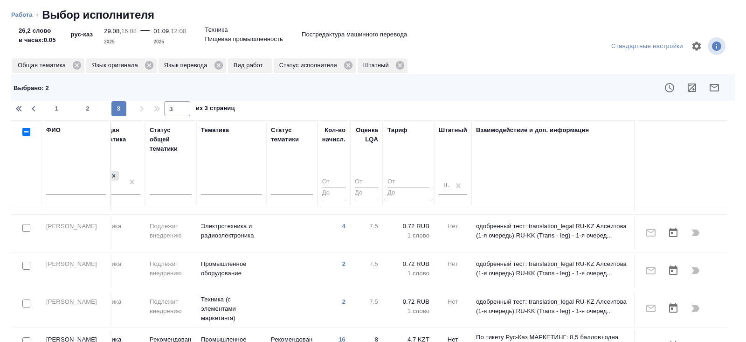
scroll to position [455, 638]
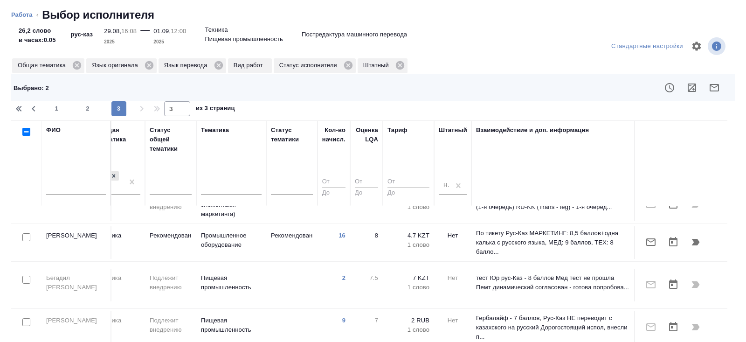
click at [716, 91] on icon "button" at bounding box center [714, 87] width 9 height 7
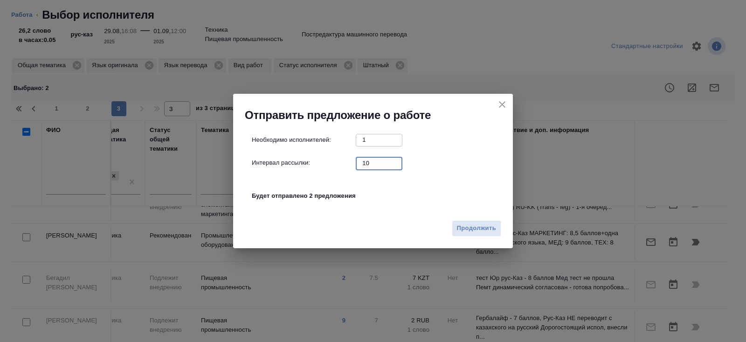
drag, startPoint x: 378, startPoint y: 165, endPoint x: 340, endPoint y: 164, distance: 37.8
click at [340, 164] on div "Интервал рассылки: 10 ​" at bounding box center [377, 163] width 250 height 12
type input "0"
click at [471, 229] on span "Продолжить" at bounding box center [476, 228] width 39 height 11
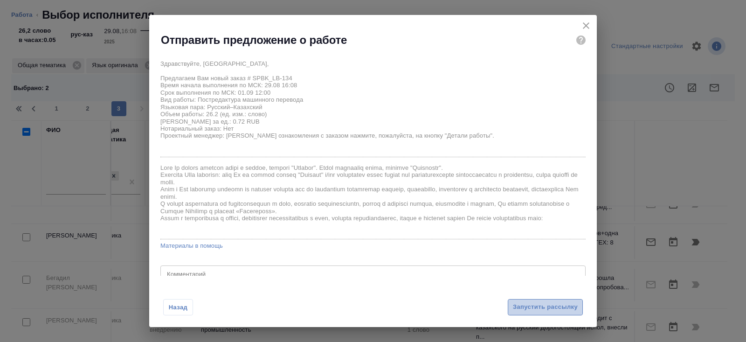
click at [534, 306] on span "Запустить рассылку" at bounding box center [545, 307] width 65 height 11
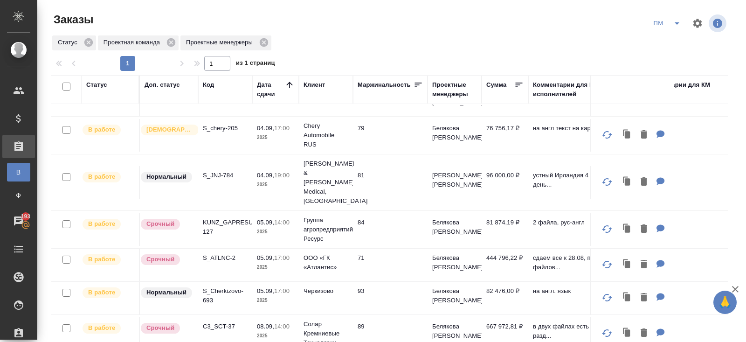
scroll to position [414, 0]
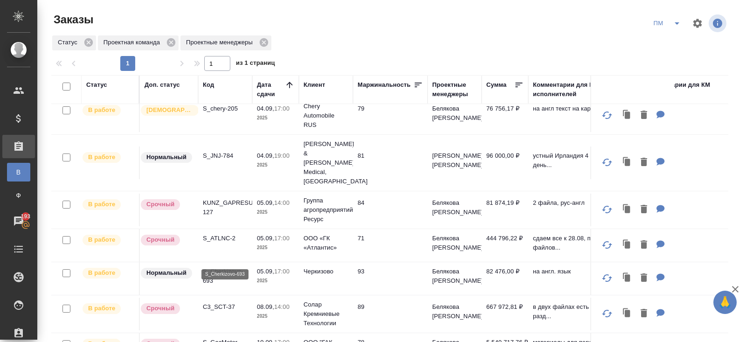
click at [216, 267] on p "S_Cherkizovo-693" at bounding box center [225, 276] width 45 height 19
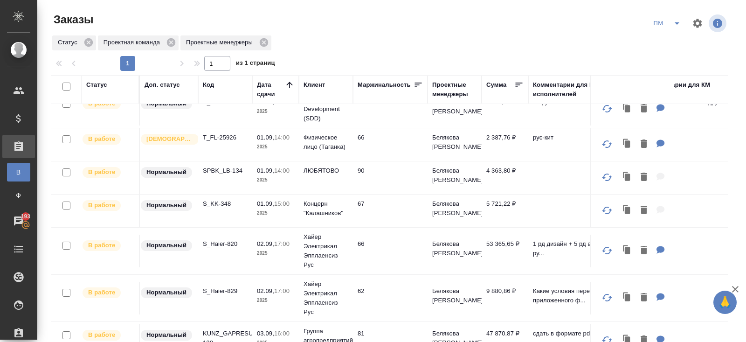
scroll to position [0, 0]
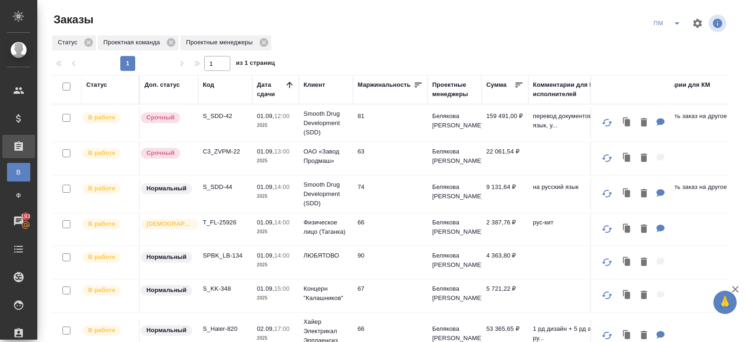
drag, startPoint x: 210, startPoint y: 80, endPoint x: 210, endPoint y: 111, distance: 31.2
click at [210, 81] on div "Код" at bounding box center [208, 84] width 11 height 9
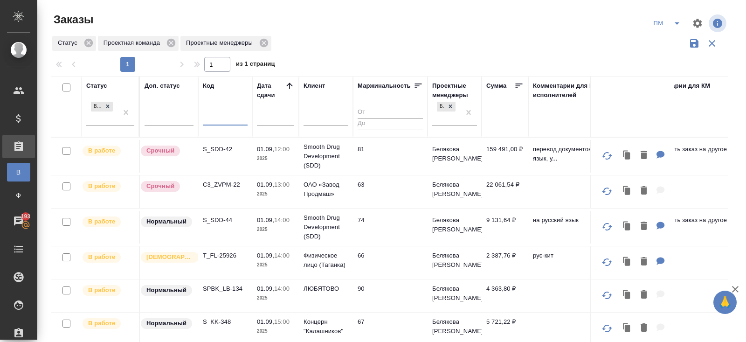
click at [212, 117] on input "text" at bounding box center [225, 119] width 45 height 12
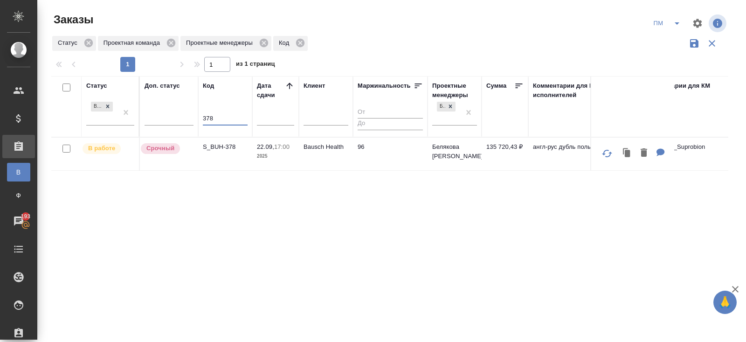
type input "378"
click at [214, 146] on p "S_BUH-378" at bounding box center [225, 146] width 45 height 9
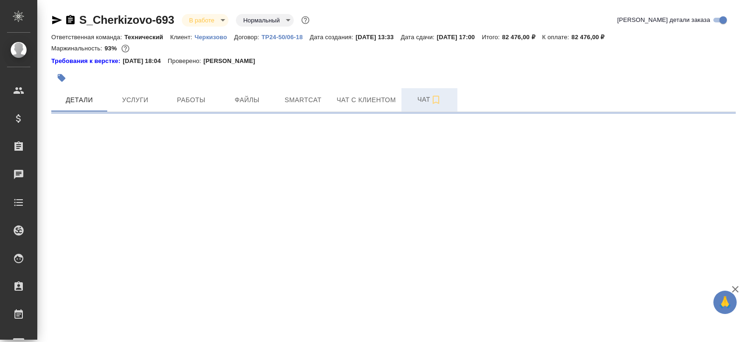
click at [414, 89] on button "Чат" at bounding box center [430, 99] width 56 height 23
select select "RU"
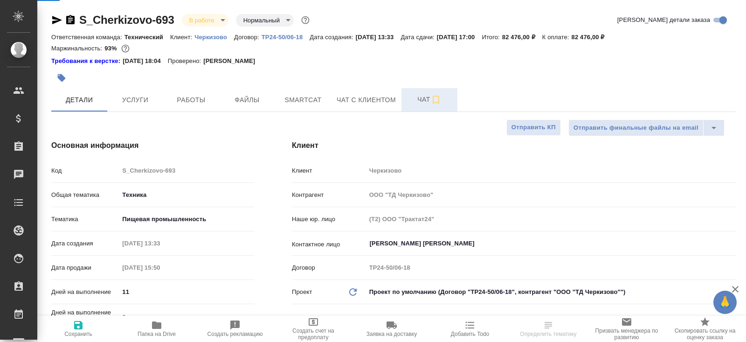
type textarea "x"
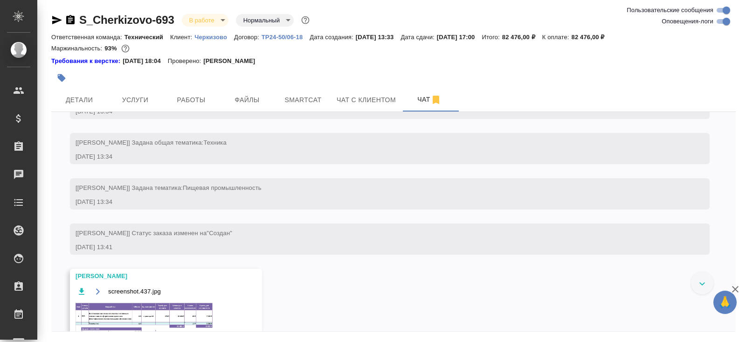
click at [723, 21] on input "Оповещения-логи" at bounding box center [727, 21] width 34 height 11
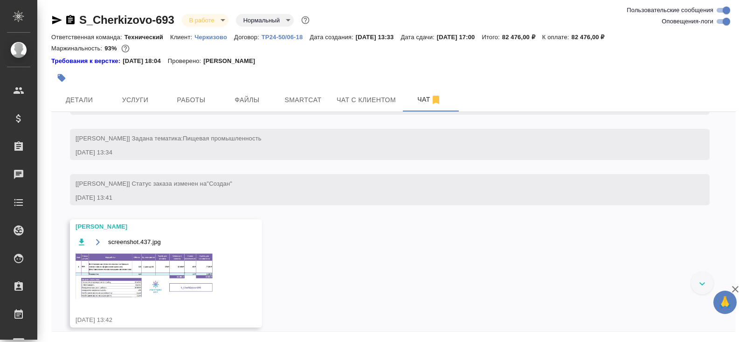
checkbox input "false"
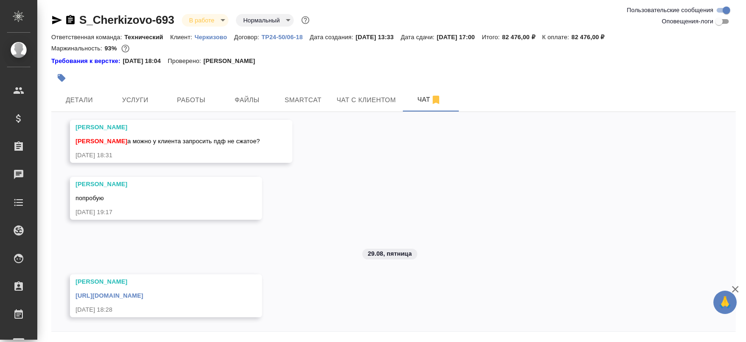
scroll to position [31, 0]
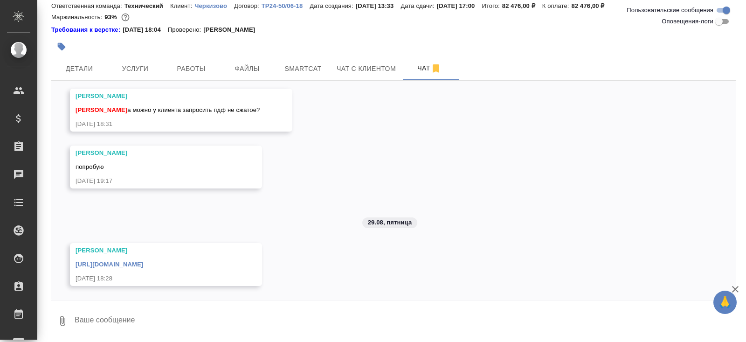
click at [143, 261] on link "[URL][DOMAIN_NAME]" at bounding box center [110, 264] width 68 height 7
click at [296, 67] on span "Smartcat" at bounding box center [303, 69] width 45 height 12
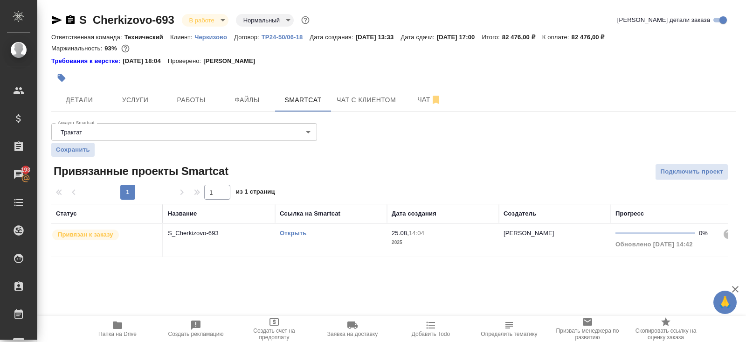
click at [291, 233] on link "Открыть" at bounding box center [293, 232] width 27 height 7
click at [425, 104] on span "Чат" at bounding box center [429, 100] width 45 height 12
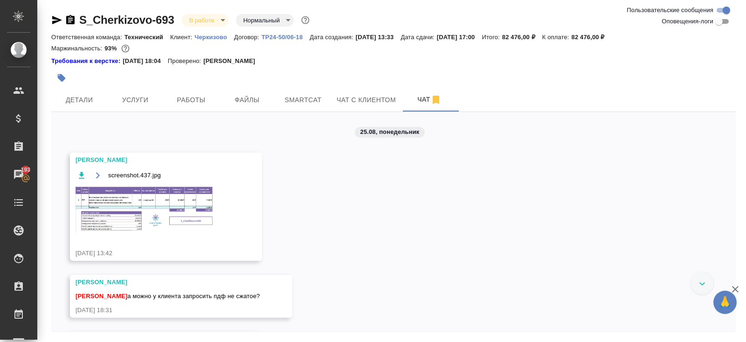
click at [152, 196] on img at bounding box center [146, 209] width 140 height 47
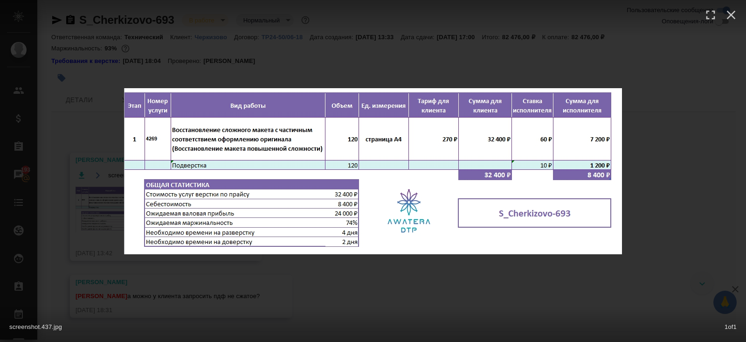
click at [186, 294] on div "screenshot.437.jpg 1 of 1" at bounding box center [373, 171] width 746 height 342
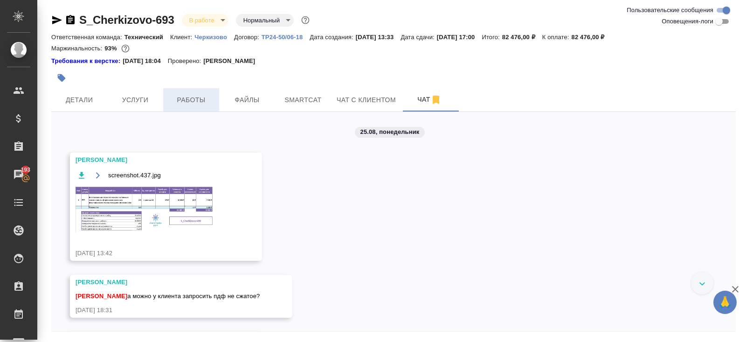
click at [195, 101] on span "Работы" at bounding box center [191, 100] width 45 height 12
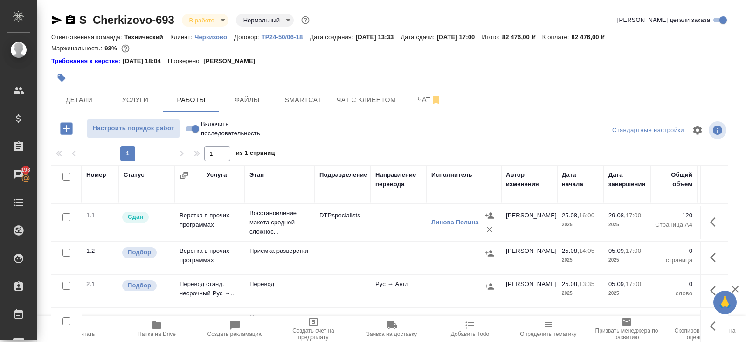
scroll to position [56, 0]
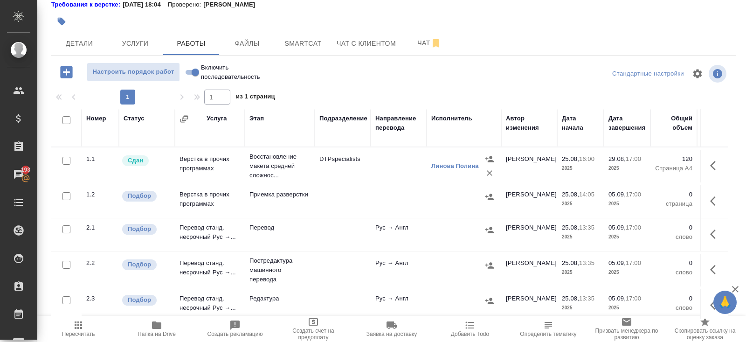
click at [66, 119] on input "checkbox" at bounding box center [66, 120] width 8 height 8
checkbox input "true"
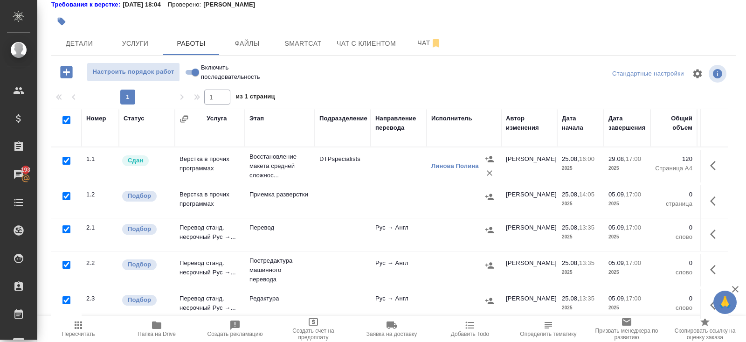
checkbox input "true"
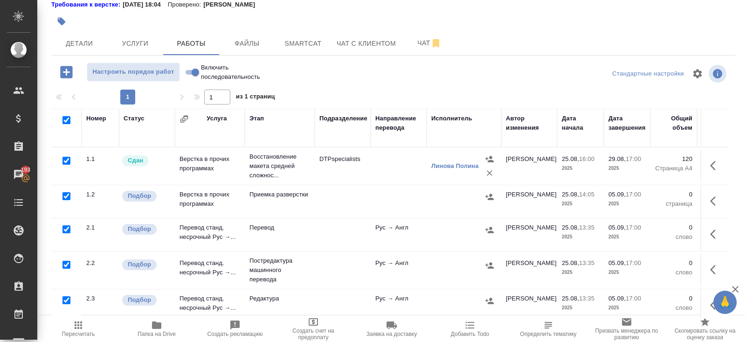
checkbox input "true"
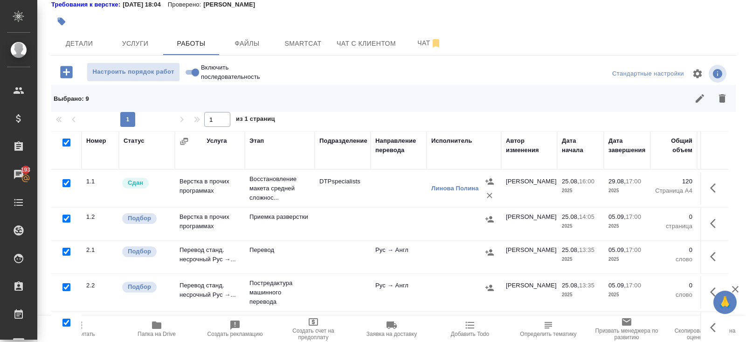
click at [65, 182] on input "checkbox" at bounding box center [66, 183] width 8 height 8
checkbox input "false"
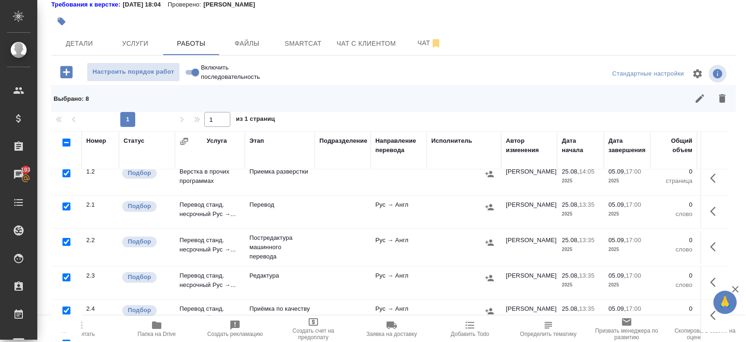
click at [64, 241] on input "checkbox" at bounding box center [66, 242] width 8 height 8
checkbox input "false"
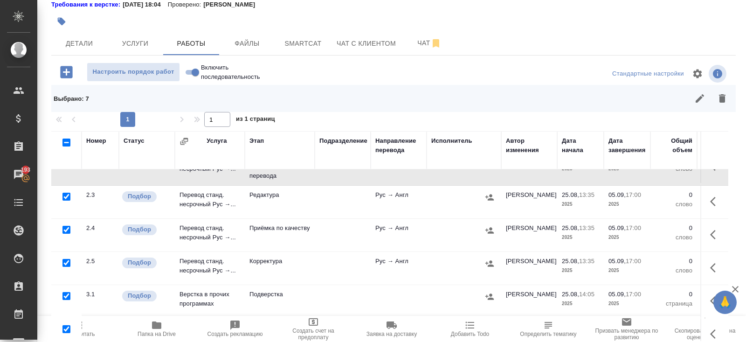
scroll to position [133, 0]
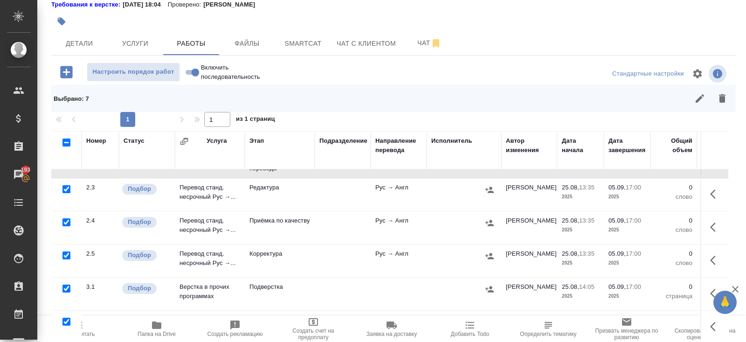
click at [66, 284] on input "checkbox" at bounding box center [66, 288] width 8 height 8
checkbox input "false"
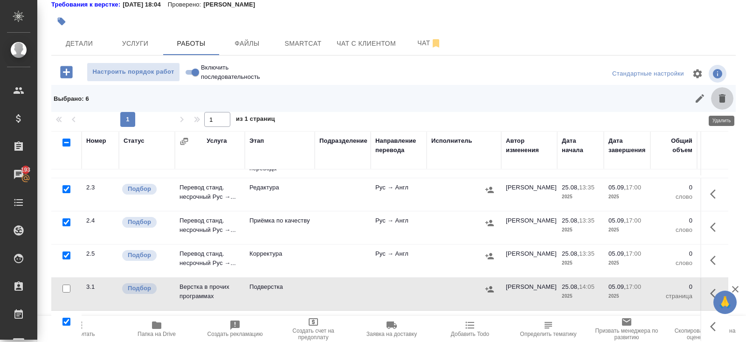
click at [725, 98] on icon "button" at bounding box center [722, 98] width 7 height 8
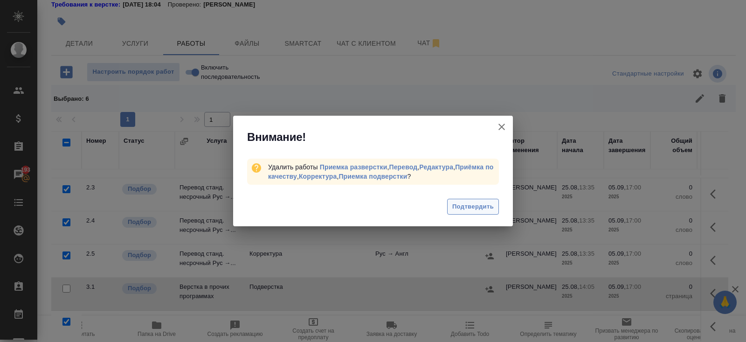
click at [490, 205] on span "Подтвердить" at bounding box center [473, 206] width 42 height 11
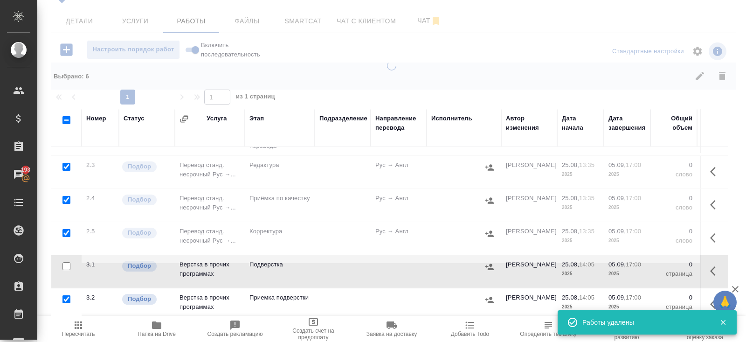
scroll to position [0, 0]
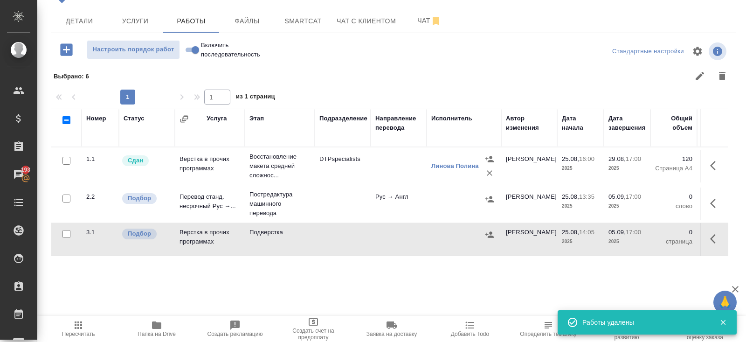
click at [713, 239] on icon "button" at bounding box center [713, 238] width 6 height 9
click at [649, 239] on icon "button" at bounding box center [647, 238] width 11 height 11
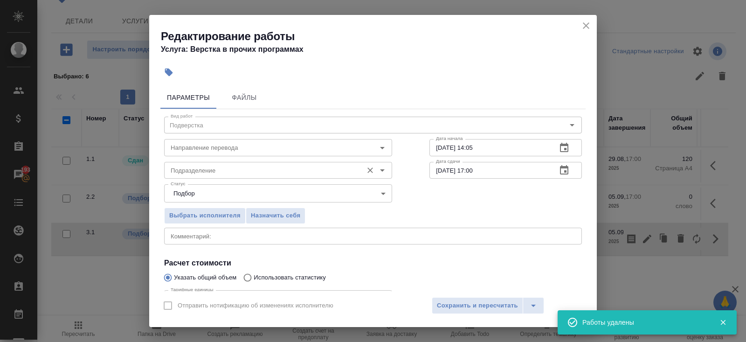
click at [217, 175] on input "Подразделение" at bounding box center [262, 170] width 191 height 11
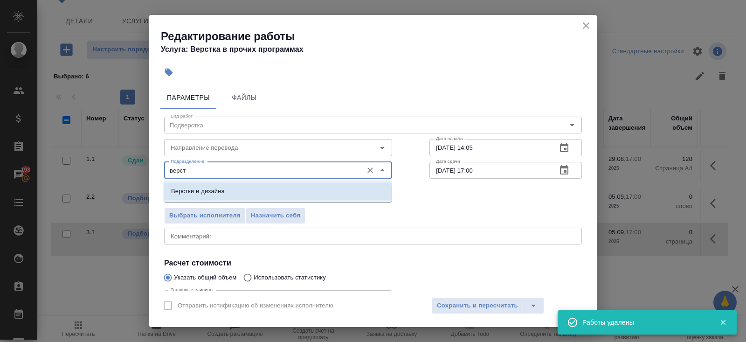
click at [203, 196] on li "Верстки и дизайна" at bounding box center [278, 191] width 228 height 17
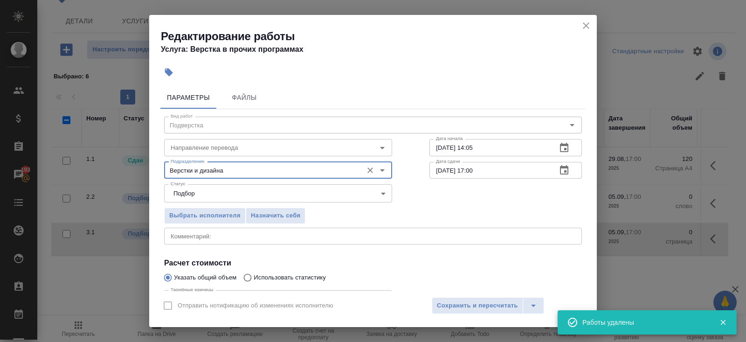
scroll to position [97, 0]
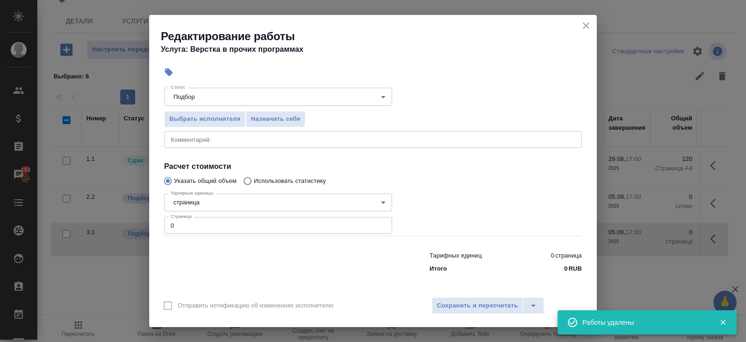
type input "Верстки и дизайна"
click at [198, 224] on input "0" at bounding box center [278, 225] width 228 height 17
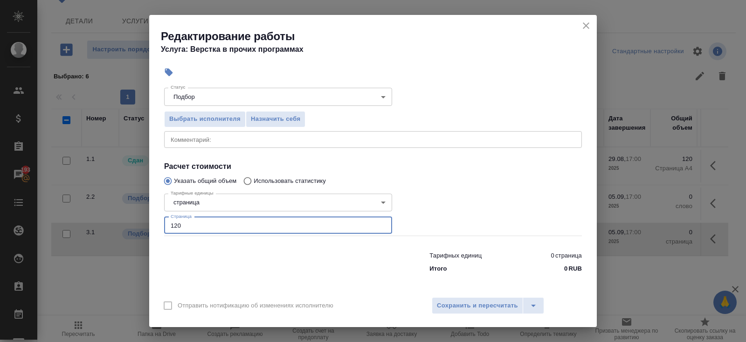
scroll to position [0, 0]
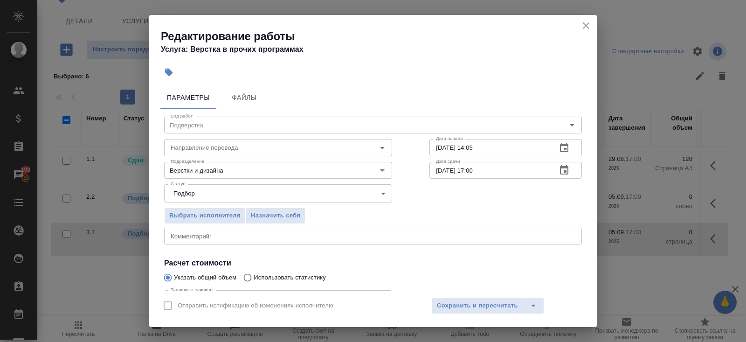
type input "120"
click at [568, 151] on icon "button" at bounding box center [564, 147] width 11 height 11
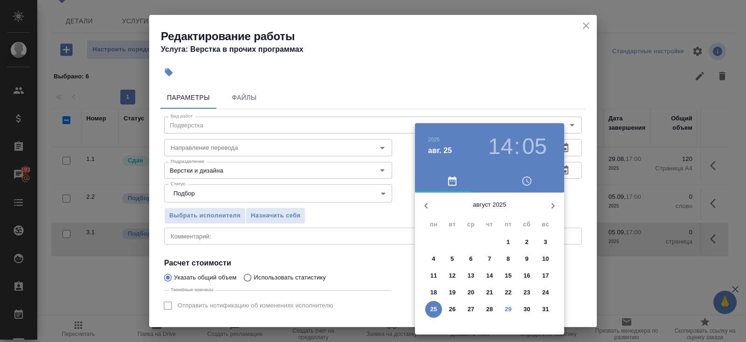
click at [557, 205] on icon "button" at bounding box center [552, 205] width 11 height 11
click at [477, 241] on span "3" at bounding box center [471, 241] width 17 height 9
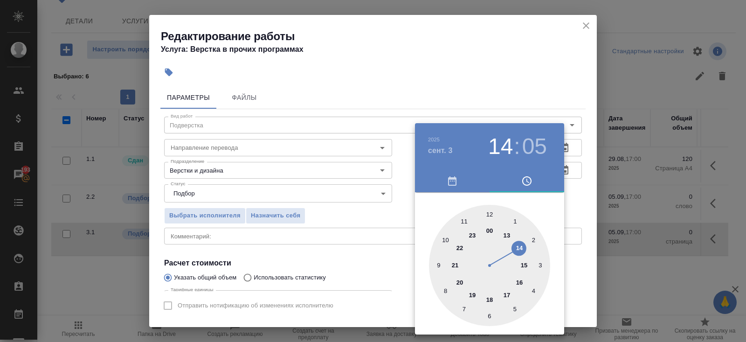
click at [508, 292] on div at bounding box center [489, 265] width 121 height 121
type input "03.09.2025 17:00"
click at [490, 211] on div at bounding box center [489, 265] width 121 height 121
click at [379, 222] on div at bounding box center [373, 171] width 746 height 342
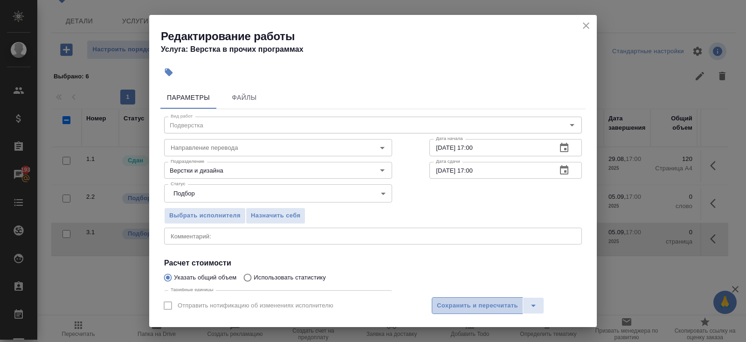
click at [436, 300] on button "Сохранить и пересчитать" at bounding box center [477, 305] width 91 height 17
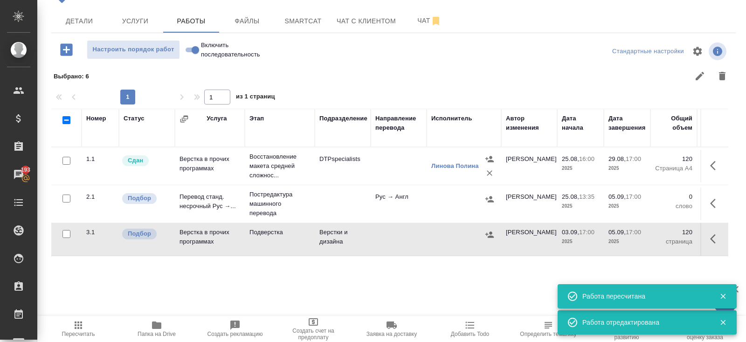
click at [716, 201] on icon "button" at bounding box center [715, 203] width 11 height 11
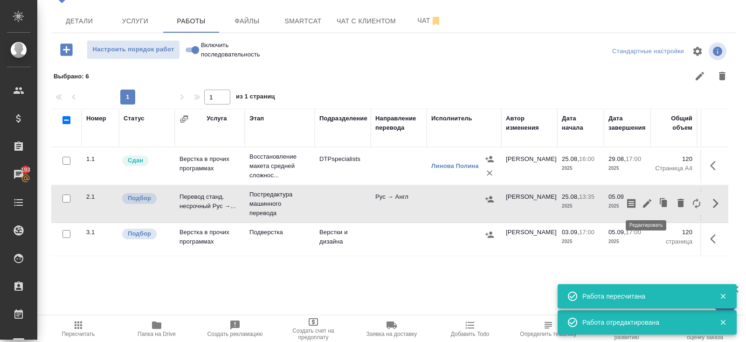
click at [648, 202] on icon "button" at bounding box center [647, 203] width 8 height 8
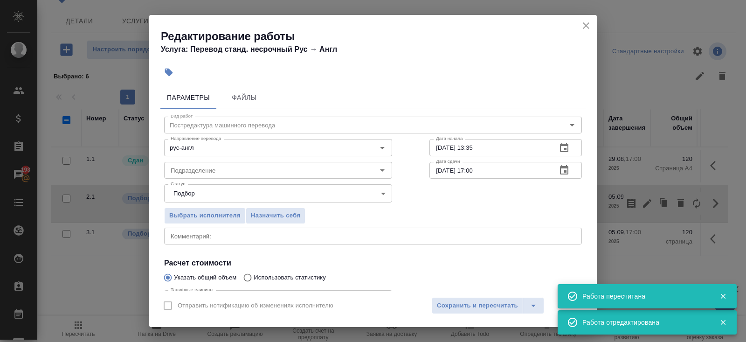
click at [563, 172] on icon "button" at bounding box center [564, 170] width 11 height 11
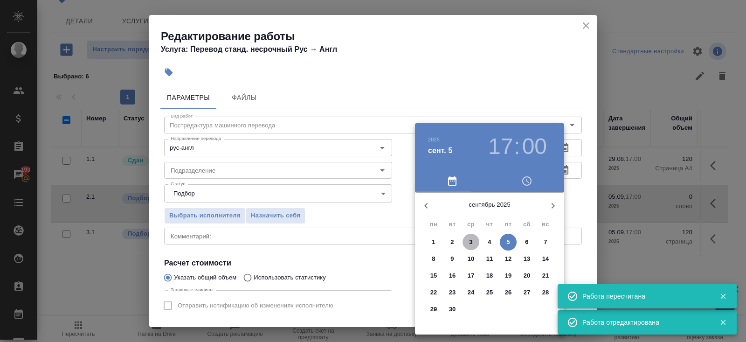
click at [468, 244] on span "3" at bounding box center [471, 241] width 17 height 9
type input "03.09.2025 17:00"
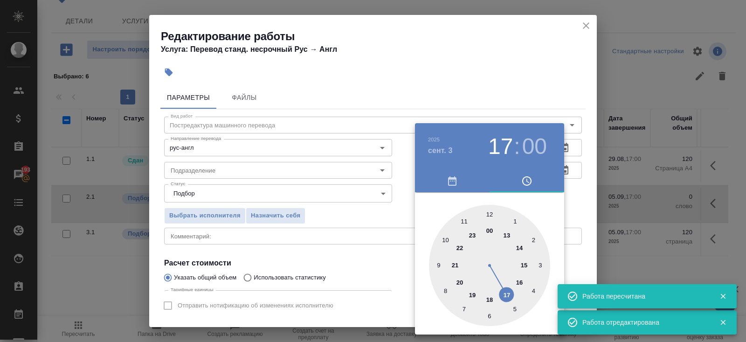
click at [581, 206] on div at bounding box center [373, 171] width 746 height 342
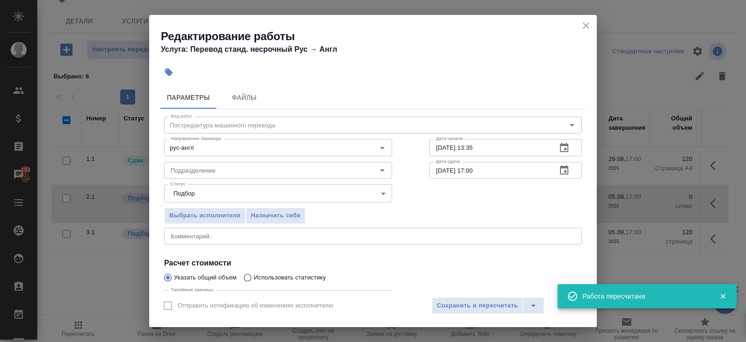
click at [562, 150] on icon "button" at bounding box center [564, 147] width 11 height 11
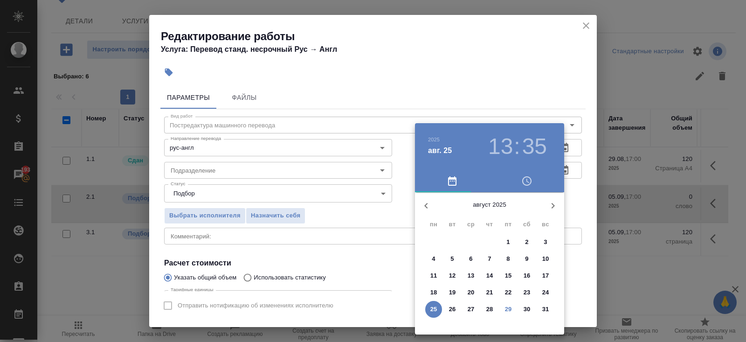
click at [507, 311] on p "29" at bounding box center [508, 309] width 7 height 9
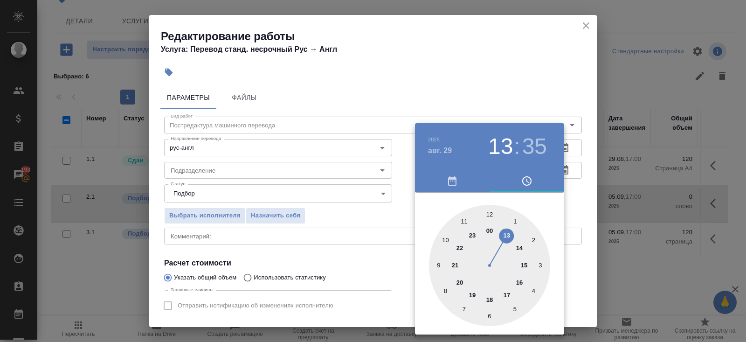
type input "29.08.2025 19:35"
click at [472, 293] on div at bounding box center [489, 265] width 121 height 121
click at [340, 250] on div at bounding box center [373, 171] width 746 height 342
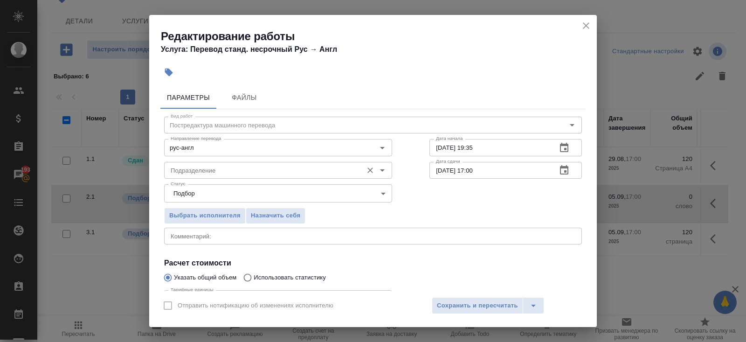
click at [247, 173] on input "Подразделение" at bounding box center [262, 170] width 191 height 11
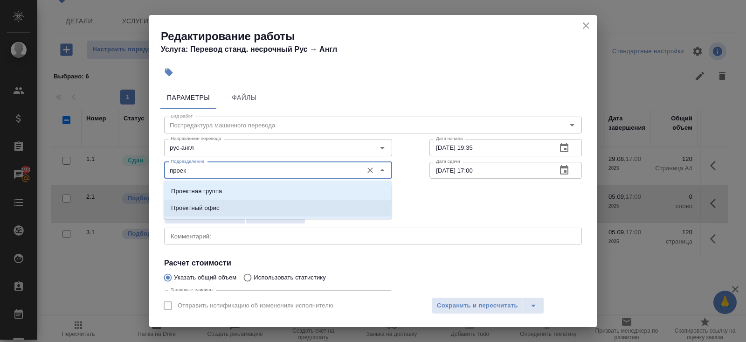
click at [241, 200] on li "Проектный офис" at bounding box center [278, 208] width 228 height 17
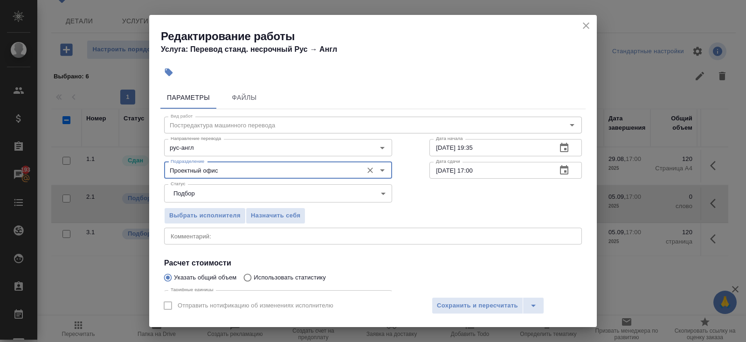
scroll to position [97, 0]
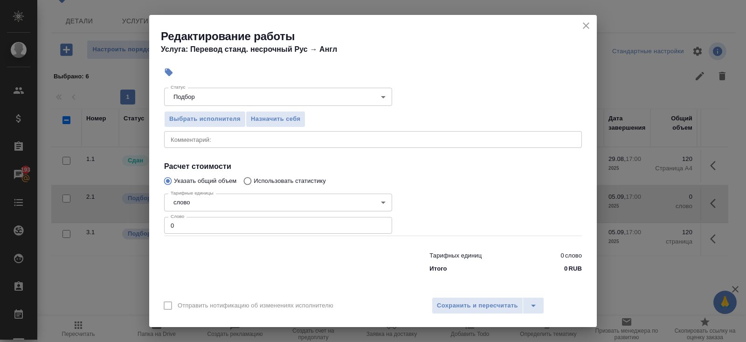
type input "Проектный офис"
drag, startPoint x: 238, startPoint y: 225, endPoint x: 99, endPoint y: 218, distance: 139.1
click at [99, 218] on div "Редактирование работы Услуга: Перевод станд. несрочный Рус → Англ Параметры Фай…" at bounding box center [373, 171] width 746 height 342
type input "720"
type input "7202.9"
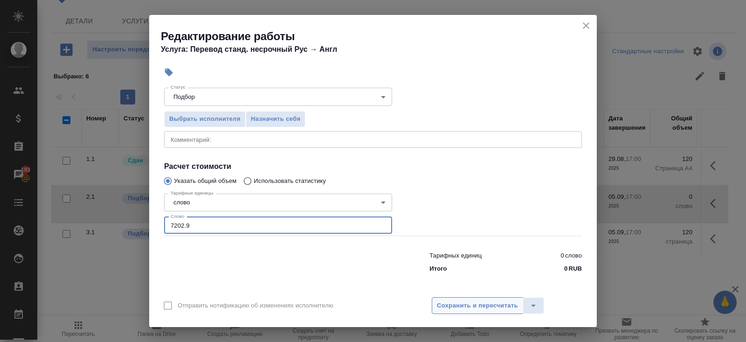
click at [482, 306] on span "Сохранить и пересчитать" at bounding box center [477, 305] width 81 height 11
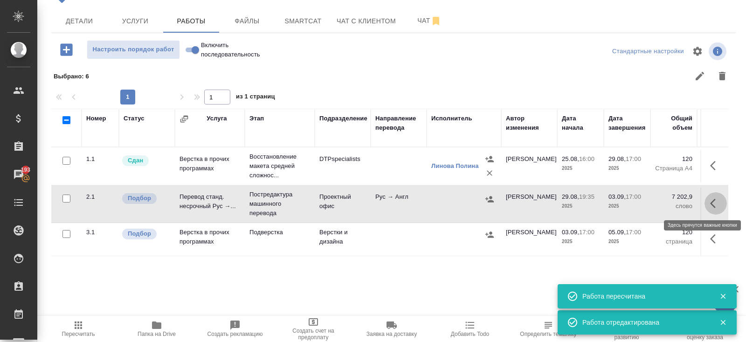
click at [715, 201] on icon "button" at bounding box center [715, 203] width 11 height 11
click at [630, 201] on icon "button" at bounding box center [631, 203] width 8 height 9
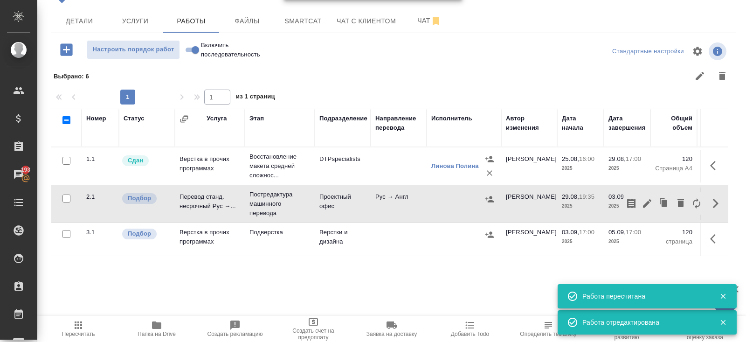
scroll to position [0, 0]
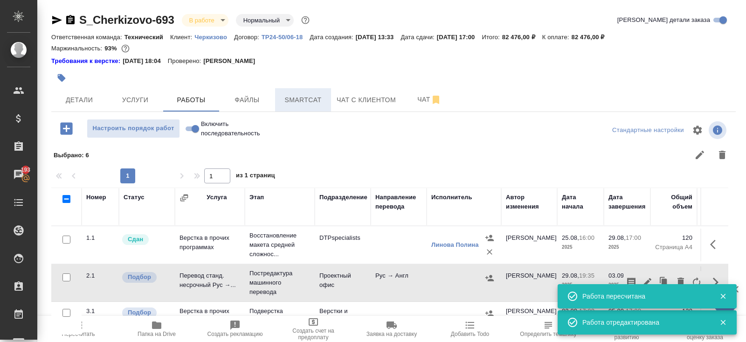
click at [304, 103] on span "Smartcat" at bounding box center [303, 100] width 45 height 12
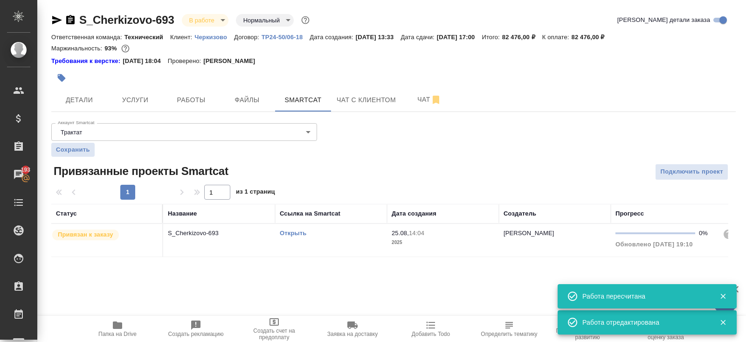
click at [368, 238] on td "Открыть" at bounding box center [331, 240] width 112 height 33
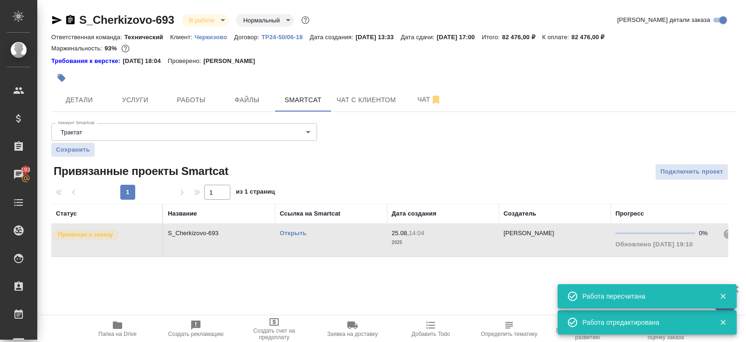
click at [368, 238] on td "Открыть" at bounding box center [331, 240] width 112 height 33
click at [194, 101] on span "Работы" at bounding box center [191, 100] width 45 height 12
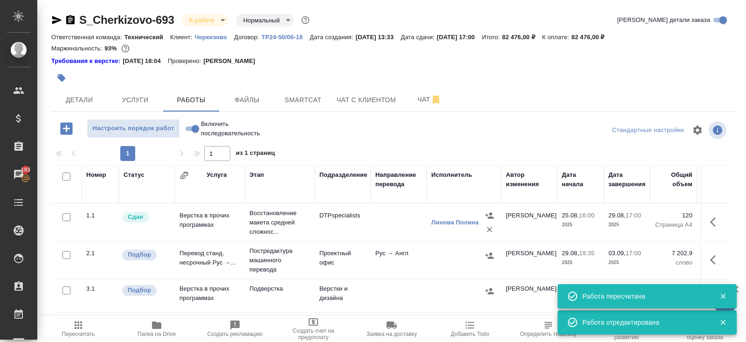
click at [83, 326] on icon "button" at bounding box center [78, 324] width 11 height 11
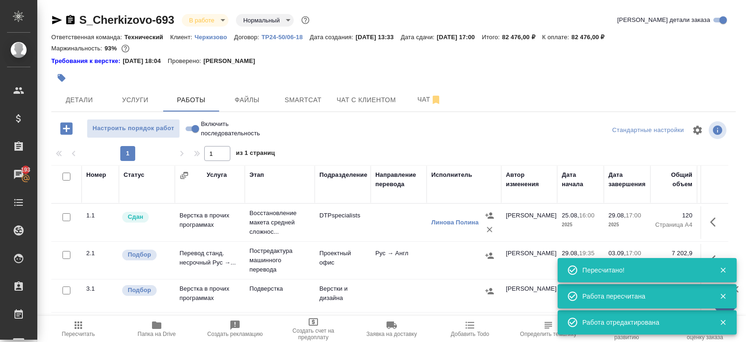
click at [491, 251] on icon "button" at bounding box center [489, 255] width 9 height 9
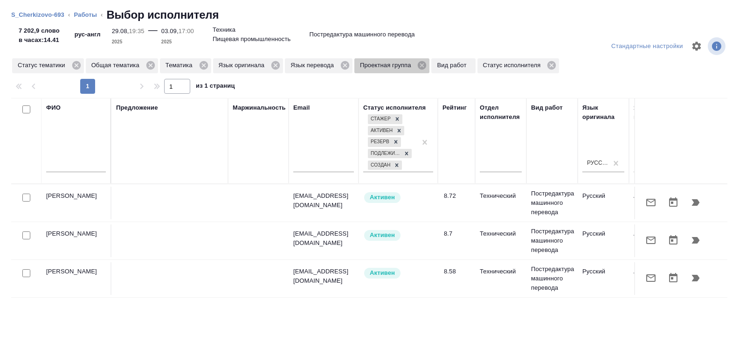
drag, startPoint x: 433, startPoint y: 66, endPoint x: 424, endPoint y: 102, distance: 37.0
click at [426, 66] on icon at bounding box center [422, 65] width 8 height 8
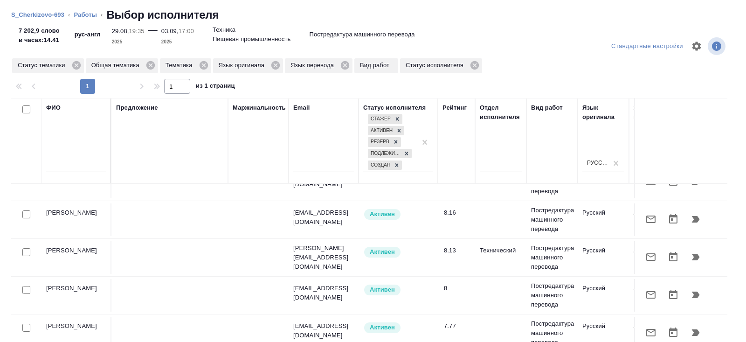
scroll to position [409, 0]
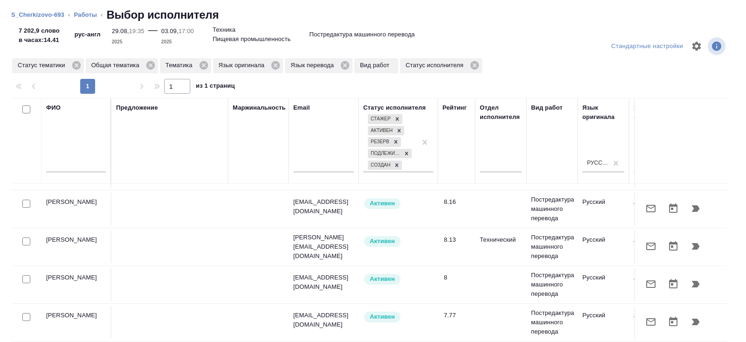
click at [648, 241] on icon "button" at bounding box center [650, 246] width 11 height 11
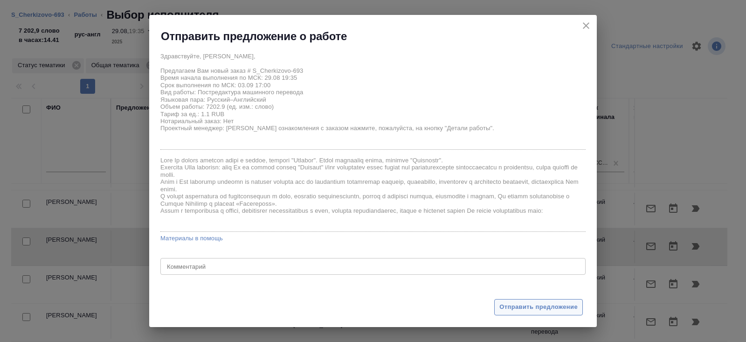
click at [535, 312] on span "Отправить предложение" at bounding box center [538, 307] width 78 height 11
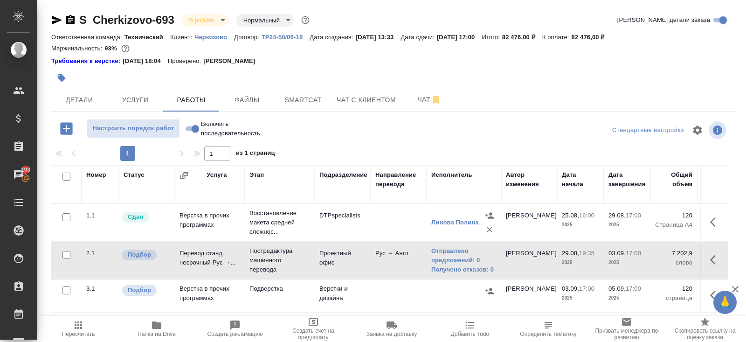
click at [72, 326] on span "Пересчитать" at bounding box center [78, 328] width 67 height 18
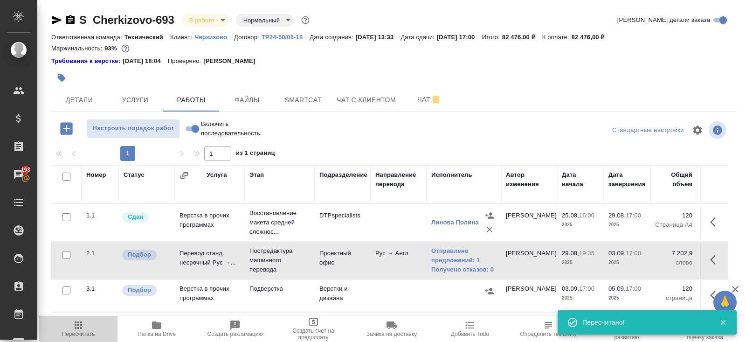
click at [82, 334] on span "Пересчитать" at bounding box center [78, 334] width 33 height 7
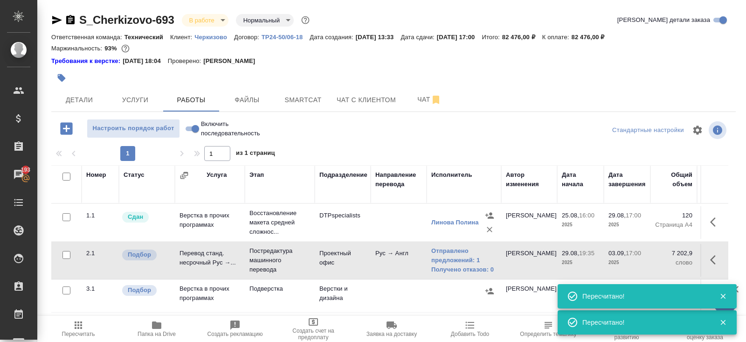
click at [76, 332] on span "Пересчитать" at bounding box center [78, 334] width 33 height 7
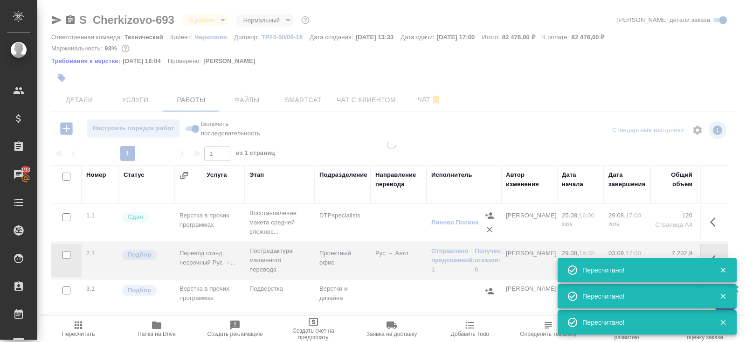
scroll to position [56, 0]
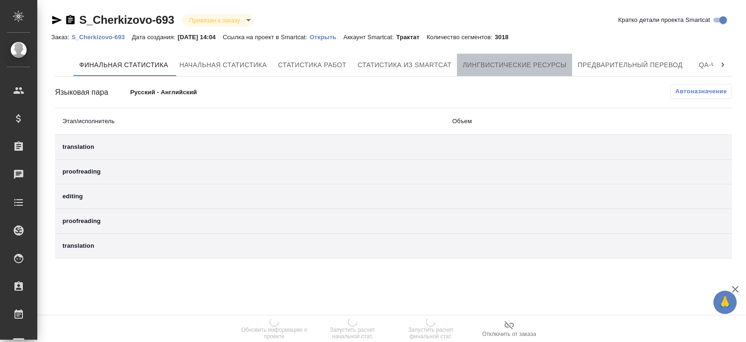
click at [540, 73] on button "Лингвистические ресурсы" at bounding box center [514, 65] width 115 height 22
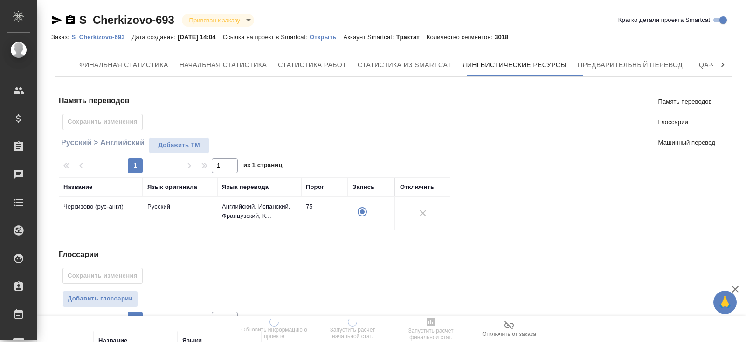
scroll to position [213, 0]
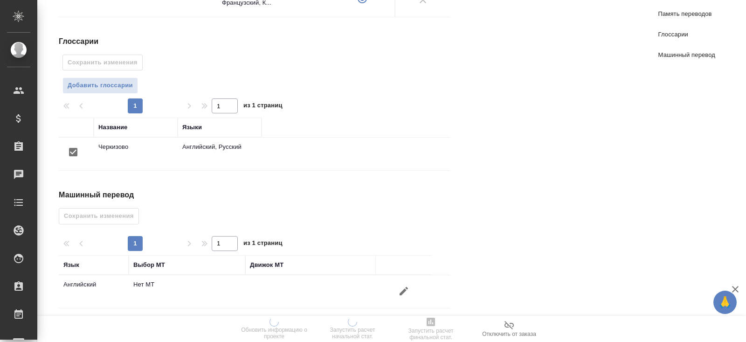
click at [407, 289] on icon "button" at bounding box center [403, 290] width 11 height 11
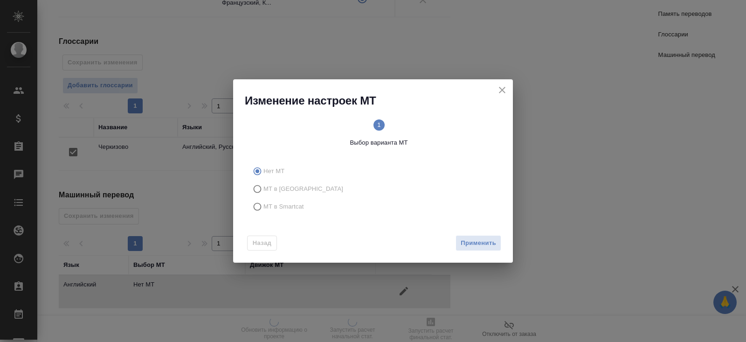
click at [288, 208] on span "МТ в Smartcat" at bounding box center [283, 206] width 41 height 9
click at [263, 208] on input "МТ в Smartcat" at bounding box center [256, 207] width 15 height 18
radio input "true"
click at [478, 244] on span "Вперед" at bounding box center [484, 243] width 23 height 11
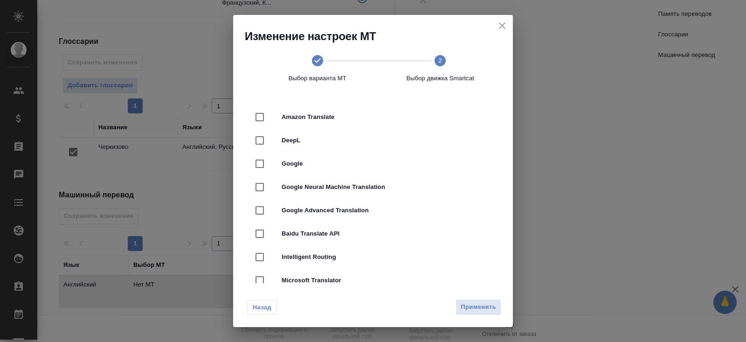
drag, startPoint x: 304, startPoint y: 140, endPoint x: 312, endPoint y: 151, distance: 13.0
click at [304, 140] on span "DeepL" at bounding box center [386, 140] width 209 height 9
checkbox input "true"
click at [485, 313] on button "Применить" at bounding box center [479, 307] width 46 height 16
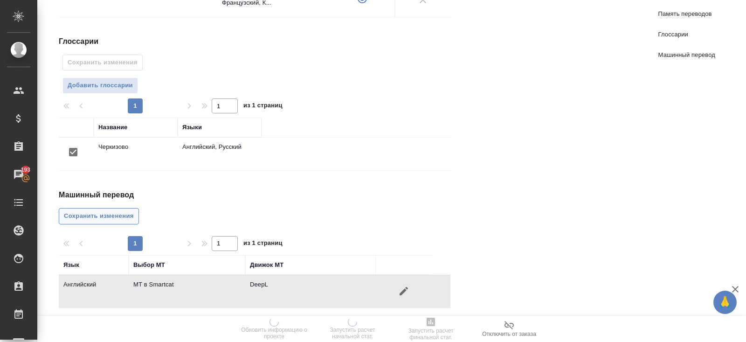
click at [123, 211] on span "Сохранить изменения" at bounding box center [99, 216] width 70 height 11
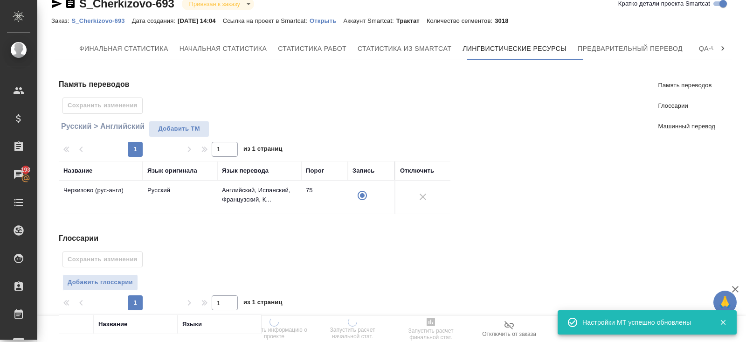
scroll to position [0, 0]
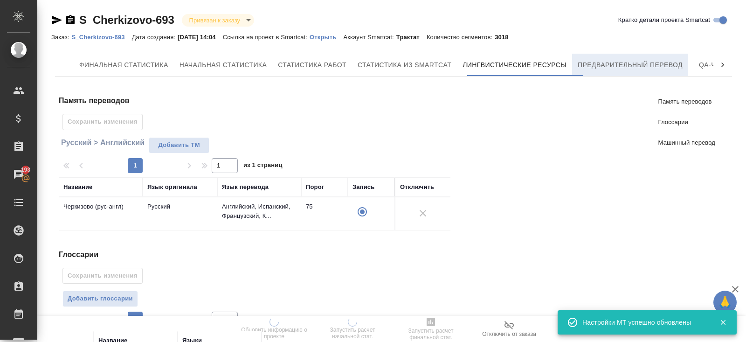
click at [602, 71] on button "Предварительный перевод" at bounding box center [630, 65] width 116 height 22
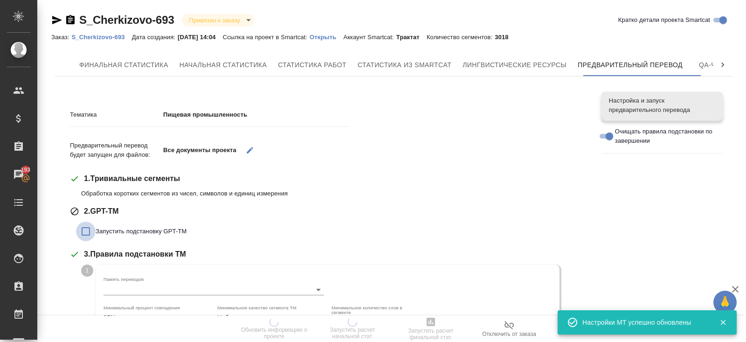
click at [94, 231] on input "Запустить подстановку GPT-TM" at bounding box center [86, 232] width 20 height 20
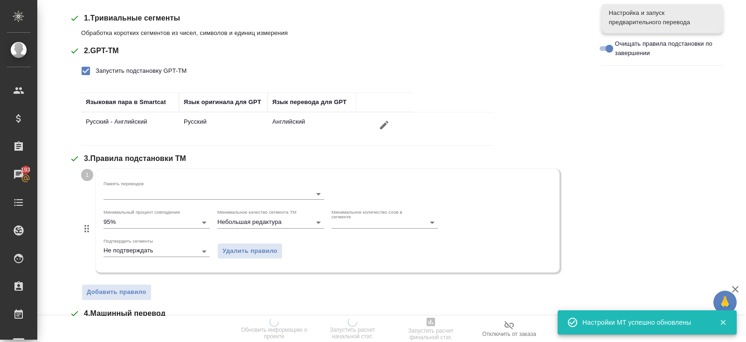
scroll to position [160, 0]
click at [120, 198] on input "Память переводов" at bounding box center [199, 193] width 191 height 11
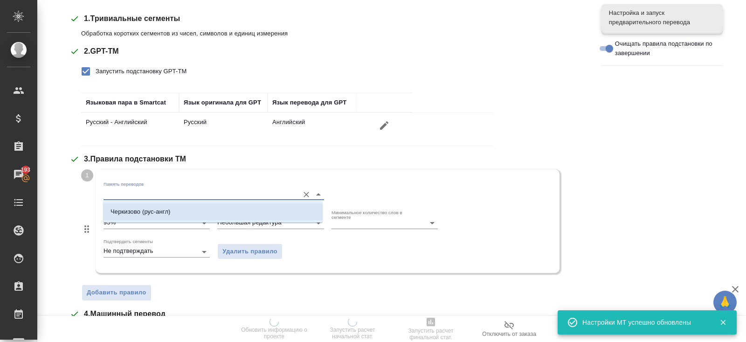
click at [120, 208] on p "Черкизово (рус-англ)" at bounding box center [141, 211] width 60 height 9
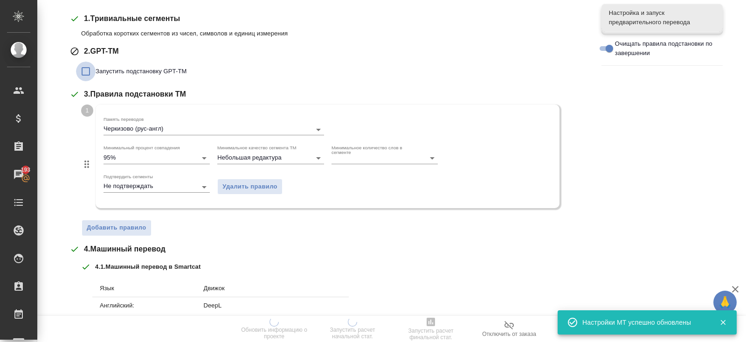
click at [95, 75] on input "Запустить подстановку GPT-TM" at bounding box center [86, 72] width 20 height 20
checkbox input "true"
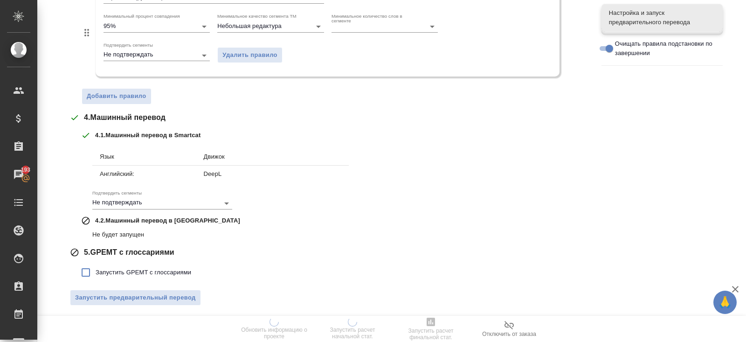
click at [108, 263] on label "Запустить GPEMT с глоссариями" at bounding box center [133, 273] width 115 height 20
click at [96, 263] on input "Запустить GPEMT с глоссариями" at bounding box center [86, 273] width 20 height 20
checkbox input "true"
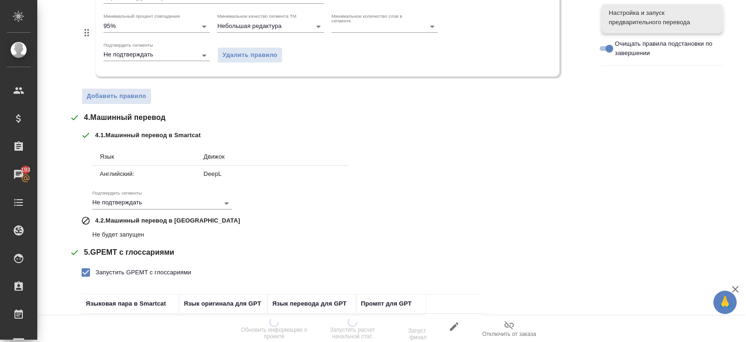
scroll to position [420, 0]
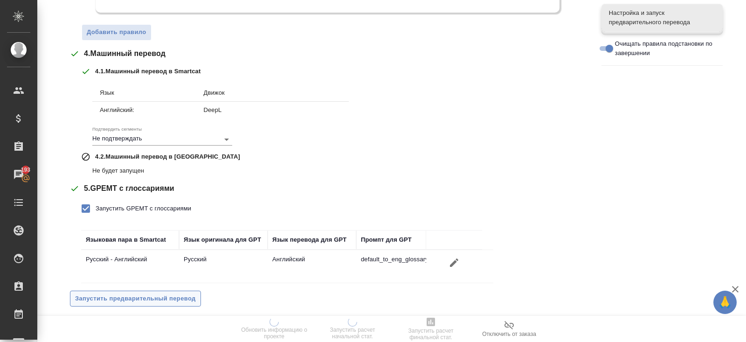
click at [115, 291] on button "Запустить предварительный перевод" at bounding box center [135, 299] width 131 height 16
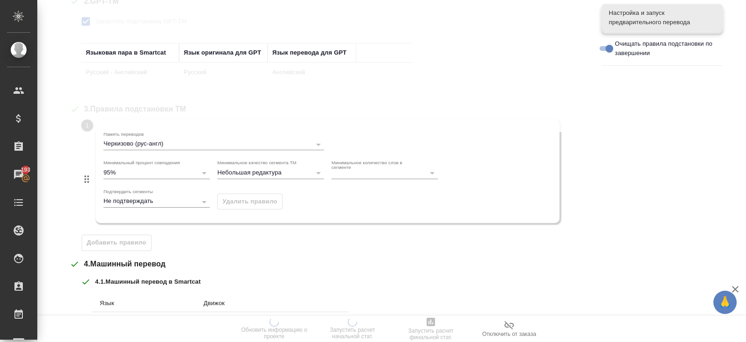
scroll to position [0, 0]
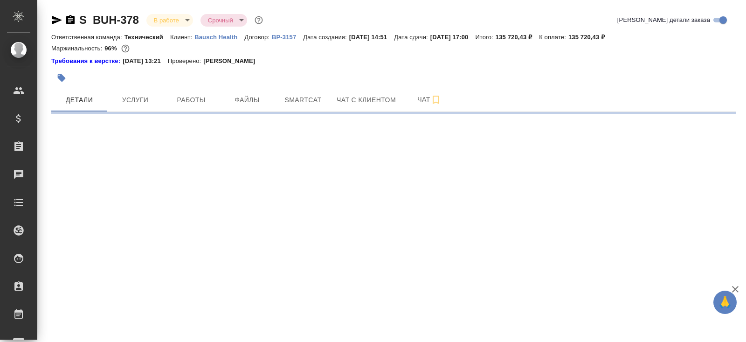
select select "RU"
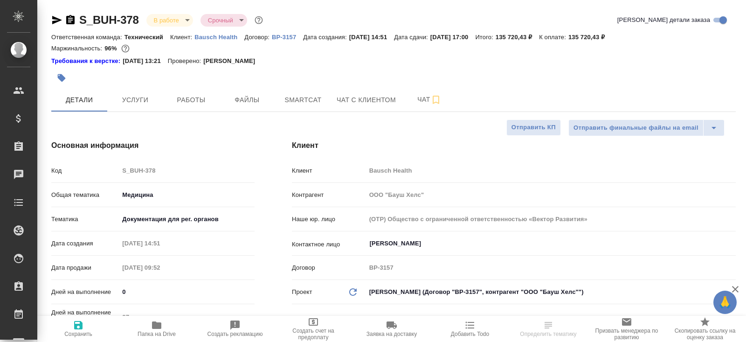
type textarea "x"
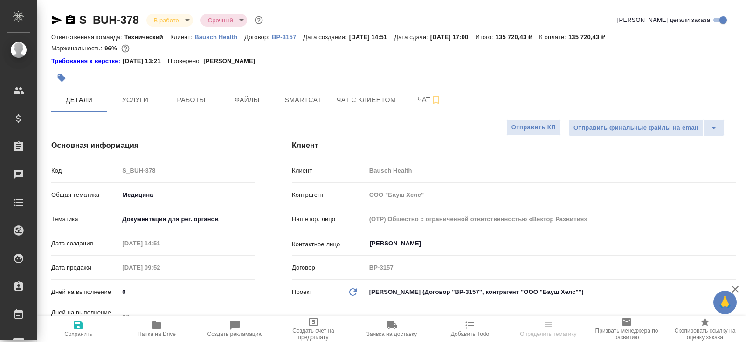
type textarea "x"
click at [423, 101] on span "Чат" at bounding box center [429, 100] width 45 height 12
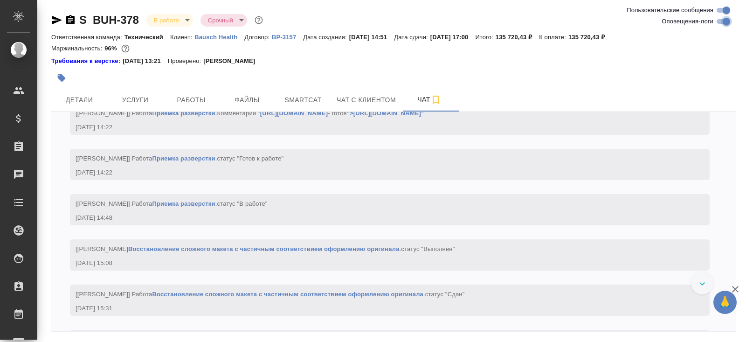
click at [718, 25] on input "Оповещения-логи" at bounding box center [727, 21] width 34 height 11
checkbox input "false"
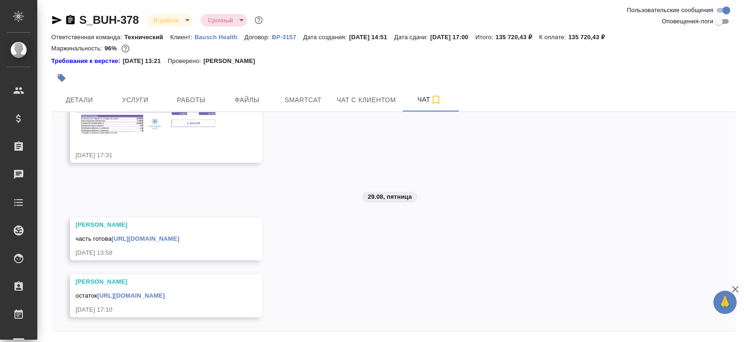
scroll to position [31, 0]
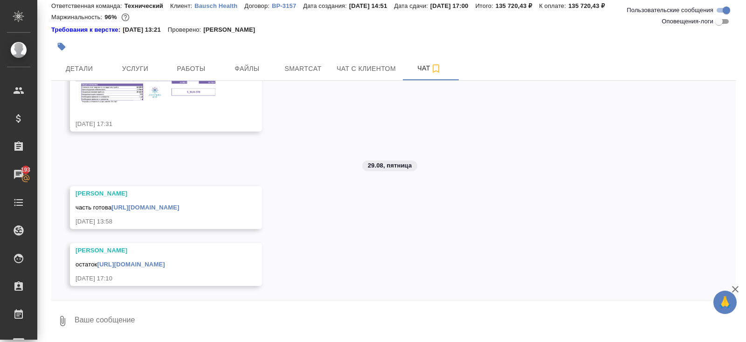
click at [179, 206] on link "https://drive.awatera.com/apps/files/files/10207145?dir=/Shares/Bausch%20Health…" at bounding box center [145, 207] width 68 height 7
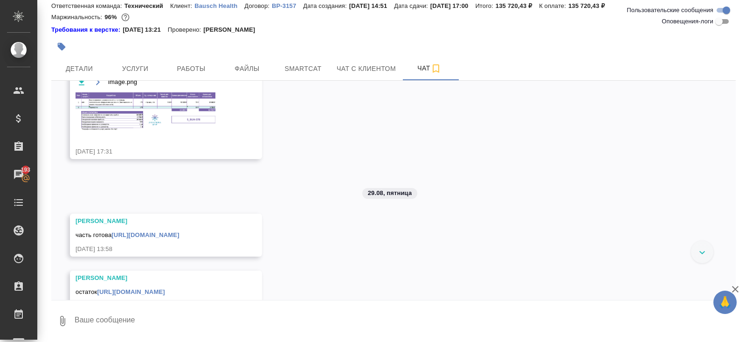
scroll to position [48, 0]
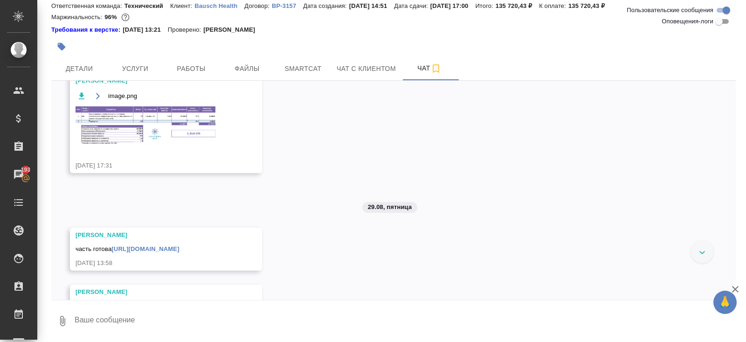
click at [193, 121] on img at bounding box center [146, 125] width 140 height 38
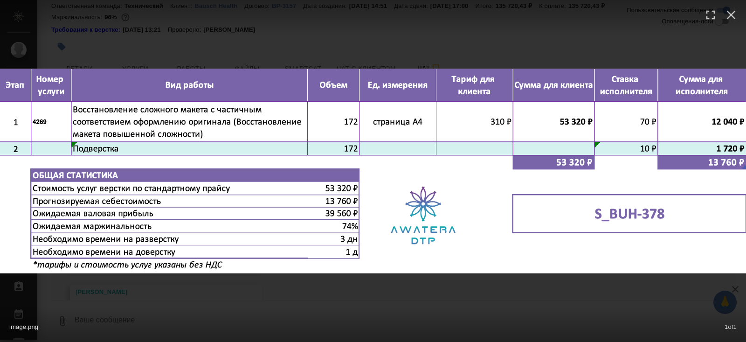
click at [249, 289] on div "image.png 1 of 1" at bounding box center [373, 171] width 746 height 342
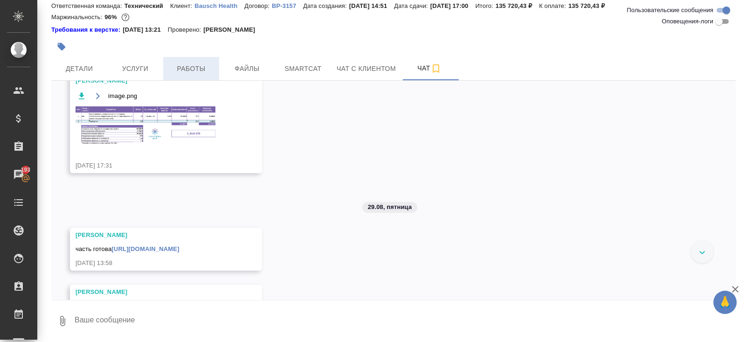
click at [197, 64] on span "Работы" at bounding box center [191, 69] width 45 height 12
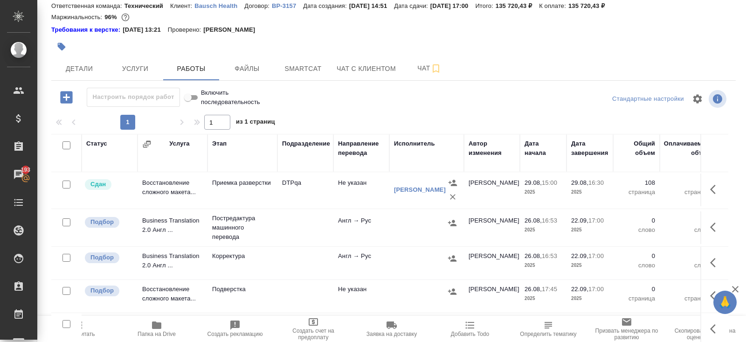
scroll to position [56, 0]
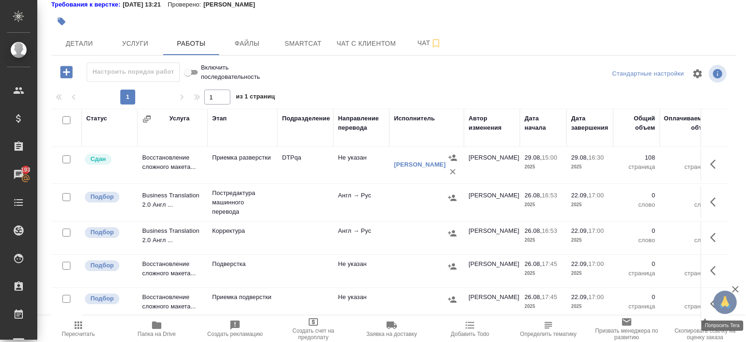
click at [714, 299] on button "🙏" at bounding box center [724, 302] width 23 height 23
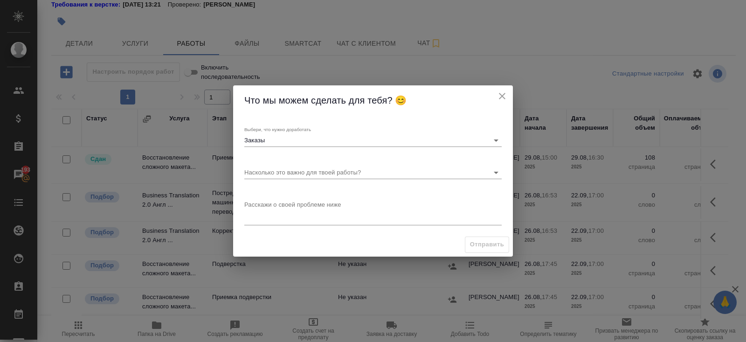
click at [590, 234] on div "Что мы можем сделать для тебя? 😊 Выбери, что нужно доработать Заказы Заказы Нас…" at bounding box center [373, 171] width 746 height 342
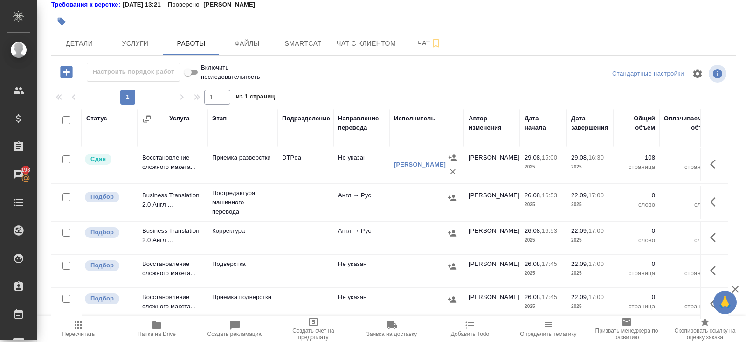
click at [709, 299] on button "button" at bounding box center [716, 303] width 22 height 22
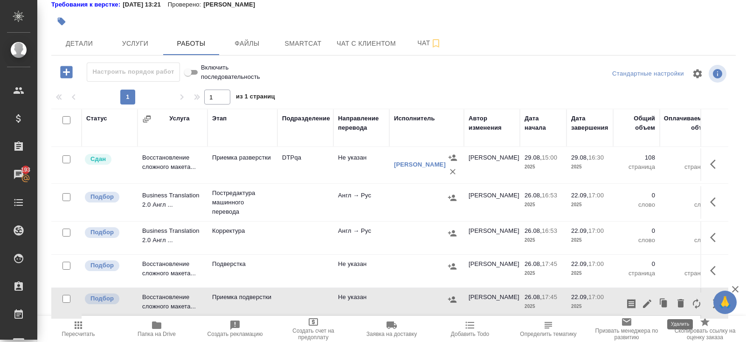
click at [681, 300] on icon "button" at bounding box center [681, 303] width 7 height 8
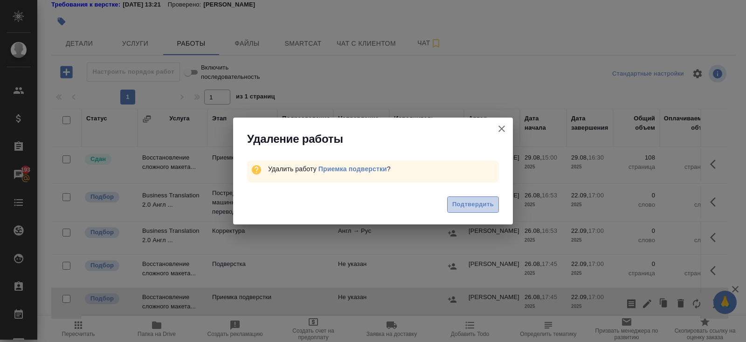
click at [479, 209] on span "Подтвердить" at bounding box center [473, 204] width 42 height 11
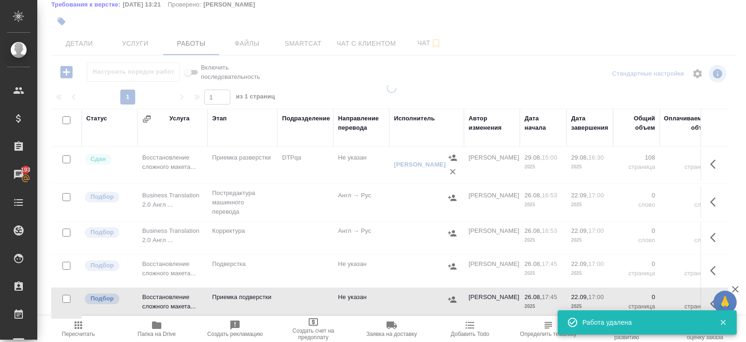
scroll to position [82, 0]
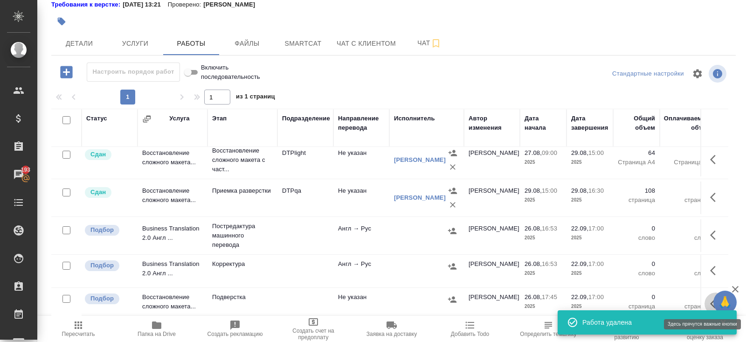
click at [711, 301] on icon "button" at bounding box center [713, 303] width 6 height 9
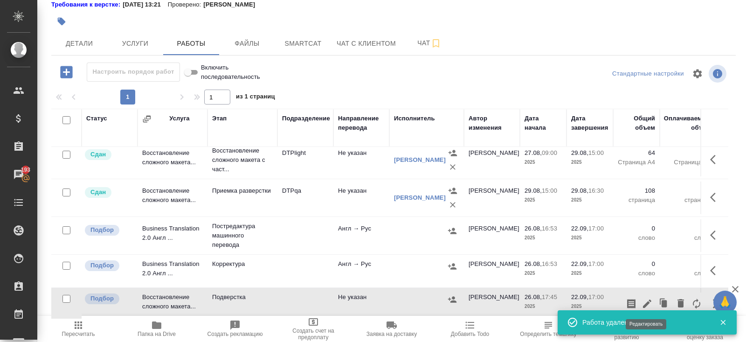
click at [647, 300] on icon "button" at bounding box center [647, 303] width 8 height 8
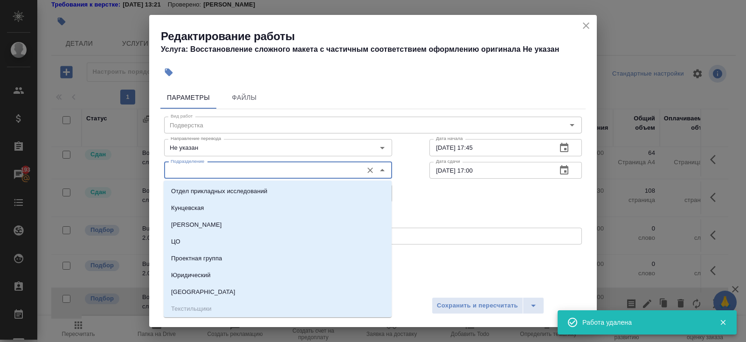
click at [217, 172] on input "Подразделение" at bounding box center [262, 170] width 191 height 11
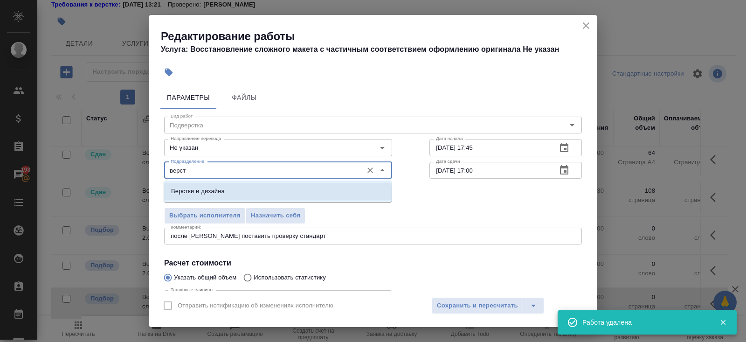
click at [210, 191] on p "Верстки и дизайна" at bounding box center [198, 191] width 54 height 9
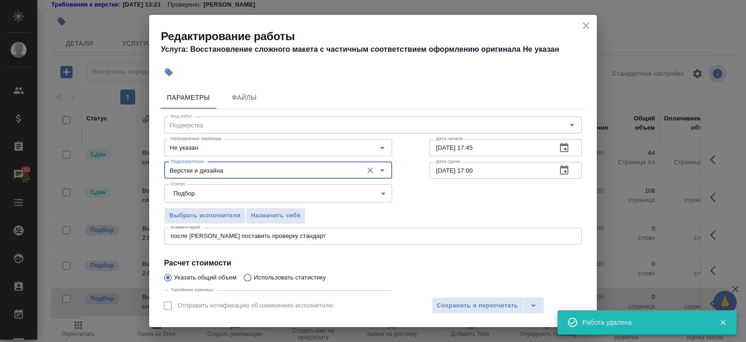
scroll to position [97, 0]
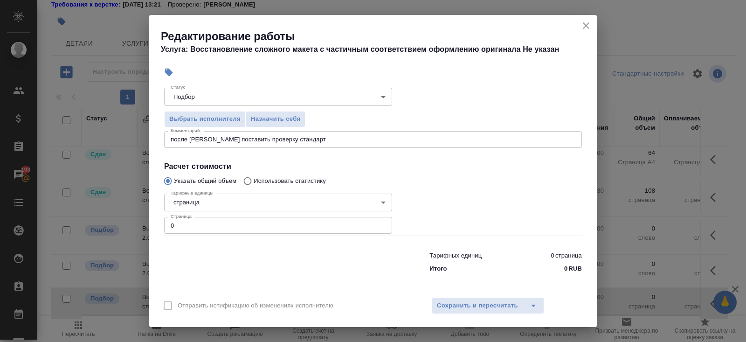
type input "Верстки и дизайна"
click at [208, 222] on input "0" at bounding box center [278, 225] width 228 height 17
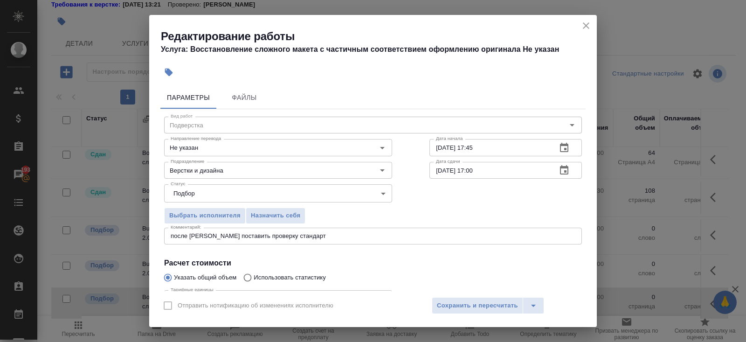
type input "172"
click at [573, 146] on button "button" at bounding box center [564, 148] width 22 height 22
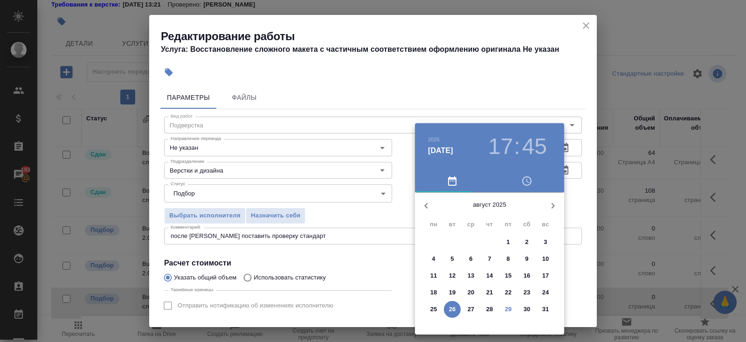
click at [547, 211] on button "button" at bounding box center [553, 205] width 22 height 22
click at [512, 275] on span "19" at bounding box center [508, 275] width 17 height 9
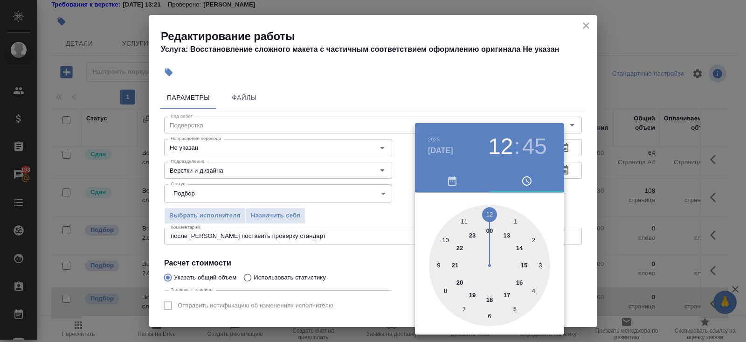
click at [492, 212] on div at bounding box center [489, 265] width 121 height 121
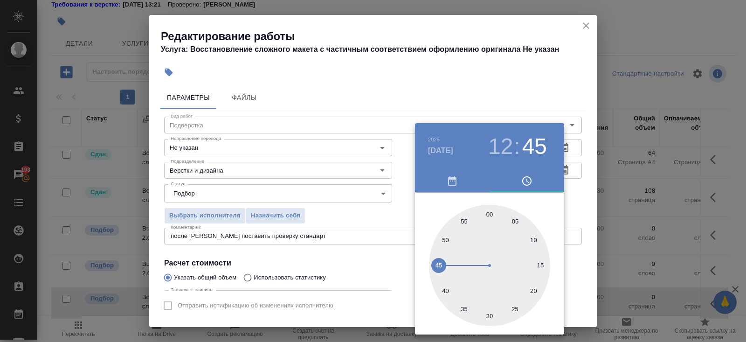
click at [492, 212] on div at bounding box center [489, 265] width 121 height 121
drag, startPoint x: 495, startPoint y: 153, endPoint x: 496, endPoint y: 163, distance: 10.3
click at [496, 153] on h3 "12" at bounding box center [500, 146] width 25 height 26
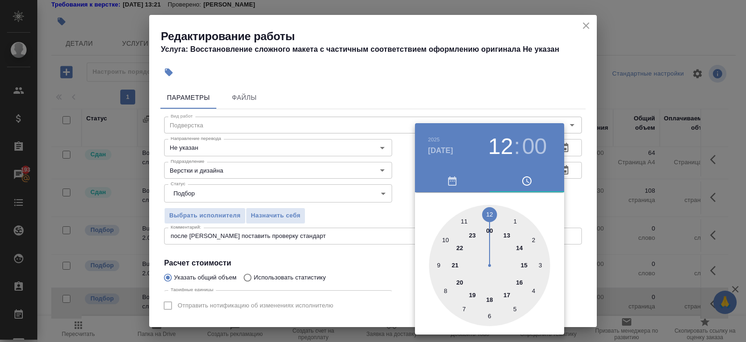
type input "19.09.2025 17:00"
click at [508, 294] on div at bounding box center [489, 265] width 121 height 121
click at [320, 268] on div at bounding box center [373, 171] width 746 height 342
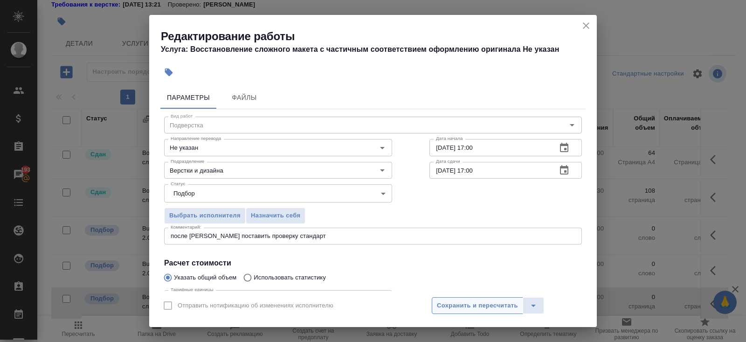
click at [437, 308] on span "Сохранить и пересчитать" at bounding box center [477, 305] width 81 height 11
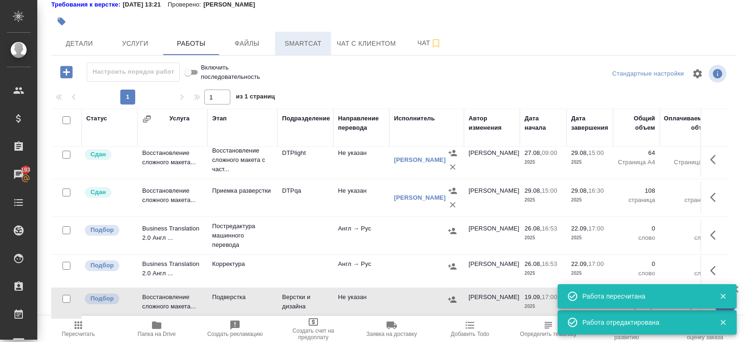
click at [313, 42] on span "Smartcat" at bounding box center [303, 44] width 45 height 12
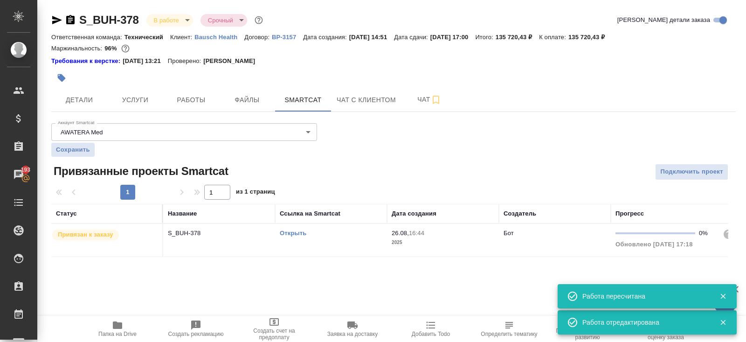
click at [289, 233] on link "Открыть" at bounding box center [293, 232] width 27 height 7
click at [147, 104] on span "Услуги" at bounding box center [135, 100] width 45 height 12
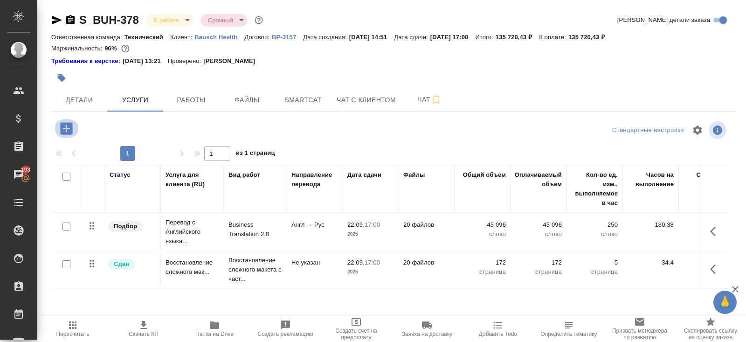
click at [66, 123] on icon "button" at bounding box center [66, 128] width 12 height 12
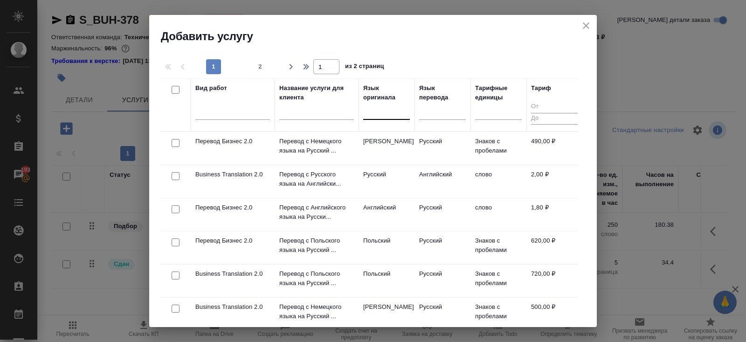
click at [385, 111] on div at bounding box center [386, 111] width 47 height 14
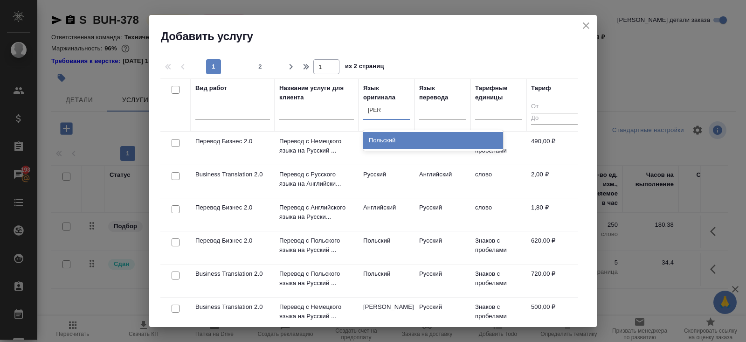
type input "польс"
click at [400, 136] on div "Польский" at bounding box center [433, 140] width 140 height 17
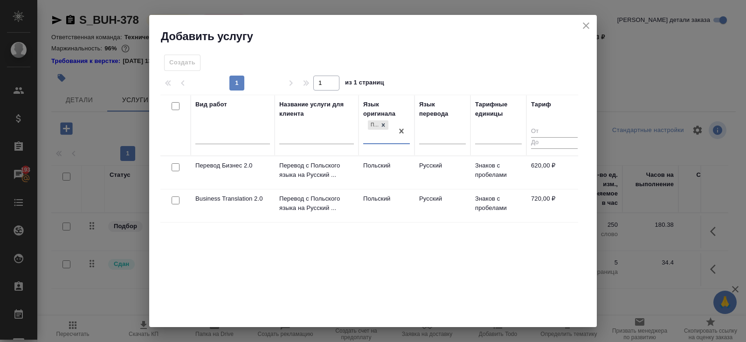
click at [173, 201] on input "checkbox" at bounding box center [176, 200] width 8 height 8
checkbox input "true"
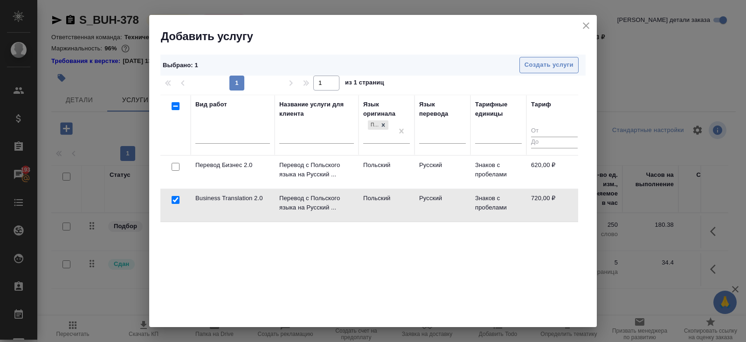
click at [541, 62] on span "Создать услуги" at bounding box center [549, 65] width 49 height 11
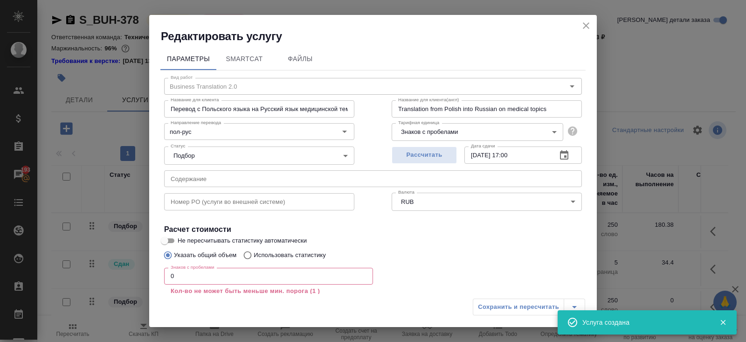
click at [524, 307] on div "Сохранить и пересчитать" at bounding box center [529, 306] width 112 height 17
click at [319, 273] on input "0" at bounding box center [268, 276] width 209 height 17
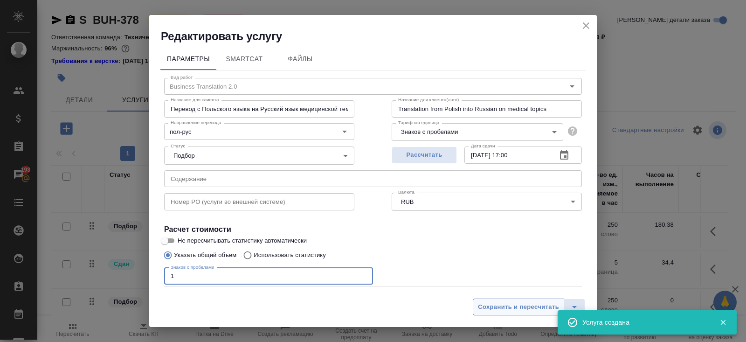
type input "1"
click at [499, 308] on span "Сохранить и пересчитать" at bounding box center [518, 307] width 81 height 11
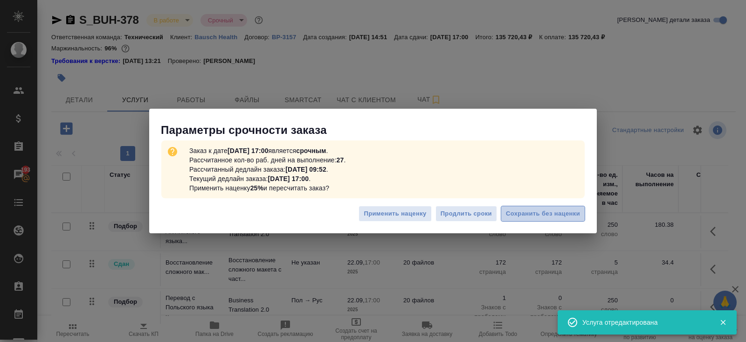
click at [559, 215] on span "Сохранить без наценки" at bounding box center [543, 213] width 74 height 11
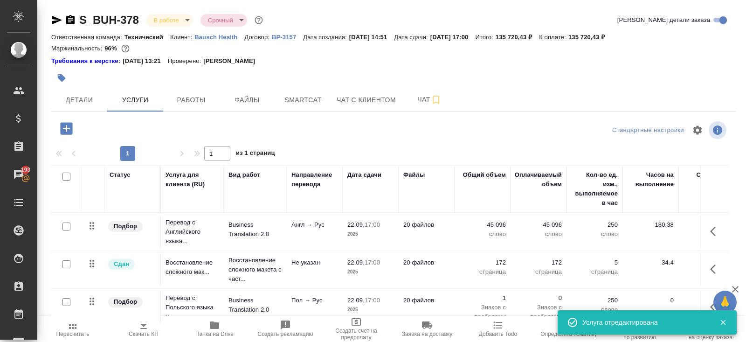
scroll to position [47, 0]
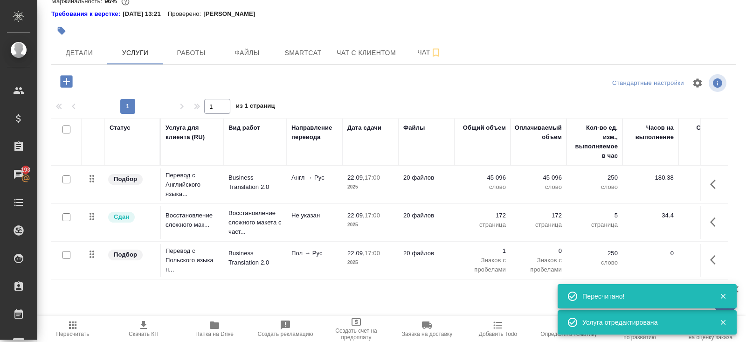
click at [707, 261] on button "button" at bounding box center [716, 260] width 22 height 22
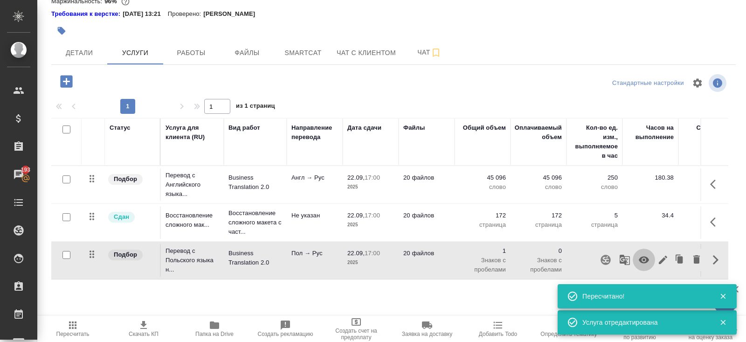
click at [640, 259] on icon "button" at bounding box center [644, 259] width 10 height 7
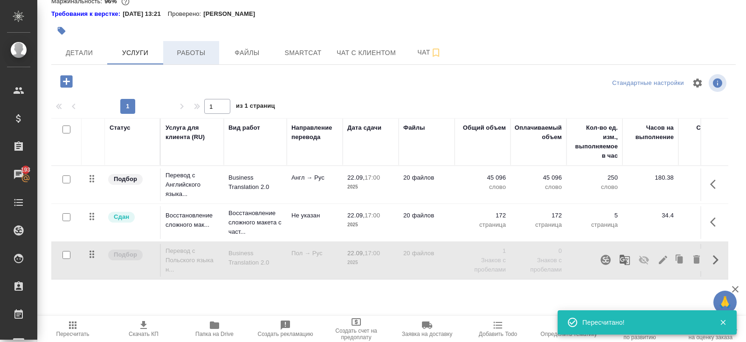
click at [199, 48] on span "Работы" at bounding box center [191, 53] width 45 height 12
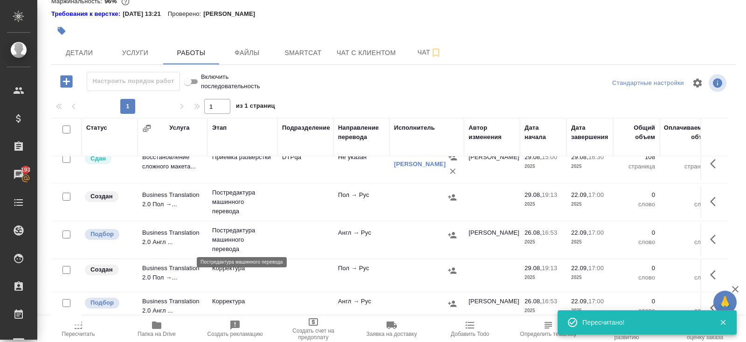
scroll to position [126, 0]
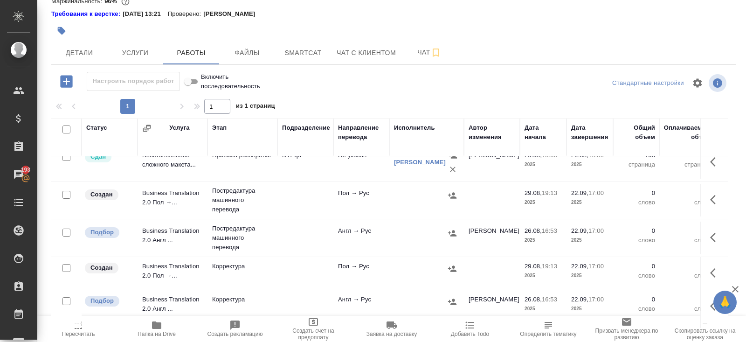
click at [67, 265] on input "checkbox" at bounding box center [66, 268] width 8 height 8
checkbox input "true"
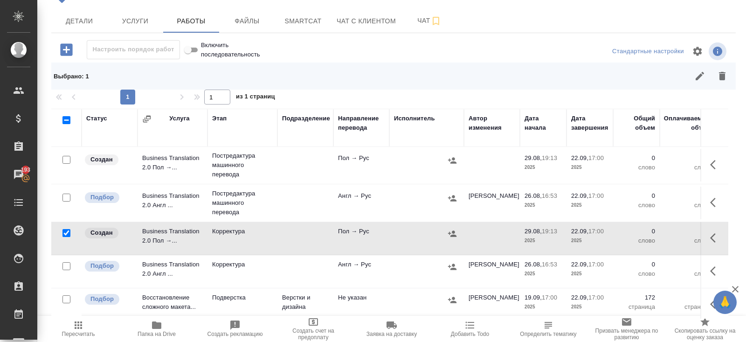
scroll to position [78, 0]
click at [718, 85] on button "button" at bounding box center [722, 76] width 22 height 22
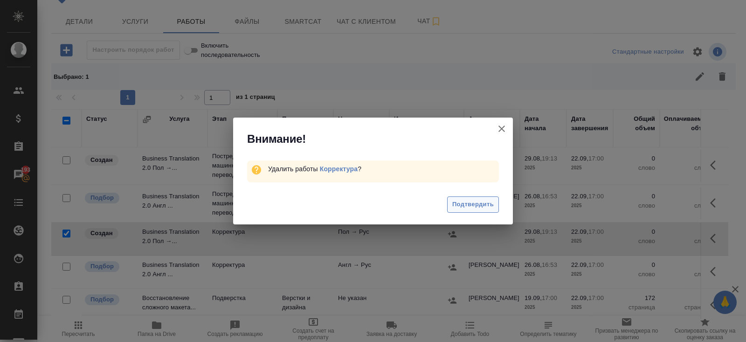
click at [468, 208] on span "Подтвердить" at bounding box center [473, 204] width 42 height 11
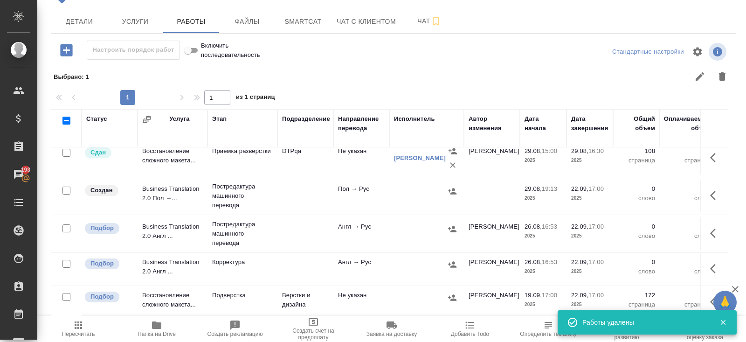
scroll to position [119, 0]
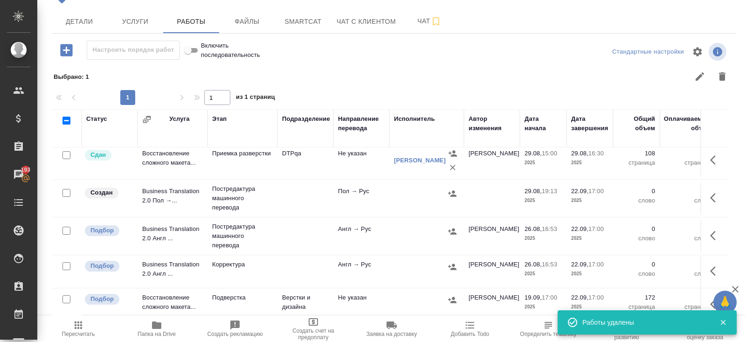
click at [713, 231] on icon "button" at bounding box center [713, 235] width 6 height 9
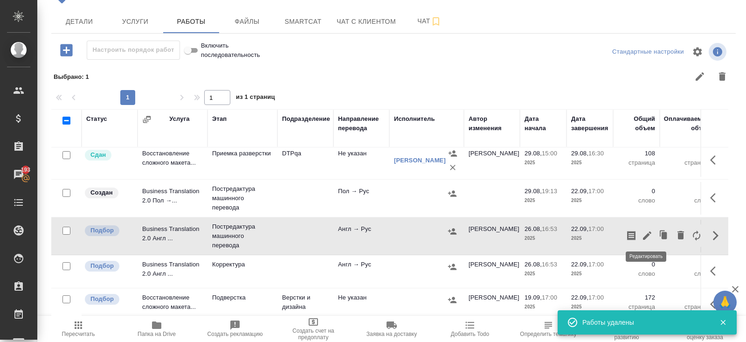
click at [645, 234] on icon "button" at bounding box center [647, 235] width 8 height 8
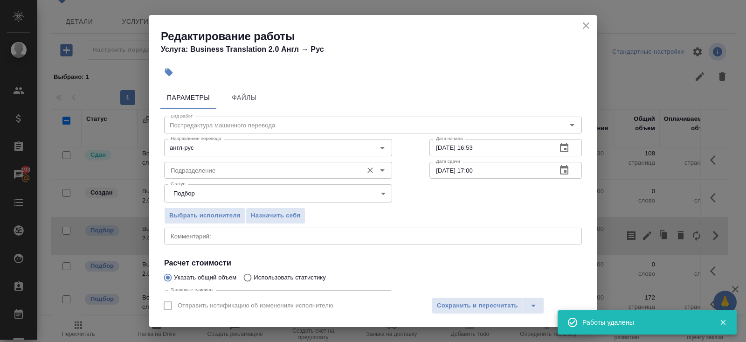
click at [214, 170] on input "Подразделение" at bounding box center [262, 170] width 191 height 11
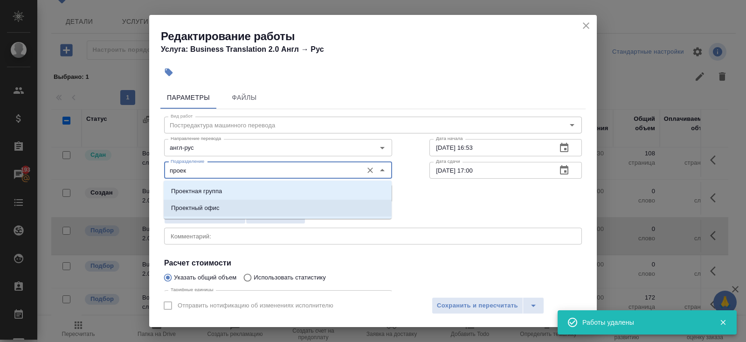
click at [197, 207] on p "Проектный офис" at bounding box center [195, 207] width 48 height 9
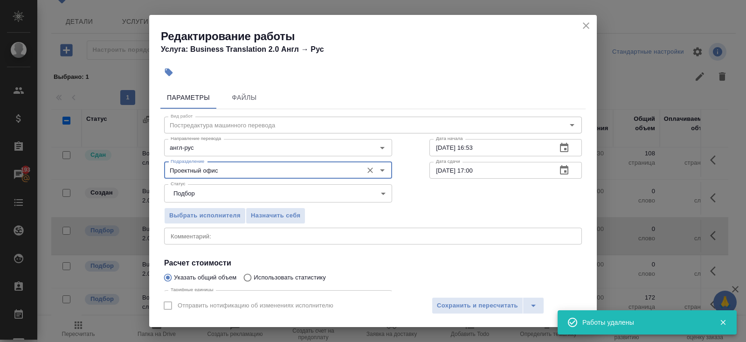
scroll to position [97, 0]
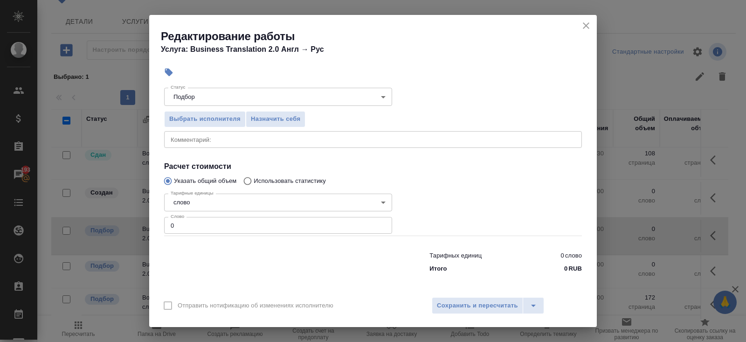
type input "Проектный офис"
drag, startPoint x: 187, startPoint y: 229, endPoint x: 129, endPoint y: 226, distance: 57.4
click at [129, 226] on div "Редактирование работы Услуга: Business Translation 2.0 Англ → Рус Параметры Фай…" at bounding box center [373, 171] width 746 height 342
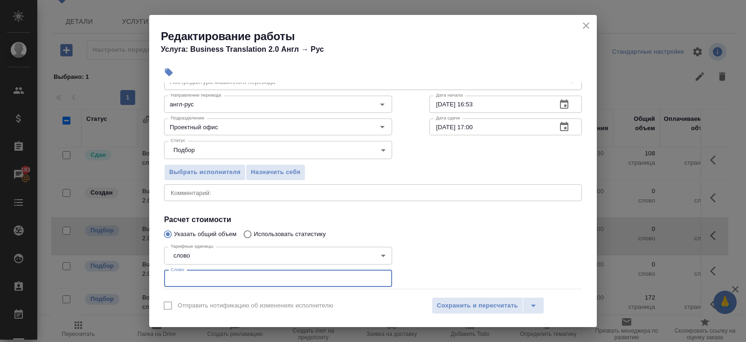
scroll to position [0, 0]
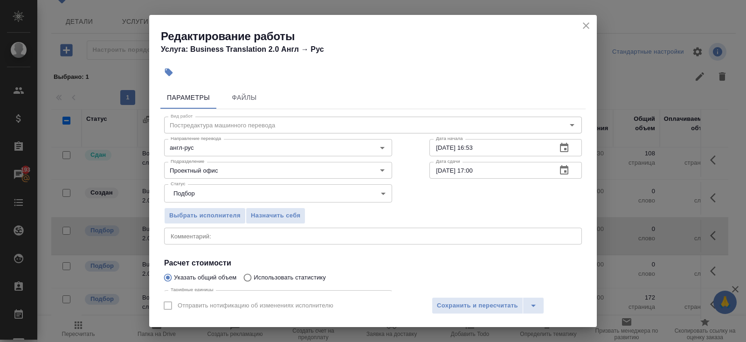
click at [568, 145] on icon "button" at bounding box center [564, 147] width 11 height 11
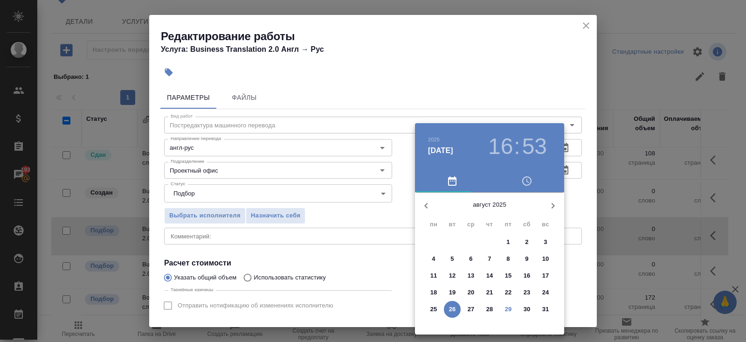
click at [508, 310] on p "29" at bounding box center [508, 309] width 7 height 9
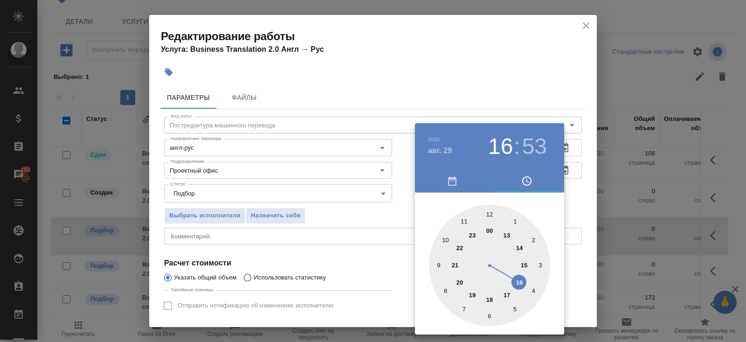
drag, startPoint x: 472, startPoint y: 292, endPoint x: 481, endPoint y: 263, distance: 31.0
click at [472, 292] on div at bounding box center [489, 265] width 121 height 121
type input "29.08.2025 19:59"
click at [486, 214] on div at bounding box center [489, 265] width 121 height 121
click at [562, 191] on span at bounding box center [527, 191] width 75 height 1
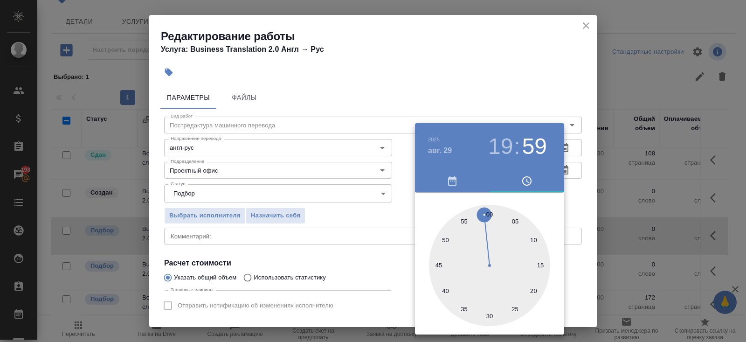
click at [567, 169] on div at bounding box center [373, 171] width 746 height 342
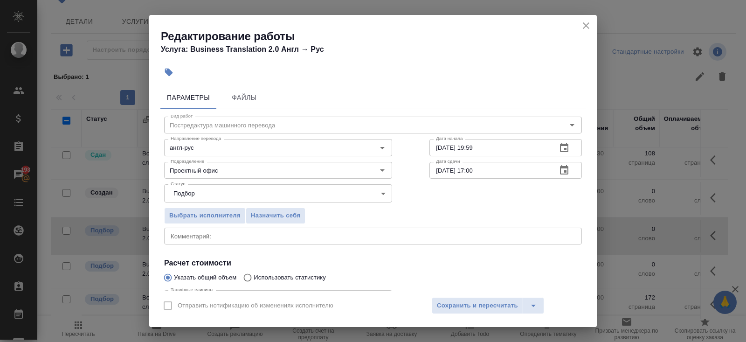
click at [561, 174] on icon "button" at bounding box center [564, 170] width 11 height 11
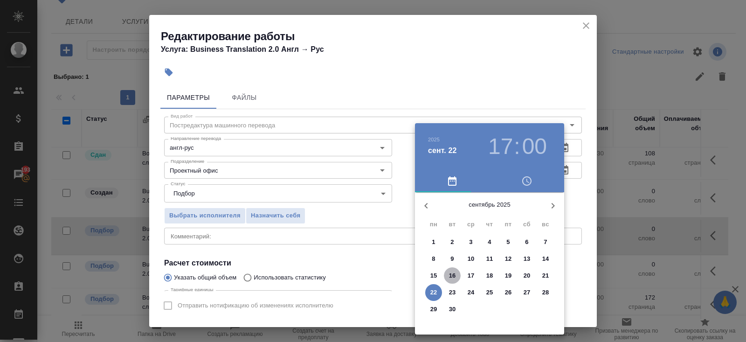
click at [453, 275] on p "16" at bounding box center [452, 275] width 7 height 9
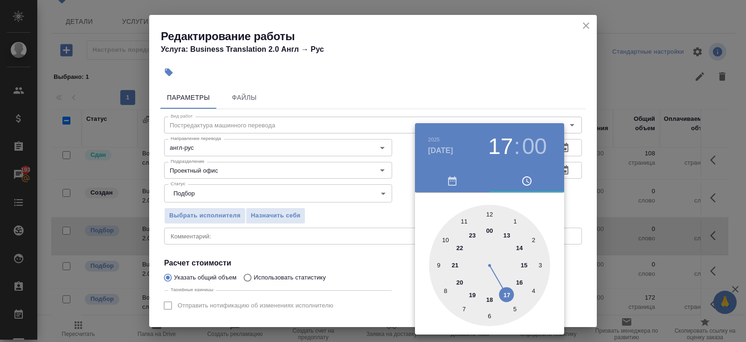
type input "16.09.2025 10:00"
click at [445, 240] on div at bounding box center [489, 265] width 121 height 121
click at [360, 252] on div at bounding box center [373, 171] width 746 height 342
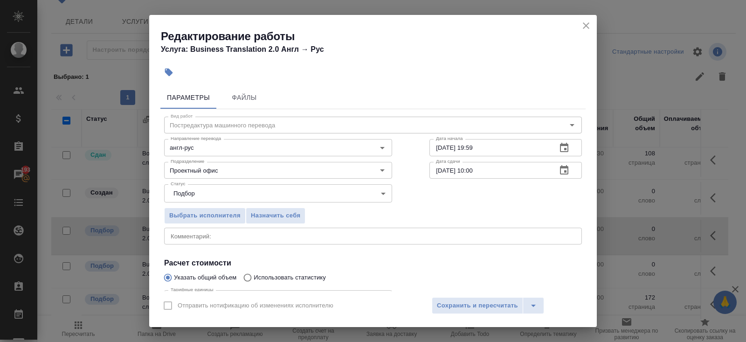
scroll to position [97, 0]
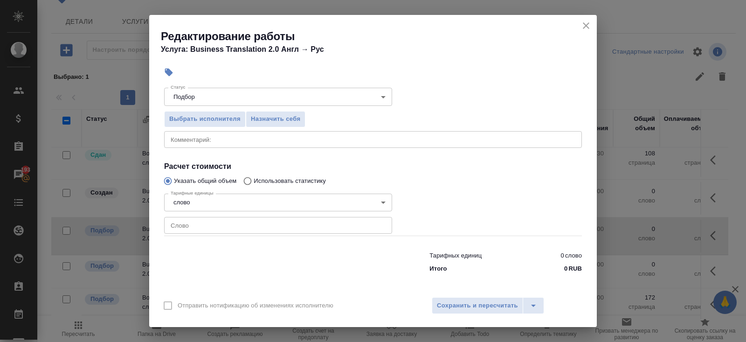
click at [213, 226] on input "number" at bounding box center [278, 225] width 228 height 17
type input "35971"
click at [470, 304] on span "Сохранить и пересчитать" at bounding box center [477, 305] width 81 height 11
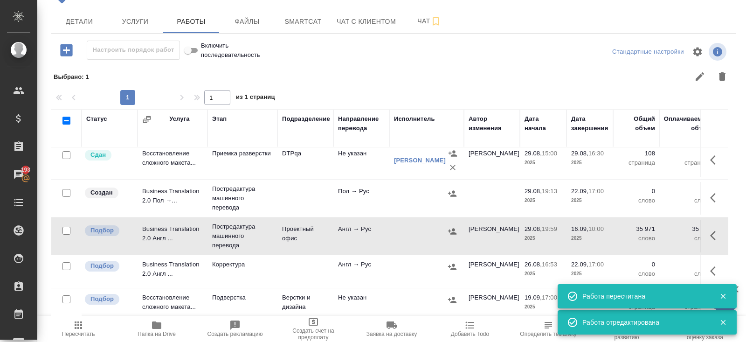
click at [712, 235] on icon "button" at bounding box center [713, 235] width 6 height 9
click at [635, 238] on icon "button" at bounding box center [631, 235] width 11 height 11
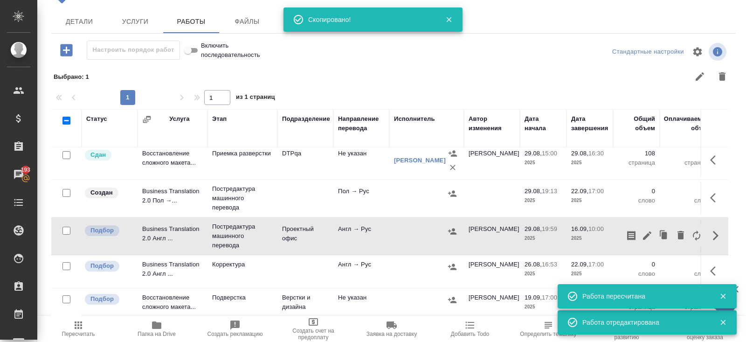
scroll to position [4, 0]
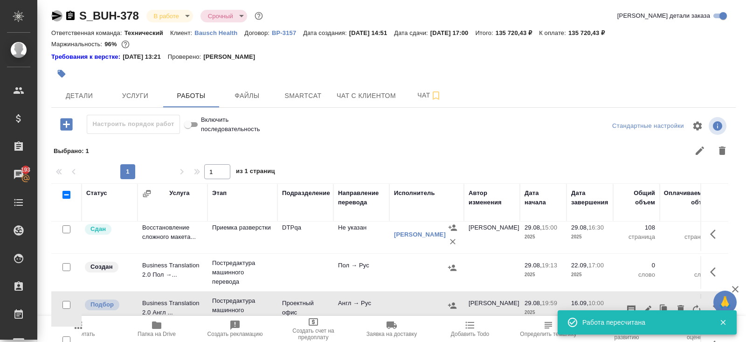
click at [55, 16] on icon "button" at bounding box center [57, 16] width 10 height 8
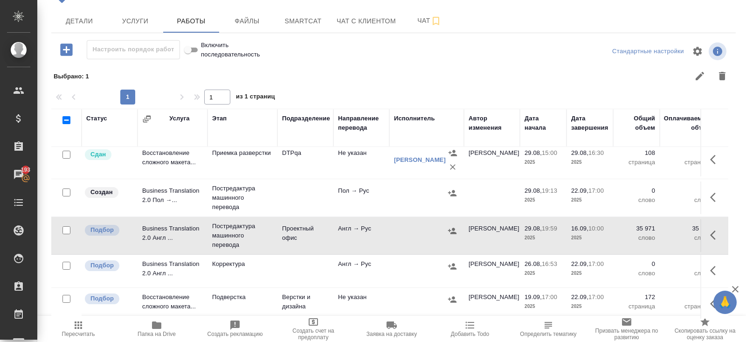
click at [713, 266] on icon "button" at bounding box center [713, 270] width 6 height 9
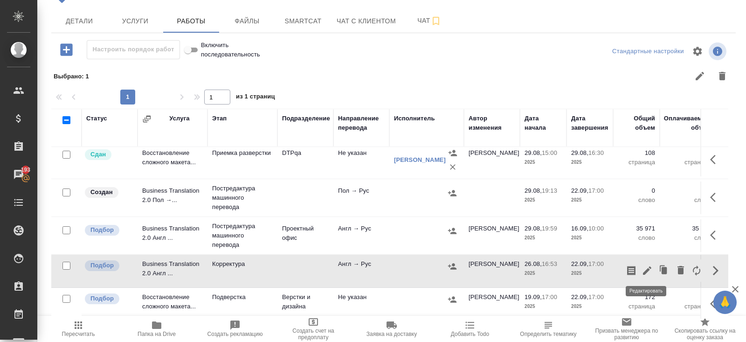
click at [648, 270] on icon "button" at bounding box center [647, 270] width 11 height 11
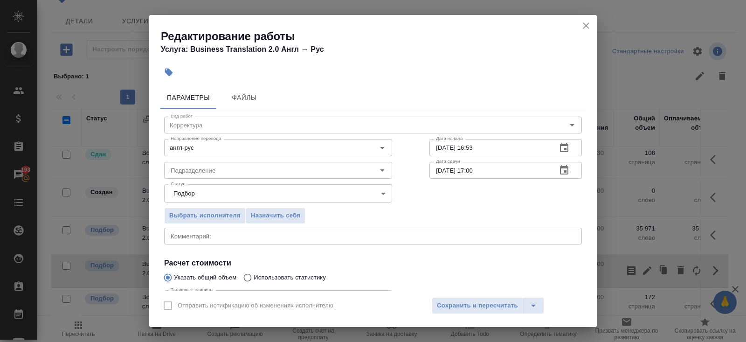
click at [564, 146] on icon "button" at bounding box center [564, 147] width 11 height 11
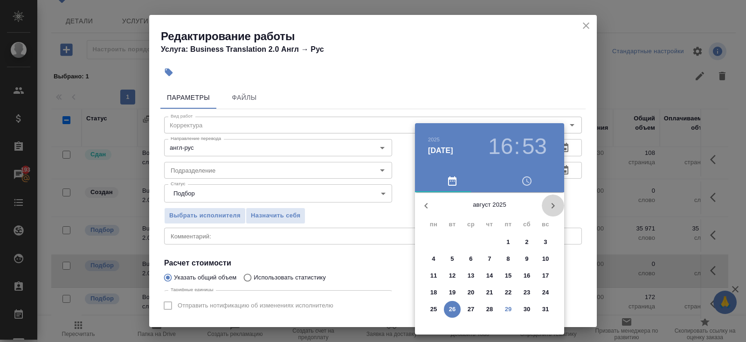
click at [546, 206] on button "button" at bounding box center [553, 205] width 22 height 22
click at [451, 274] on p "16" at bounding box center [452, 275] width 7 height 9
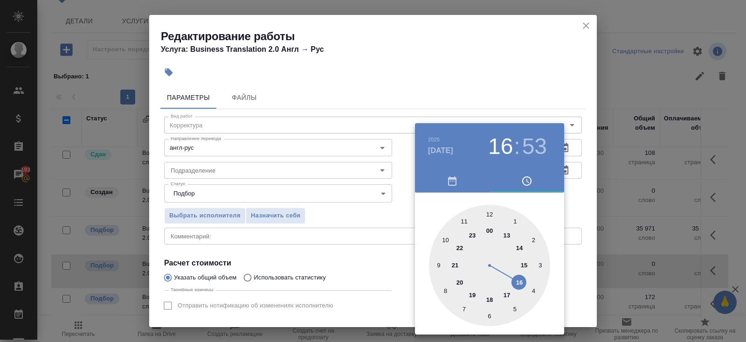
click at [443, 238] on div at bounding box center [489, 265] width 121 height 121
type input "16.09.2025 10:00"
click at [487, 212] on div at bounding box center [489, 265] width 121 height 121
click at [588, 190] on div at bounding box center [373, 171] width 746 height 342
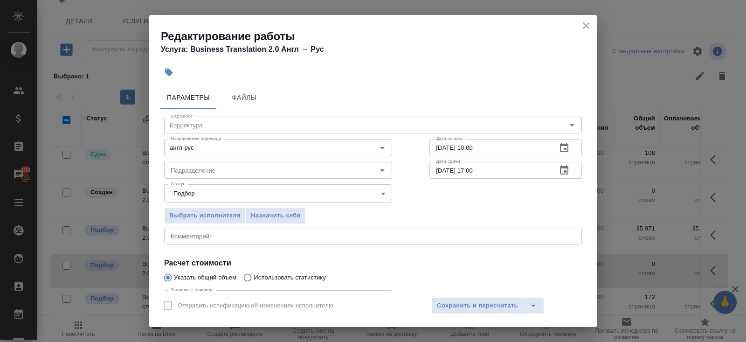
click at [567, 171] on icon "button" at bounding box center [564, 170] width 11 height 11
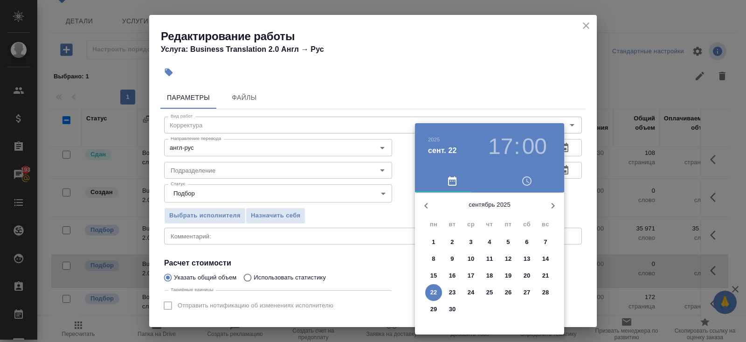
click at [506, 276] on p "19" at bounding box center [508, 275] width 7 height 9
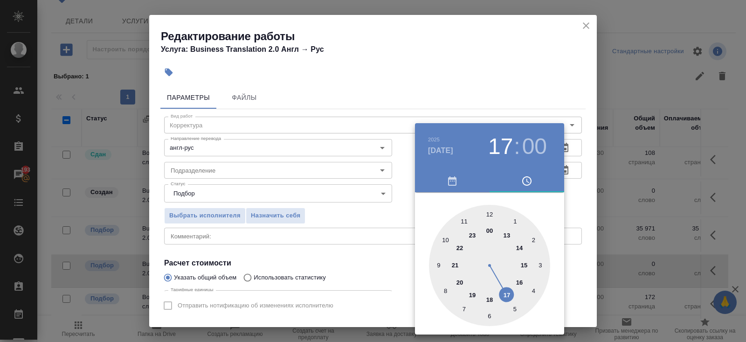
type input "19.09.2025 12:00"
click at [492, 214] on div at bounding box center [489, 265] width 121 height 121
click at [364, 218] on div at bounding box center [373, 171] width 746 height 342
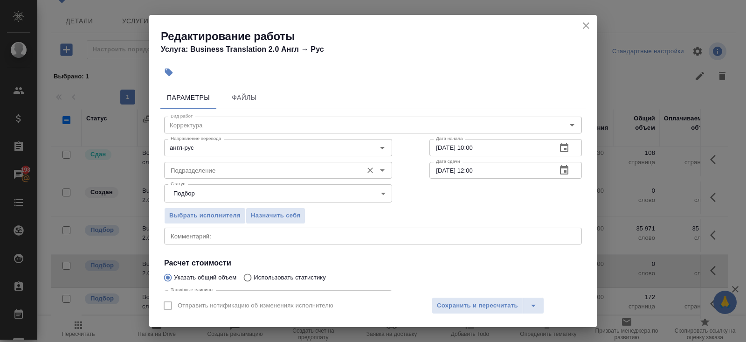
click at [243, 175] on input "Подразделение" at bounding box center [262, 170] width 191 height 11
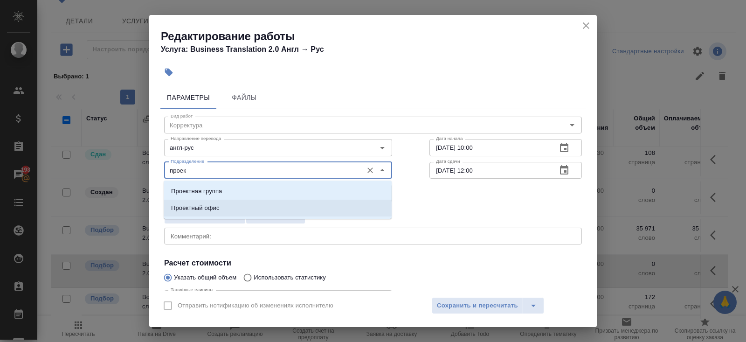
click at [230, 209] on li "Проектный офис" at bounding box center [278, 208] width 228 height 17
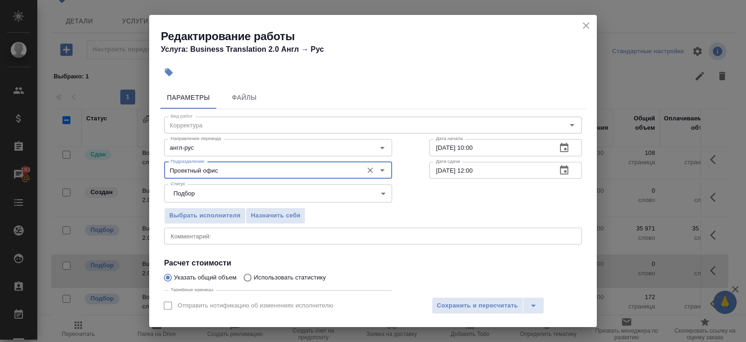
scroll to position [97, 0]
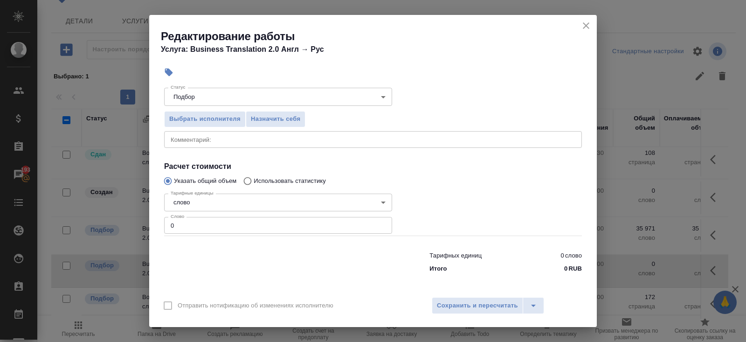
type input "Проектный офис"
drag, startPoint x: 222, startPoint y: 227, endPoint x: 84, endPoint y: 207, distance: 138.6
click at [84, 207] on div "Редактирование работы Услуга: Business Translation 2.0 Англ → Рус Параметры Фай…" at bounding box center [373, 171] width 746 height 342
type input "38854.7"
click at [454, 306] on span "Сохранить и пересчитать" at bounding box center [477, 305] width 81 height 11
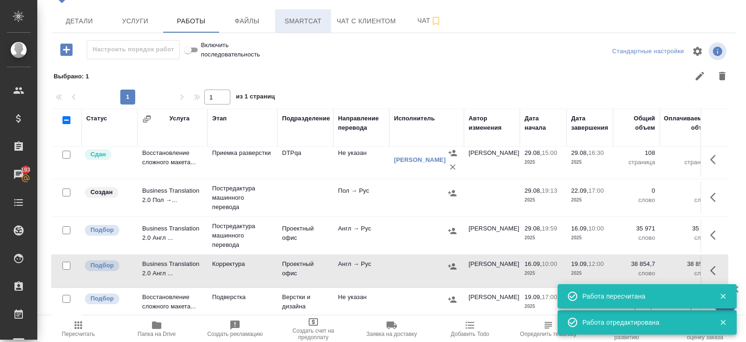
click at [301, 17] on span "Smartcat" at bounding box center [303, 21] width 45 height 12
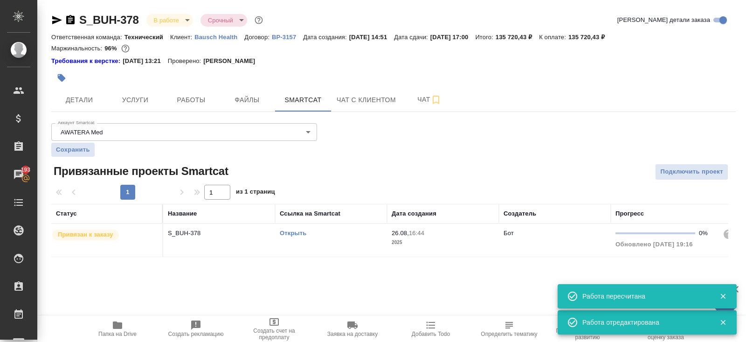
click at [298, 231] on link "Открыть" at bounding box center [293, 232] width 27 height 7
click at [114, 325] on icon "button" at bounding box center [117, 324] width 9 height 7
click at [73, 19] on icon "button" at bounding box center [70, 19] width 8 height 9
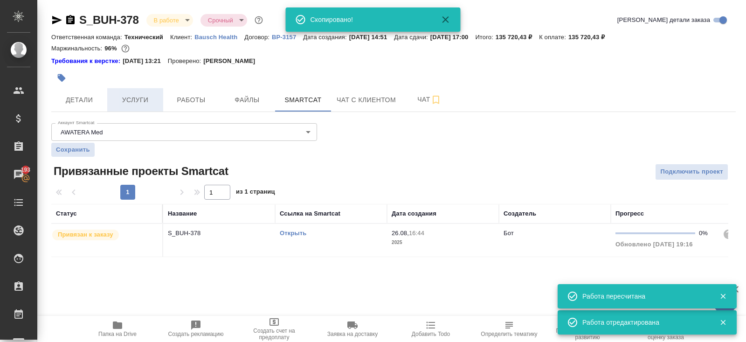
click at [143, 91] on button "Услуги" at bounding box center [135, 99] width 56 height 23
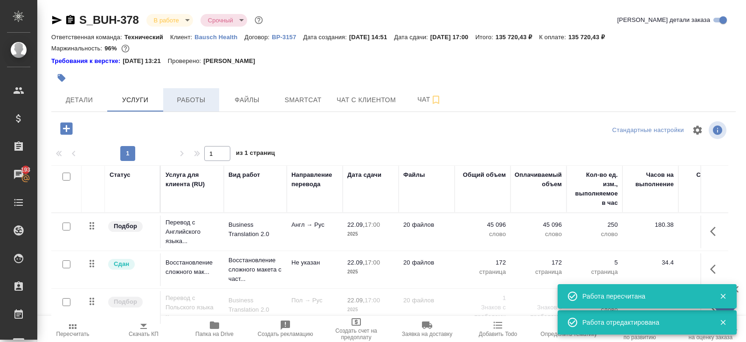
scroll to position [47, 0]
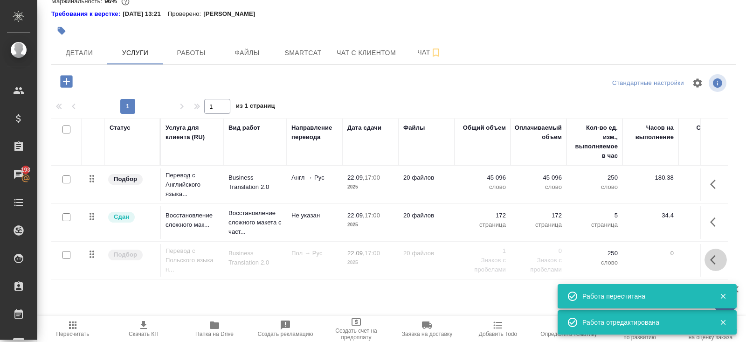
click at [715, 255] on icon "button" at bounding box center [713, 259] width 6 height 9
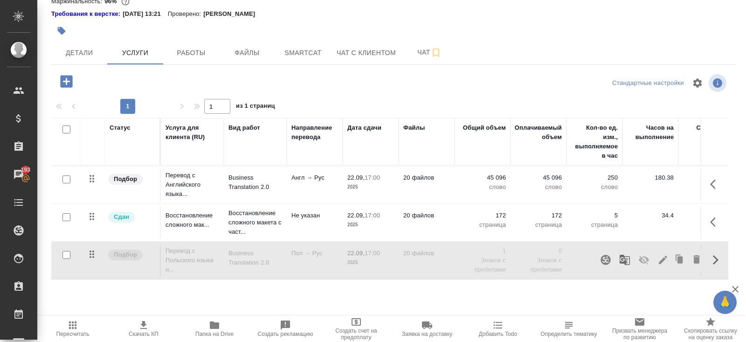
click at [610, 259] on icon "button" at bounding box center [606, 260] width 10 height 10
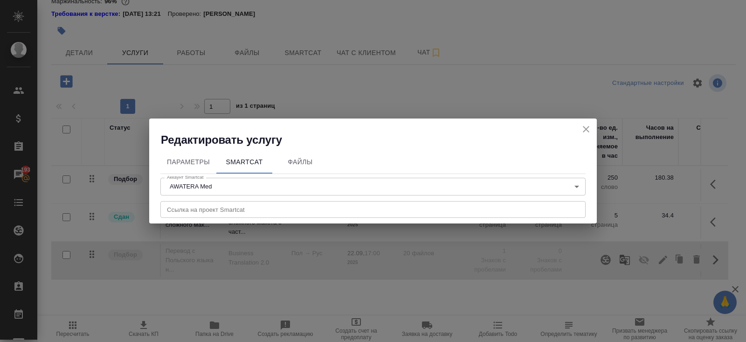
click at [247, 219] on div "Ссылка на проект Smartcat Ссылка на проект Smartcat" at bounding box center [372, 208] width 425 height 22
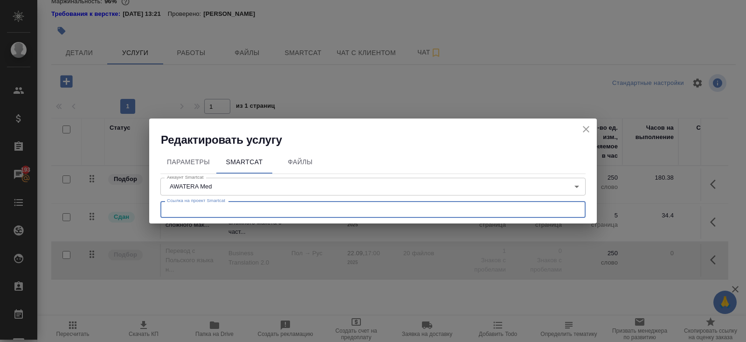
click at [244, 212] on input "text" at bounding box center [372, 209] width 425 height 17
paste input "https://smartcat.com/projects/80a08d9b-10f4-41e6-a3f2-11ecbfd18829/statistics"
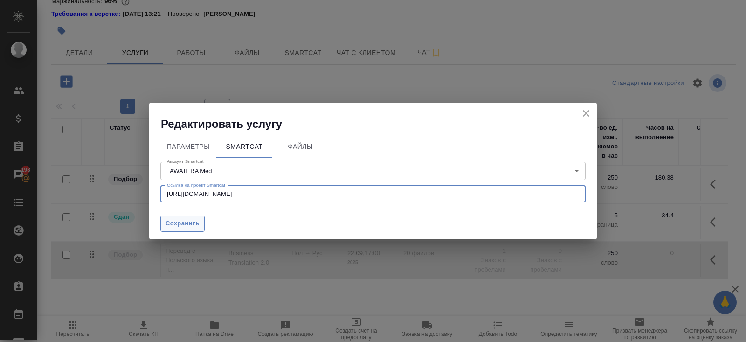
type input "https://smartcat.com/projects/80a08d9b-10f4-41e6-a3f2-11ecbfd18829/statistics"
click at [197, 226] on span "Сохранить" at bounding box center [183, 223] width 34 height 11
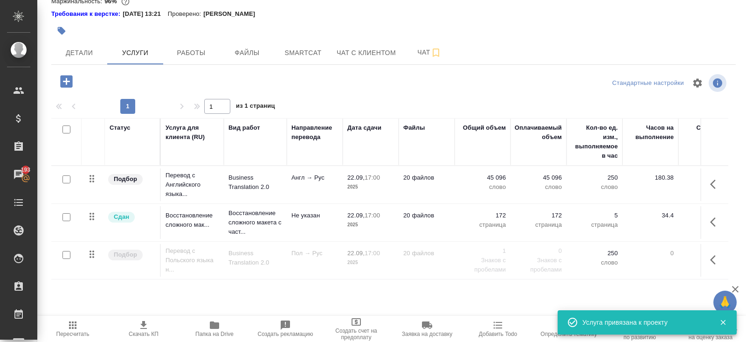
scroll to position [0, 0]
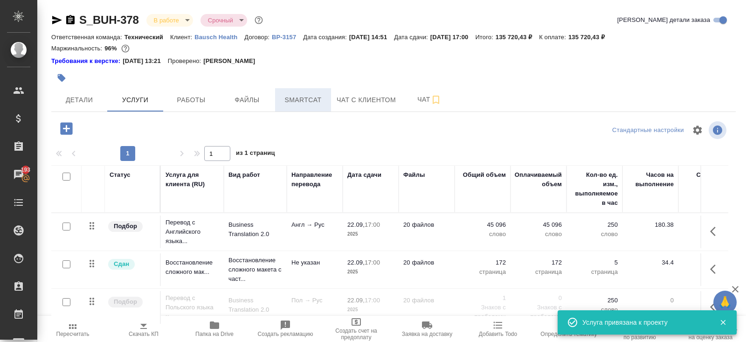
click at [305, 99] on span "Smartcat" at bounding box center [303, 100] width 45 height 12
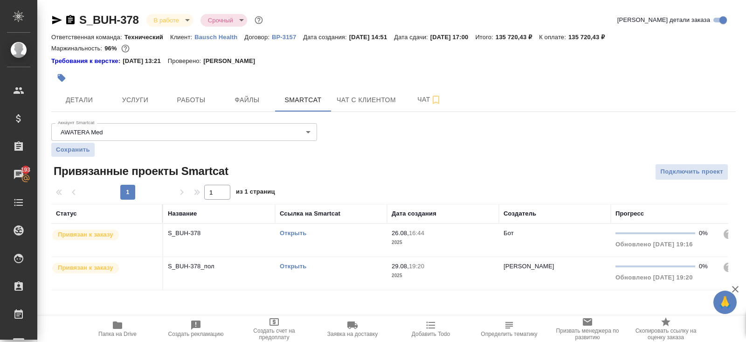
click at [356, 236] on div "Открыть" at bounding box center [331, 233] width 103 height 9
click at [201, 91] on button "Работы" at bounding box center [191, 99] width 56 height 23
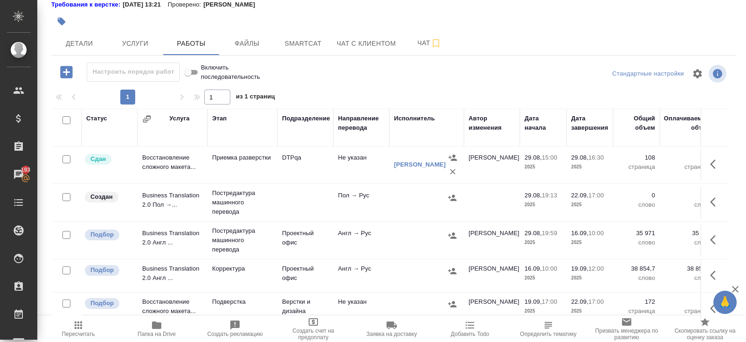
scroll to position [119, 0]
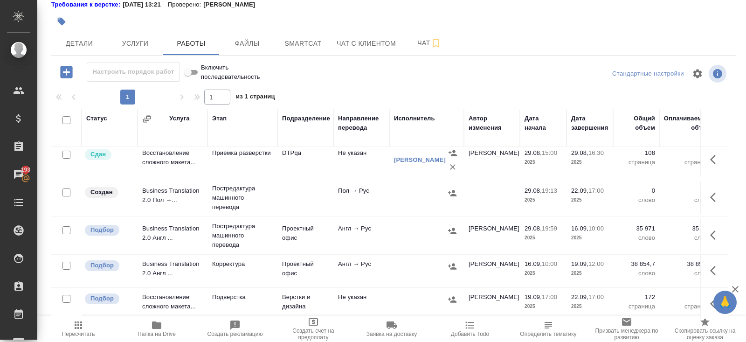
click at [717, 234] on icon "button" at bounding box center [715, 234] width 11 height 11
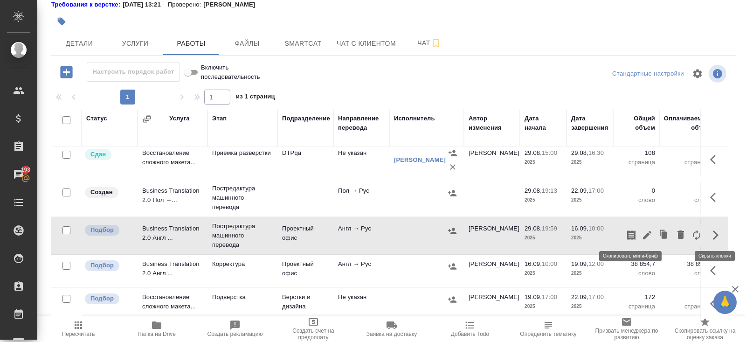
click at [628, 236] on icon "button" at bounding box center [631, 234] width 8 height 9
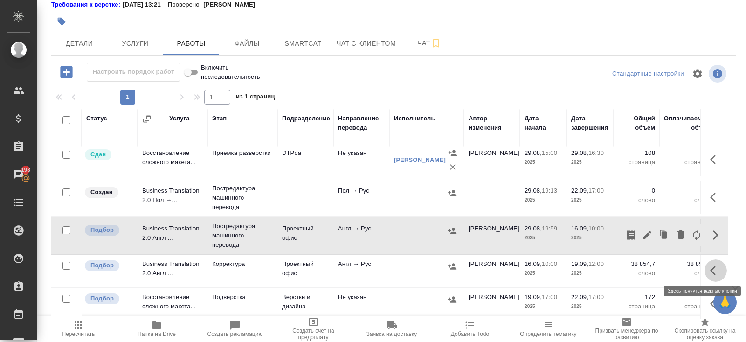
click at [714, 268] on icon "button" at bounding box center [715, 270] width 11 height 11
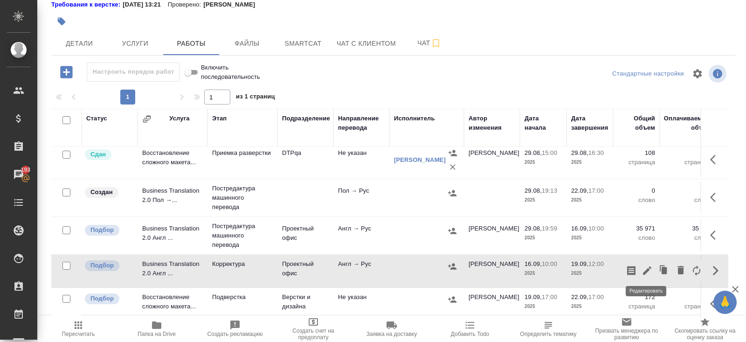
click at [646, 268] on icon "button" at bounding box center [647, 270] width 8 height 8
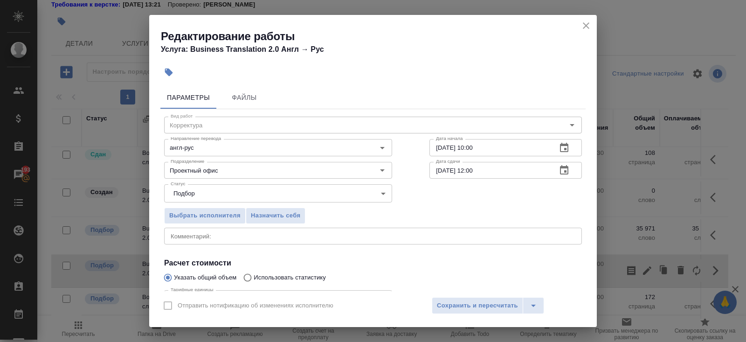
click at [564, 173] on icon "button" at bounding box center [564, 170] width 11 height 11
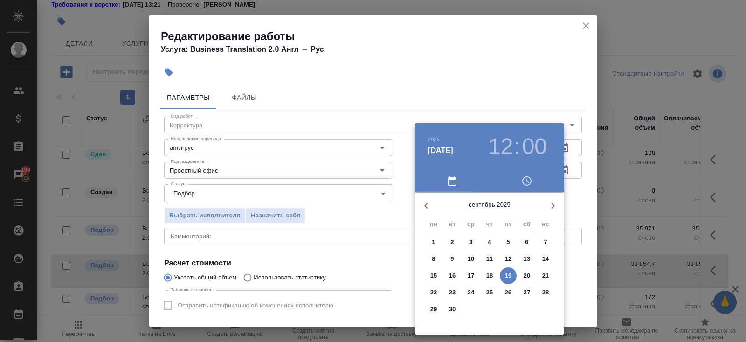
click at [489, 276] on p "18" at bounding box center [489, 275] width 7 height 9
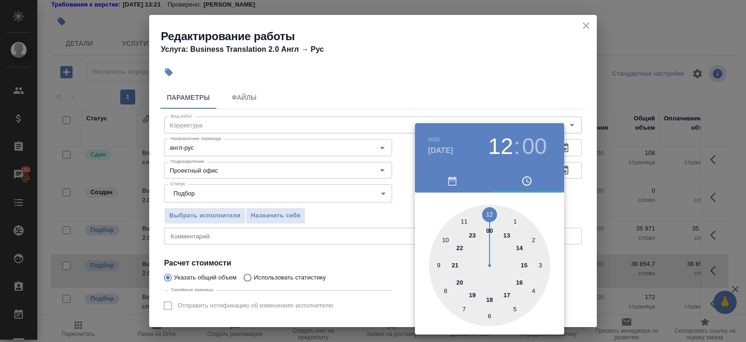
type input "18.09.2025 15:00"
click at [523, 264] on div at bounding box center [489, 265] width 121 height 121
click at [349, 258] on div at bounding box center [373, 171] width 746 height 342
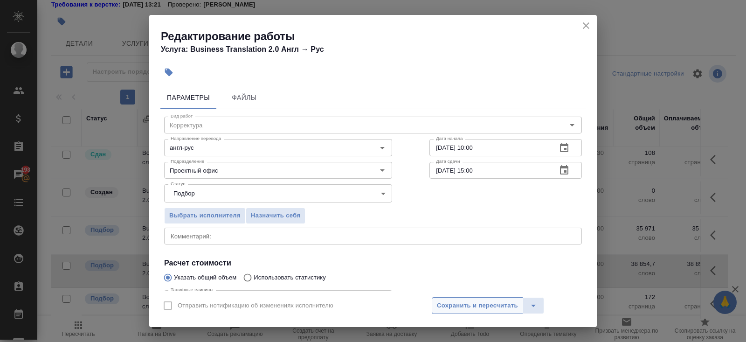
click at [442, 305] on span "Сохранить и пересчитать" at bounding box center [477, 305] width 81 height 11
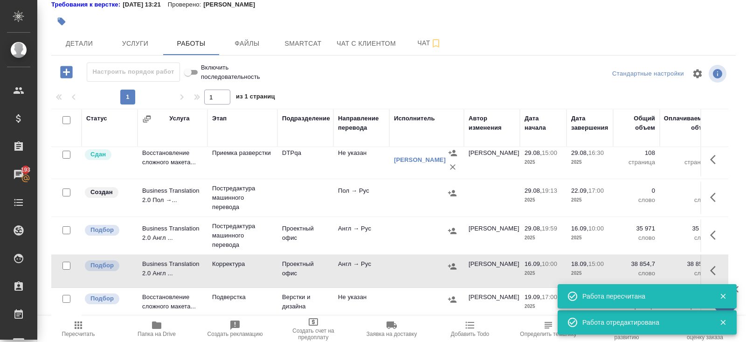
click at [715, 266] on icon "button" at bounding box center [715, 270] width 11 height 11
click at [632, 268] on icon "button" at bounding box center [631, 270] width 11 height 11
click at [711, 195] on icon "button" at bounding box center [713, 197] width 6 height 9
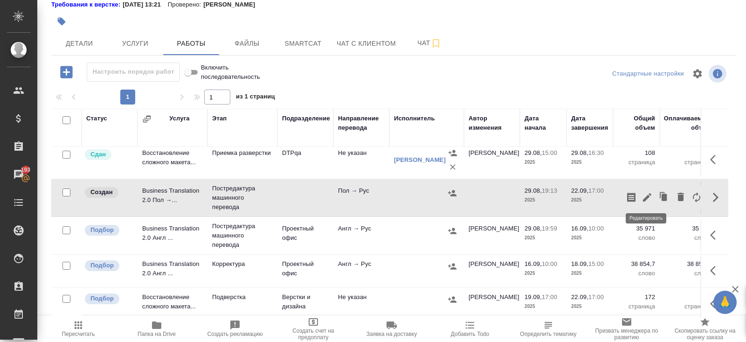
click at [648, 195] on icon "button" at bounding box center [647, 197] width 8 height 8
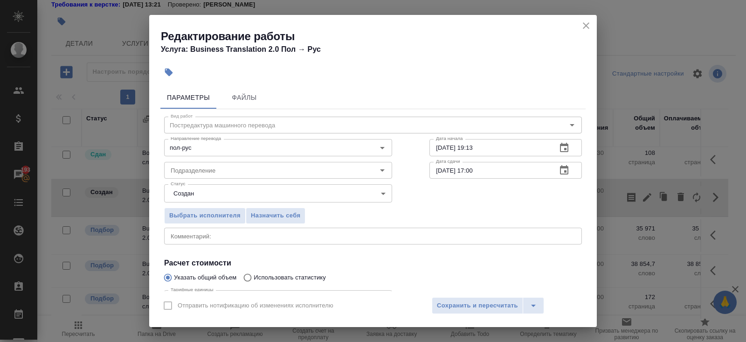
click at [570, 169] on button "button" at bounding box center [564, 170] width 22 height 22
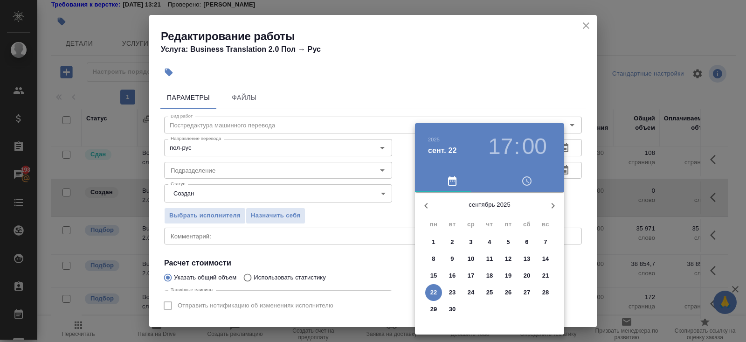
click at [435, 273] on p "15" at bounding box center [433, 275] width 7 height 9
type input "15.09.2025 17:00"
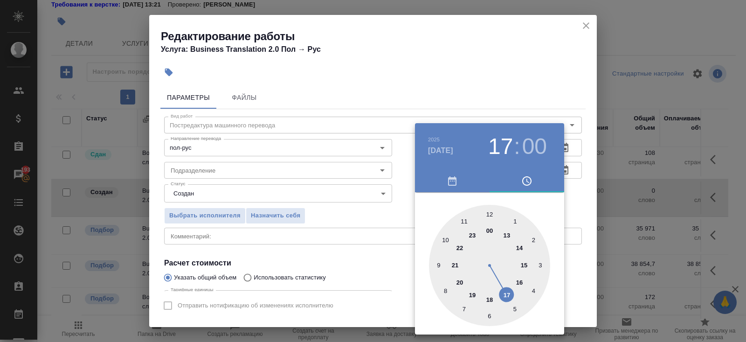
click at [500, 143] on h3 "17" at bounding box center [500, 146] width 25 height 26
click at [285, 161] on div at bounding box center [373, 171] width 746 height 342
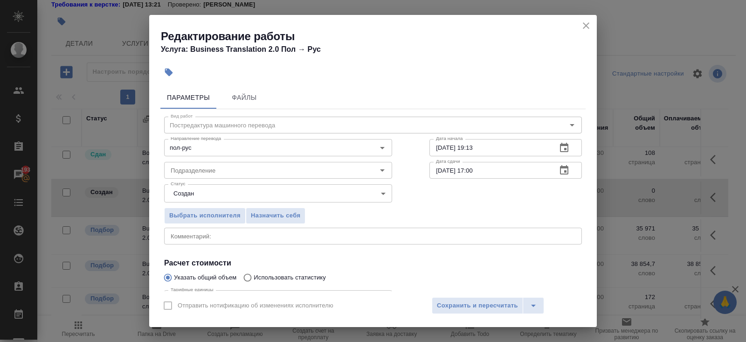
click at [561, 149] on icon "button" at bounding box center [564, 147] width 11 height 11
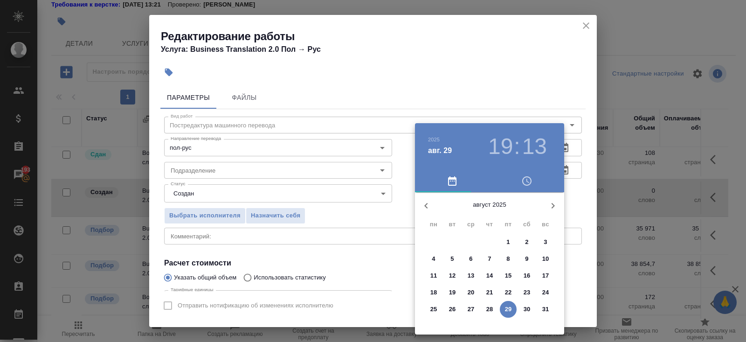
click at [553, 207] on icon "button" at bounding box center [553, 206] width 3 height 6
click at [507, 256] on p "12" at bounding box center [508, 258] width 7 height 9
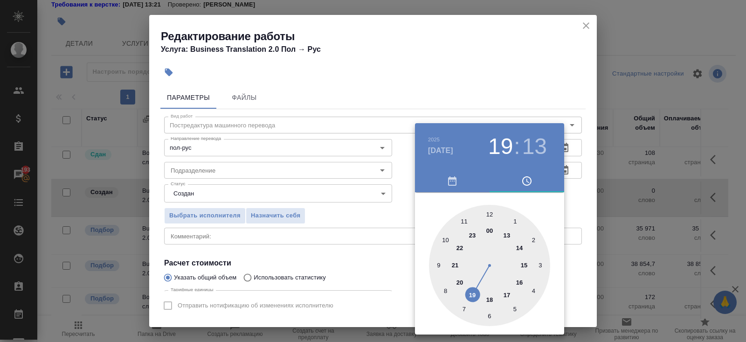
type input "12.09.2025 12:13"
click at [488, 216] on div at bounding box center [489, 265] width 121 height 121
click at [303, 228] on div at bounding box center [373, 171] width 746 height 342
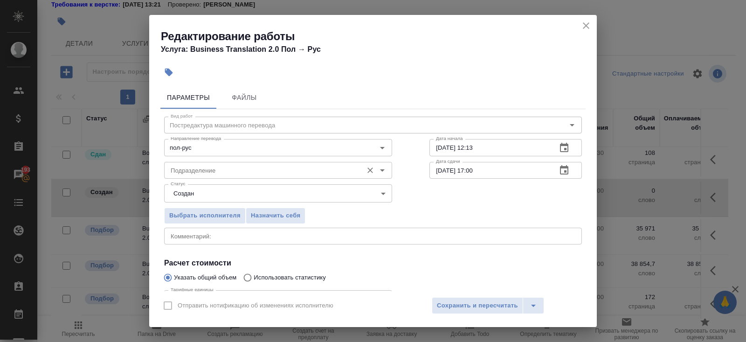
click at [206, 174] on input "Подразделение" at bounding box center [262, 170] width 191 height 11
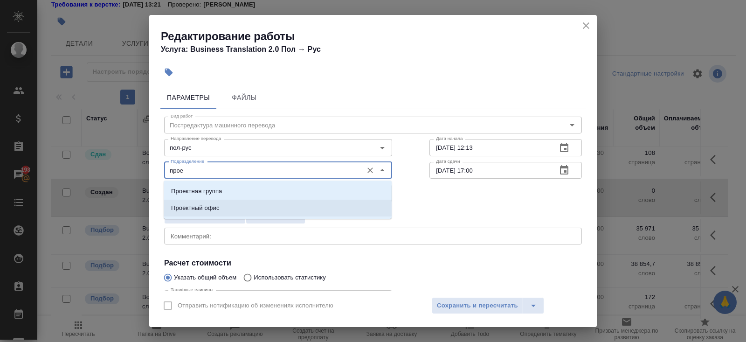
click at [206, 205] on p "Проектный офис" at bounding box center [195, 207] width 48 height 9
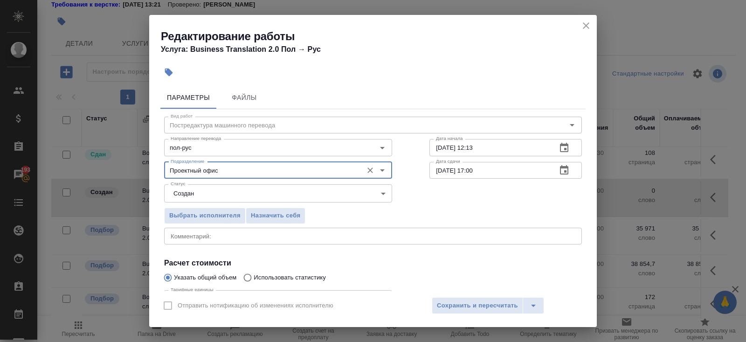
type input "Проектный офис"
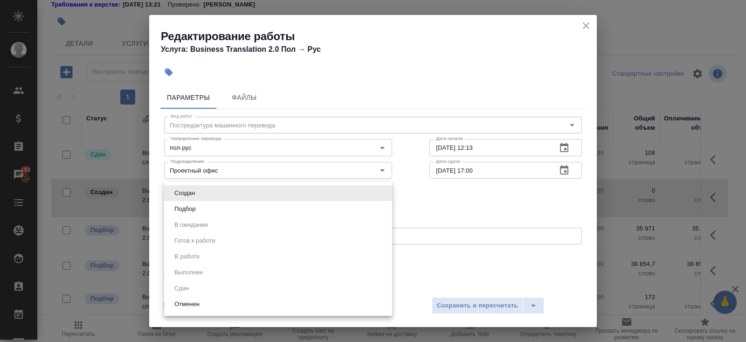
click at [204, 199] on body "🙏 .cls-1 fill:#fff; AWATERA Belyakova Yulia Клиенты Спецификации Заказы 193 Чат…" at bounding box center [373, 171] width 746 height 342
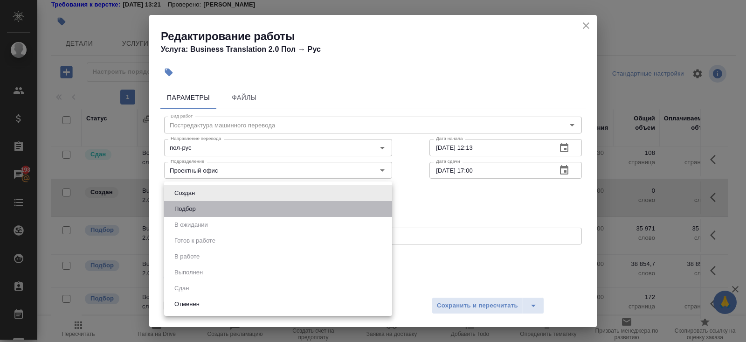
click at [205, 205] on li "Подбор" at bounding box center [278, 209] width 228 height 16
type input "recruiting"
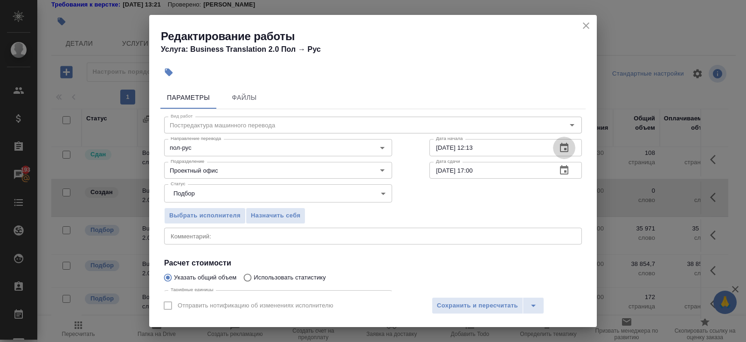
click at [563, 148] on icon "button" at bounding box center [564, 147] width 11 height 11
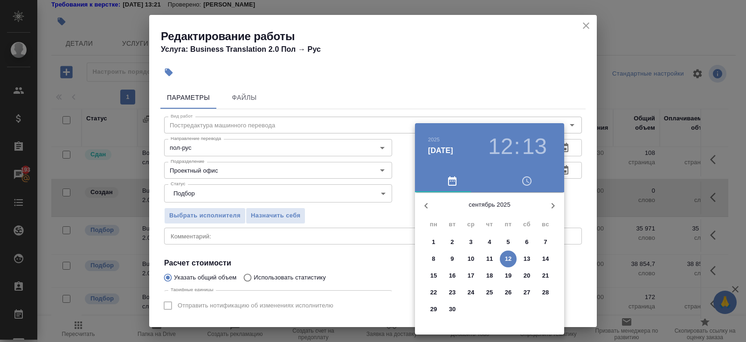
click at [425, 204] on icon "button" at bounding box center [425, 206] width 3 height 6
click at [511, 311] on p "29" at bounding box center [508, 309] width 7 height 9
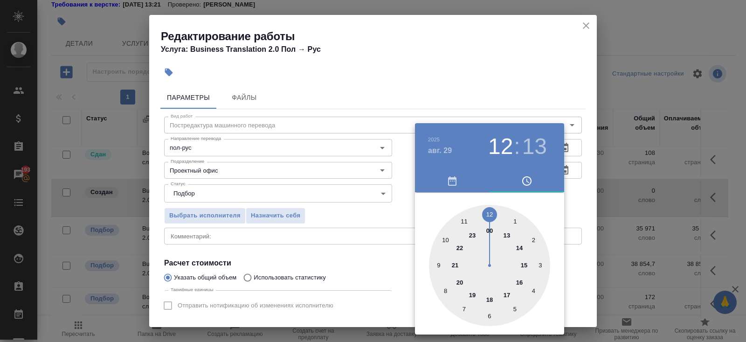
type input "29.08.2025 19:13"
click at [471, 293] on div at bounding box center [489, 265] width 121 height 121
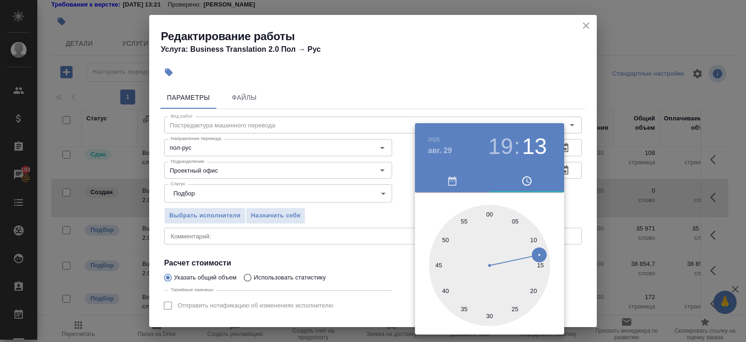
click at [391, 249] on div at bounding box center [373, 171] width 746 height 342
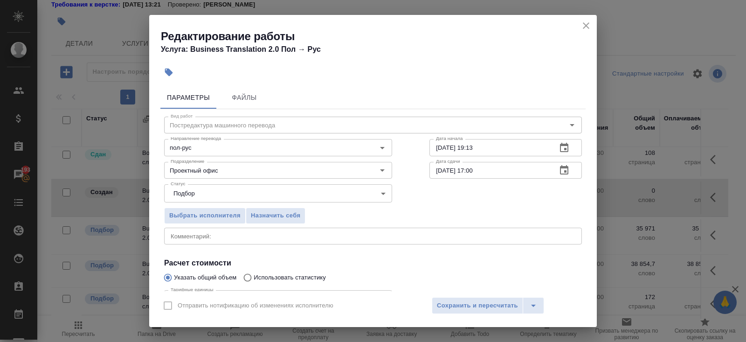
click at [566, 170] on icon "button" at bounding box center [564, 170] width 11 height 11
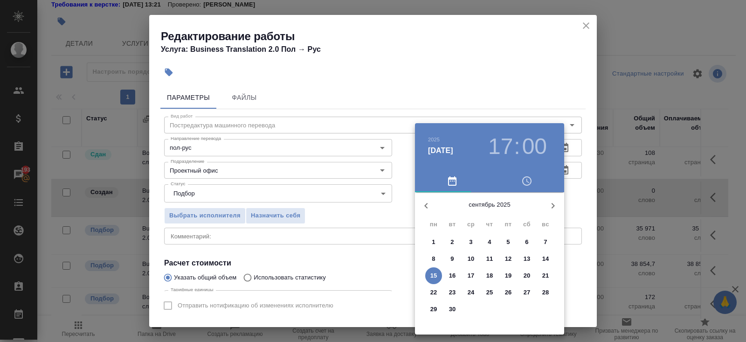
click at [506, 256] on p "12" at bounding box center [508, 258] width 7 height 9
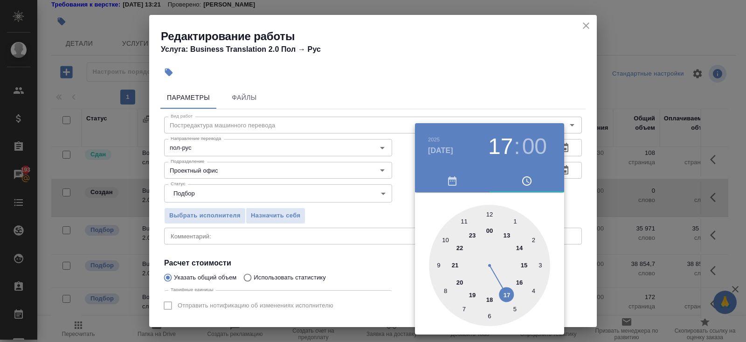
type input "12.09.2025 12:00"
click at [489, 214] on div at bounding box center [489, 265] width 121 height 121
click at [259, 231] on div at bounding box center [373, 171] width 746 height 342
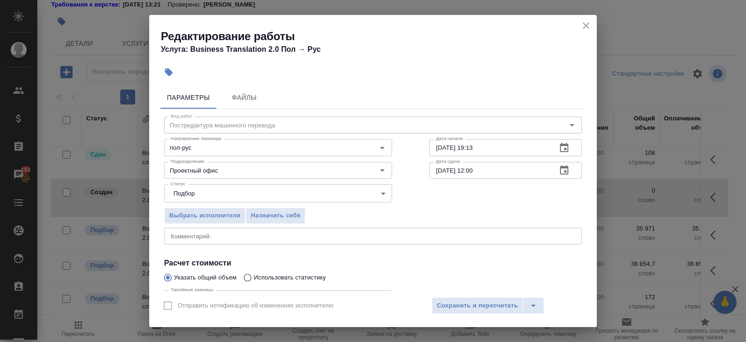
scroll to position [97, 0]
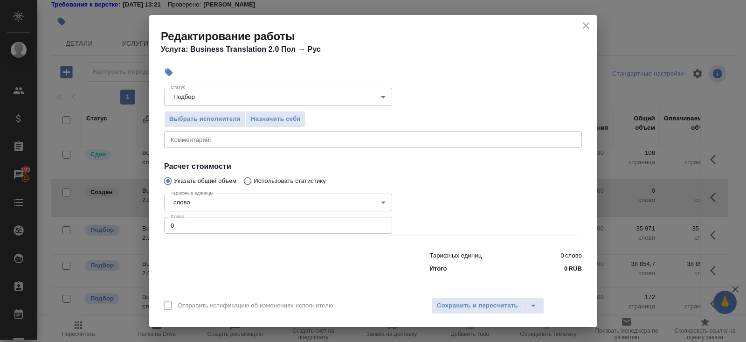
drag, startPoint x: 185, startPoint y: 226, endPoint x: 138, endPoint y: 214, distance: 48.2
click at [138, 214] on div "Редактирование работы Услуга: Business Translation 2.0 Пол → Рус Параметры Файл…" at bounding box center [373, 171] width 746 height 342
type input "277"
type input "277.1"
click at [469, 303] on span "Сохранить и пересчитать" at bounding box center [477, 305] width 81 height 11
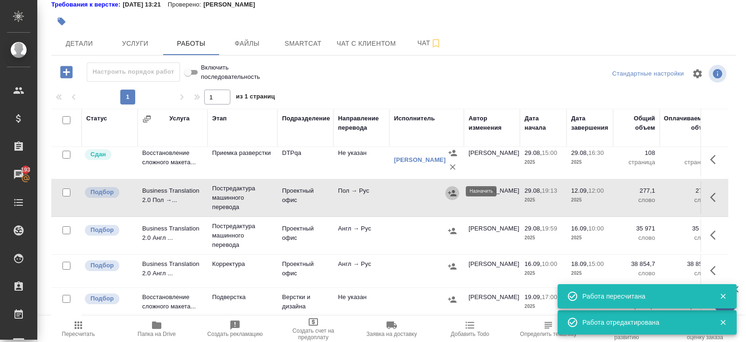
click at [456, 190] on icon "button" at bounding box center [452, 192] width 9 height 9
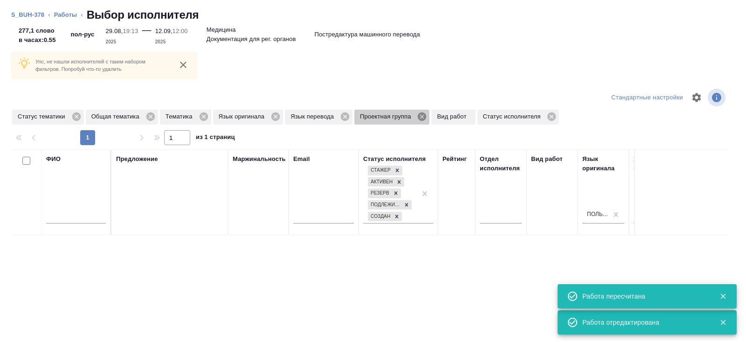
click at [426, 116] on icon at bounding box center [422, 116] width 8 height 8
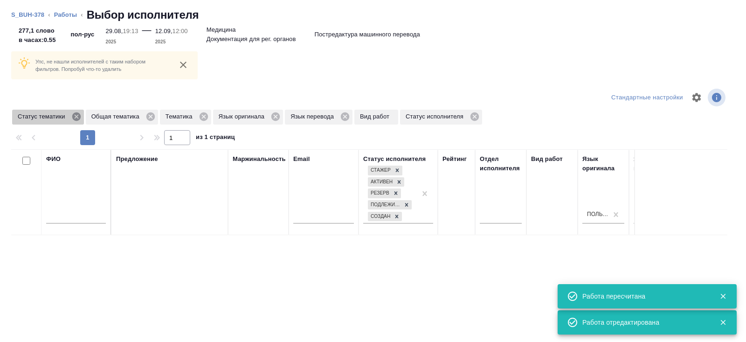
click at [80, 116] on icon at bounding box center [76, 116] width 8 height 8
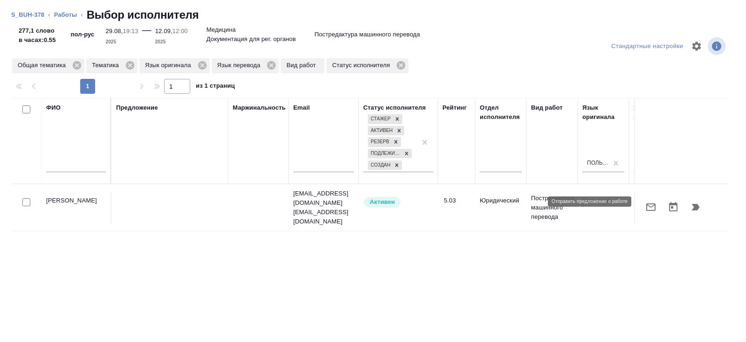
click at [647, 203] on icon "button" at bounding box center [650, 206] width 9 height 7
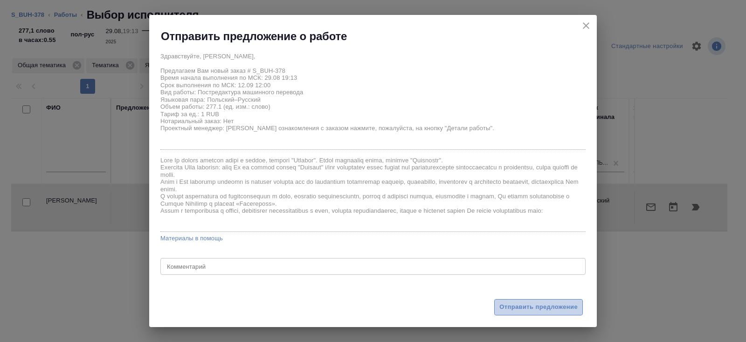
click at [533, 306] on span "Отправить предложение" at bounding box center [538, 307] width 78 height 11
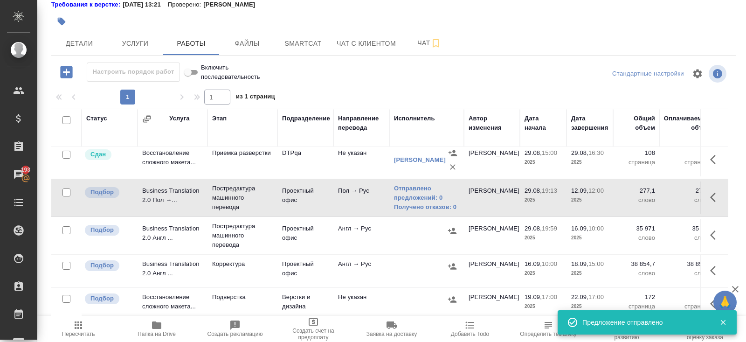
click at [80, 330] on icon "button" at bounding box center [78, 324] width 11 height 11
click at [81, 325] on icon "button" at bounding box center [78, 324] width 7 height 7
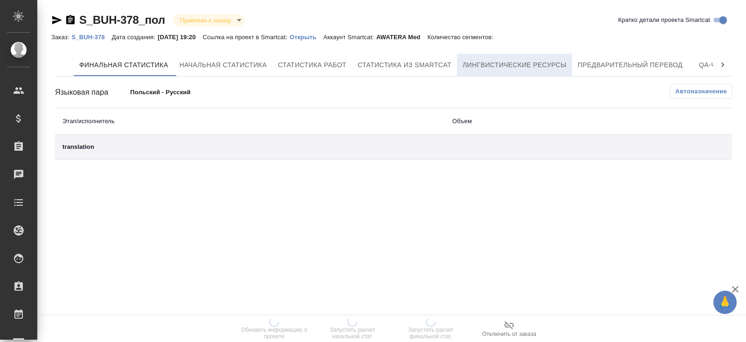
click at [515, 69] on span "Лингвистические ресурсы" at bounding box center [515, 65] width 104 height 12
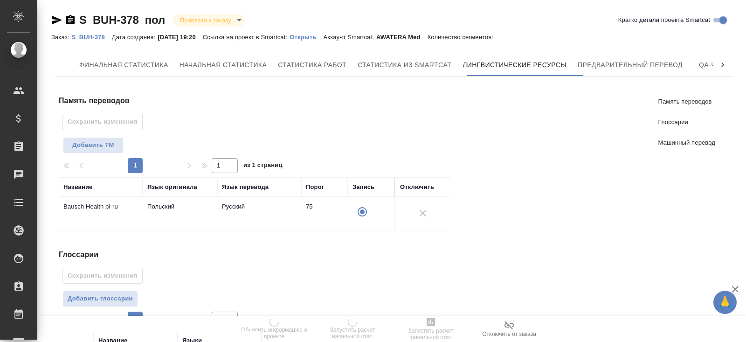
scroll to position [180, 0]
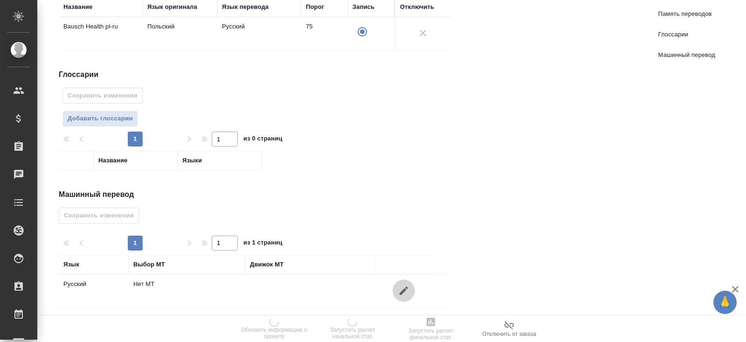
click at [409, 289] on button "button" at bounding box center [404, 290] width 22 height 22
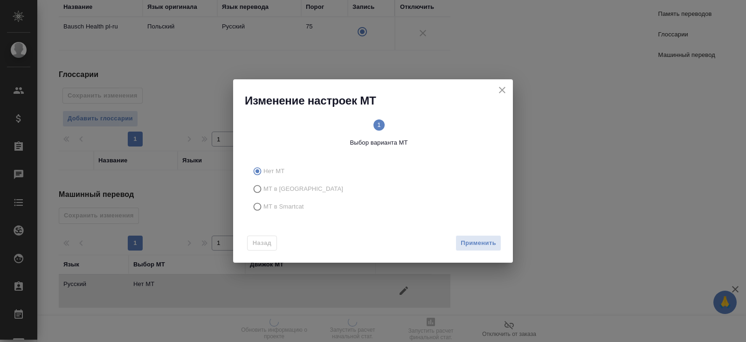
drag, startPoint x: 275, startPoint y: 201, endPoint x: 297, endPoint y: 212, distance: 23.8
click at [275, 202] on span "МТ в Smartcat" at bounding box center [283, 206] width 41 height 9
click at [263, 201] on input "МТ в Smartcat" at bounding box center [256, 207] width 15 height 18
radio input "true"
click at [484, 237] on button "Вперед" at bounding box center [485, 243] width 34 height 16
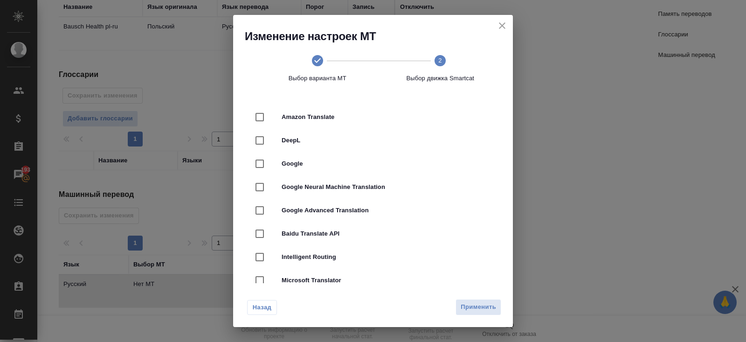
scroll to position [3, 0]
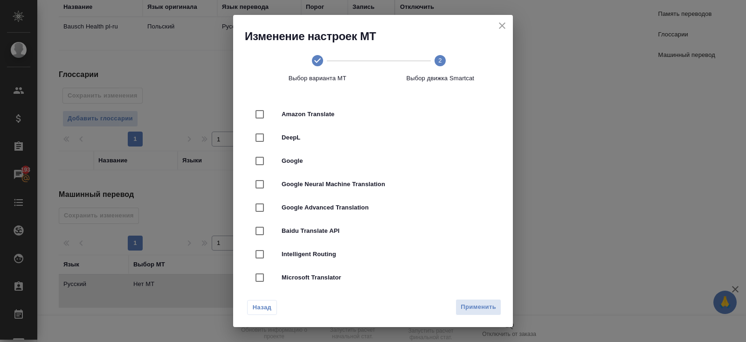
click at [288, 130] on div "DeepL" at bounding box center [373, 137] width 250 height 23
checkbox input "true"
click at [483, 306] on span "Применить" at bounding box center [478, 307] width 35 height 11
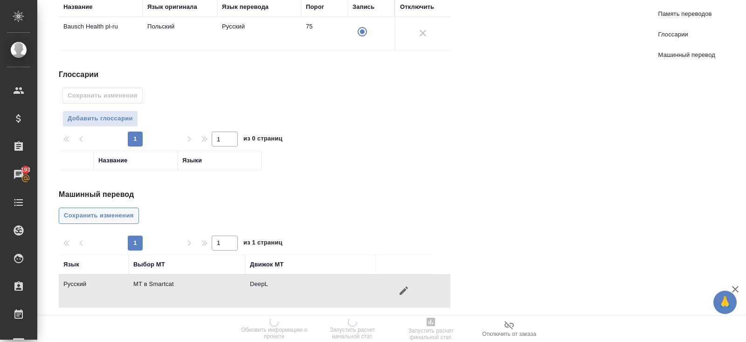
click at [126, 215] on span "Сохранить изменения" at bounding box center [99, 215] width 70 height 11
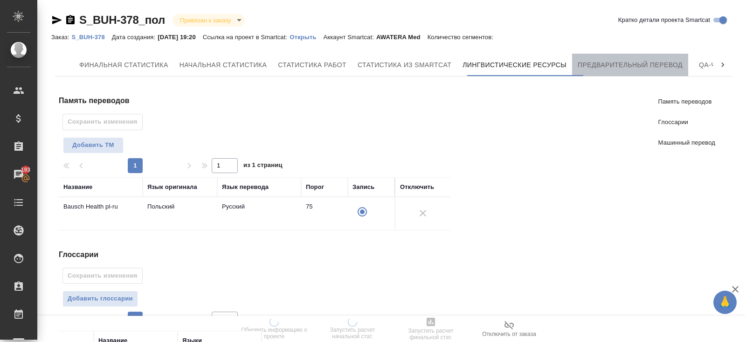
click at [652, 57] on button "Предварительный перевод" at bounding box center [630, 65] width 116 height 22
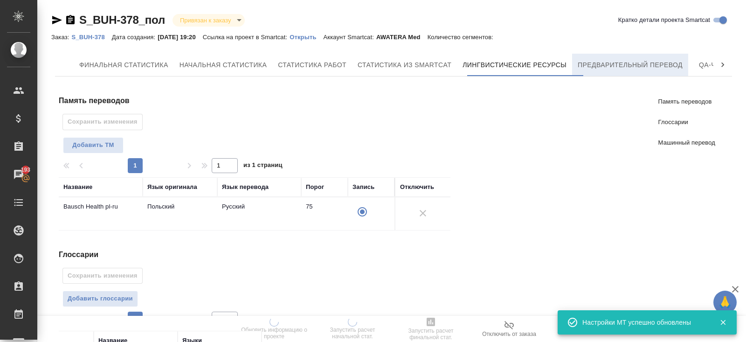
click at [651, 62] on span "Предварительный перевод" at bounding box center [630, 65] width 105 height 12
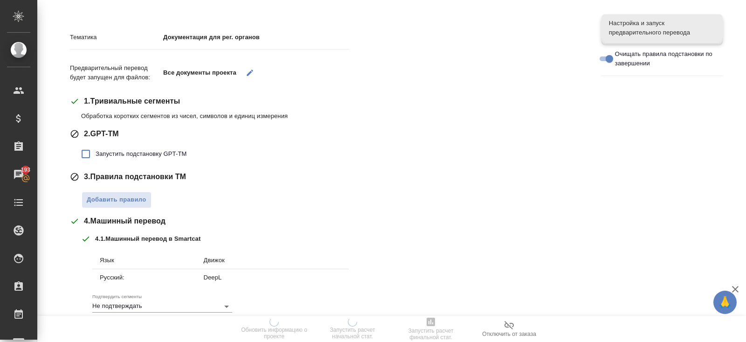
scroll to position [81, 0]
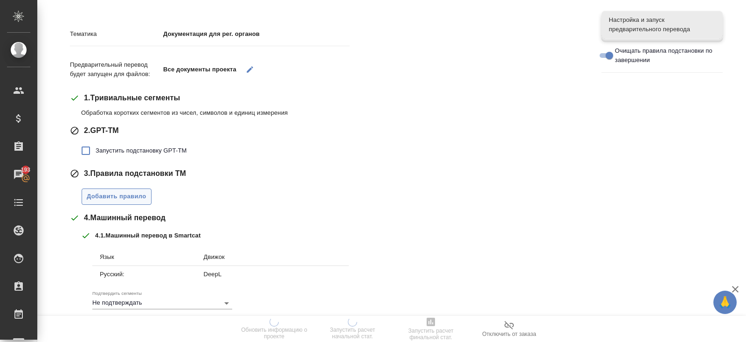
click at [123, 191] on span "Добавить правило" at bounding box center [117, 196] width 60 height 11
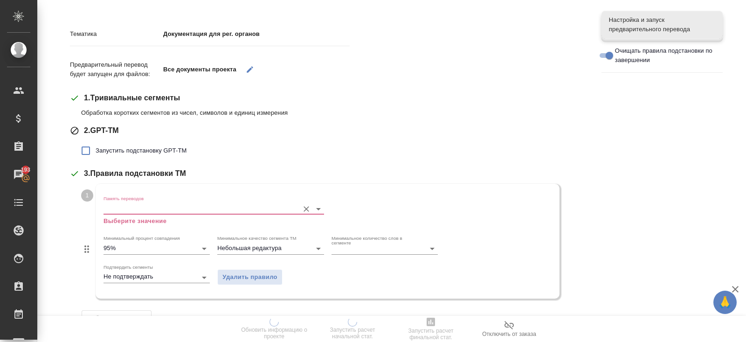
click at [123, 214] on div at bounding box center [214, 209] width 221 height 12
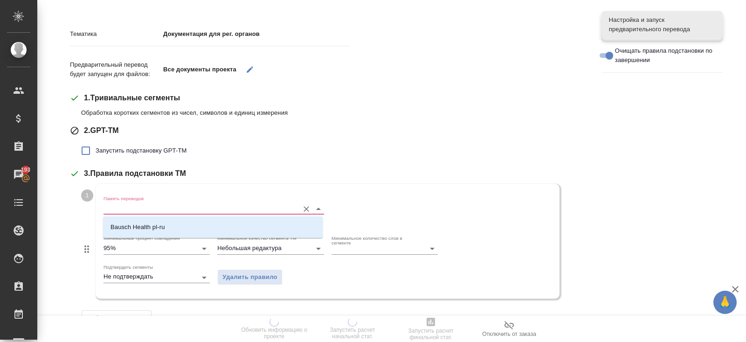
click at [124, 210] on input "Память переводов" at bounding box center [199, 208] width 191 height 11
click at [124, 227] on p "Bausch Health pl-ru" at bounding box center [138, 226] width 55 height 9
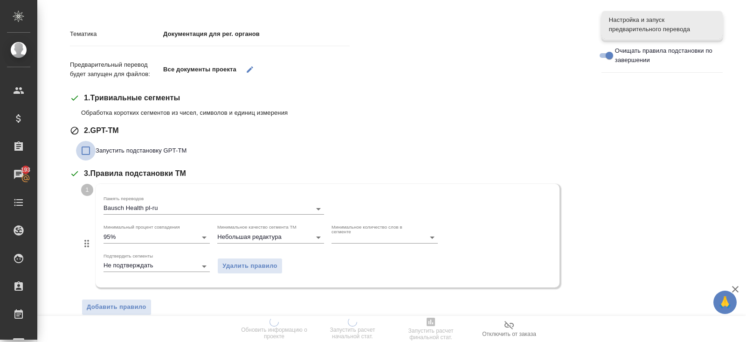
click at [86, 149] on input "Запустить подстановку GPT-TM" at bounding box center [86, 151] width 20 height 20
checkbox input "true"
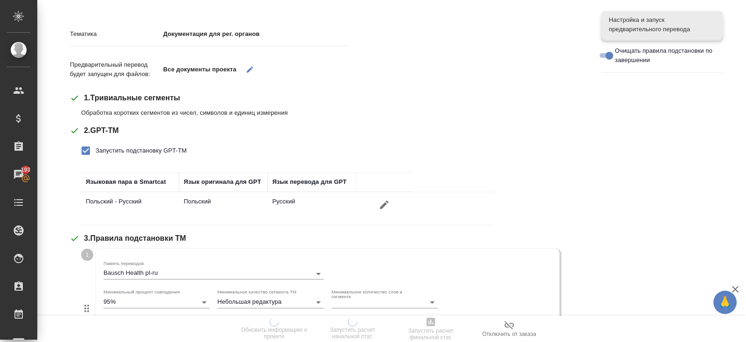
click at [111, 201] on td "Польский - Русский" at bounding box center [130, 208] width 98 height 33
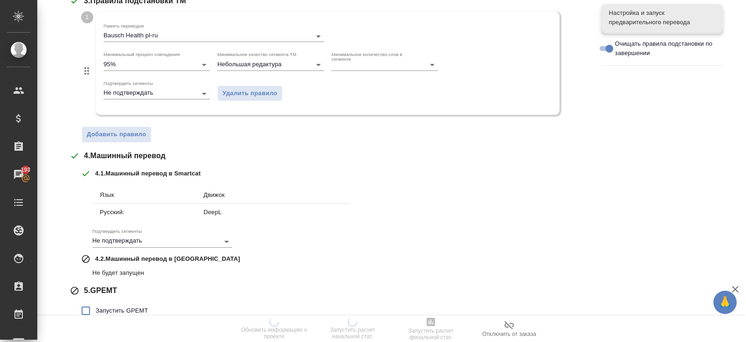
scroll to position [356, 0]
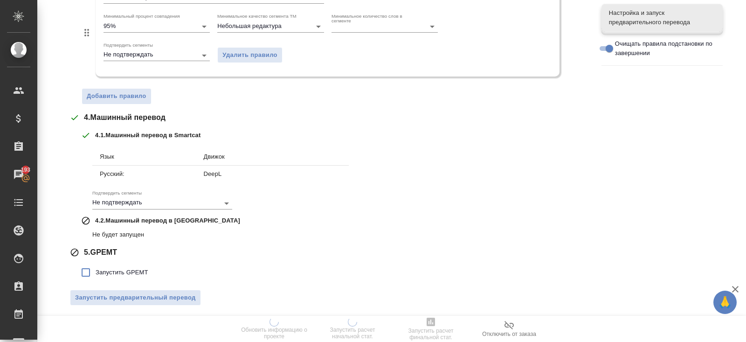
click at [108, 270] on span "Запустить GPEMT" at bounding box center [122, 272] width 53 height 9
click at [96, 270] on input "Запустить GPEMT" at bounding box center [86, 273] width 20 height 20
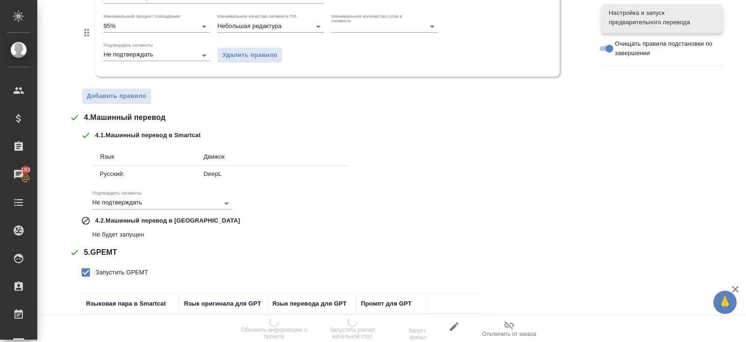
scroll to position [420, 0]
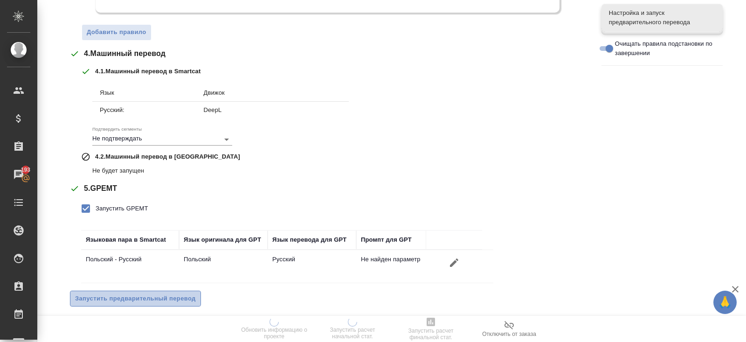
click at [115, 293] on span "Запустить предварительный перевод" at bounding box center [135, 298] width 121 height 11
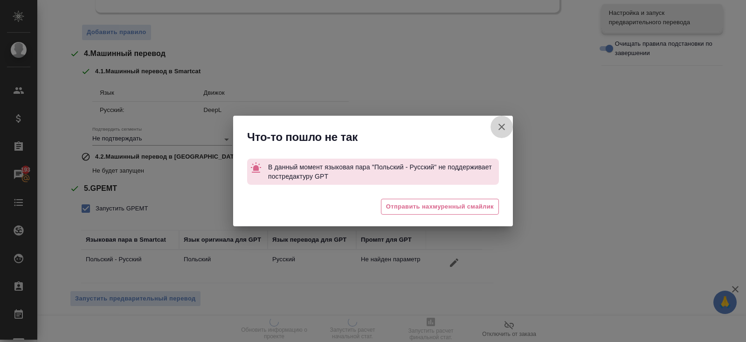
click at [506, 121] on icon "button" at bounding box center [501, 126] width 11 height 11
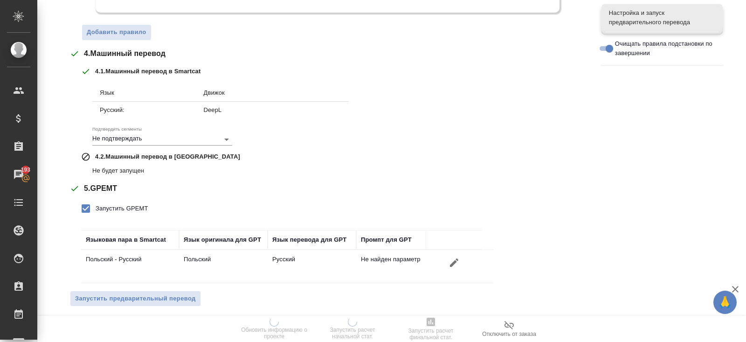
click at [120, 206] on span "Запустить GPEMT" at bounding box center [122, 208] width 53 height 9
click at [96, 206] on input "Запустить GPEMT" at bounding box center [86, 209] width 20 height 20
checkbox input "false"
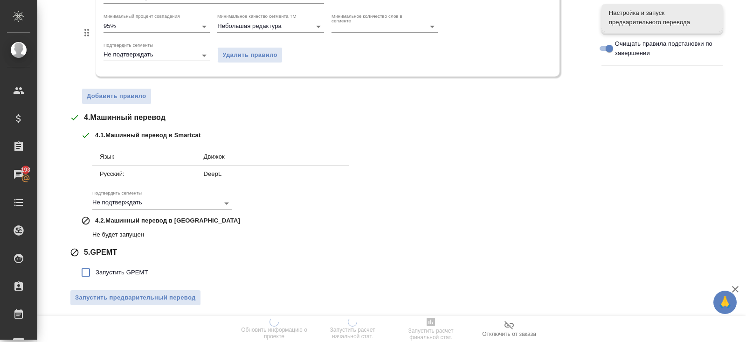
scroll to position [0, 0]
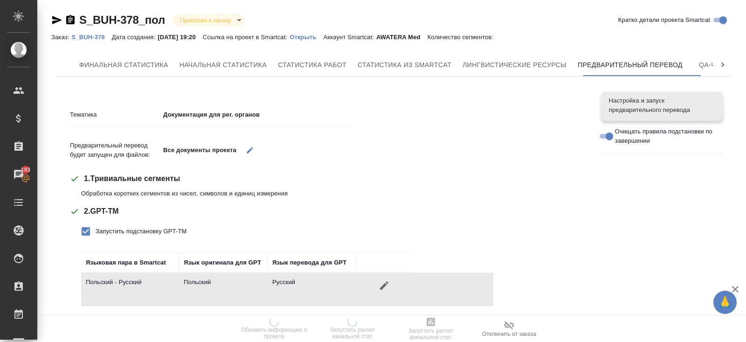
click at [112, 226] on label "Запустить подстановку GPT-TM" at bounding box center [131, 232] width 111 height 20
click at [96, 226] on input "Запустить подстановку GPT-TM" at bounding box center [86, 232] width 20 height 20
checkbox input "false"
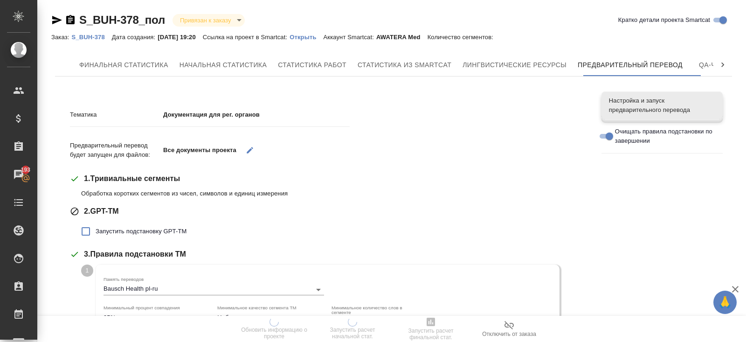
scroll to position [292, 0]
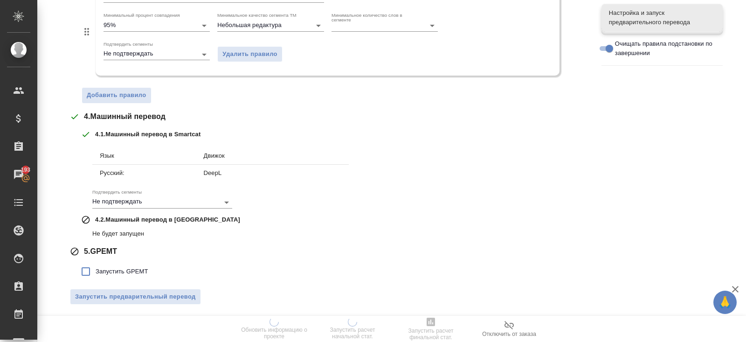
click at [120, 304] on div "Тематика Документация для рег. органов Предварительный перевод будет запущен дл…" at bounding box center [329, 59] width 518 height 506
click at [122, 299] on span "Запустить предварительный перевод" at bounding box center [135, 296] width 121 height 11
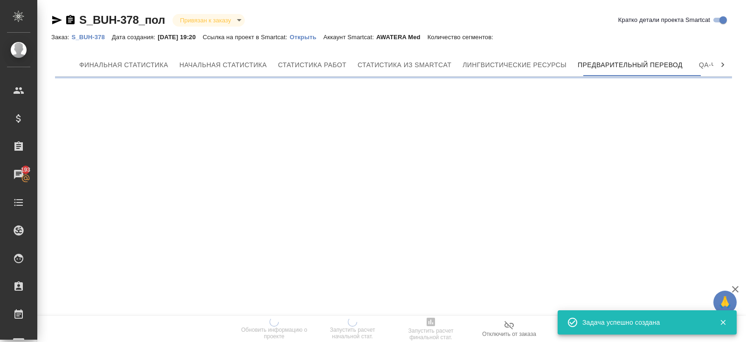
scroll to position [0, 0]
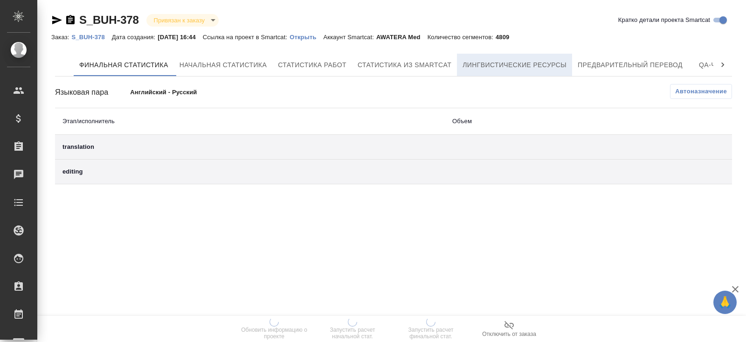
click at [479, 72] on button "Лингвистические ресурсы" at bounding box center [514, 65] width 115 height 22
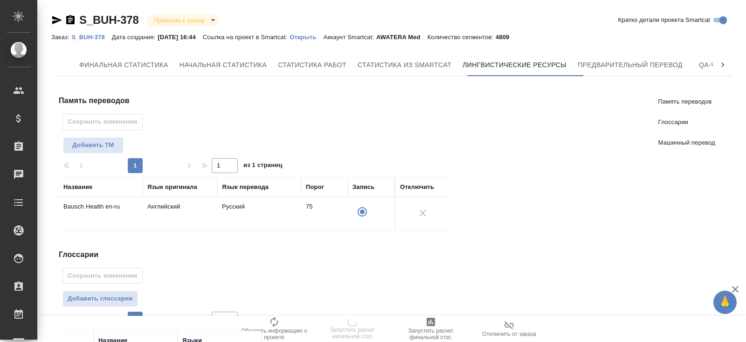
scroll to position [213, 0]
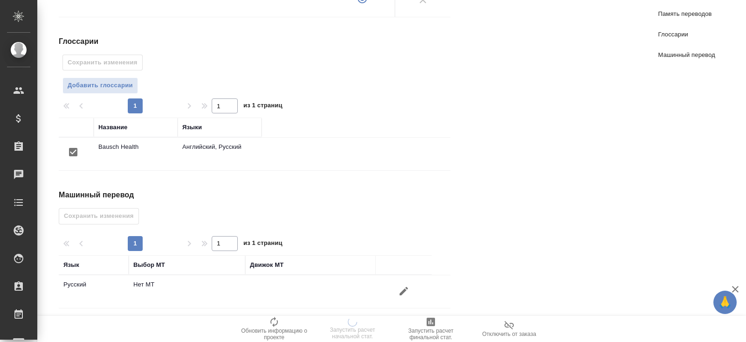
click at [402, 280] on button "button" at bounding box center [404, 291] width 22 height 22
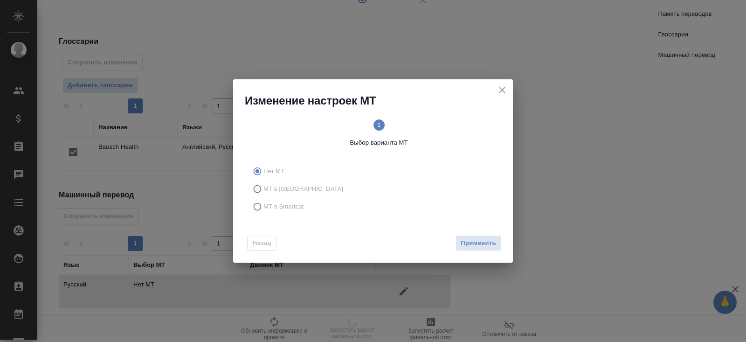
click at [276, 206] on span "МТ в Smartcat" at bounding box center [283, 206] width 41 height 9
click at [263, 206] on input "МТ в Smartcat" at bounding box center [256, 207] width 15 height 18
radio input "true"
click at [489, 252] on div "Назад Вперед" at bounding box center [373, 241] width 280 height 44
click at [488, 235] on div "Назад Вперед" at bounding box center [373, 241] width 280 height 44
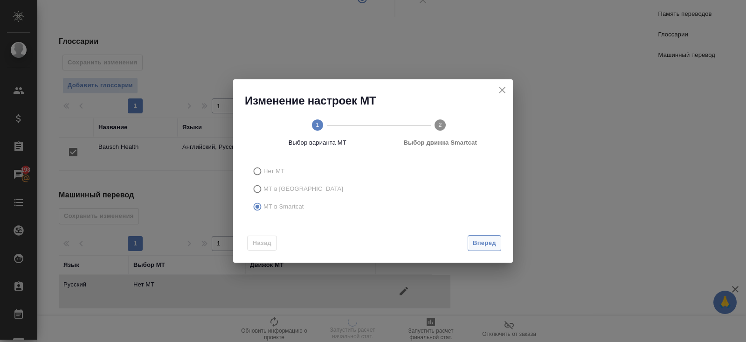
click at [472, 236] on button "Вперед" at bounding box center [485, 243] width 34 height 16
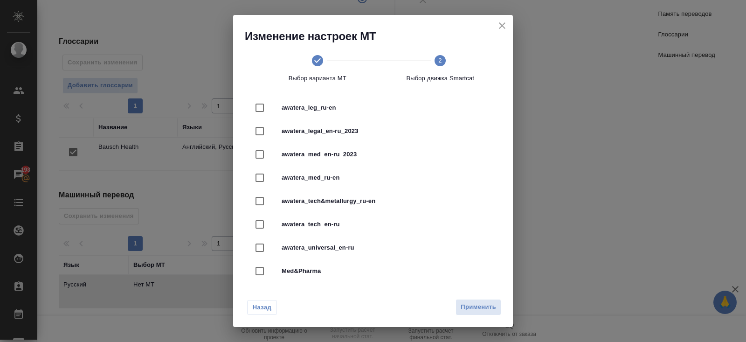
scroll to position [315, 0]
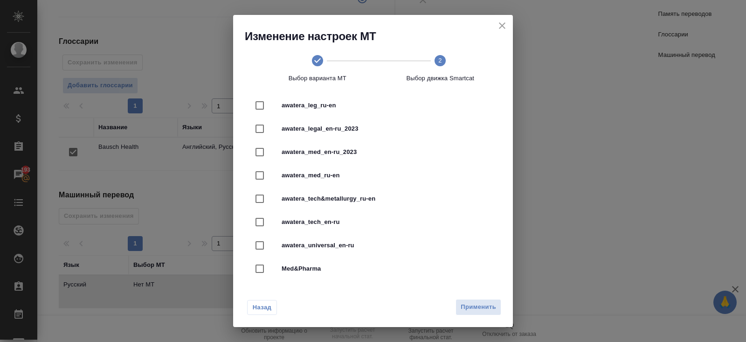
click at [315, 153] on span "awatera_med_en-ru_2023" at bounding box center [386, 151] width 209 height 9
checkbox input "true"
click at [471, 305] on span "Применить" at bounding box center [478, 307] width 35 height 11
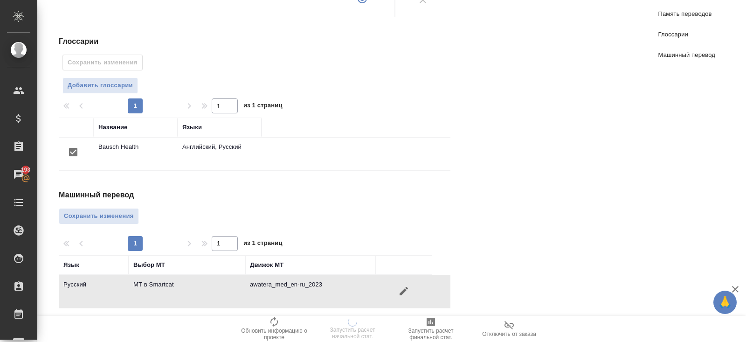
click at [117, 222] on div "Машинный перевод Сохранить изменения 1 1 из 1 страниц Язык Выбор МТ Движок МТ Р…" at bounding box center [258, 248] width 399 height 119
click at [116, 215] on span "Сохранить изменения" at bounding box center [99, 216] width 70 height 11
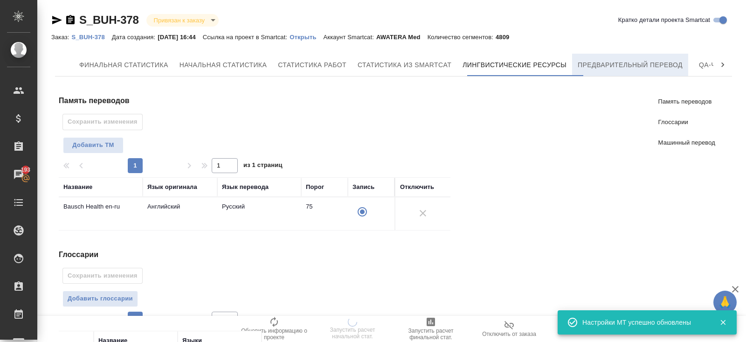
click at [607, 61] on span "Предварительный перевод" at bounding box center [630, 65] width 105 height 12
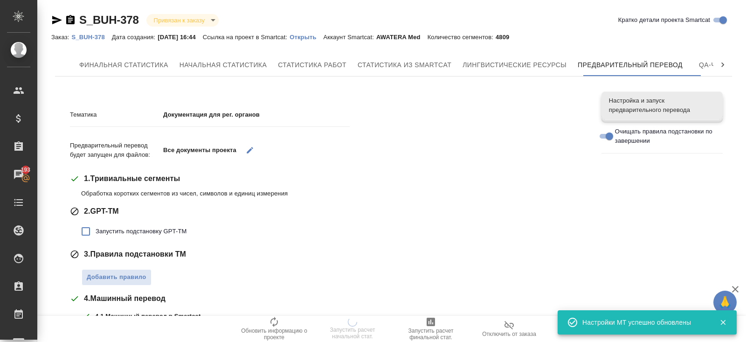
click at [108, 232] on span "Запустить подстановку GPT-TM" at bounding box center [141, 231] width 91 height 9
click at [96, 232] on input "Запустить подстановку GPT-TM" at bounding box center [86, 232] width 20 height 20
checkbox input "true"
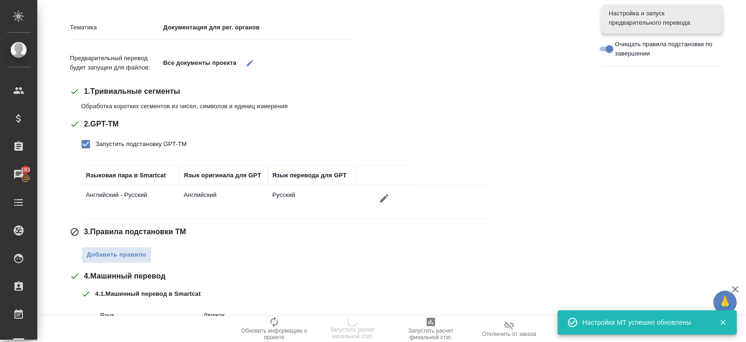
scroll to position [86, 0]
click at [111, 254] on span "Добавить правило" at bounding box center [117, 255] width 60 height 11
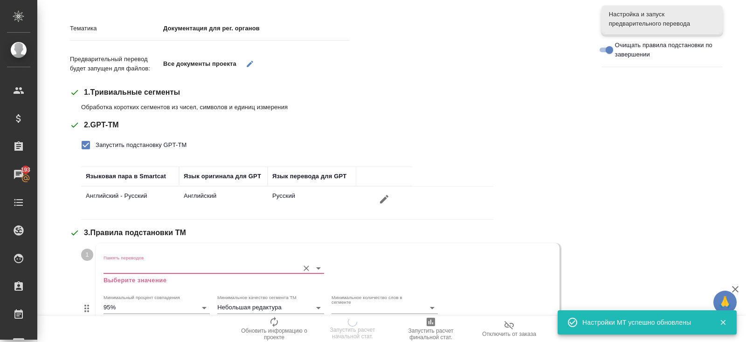
click at [120, 268] on input "Память переводов" at bounding box center [199, 267] width 191 height 11
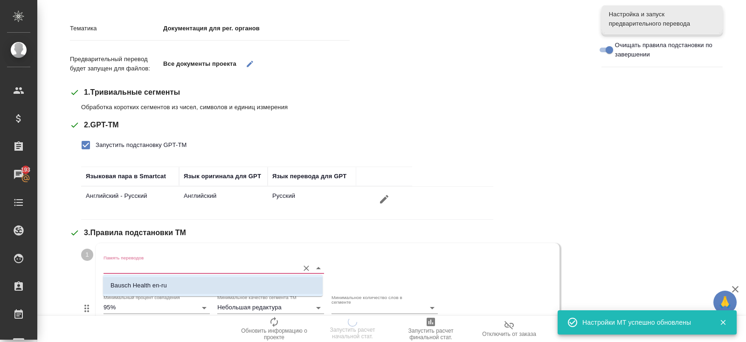
click at [123, 285] on p "Bausch Health en-ru" at bounding box center [139, 285] width 56 height 9
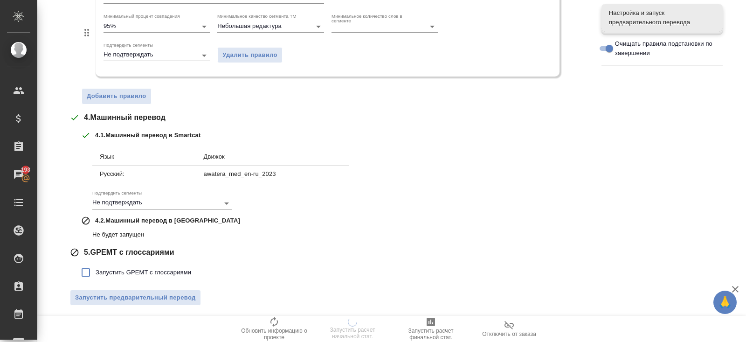
click at [119, 270] on span "Запустить GPEMT с глоссариями" at bounding box center [144, 272] width 96 height 9
click at [96, 270] on input "Запустить GPEMT с глоссариями" at bounding box center [86, 273] width 20 height 20
checkbox input "true"
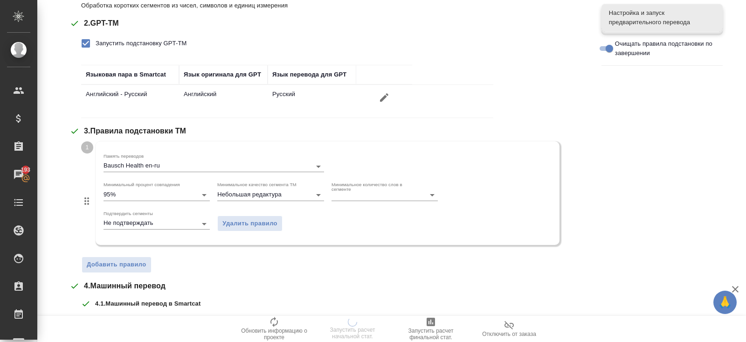
scroll to position [425, 0]
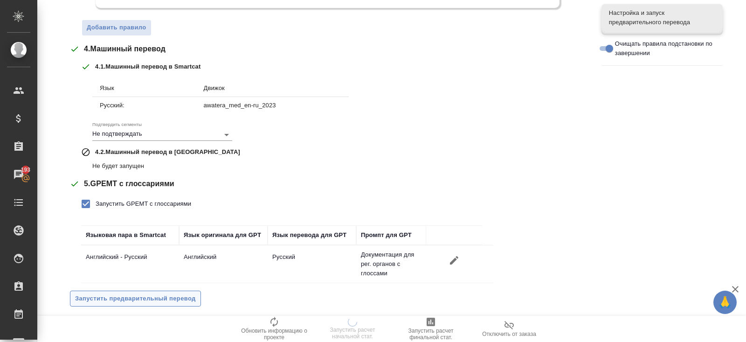
click at [121, 291] on button "Запустить предварительный перевод" at bounding box center [135, 299] width 131 height 16
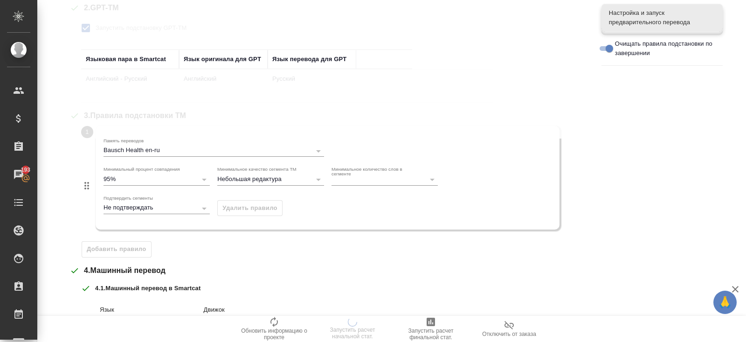
scroll to position [0, 0]
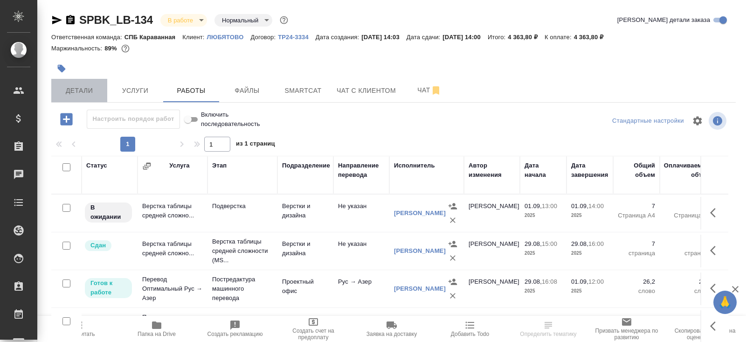
click at [89, 88] on span "Детали" at bounding box center [79, 91] width 45 height 12
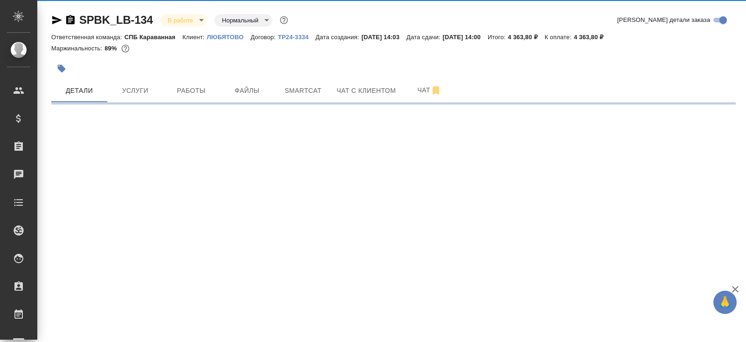
select select "RU"
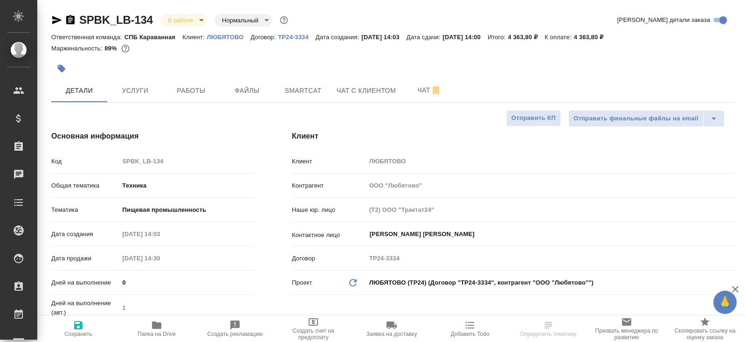
type textarea "x"
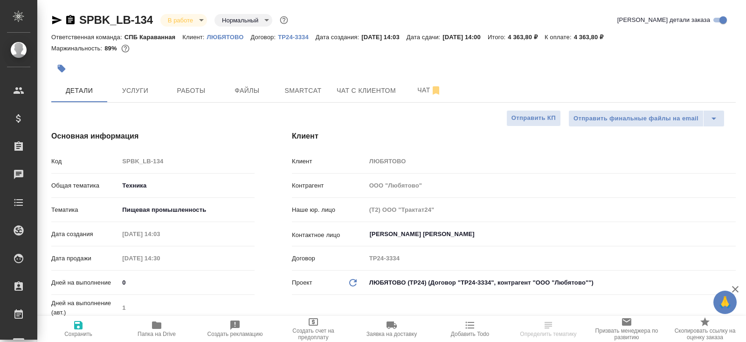
type textarea "x"
select select "RU"
type textarea "x"
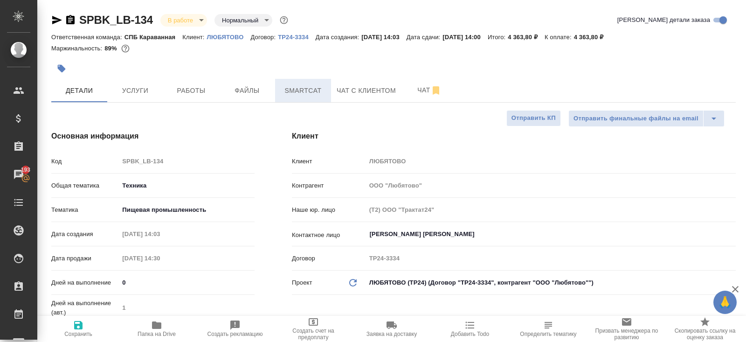
click at [306, 90] on span "Smartcat" at bounding box center [303, 91] width 45 height 12
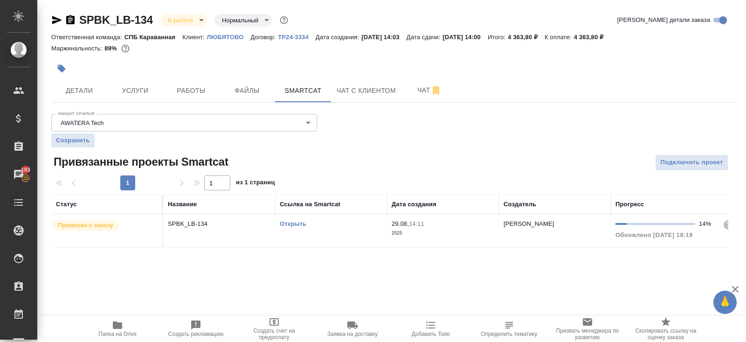
click at [295, 221] on link "Открыть" at bounding box center [293, 223] width 27 height 7
